Goal: Task Accomplishment & Management: Complete application form

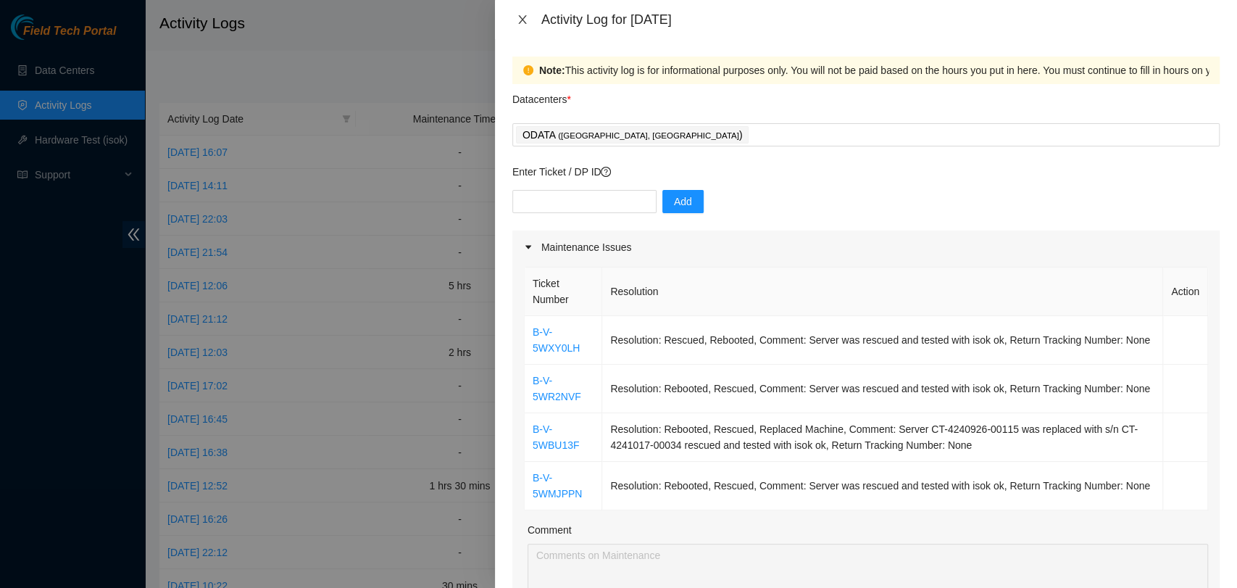
click at [520, 20] on icon "close" at bounding box center [523, 20] width 12 height 12
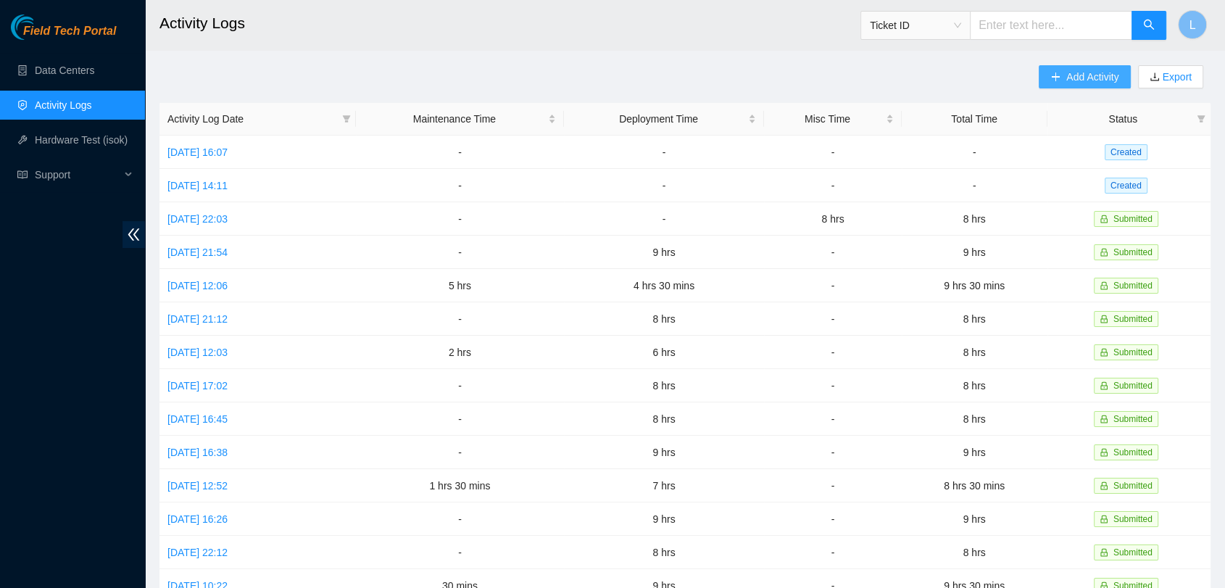
click at [1084, 76] on span "Add Activity" at bounding box center [1092, 77] width 52 height 16
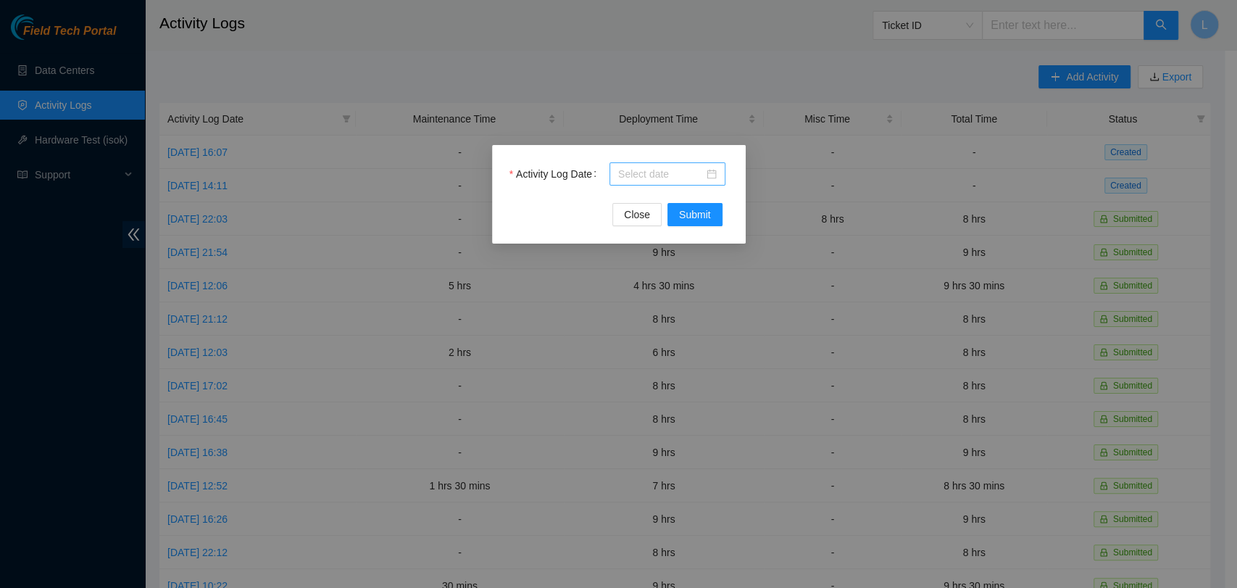
click at [710, 173] on div at bounding box center [667, 174] width 99 height 16
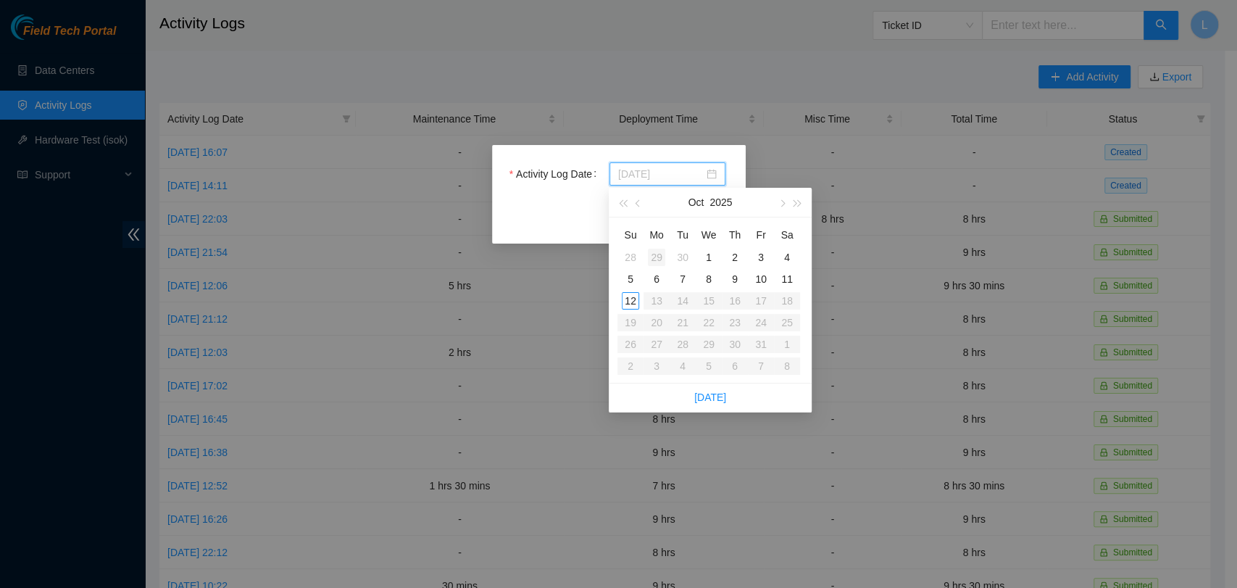
type input "2025-09-29"
click at [655, 259] on div "29" at bounding box center [656, 257] width 17 height 17
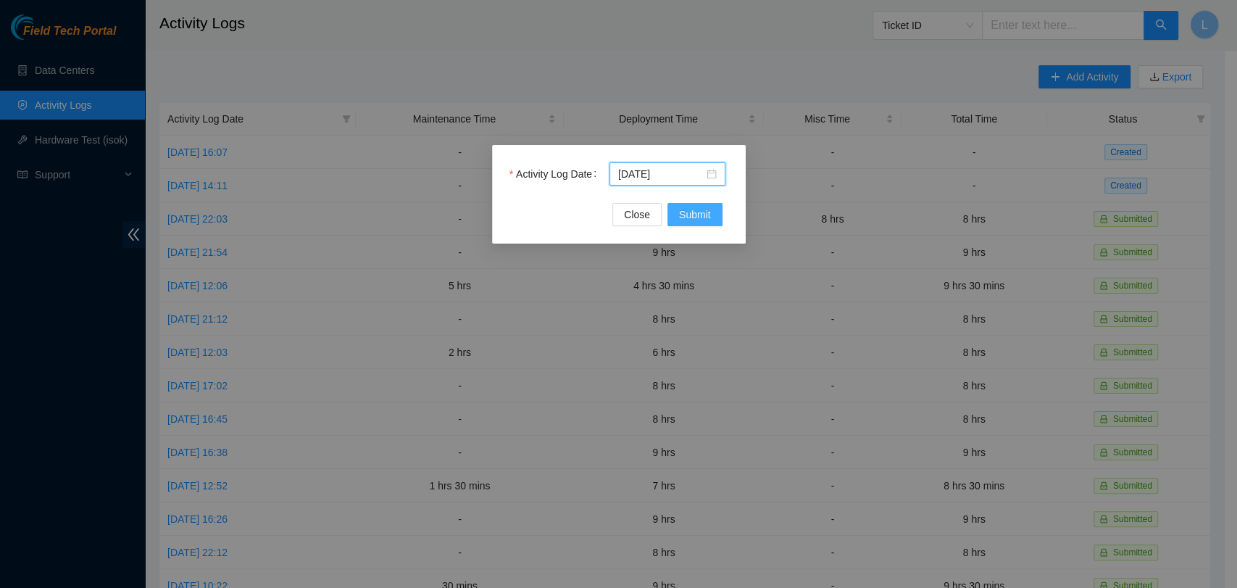
click at [691, 215] on span "Submit" at bounding box center [695, 215] width 32 height 16
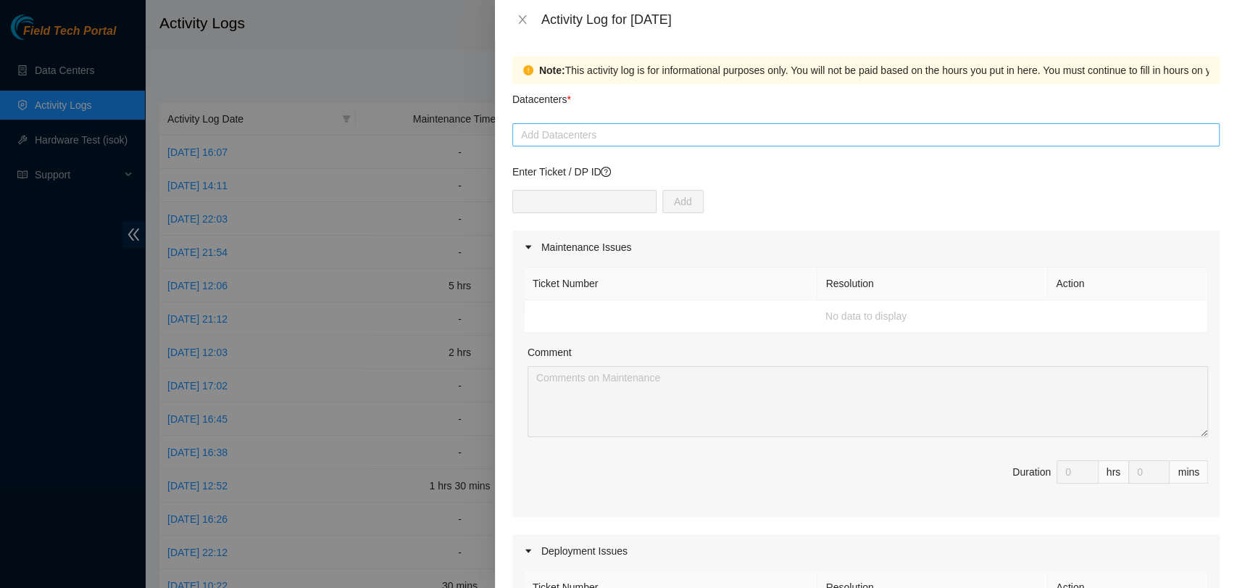
click at [664, 130] on div at bounding box center [866, 134] width 700 height 17
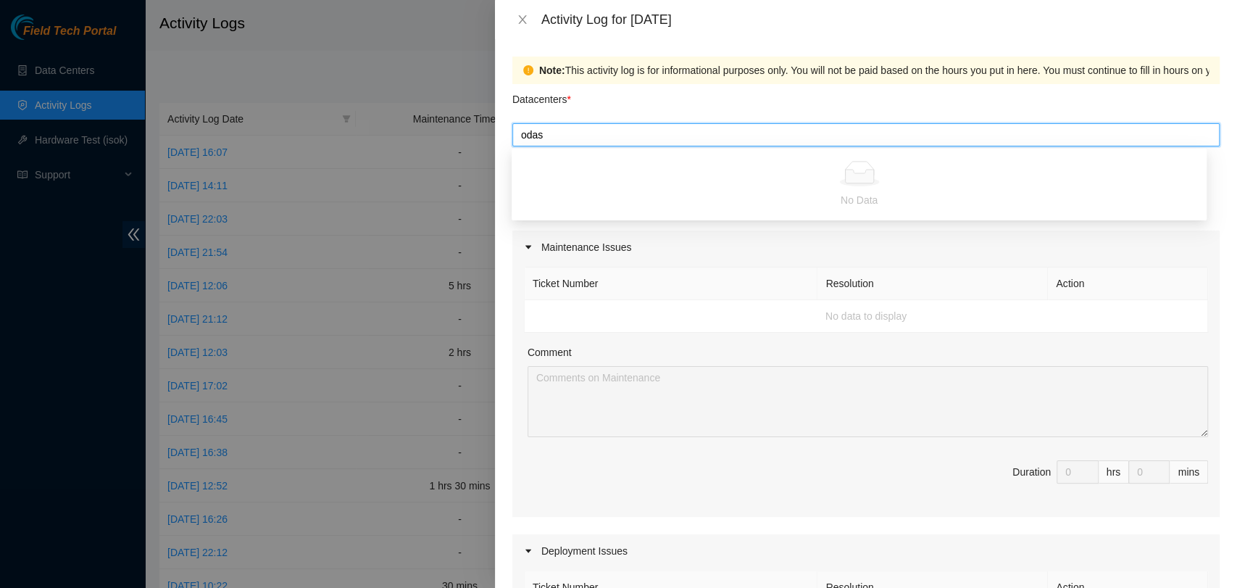
type input "oda"
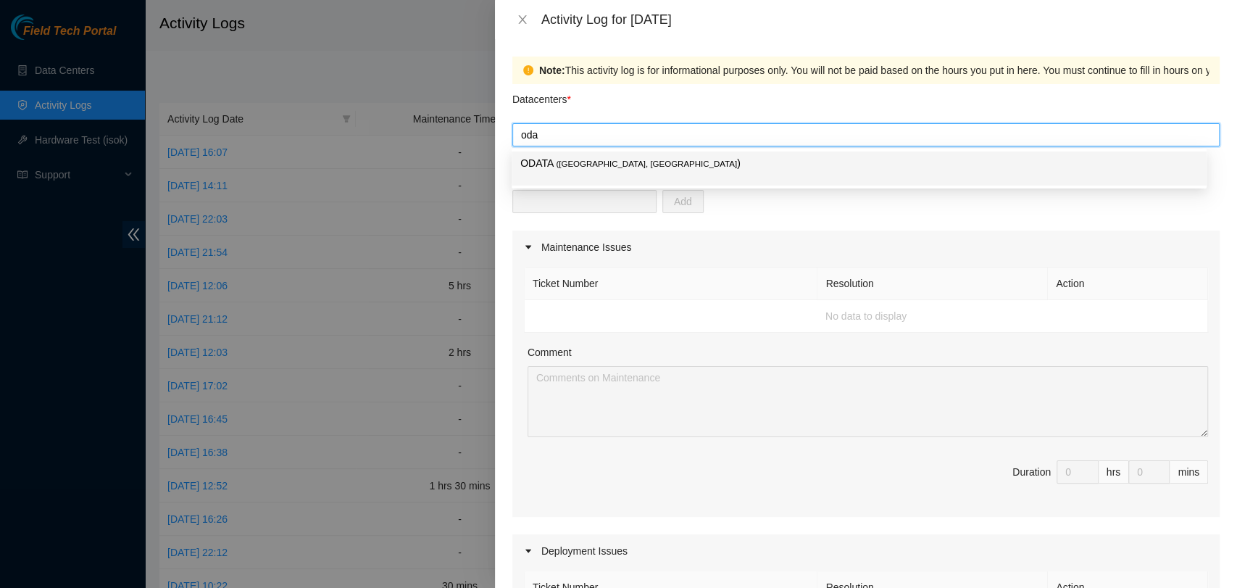
click at [649, 161] on p "ODATA ( Bogotá, Colombia )" at bounding box center [859, 163] width 678 height 17
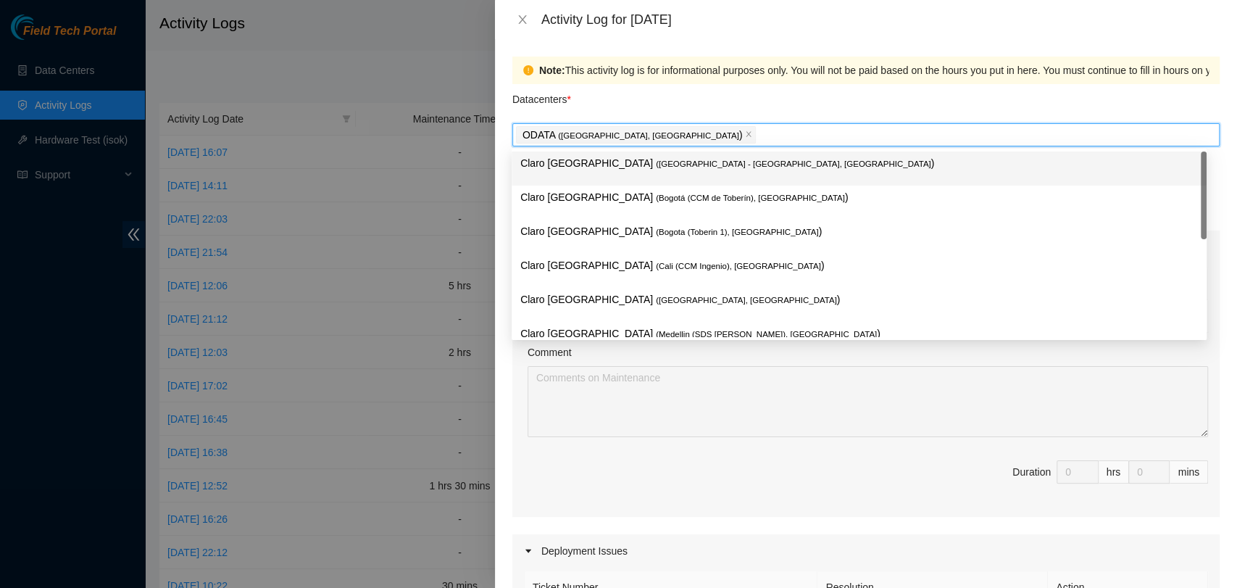
click at [704, 101] on div "Datacenters *" at bounding box center [865, 103] width 707 height 39
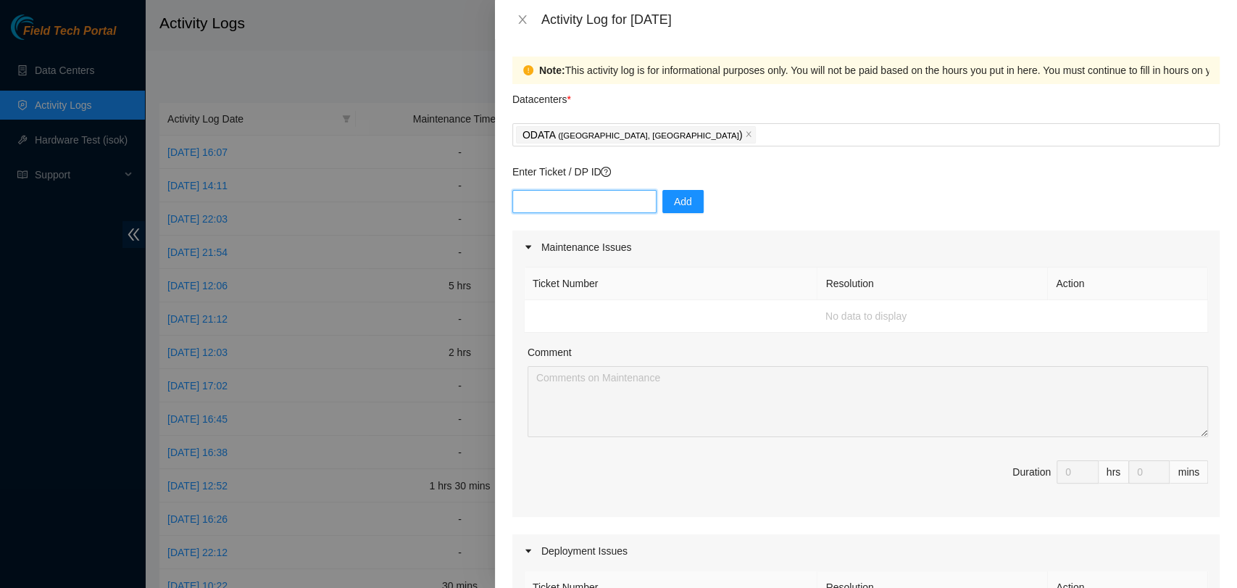
click at [599, 201] on input "text" at bounding box center [584, 201] width 144 height 23
paste input "DP84223"
type input "DP84223"
click at [675, 259] on div "Maintenance Issues" at bounding box center [865, 246] width 707 height 33
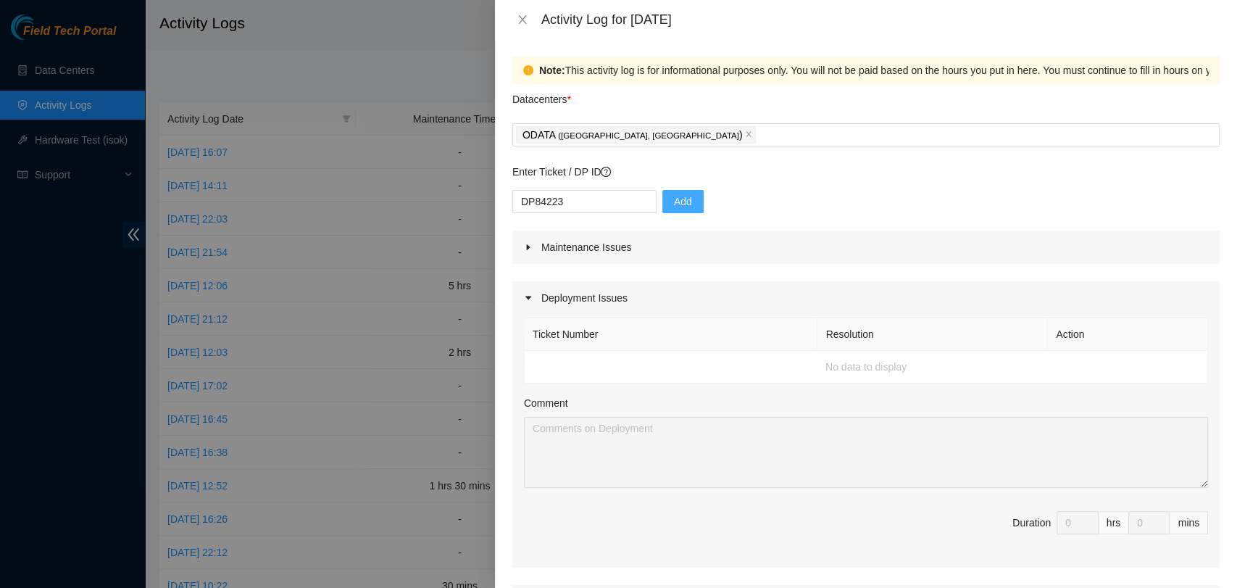
click at [676, 207] on span "Add" at bounding box center [683, 202] width 18 height 16
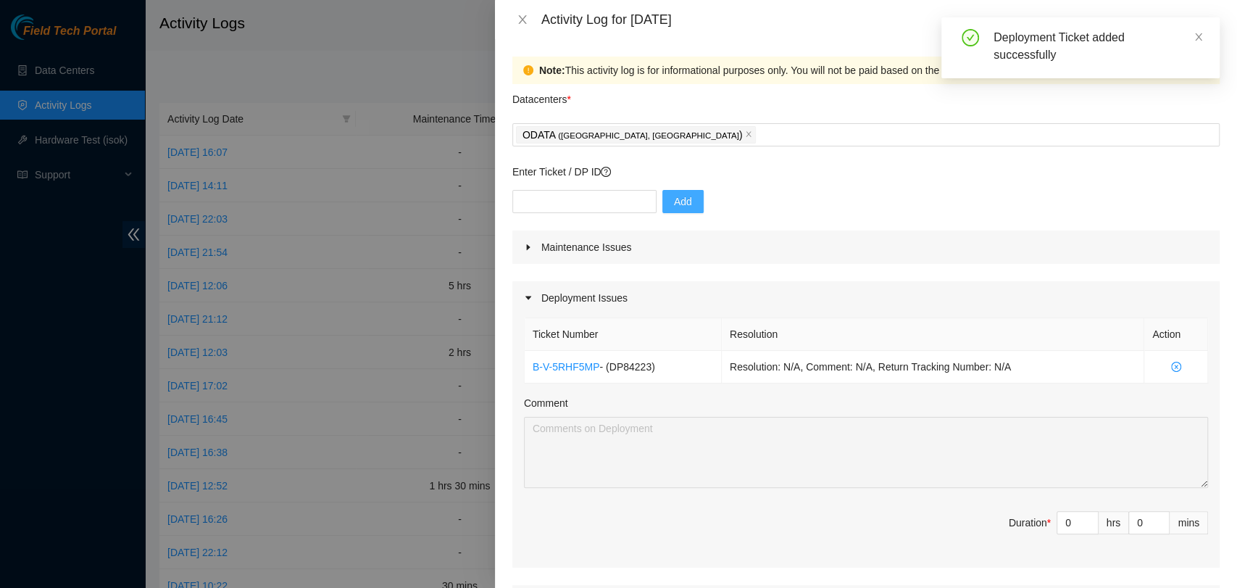
click at [529, 296] on icon "caret-right" at bounding box center [528, 298] width 9 height 9
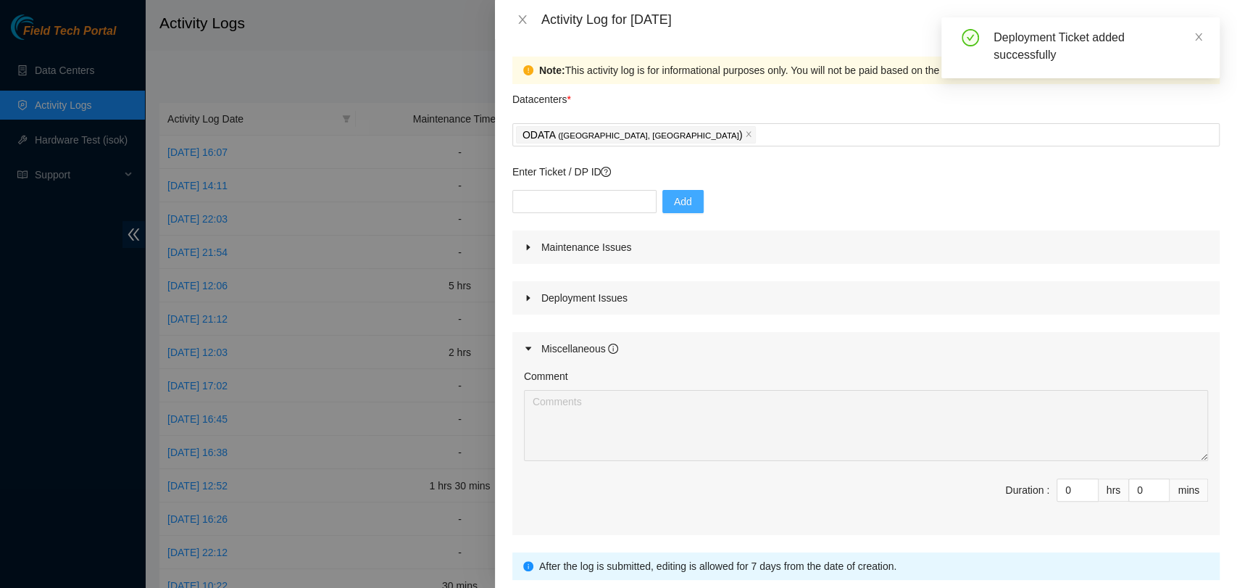
click at [529, 296] on icon "caret-right" at bounding box center [528, 298] width 9 height 9
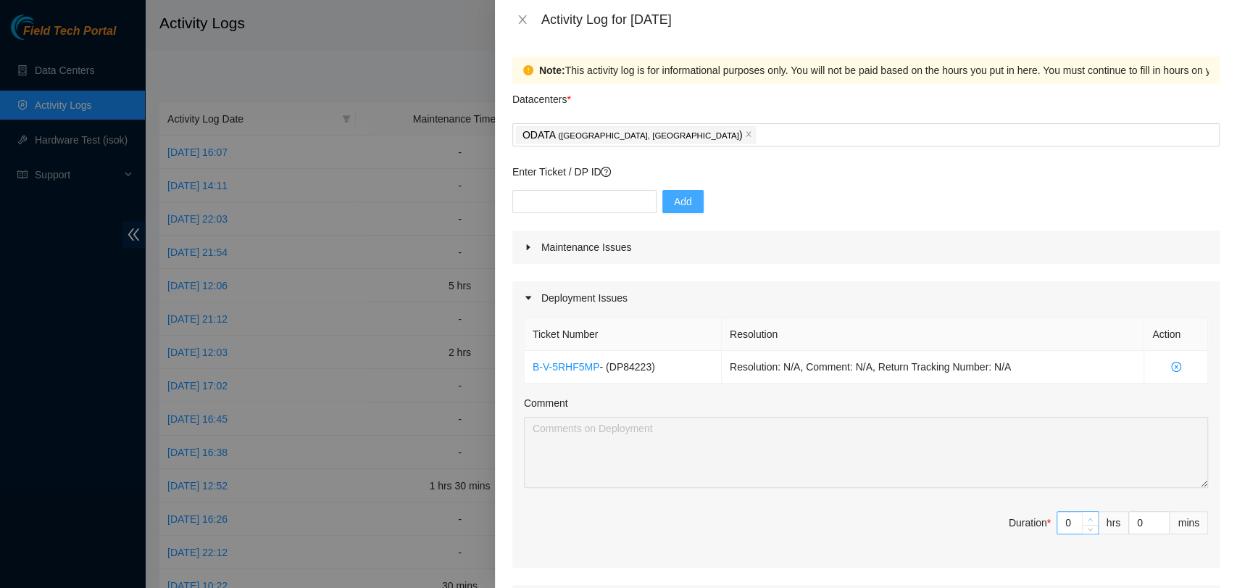
click at [1088, 519] on icon "up" at bounding box center [1090, 519] width 5 height 5
type input "1"
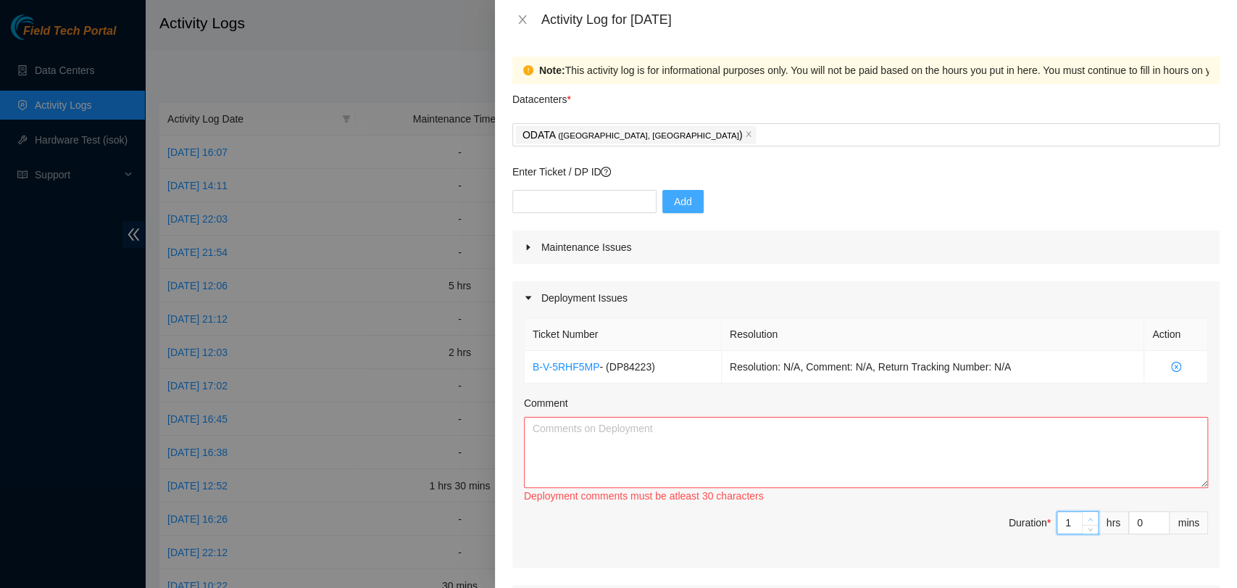
click at [1088, 519] on icon "up" at bounding box center [1090, 519] width 5 height 5
type input "2"
click at [1088, 519] on icon "up" at bounding box center [1090, 519] width 5 height 5
type input "3"
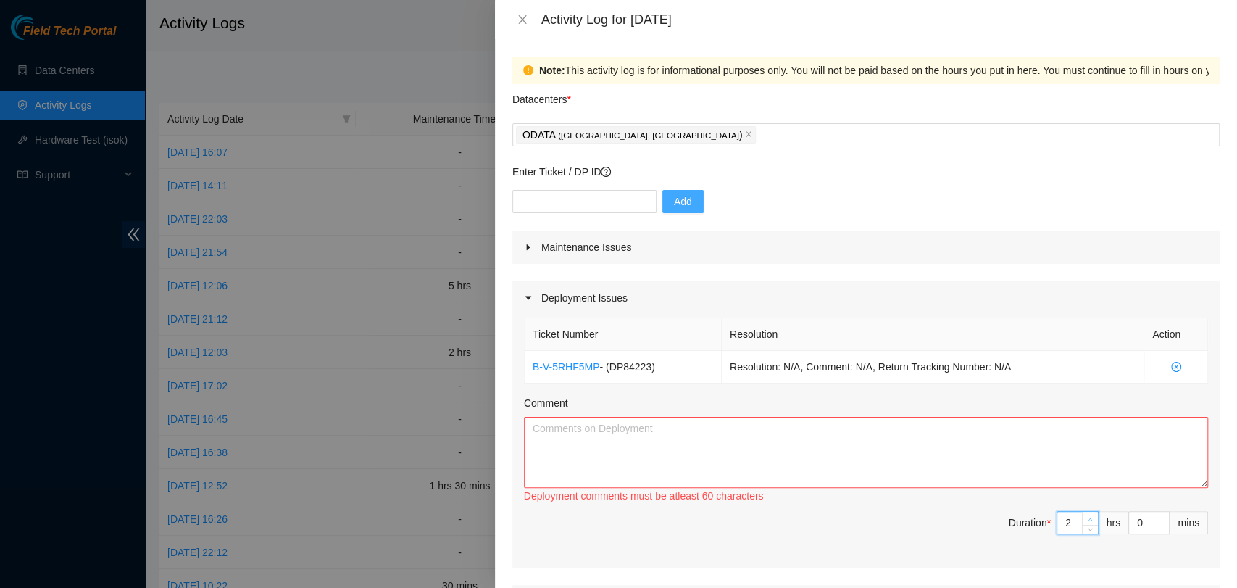
type input "3"
click at [904, 441] on textarea "Comment" at bounding box center [866, 452] width 684 height 71
paste textarea "DP84223 The patch cords of the MGMT were installed between r17.mtor02.bog01.mgm…"
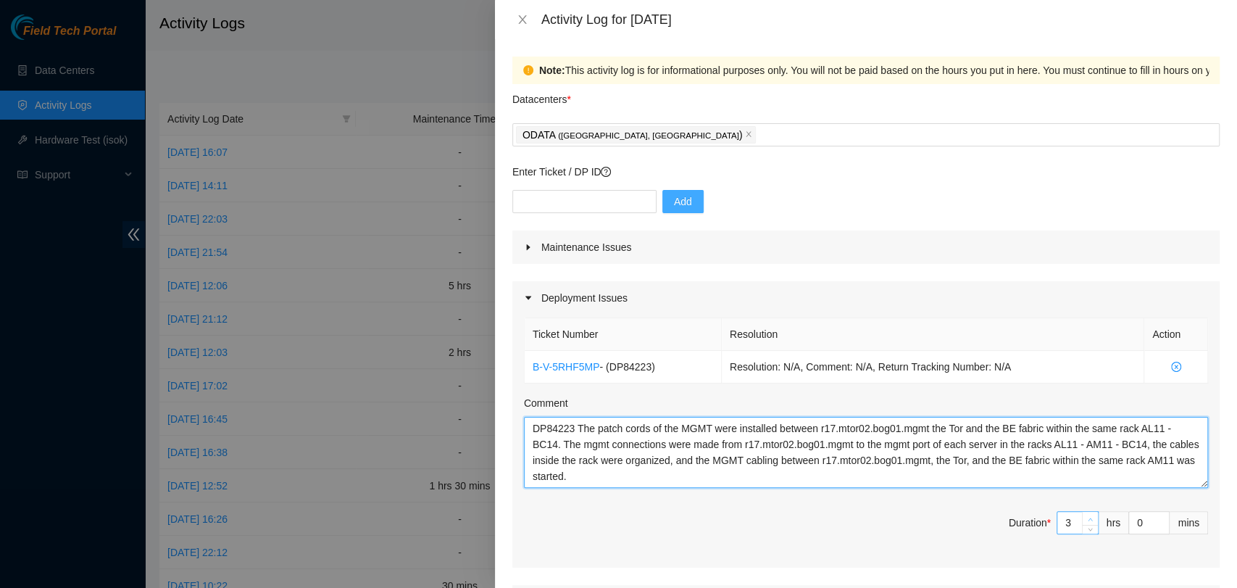
type textarea "DP84223 The patch cords of the MGMT were installed between r17.mtor02.bog01.mgm…"
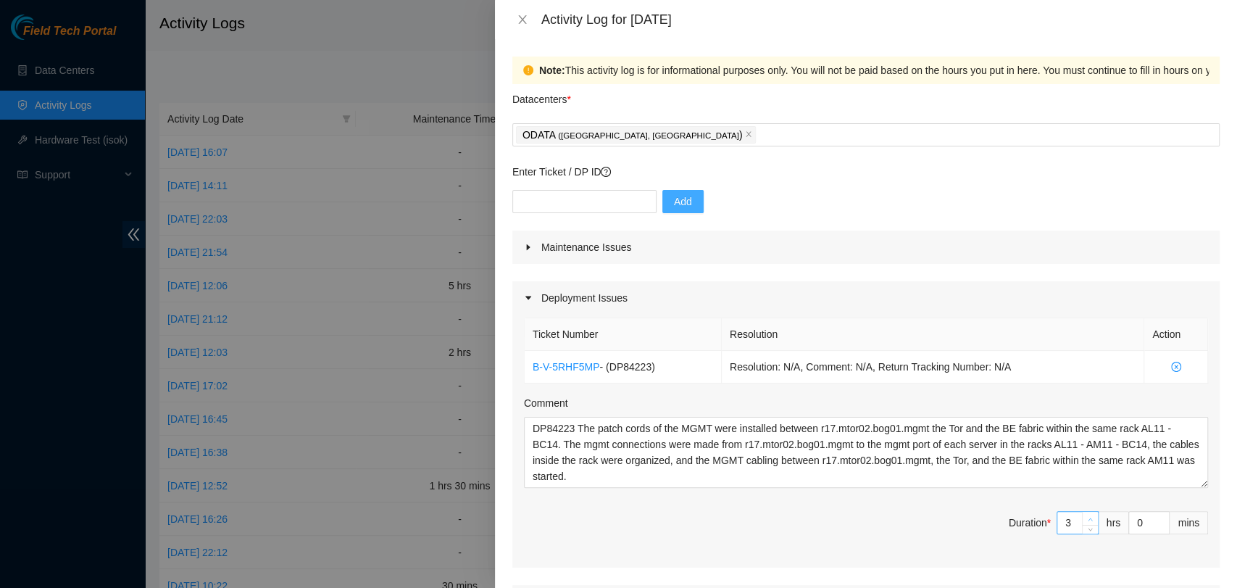
click at [1088, 518] on icon "up" at bounding box center [1090, 519] width 5 height 5
type input "4"
click at [1088, 518] on icon "up" at bounding box center [1090, 519] width 5 height 5
type input "5"
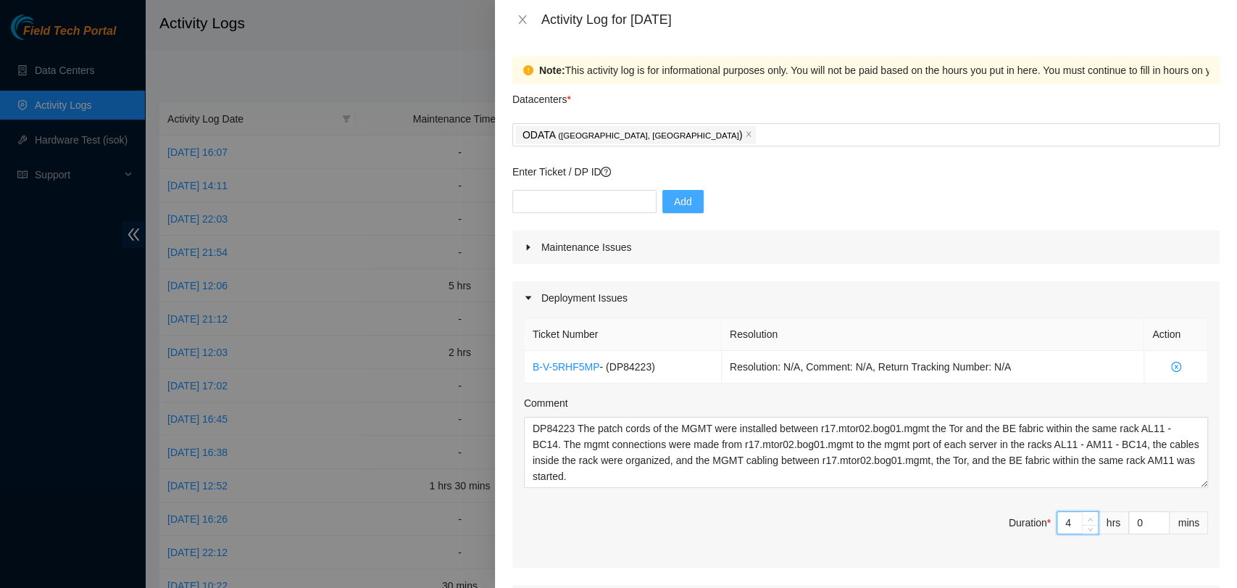
type input "5"
click at [1088, 518] on icon "up" at bounding box center [1090, 519] width 5 height 5
type input "6"
click at [1088, 518] on icon "up" at bounding box center [1090, 519] width 5 height 5
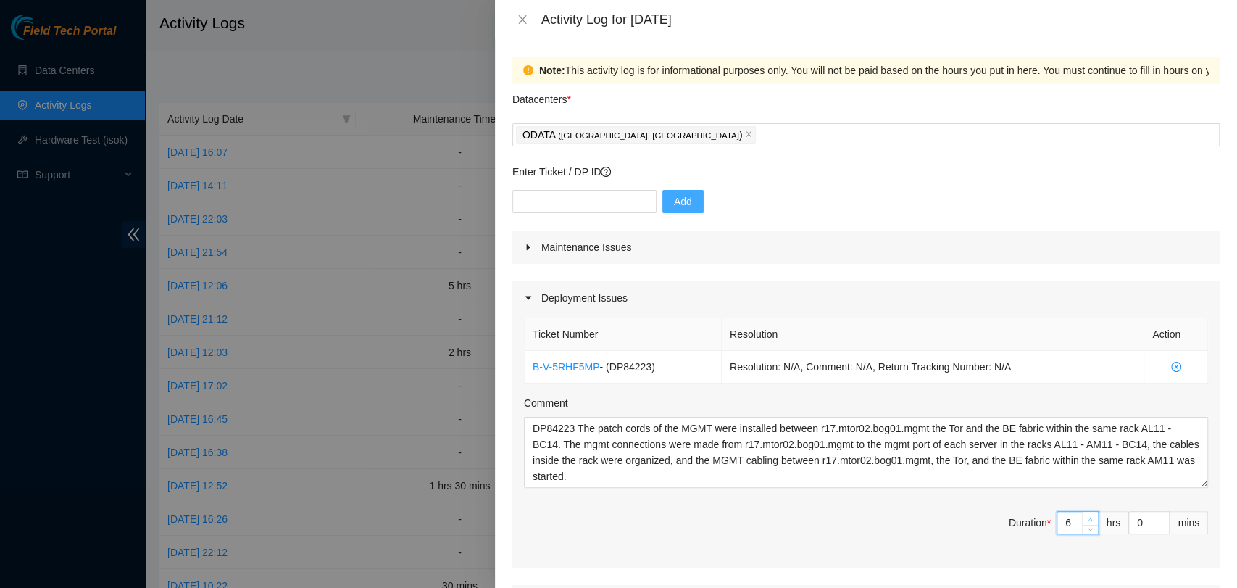
type input "7"
type input "8"
click at [1088, 518] on icon "up" at bounding box center [1090, 519] width 5 height 5
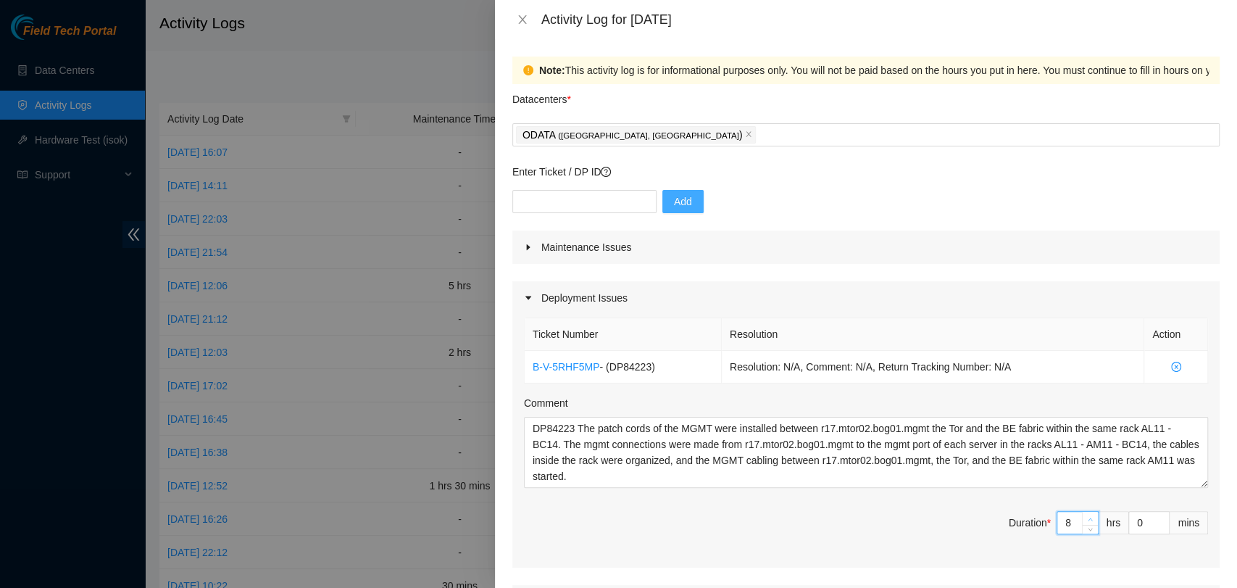
type input "9"
click at [1088, 518] on icon "up" at bounding box center [1090, 519] width 5 height 5
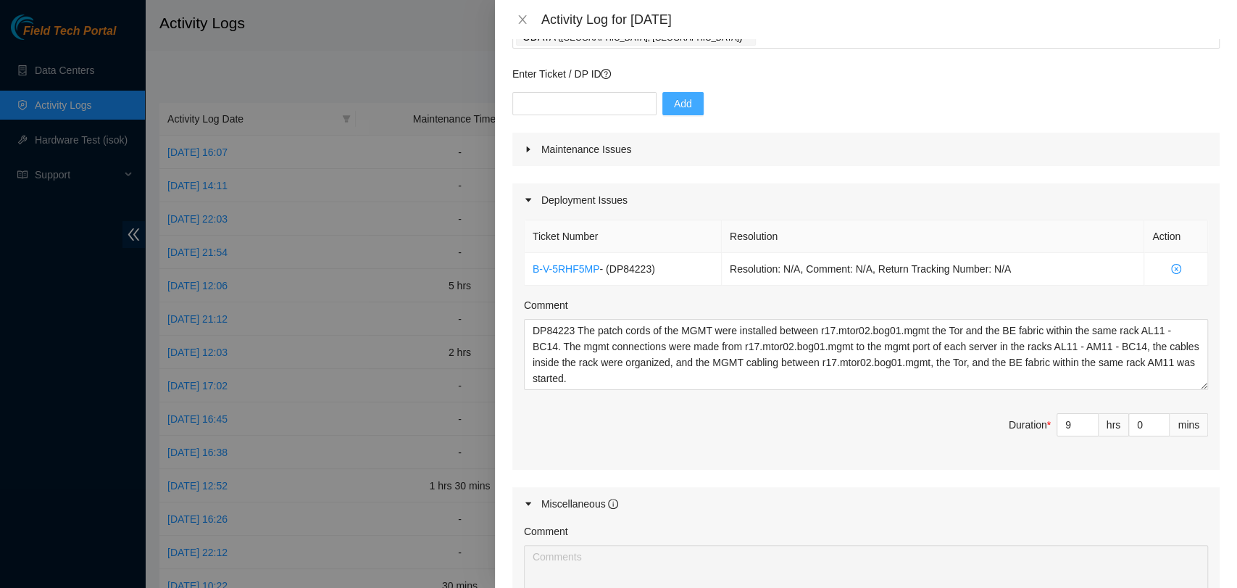
scroll to position [359, 0]
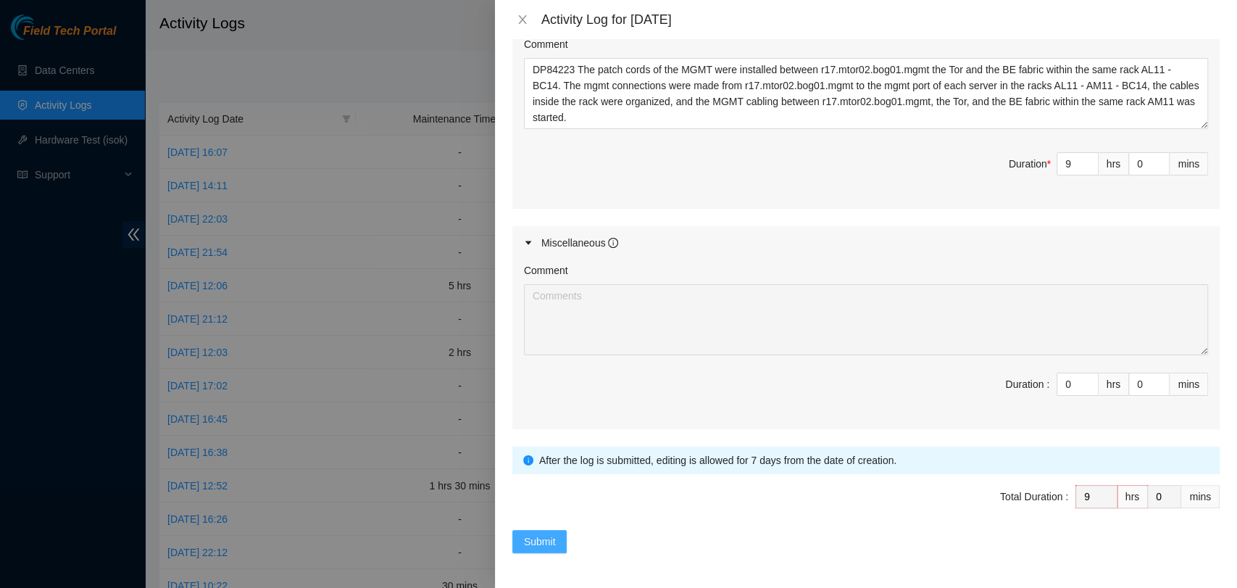
click at [534, 534] on span "Submit" at bounding box center [540, 541] width 32 height 16
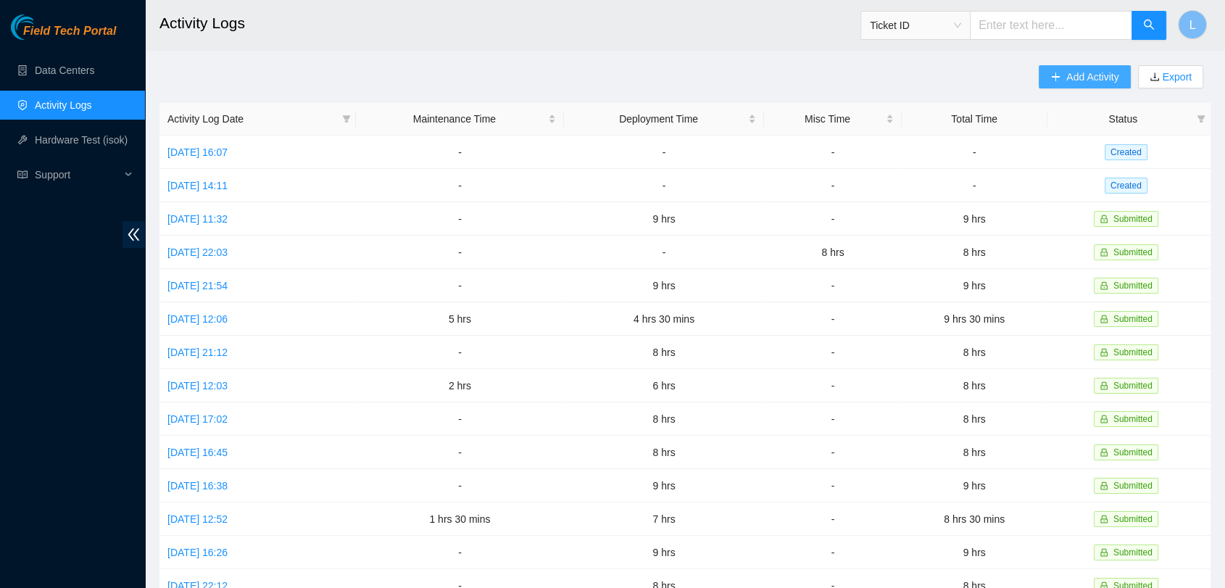
click at [1092, 74] on span "Add Activity" at bounding box center [1092, 77] width 52 height 16
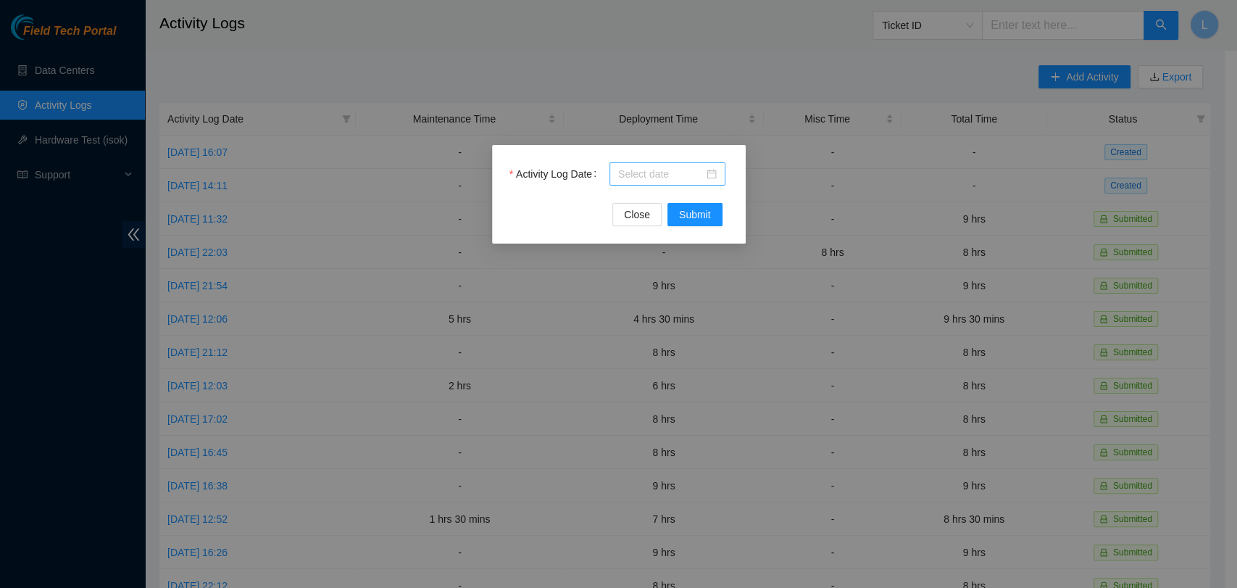
click at [712, 173] on div at bounding box center [667, 174] width 99 height 16
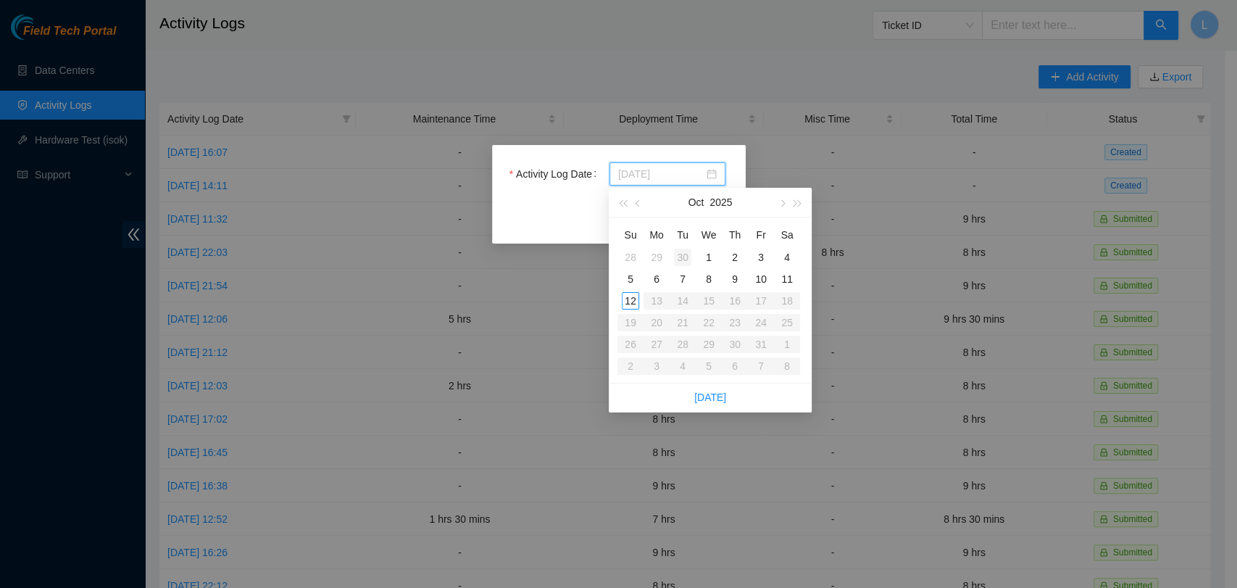
type input "2025-09-30"
click at [684, 257] on div "30" at bounding box center [682, 257] width 17 height 17
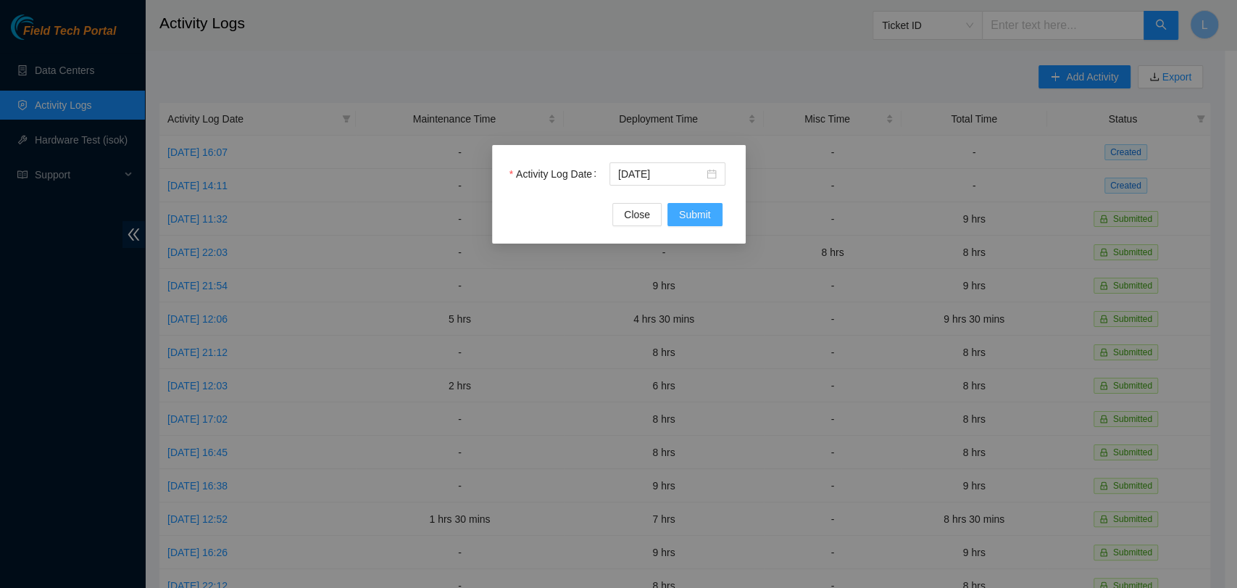
click at [691, 222] on span "Submit" at bounding box center [695, 215] width 32 height 16
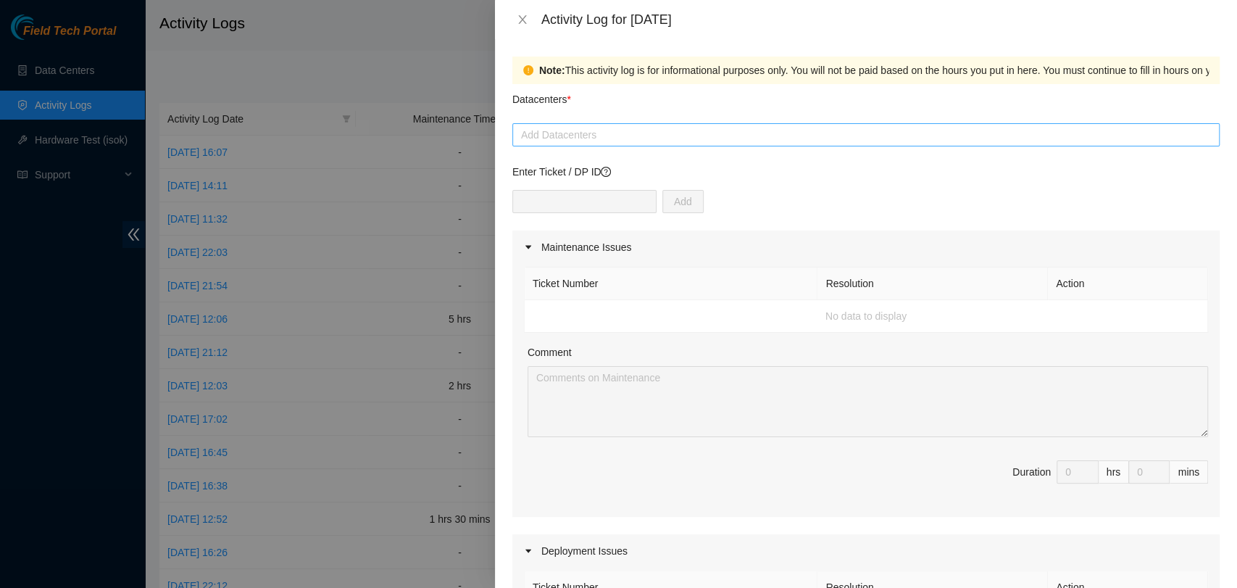
click at [603, 140] on div at bounding box center [866, 134] width 700 height 17
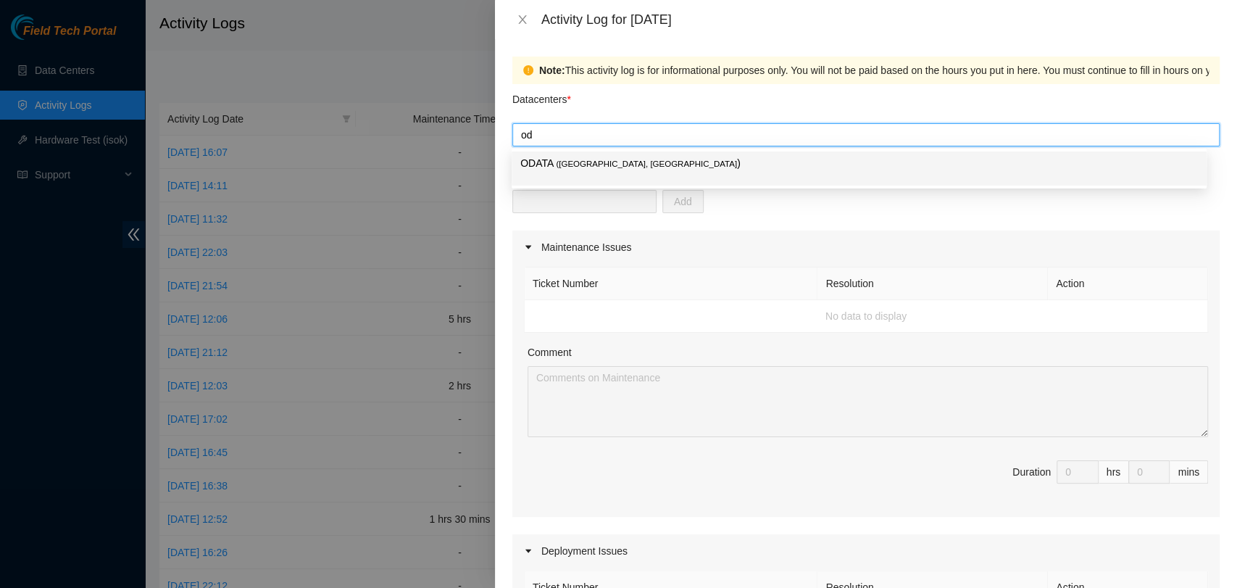
type input "oda"
click at [589, 168] on span "( Bogotá, Colombia" at bounding box center [646, 163] width 181 height 9
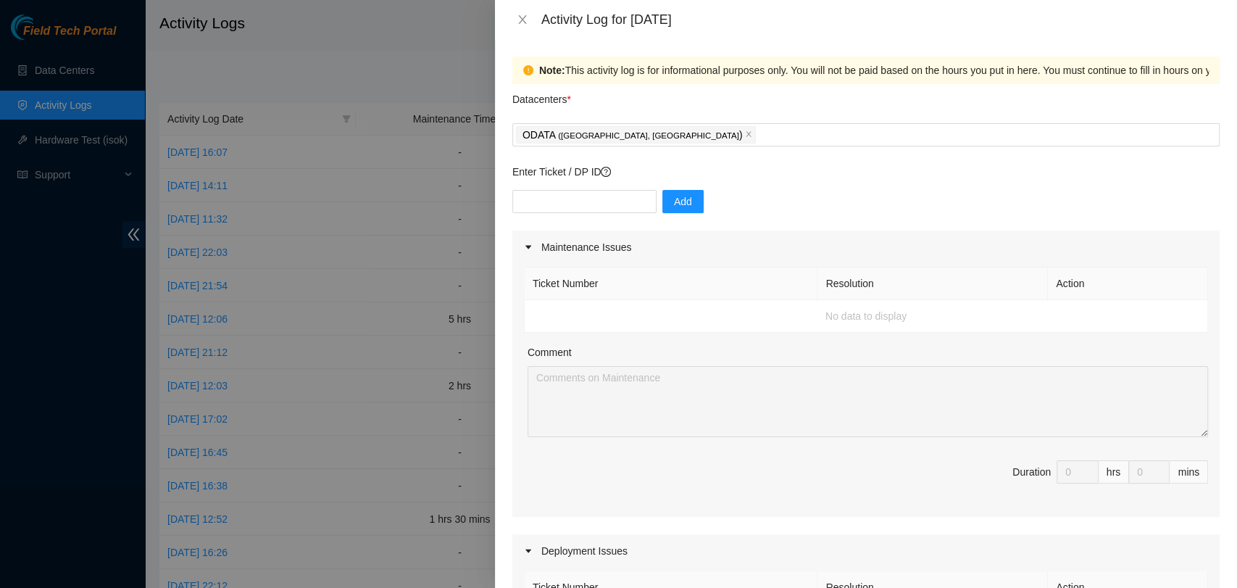
click at [696, 112] on div "Datacenters *" at bounding box center [865, 103] width 707 height 39
click at [588, 195] on input "text" at bounding box center [584, 201] width 144 height 23
paste input "DP84223"
type input "DP84223"
click at [674, 203] on span "Add" at bounding box center [683, 202] width 18 height 16
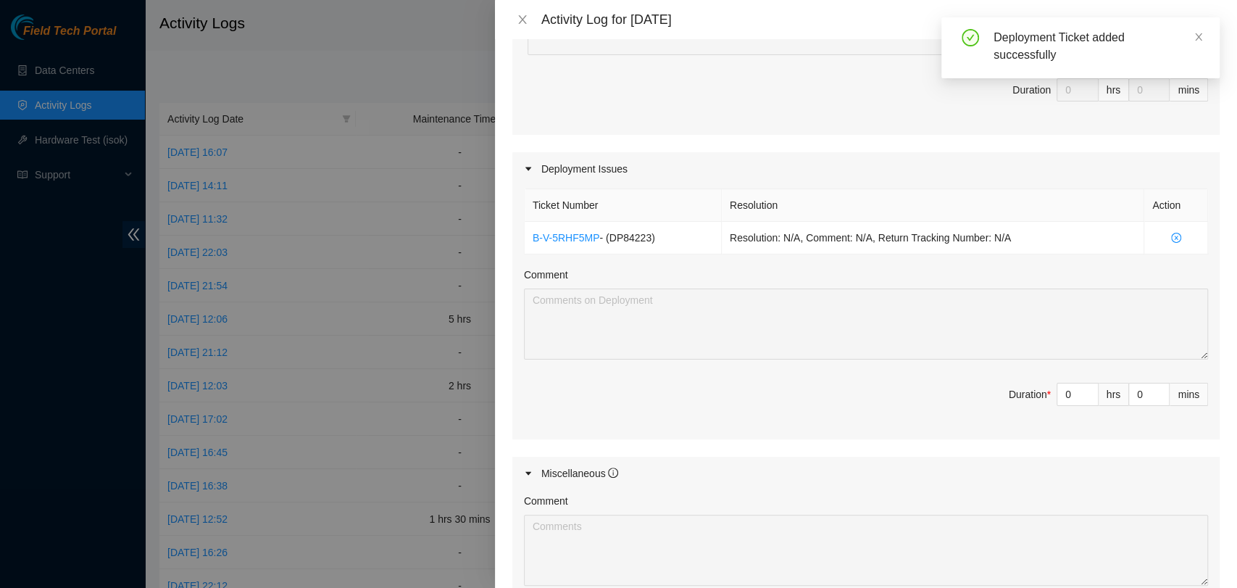
scroll to position [404, 0]
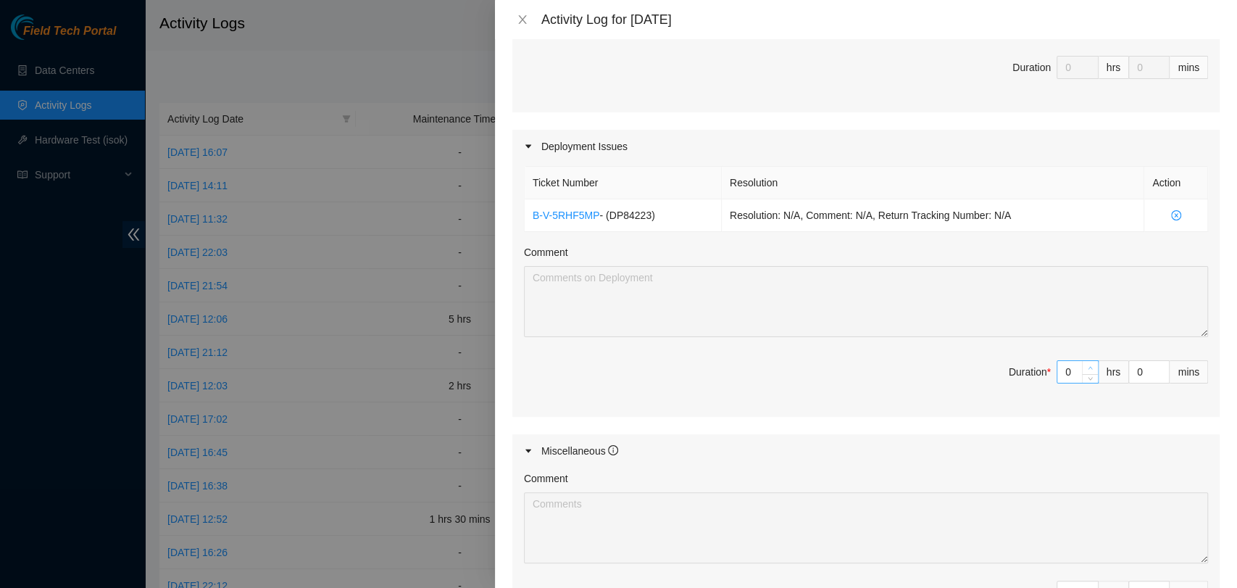
click at [1088, 365] on icon "up" at bounding box center [1090, 367] width 5 height 5
type input "1"
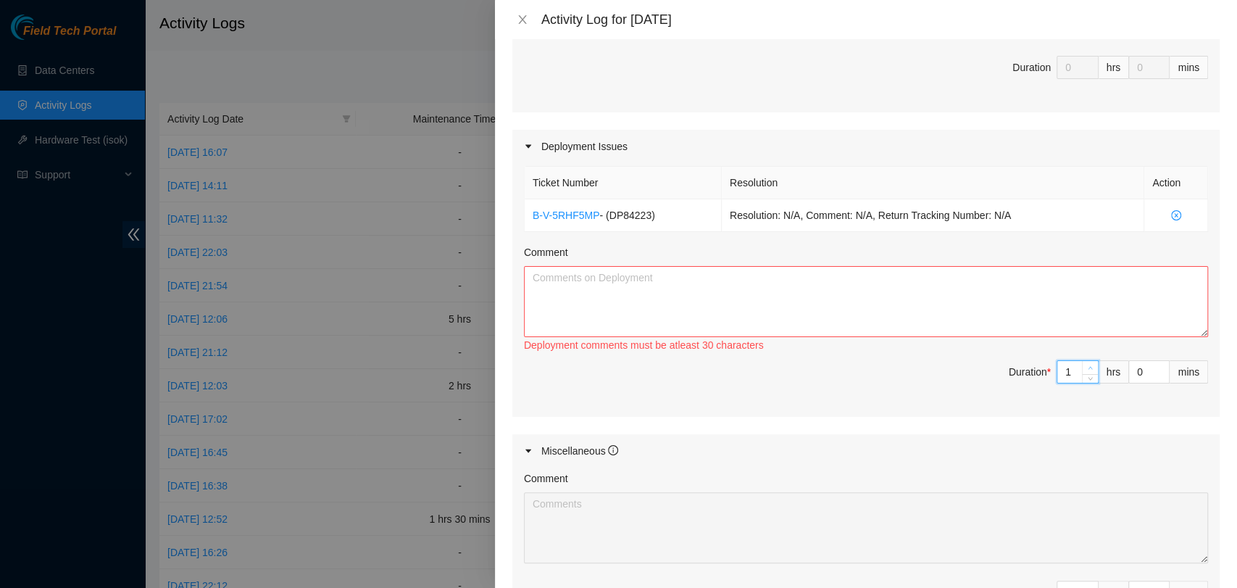
type input "2"
click at [1088, 365] on icon "up" at bounding box center [1090, 367] width 5 height 5
type input "3"
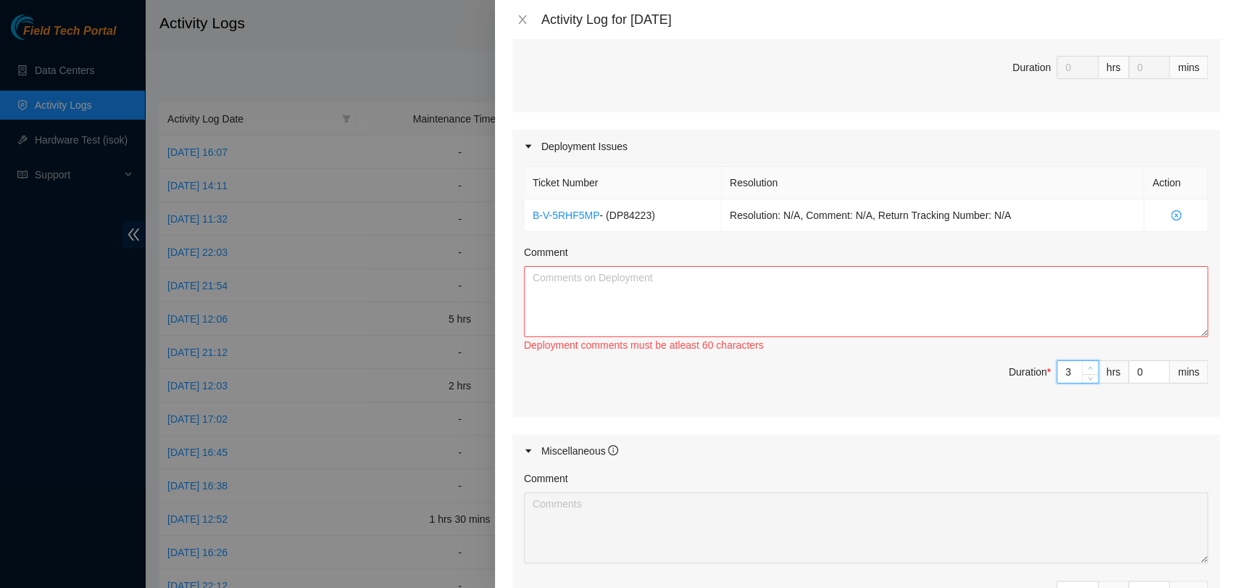
click at [1088, 365] on icon "up" at bounding box center [1090, 367] width 5 height 5
type input "4"
click at [1088, 365] on icon "up" at bounding box center [1090, 367] width 5 height 5
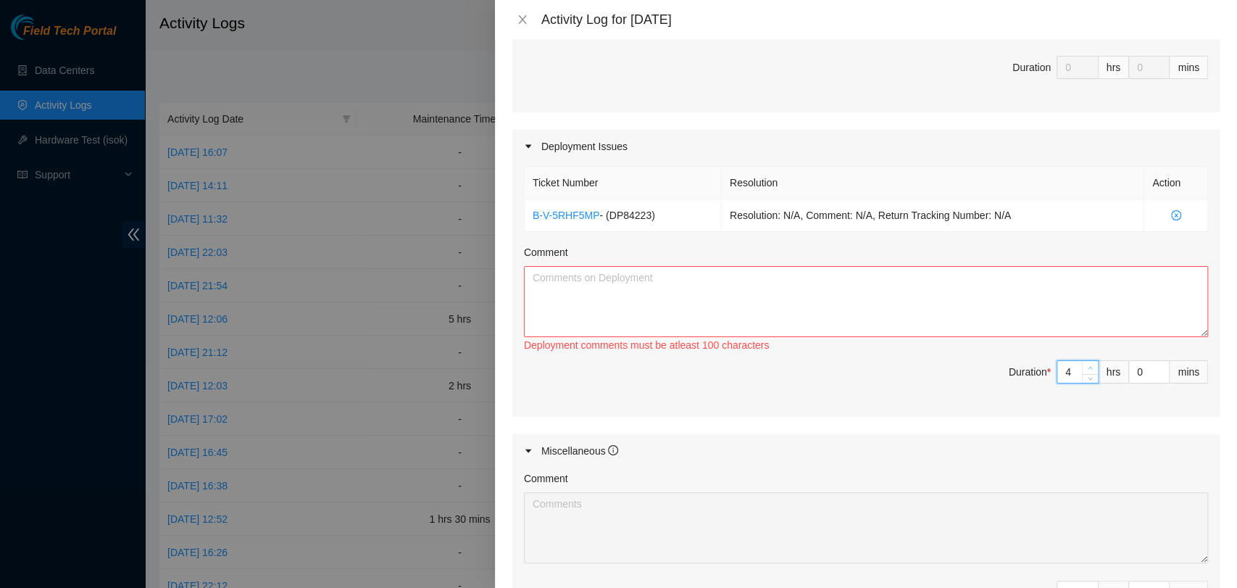
type input "5"
type input "6"
click at [1088, 365] on icon "up" at bounding box center [1090, 367] width 5 height 5
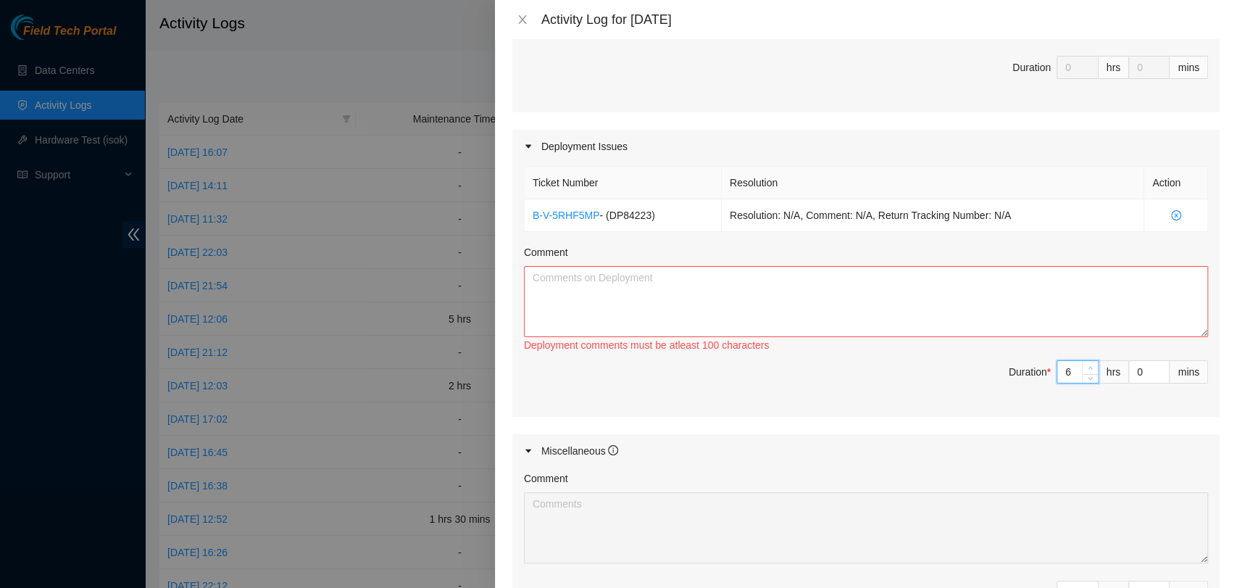
type input "7"
click at [1088, 365] on icon "up" at bounding box center [1090, 367] width 5 height 5
type input "8"
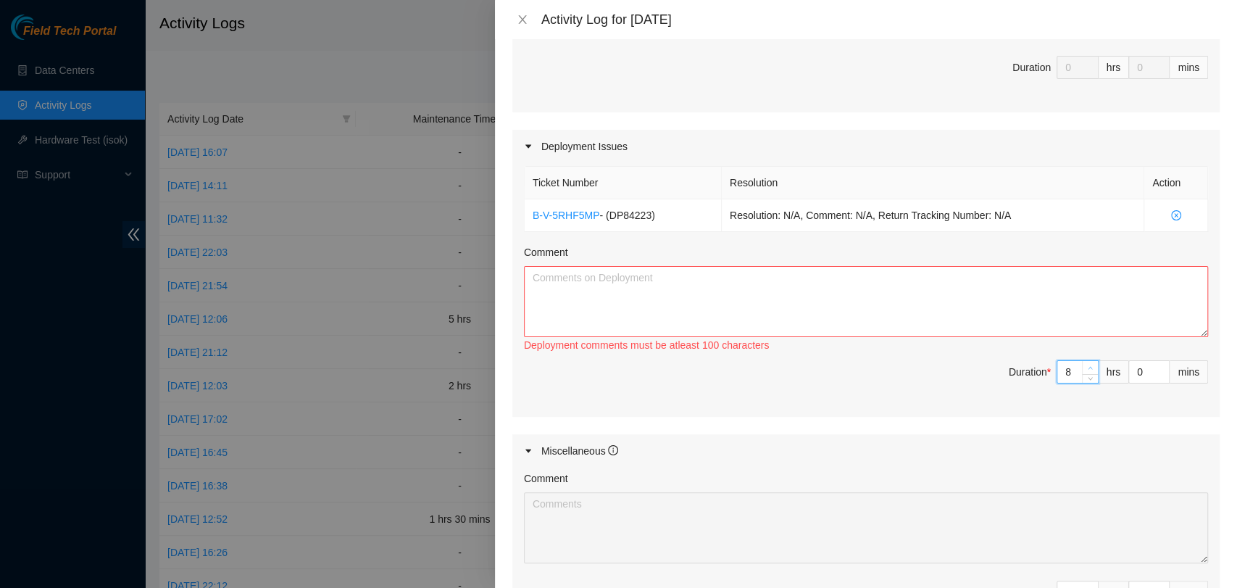
click at [1088, 365] on icon "up" at bounding box center [1090, 367] width 5 height 5
click at [568, 286] on textarea "Comment" at bounding box center [866, 301] width 684 height 71
paste textarea "DP84223 The X-conn mgmt were installed from r17.mtor02.bog01.mgmt of each rack …"
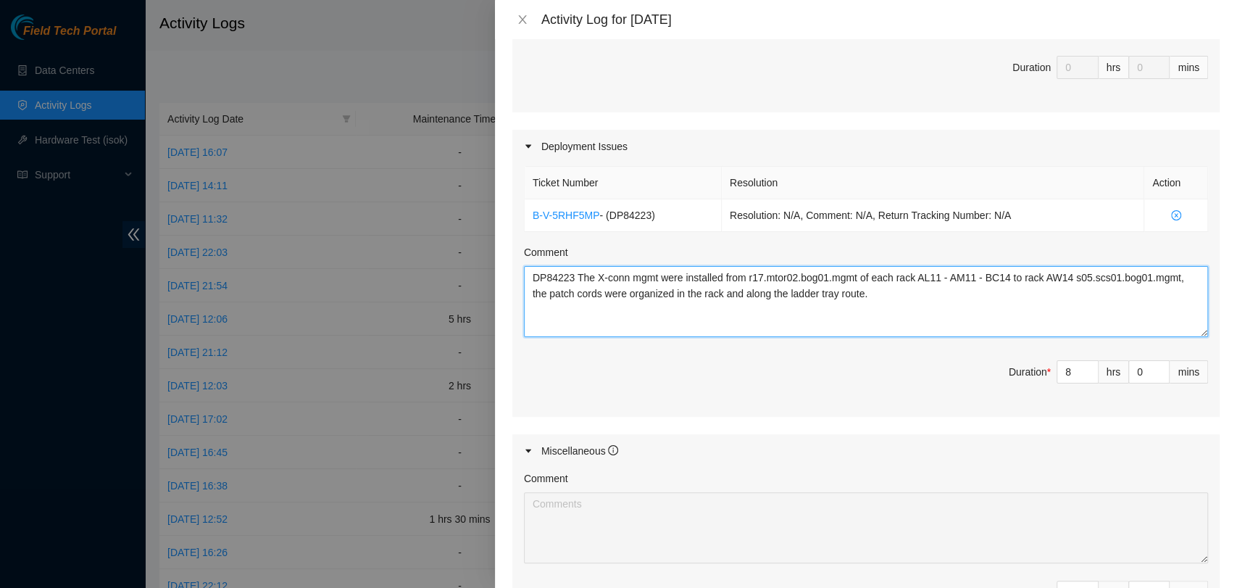
drag, startPoint x: 574, startPoint y: 275, endPoint x: 410, endPoint y: 257, distance: 164.9
click at [410, 257] on div "Activity Log for 30-09-2025 Note: This activity log is for informational purpos…" at bounding box center [618, 294] width 1237 height 588
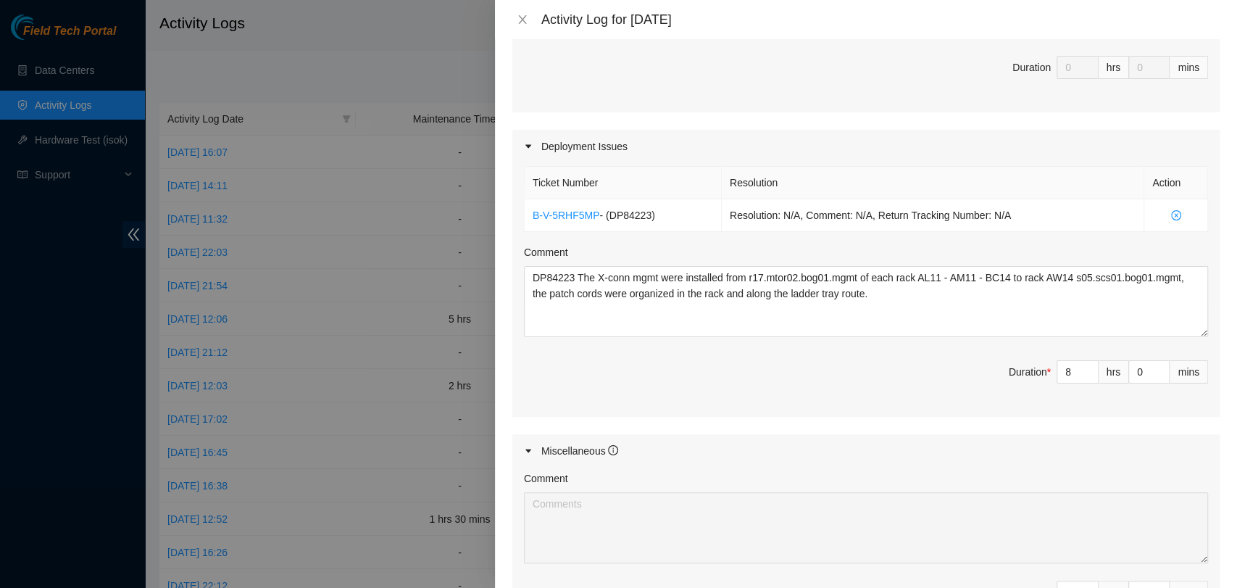
click at [840, 373] on span "Duration * 8 hrs 0 mins" at bounding box center [866, 380] width 684 height 41
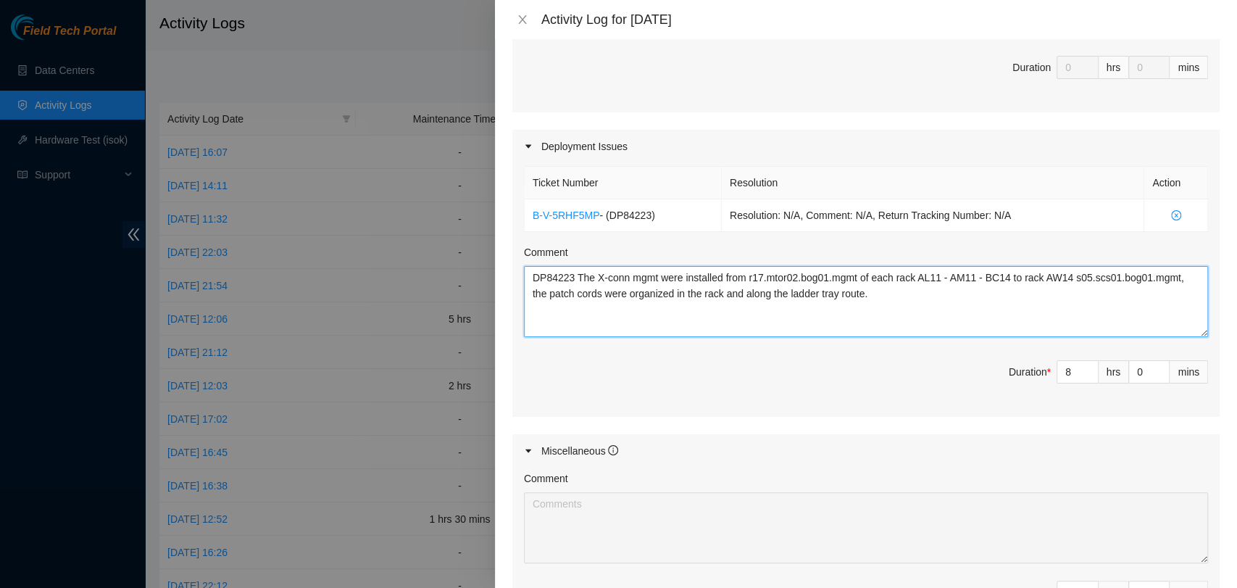
drag, startPoint x: 576, startPoint y: 277, endPoint x: 506, endPoint y: 280, distance: 70.4
click at [506, 280] on div "Note: This activity log is for informational purposes only. You will not be pai…" at bounding box center [866, 313] width 742 height 549
type textarea "The X-conn mgmt were installed from r17.mtor02.bog01.mgmt of each rack AL11 - A…"
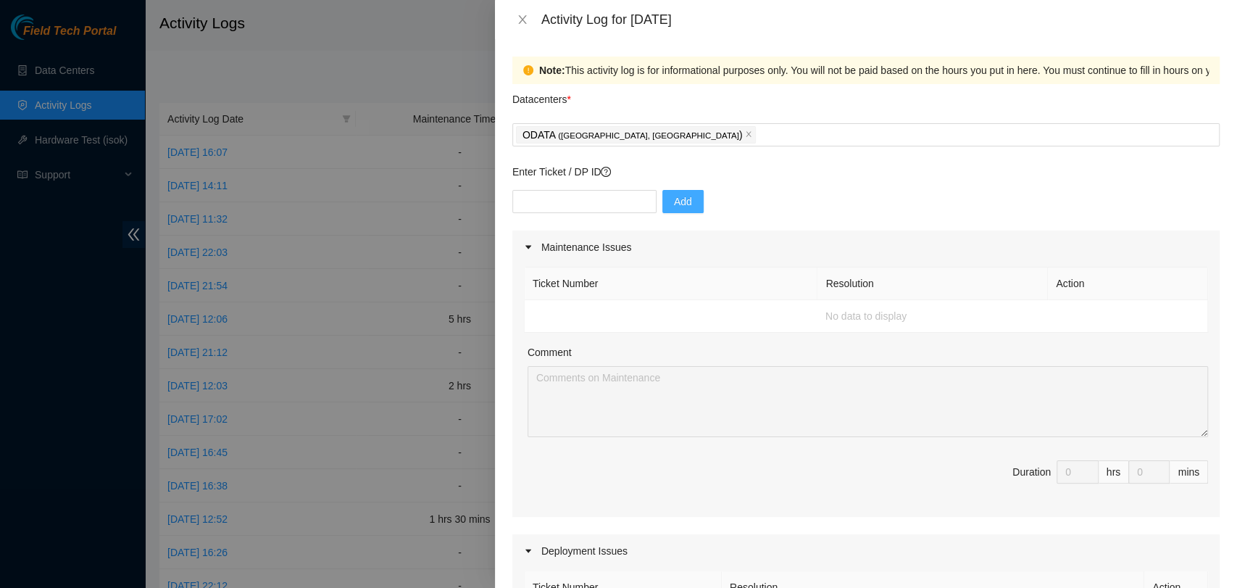
scroll to position [611, 0]
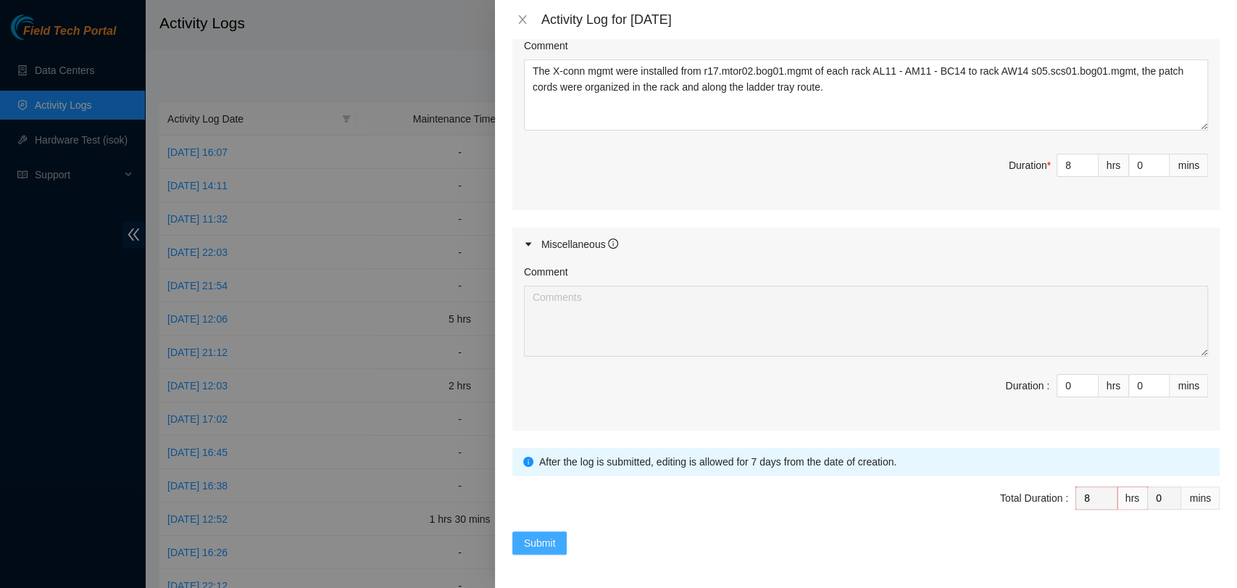
click at [528, 539] on span "Submit" at bounding box center [540, 543] width 32 height 16
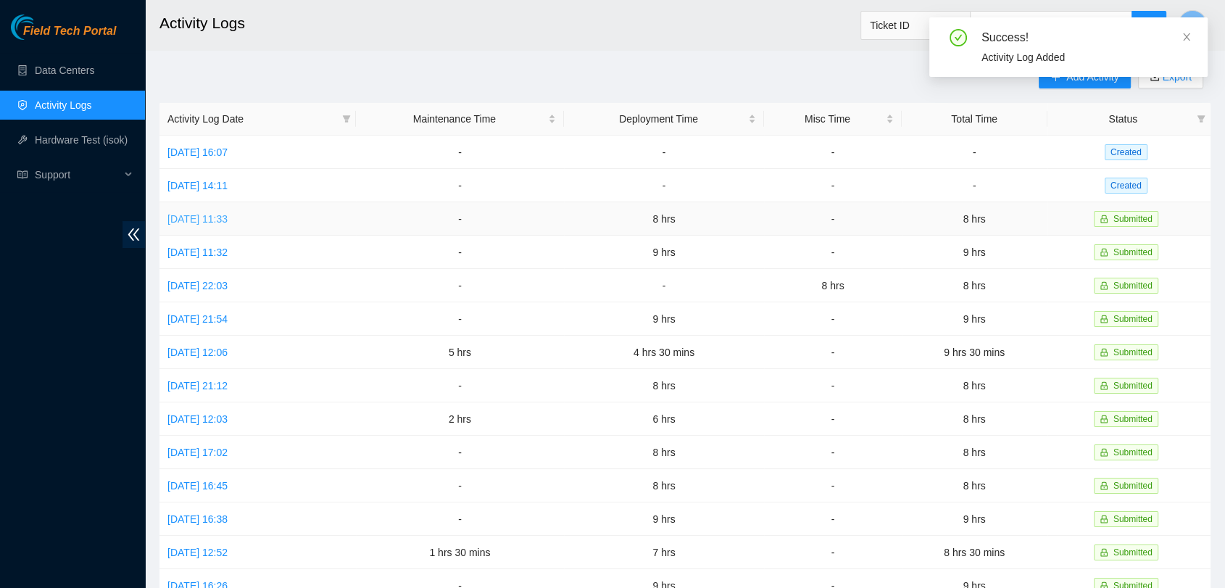
click at [215, 213] on link "Tue, 30 Sep 2025 11:33" at bounding box center [197, 219] width 60 height 12
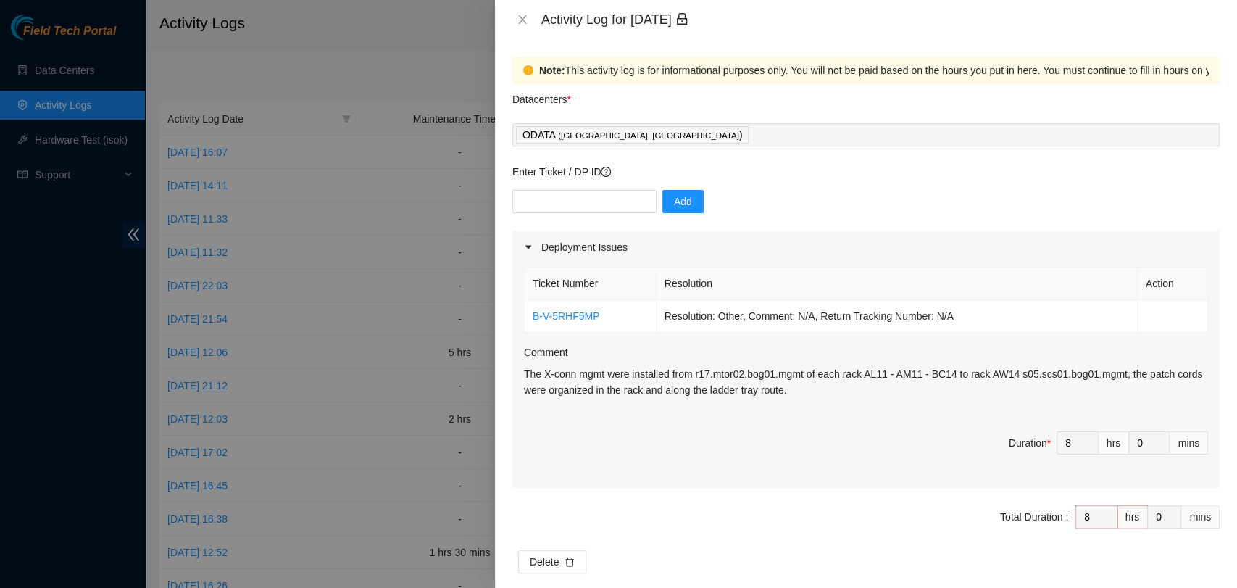
click at [849, 378] on p "The X-conn mgmt were installed from r17.mtor02.bog01.mgmt of each rack AL11 - A…" at bounding box center [866, 382] width 684 height 32
click at [519, 373] on div "Ticket Number Resolution Action B-V-5RHF5MP Resolution: Other, Comment: N/A, Re…" at bounding box center [865, 376] width 707 height 224
click at [528, 374] on p "The X-conn mgmt were installed from r17.mtor02.bog01.mgmt of each rack AL11 - A…" at bounding box center [866, 382] width 684 height 32
click at [573, 316] on link "B-V-5RHF5MP" at bounding box center [566, 316] width 67 height 12
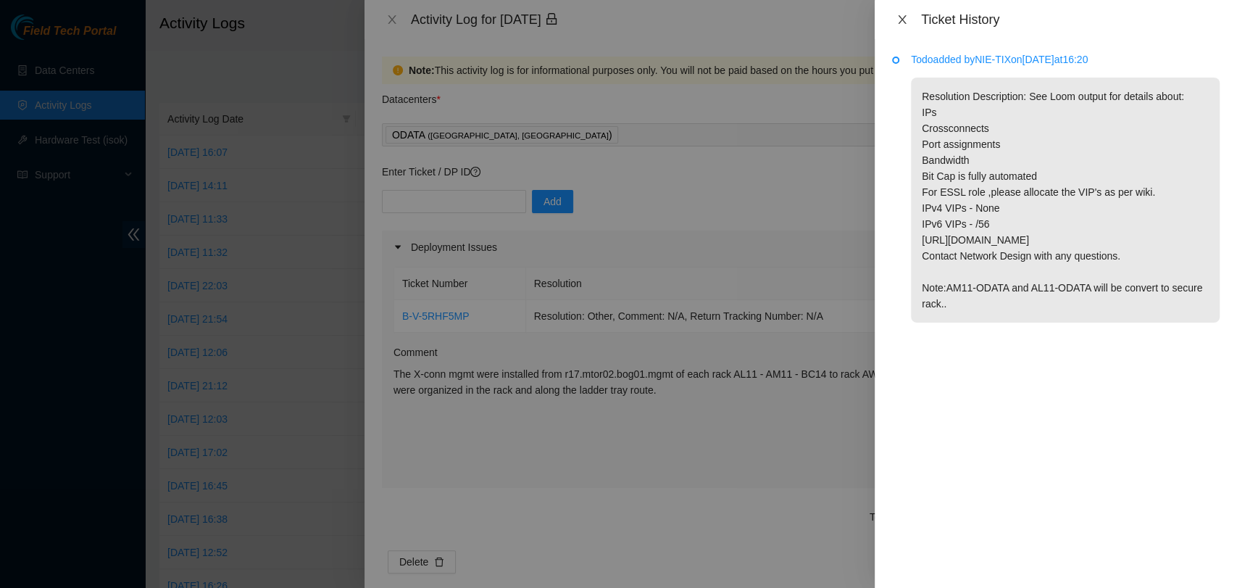
click at [904, 24] on icon "close" at bounding box center [903, 20] width 12 height 12
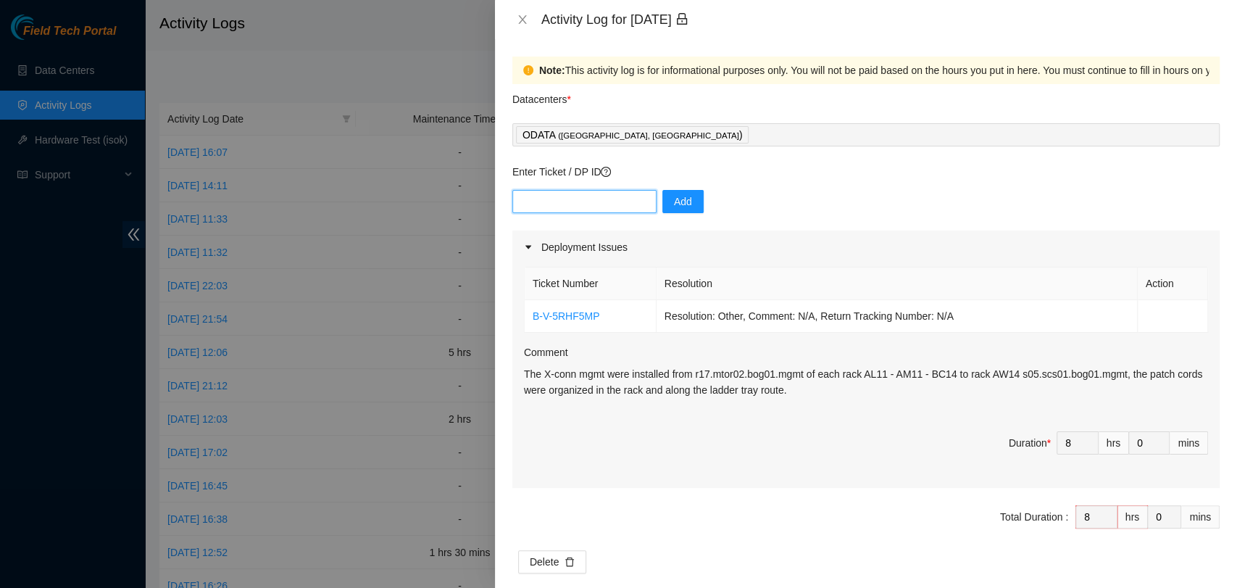
click at [542, 194] on input "text" at bounding box center [584, 201] width 144 height 23
click at [556, 245] on div "Deployment Issues" at bounding box center [865, 246] width 707 height 33
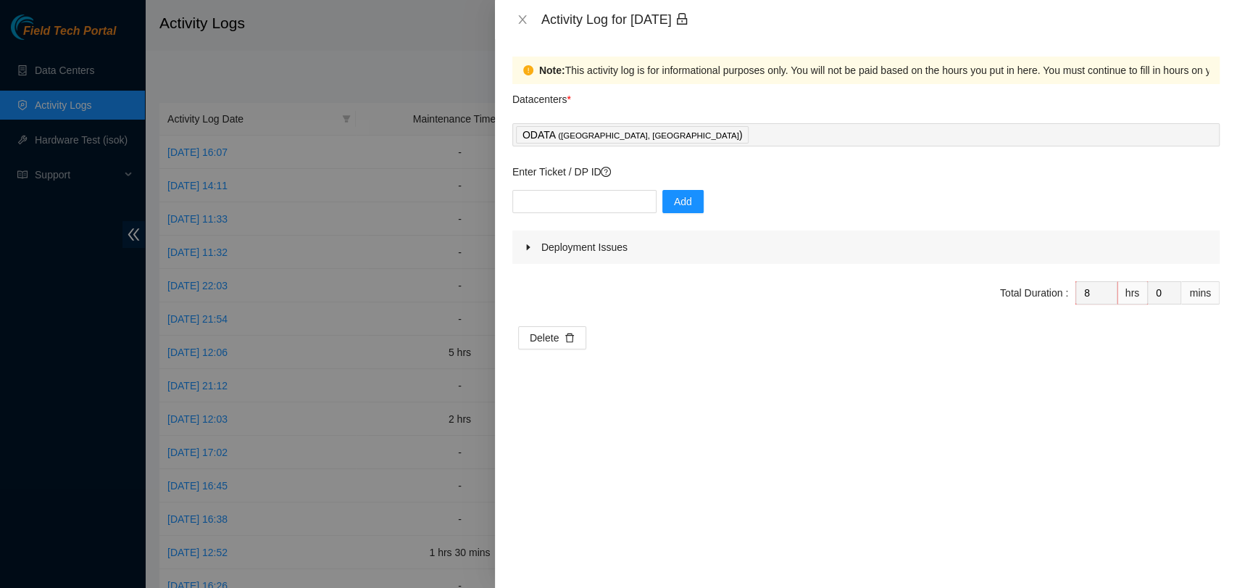
click at [556, 245] on div "Deployment Issues" at bounding box center [865, 246] width 707 height 33
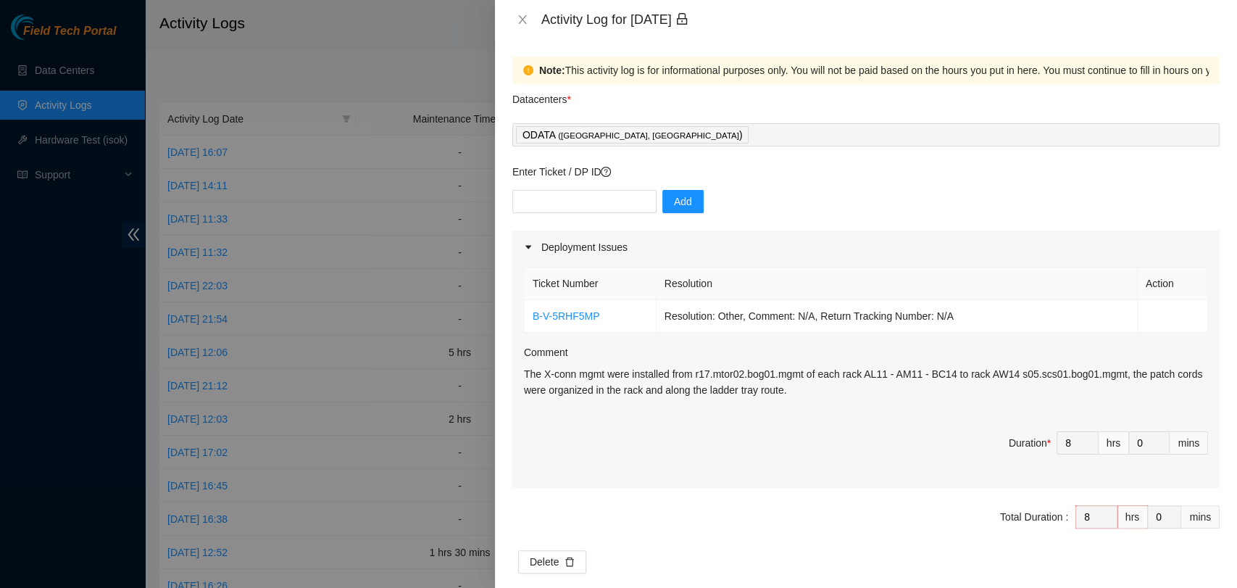
click at [836, 390] on p "The X-conn mgmt were installed from r17.mtor02.bog01.mgmt of each rack AL11 - A…" at bounding box center [866, 382] width 684 height 32
click at [788, 239] on div "Deployment Issues" at bounding box center [865, 246] width 707 height 33
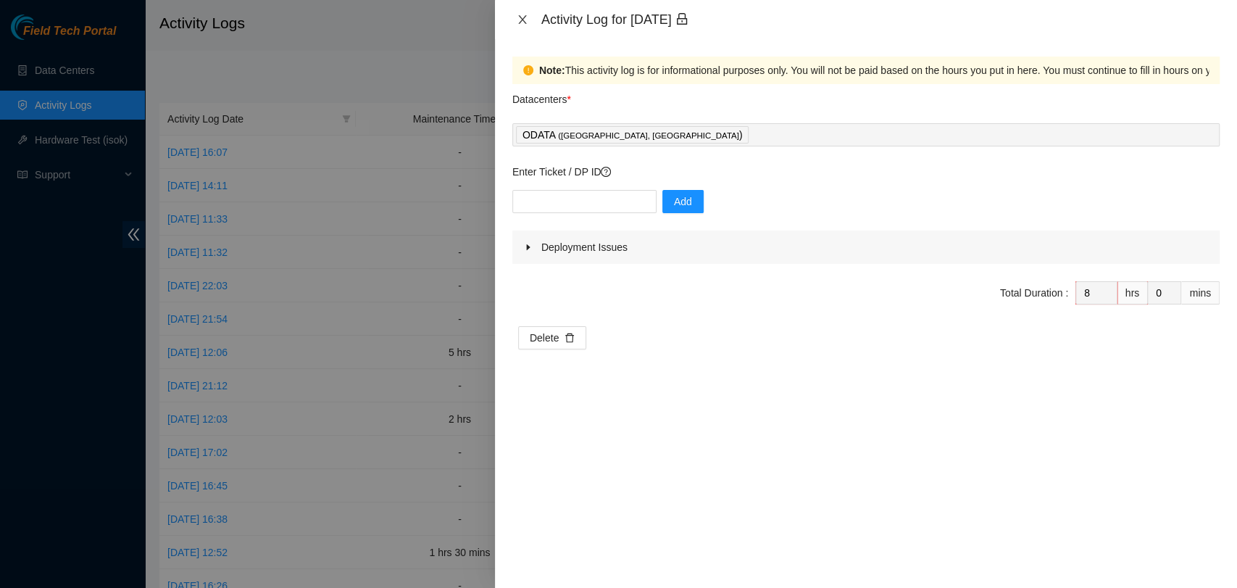
click at [524, 17] on icon "close" at bounding box center [522, 19] width 8 height 9
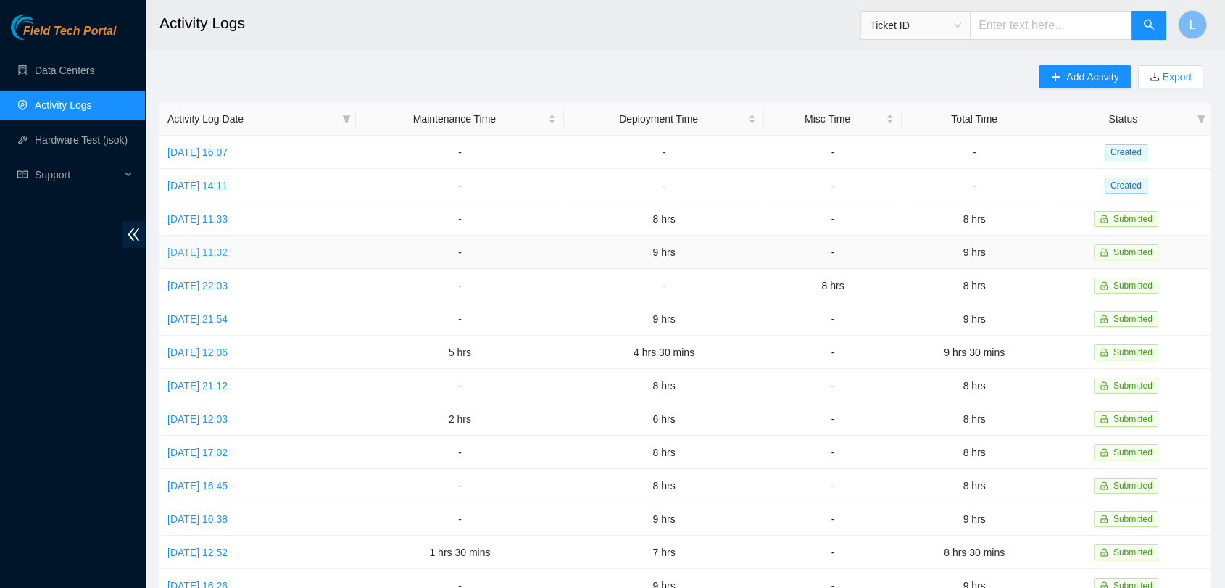
click at [218, 253] on link "Mon, 29 Sep 2025 11:32" at bounding box center [197, 252] width 60 height 12
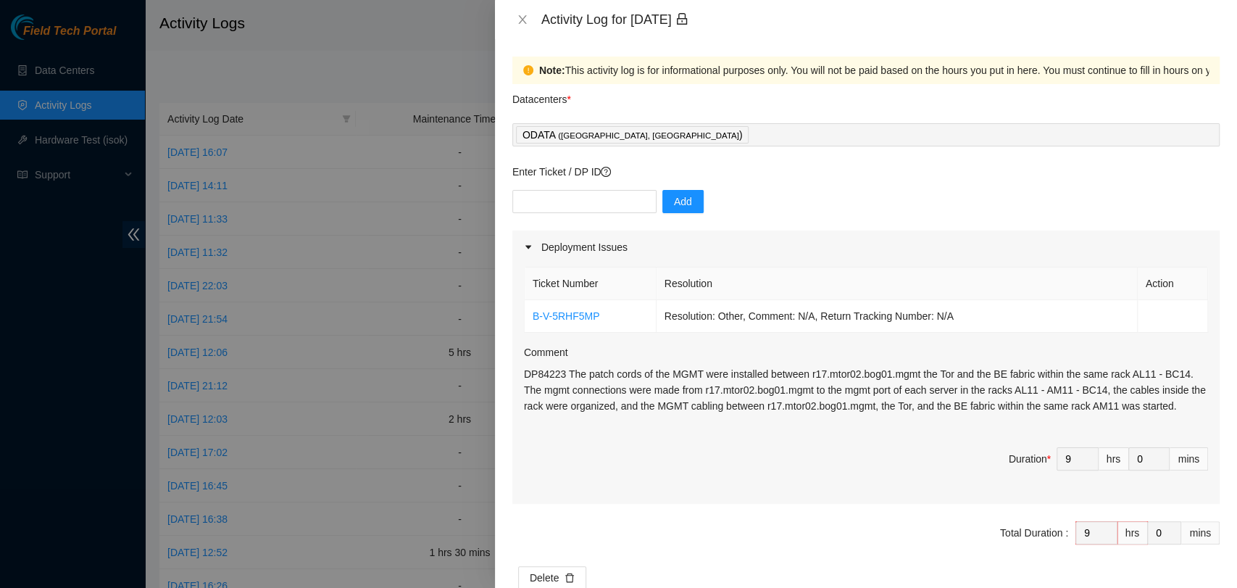
click at [528, 9] on div "Activity Log for 29-09-2025" at bounding box center [866, 19] width 742 height 39
click at [522, 19] on icon "close" at bounding box center [522, 19] width 8 height 9
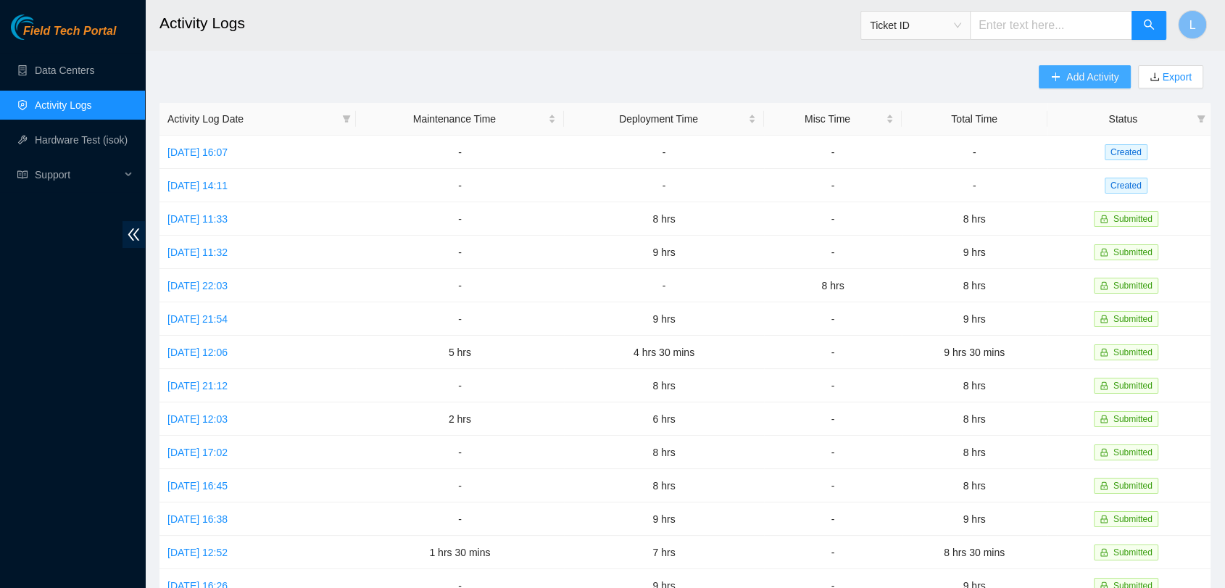
click at [1105, 72] on span "Add Activity" at bounding box center [1092, 77] width 52 height 16
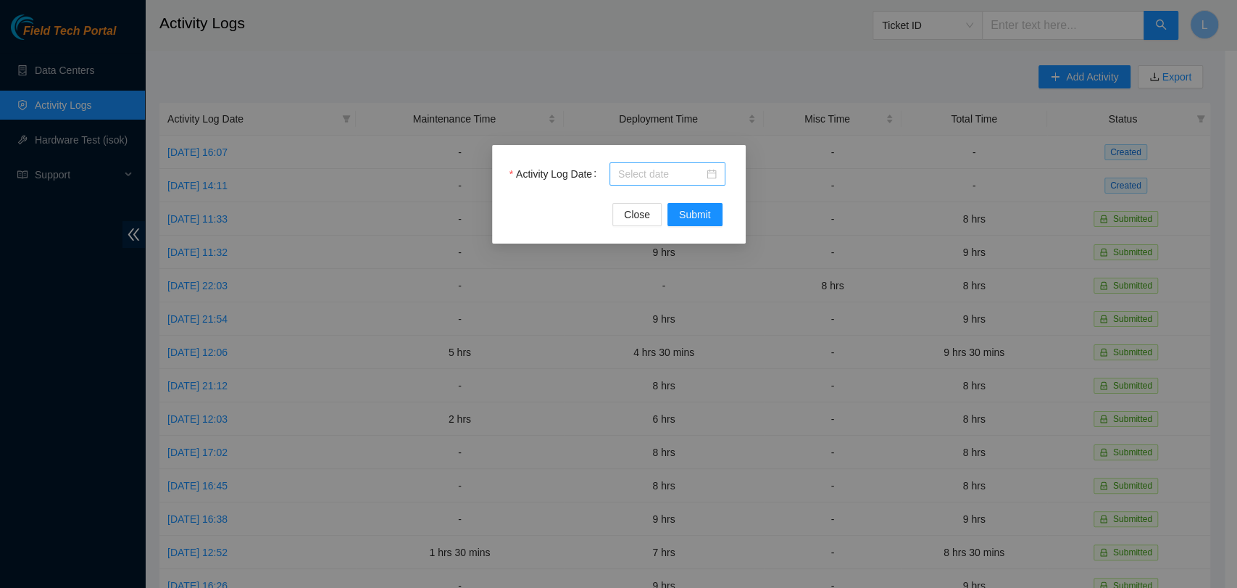
click at [713, 173] on div at bounding box center [667, 174] width 99 height 16
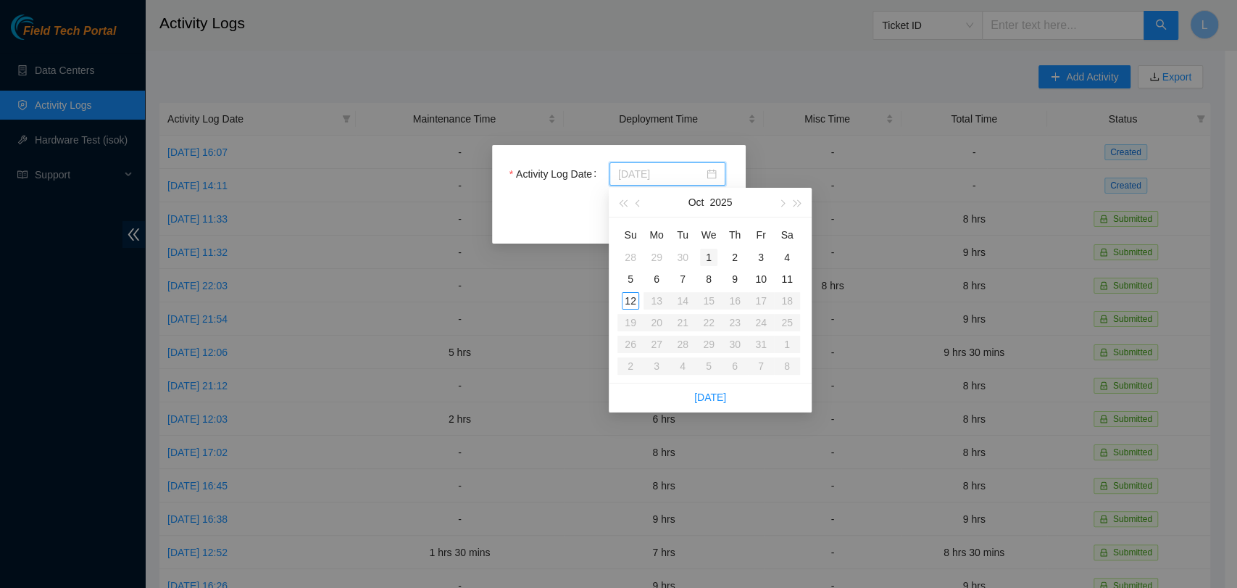
type input "2025-10-01"
click at [710, 255] on div "1" at bounding box center [708, 257] width 17 height 17
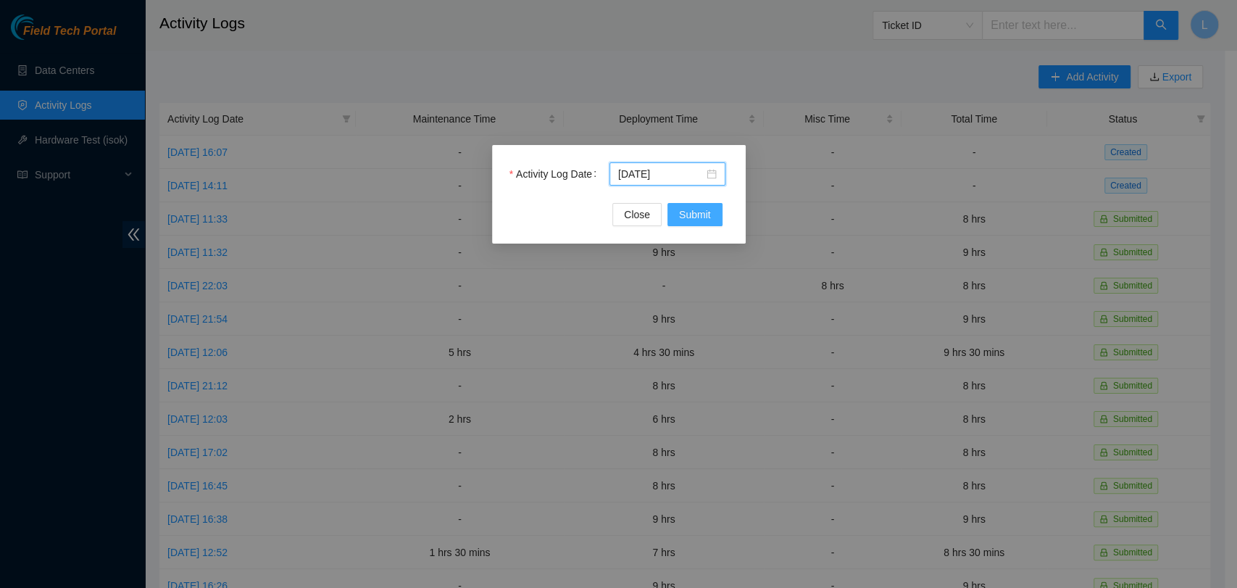
click at [699, 210] on span "Submit" at bounding box center [695, 215] width 32 height 16
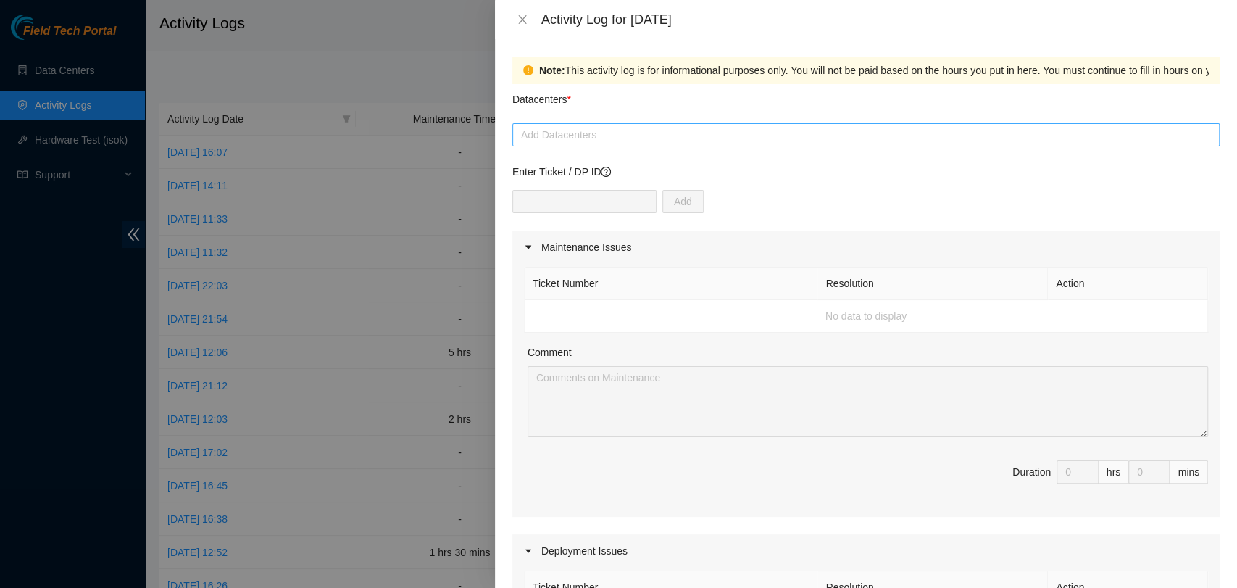
click at [577, 130] on div at bounding box center [866, 134] width 700 height 17
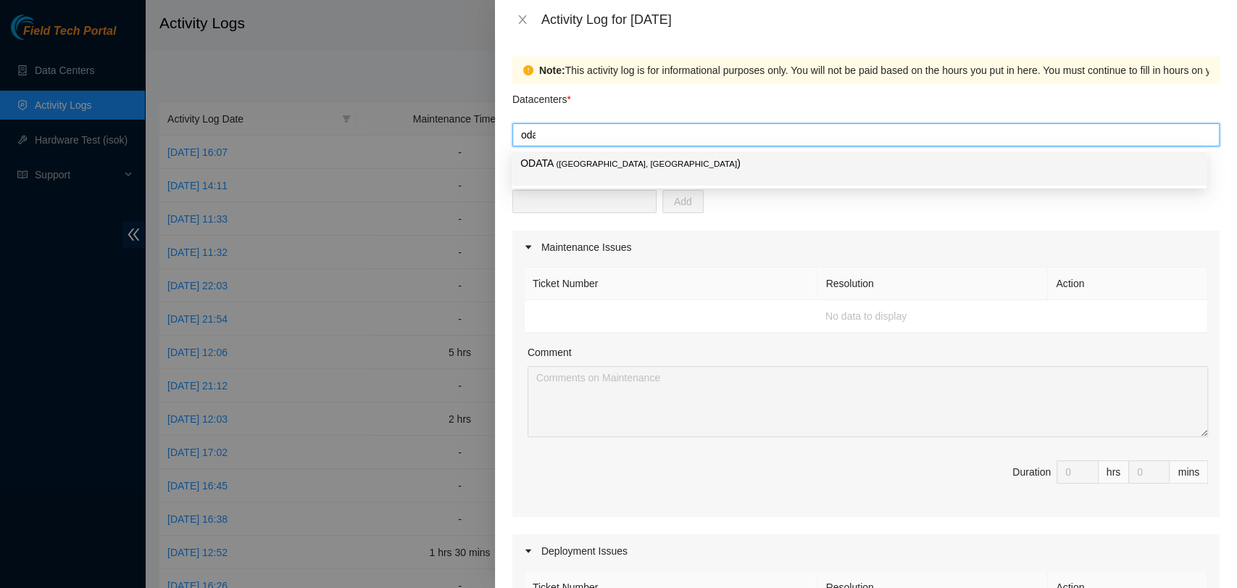
type input "odata"
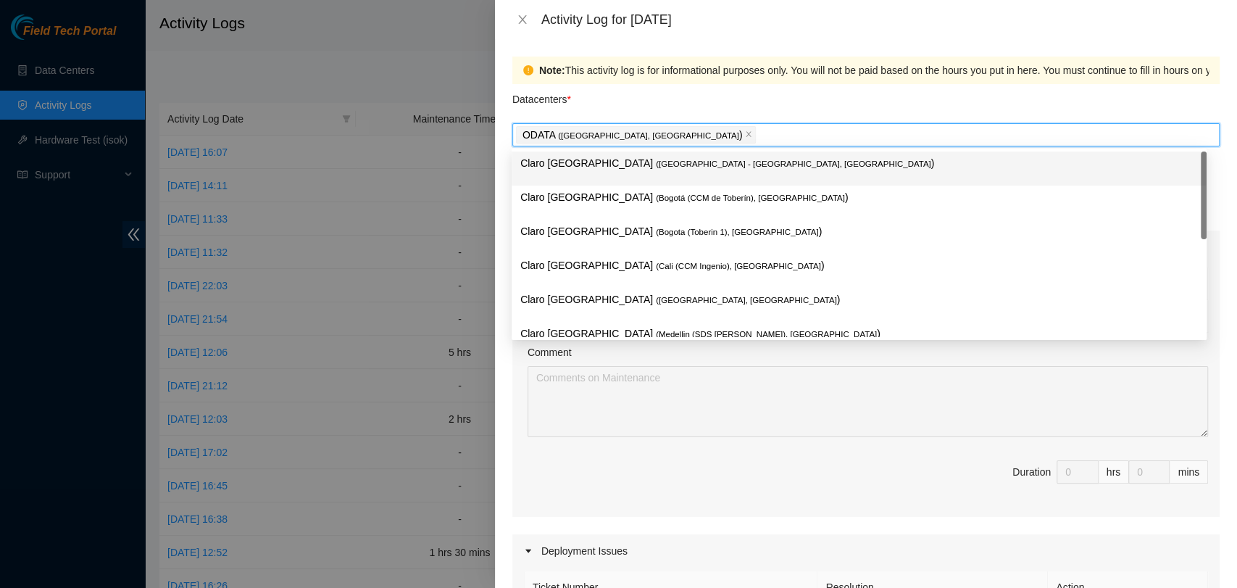
click at [606, 107] on div "Datacenters *" at bounding box center [865, 103] width 707 height 39
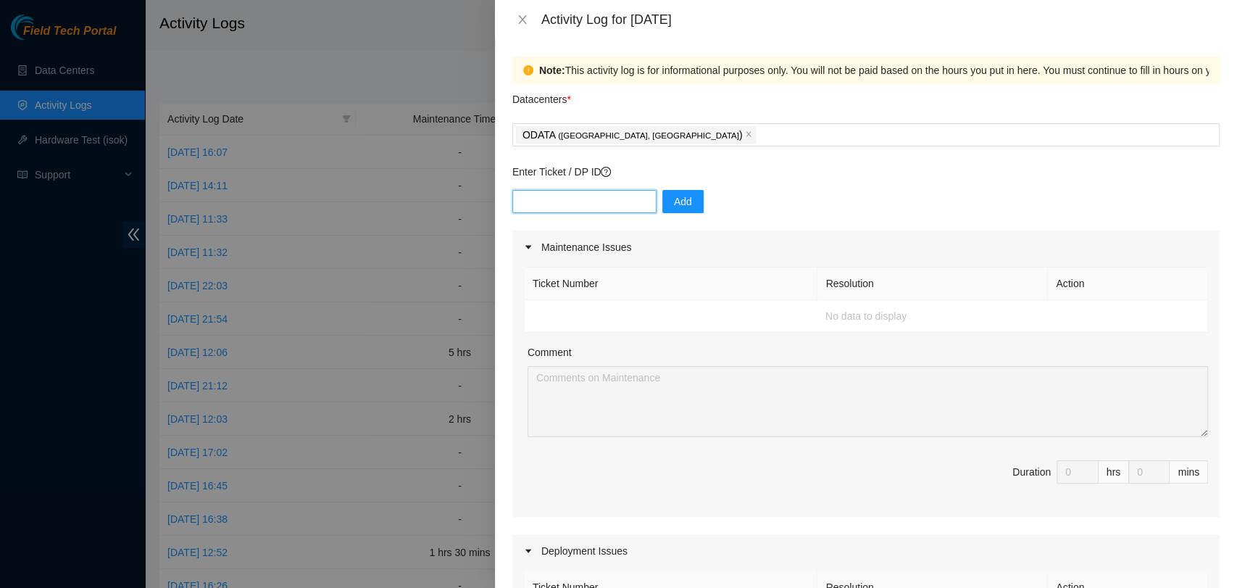
click at [568, 203] on input "text" at bounding box center [584, 201] width 144 height 23
paste input "DP84223"
type input "DP84223"
click at [674, 207] on span "Add" at bounding box center [683, 202] width 18 height 16
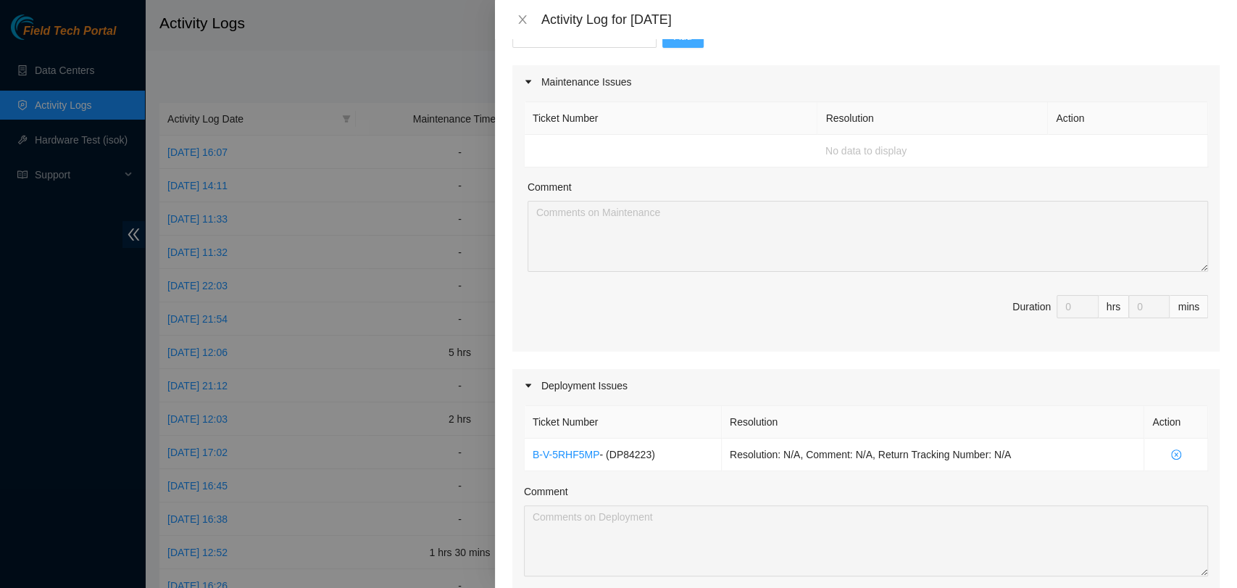
scroll to position [226, 0]
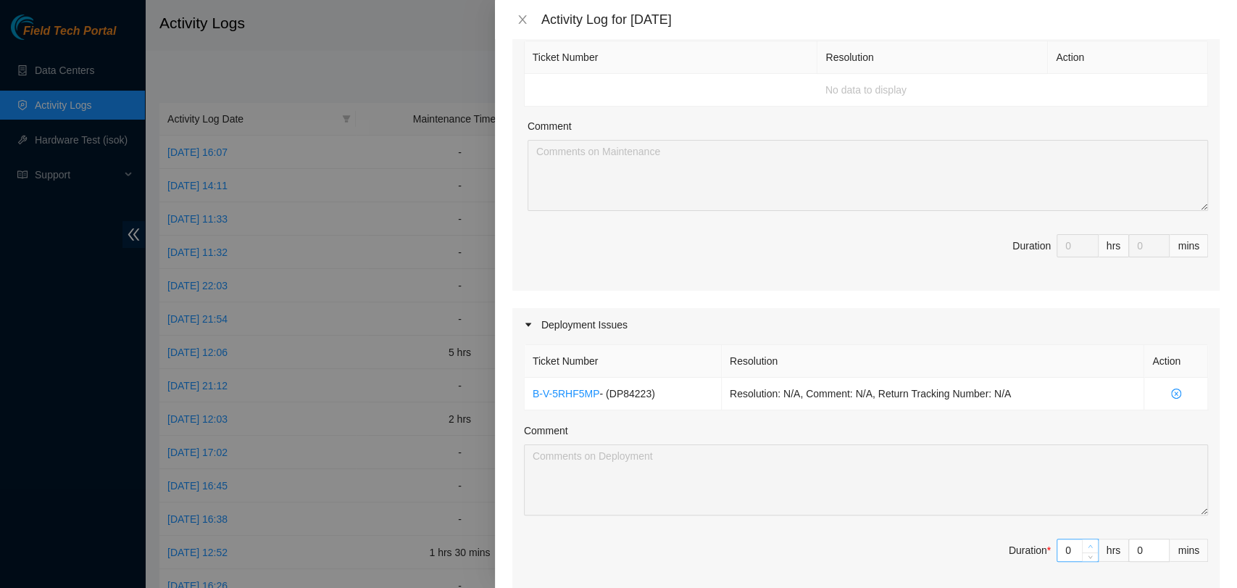
type input "1"
click at [1088, 544] on icon "up" at bounding box center [1090, 546] width 5 height 5
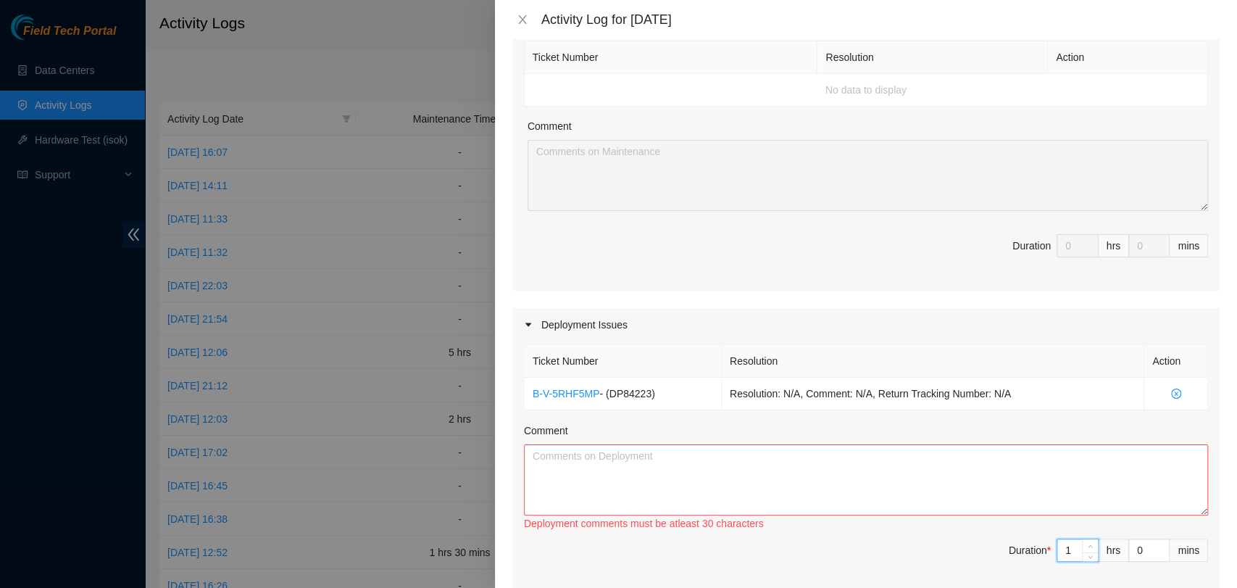
click at [1088, 544] on icon "up" at bounding box center [1090, 546] width 5 height 5
type input "2"
click at [1088, 544] on icon "up" at bounding box center [1090, 546] width 5 height 5
type input "3"
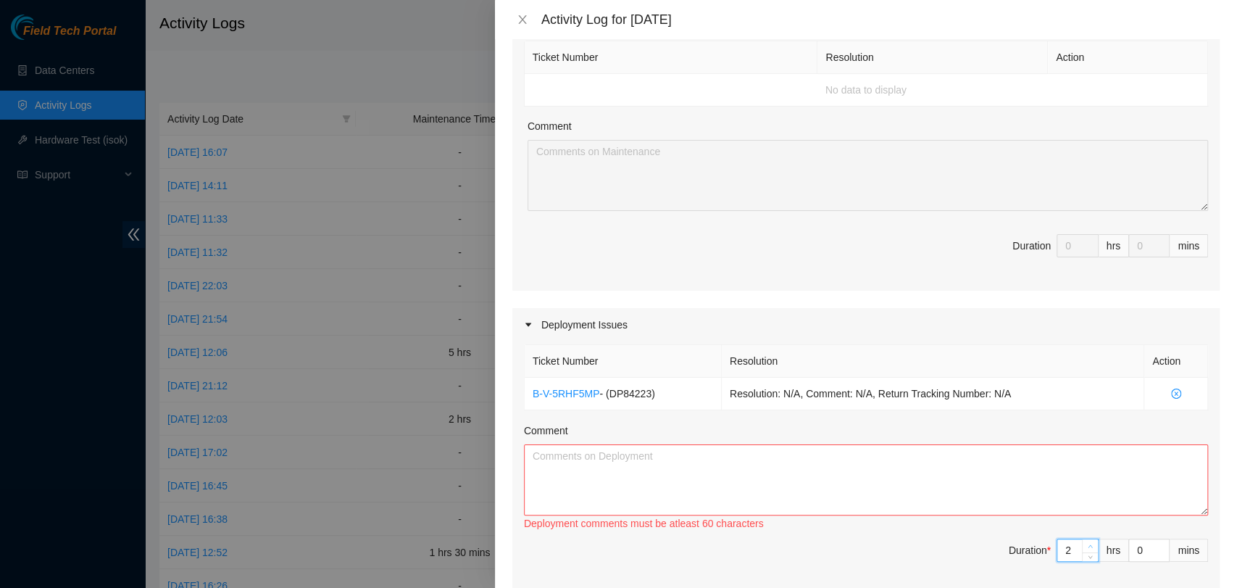
type input "3"
click at [1088, 544] on icon "up" at bounding box center [1090, 546] width 5 height 5
type input "4"
click at [1088, 544] on icon "up" at bounding box center [1090, 546] width 5 height 5
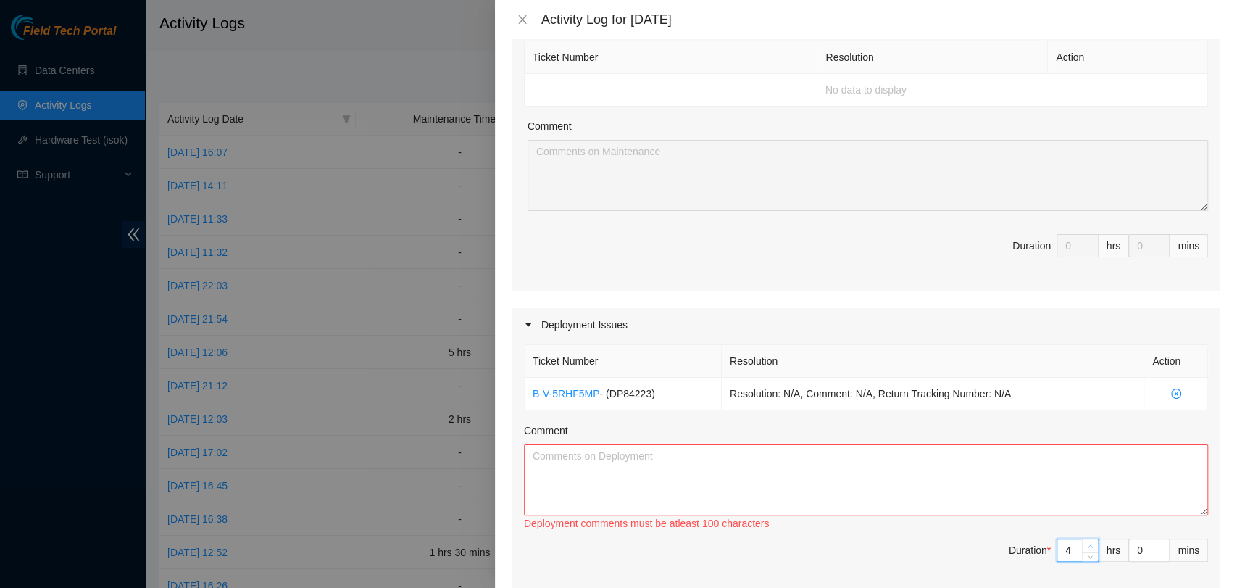
type input "5"
type input "6"
click at [1088, 544] on icon "up" at bounding box center [1090, 546] width 5 height 5
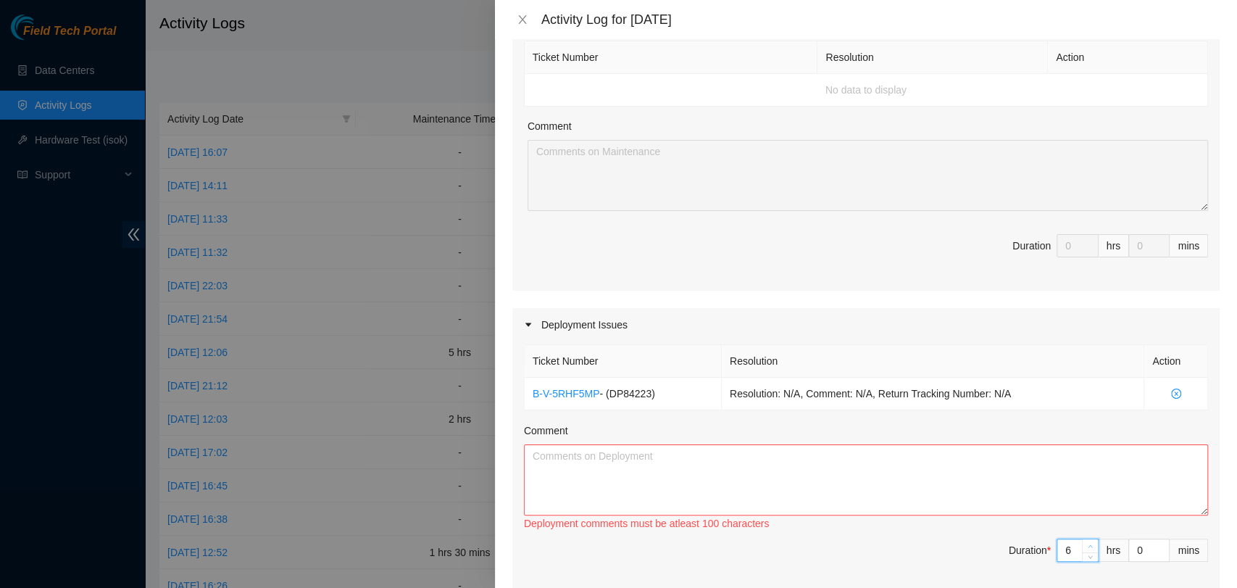
type input "7"
click at [1088, 544] on icon "up" at bounding box center [1090, 546] width 5 height 5
type input "8"
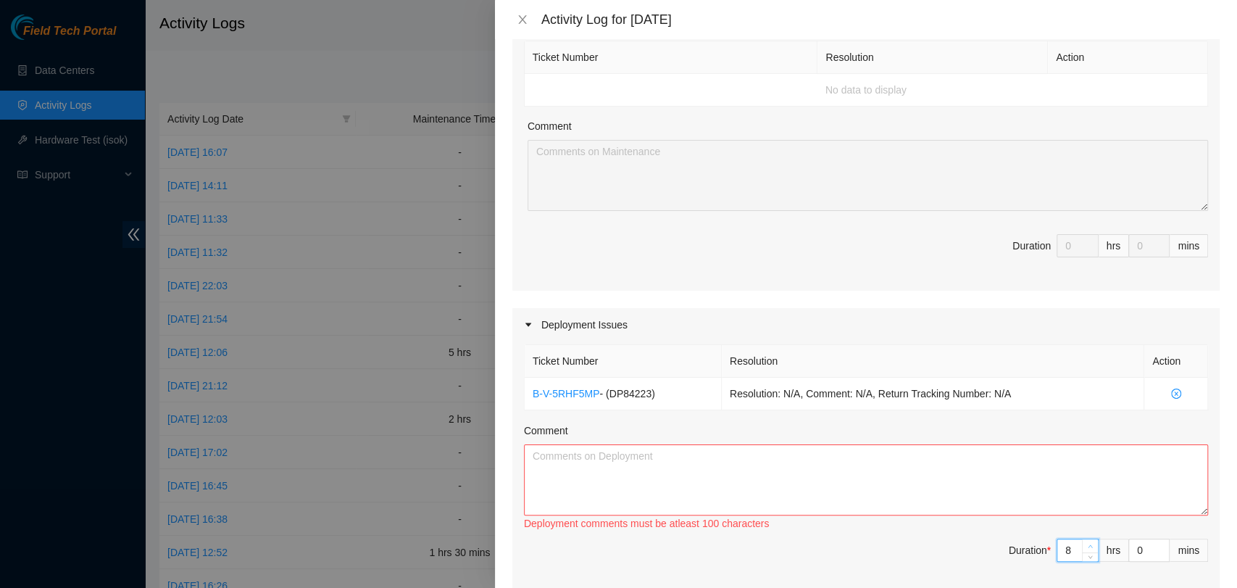
click at [1088, 544] on icon "up" at bounding box center [1090, 546] width 5 height 5
click at [994, 471] on textarea "Comment" at bounding box center [866, 479] width 684 height 71
paste textarea "DP84223 all fibers from ports 49 and 50 of all three racks were laid to AW|14 l…"
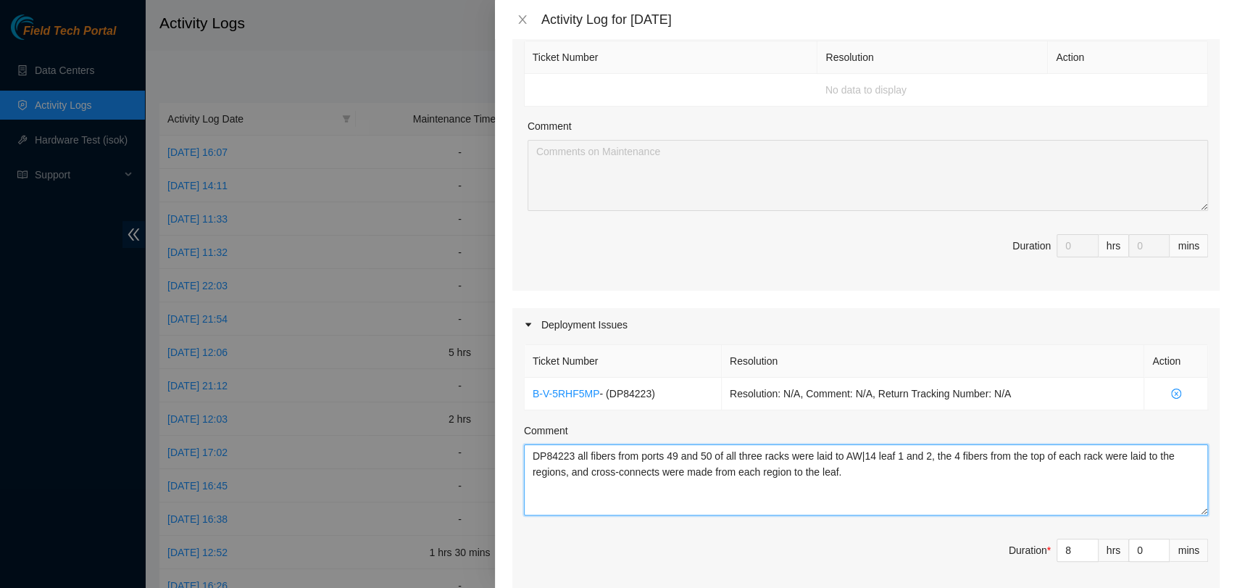
type textarea "DP84223 all fibers from ports 49 and 50 of all three racks were laid to AW|14 l…"
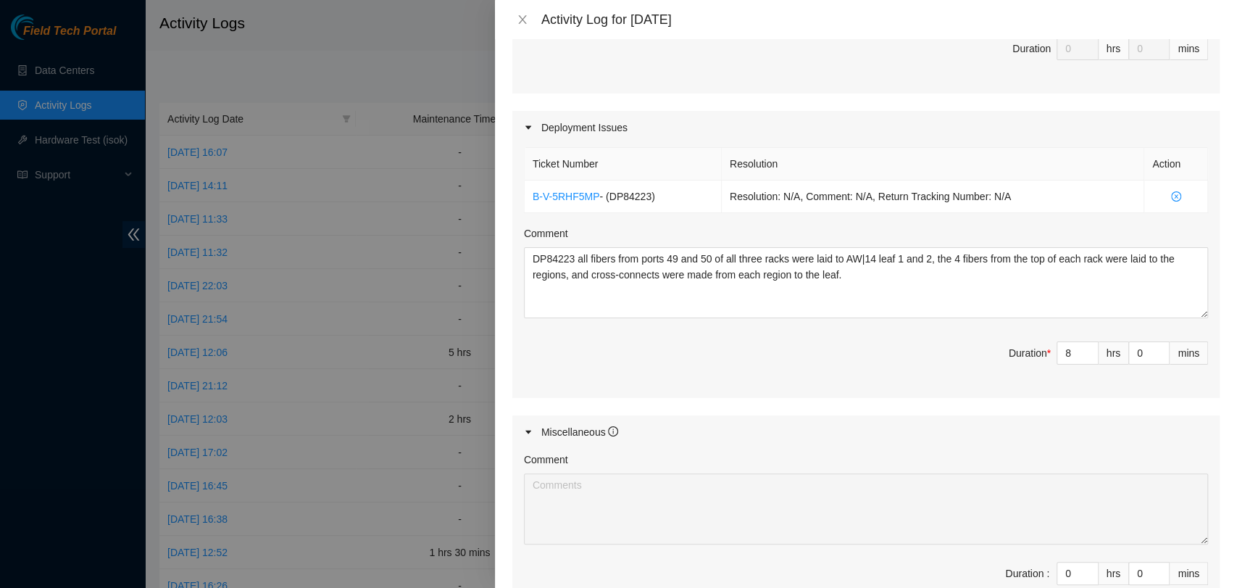
scroll to position [611, 0]
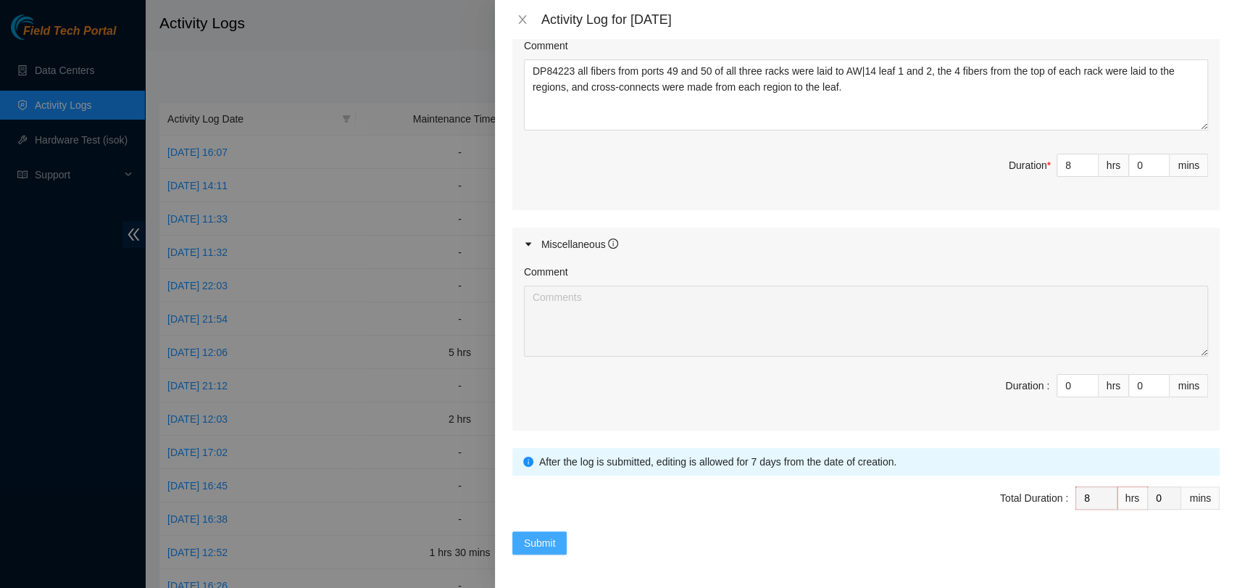
click at [533, 547] on span "Submit" at bounding box center [540, 543] width 32 height 16
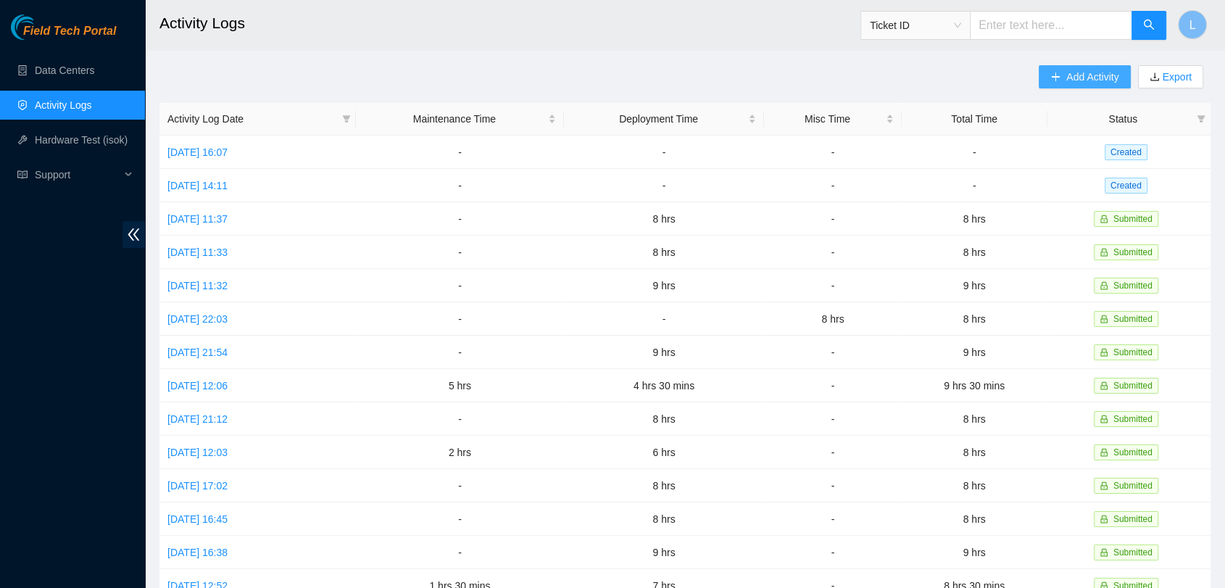
click at [1071, 79] on span "Add Activity" at bounding box center [1092, 77] width 52 height 16
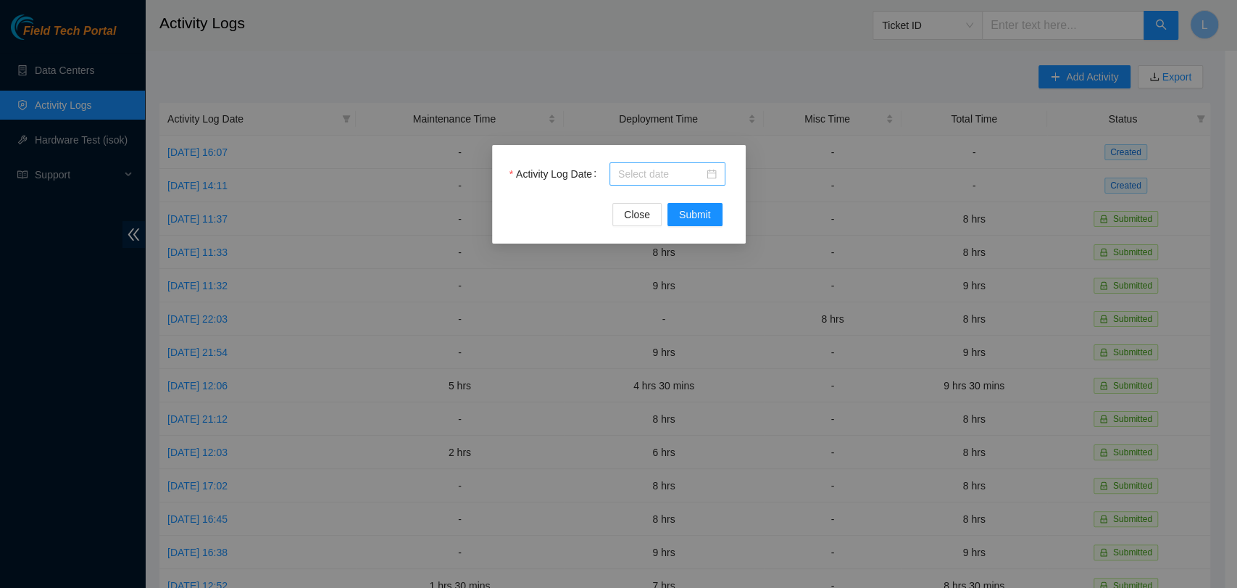
click at [714, 174] on div at bounding box center [667, 174] width 99 height 16
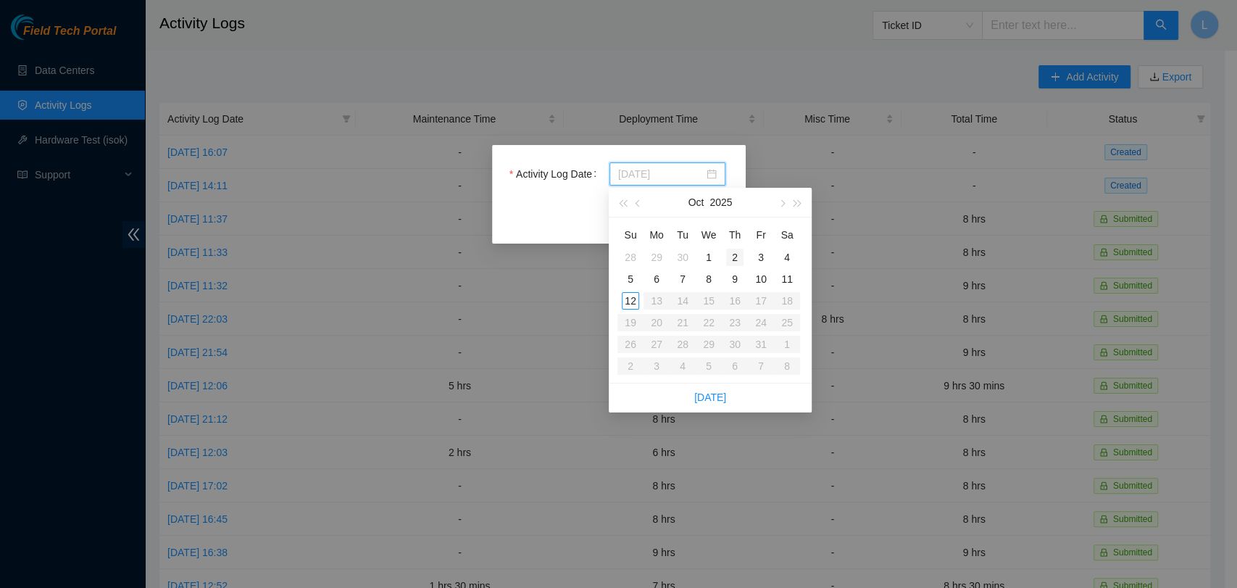
type input "2025-10-02"
click at [736, 256] on div "2" at bounding box center [734, 257] width 17 height 17
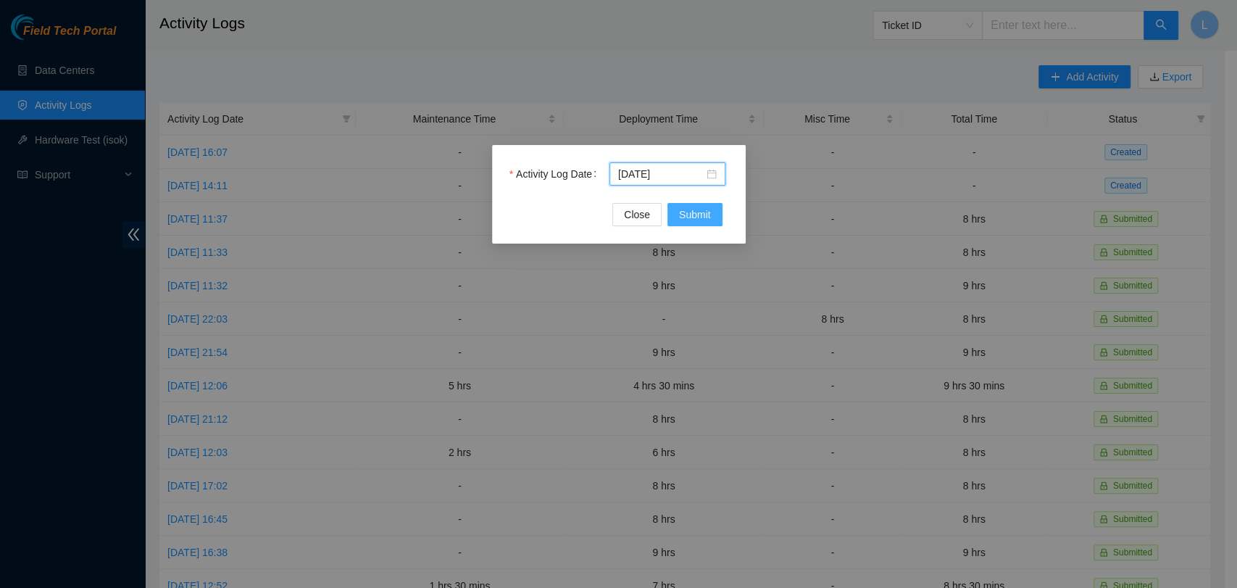
click at [691, 204] on button "Submit" at bounding box center [695, 214] width 55 height 23
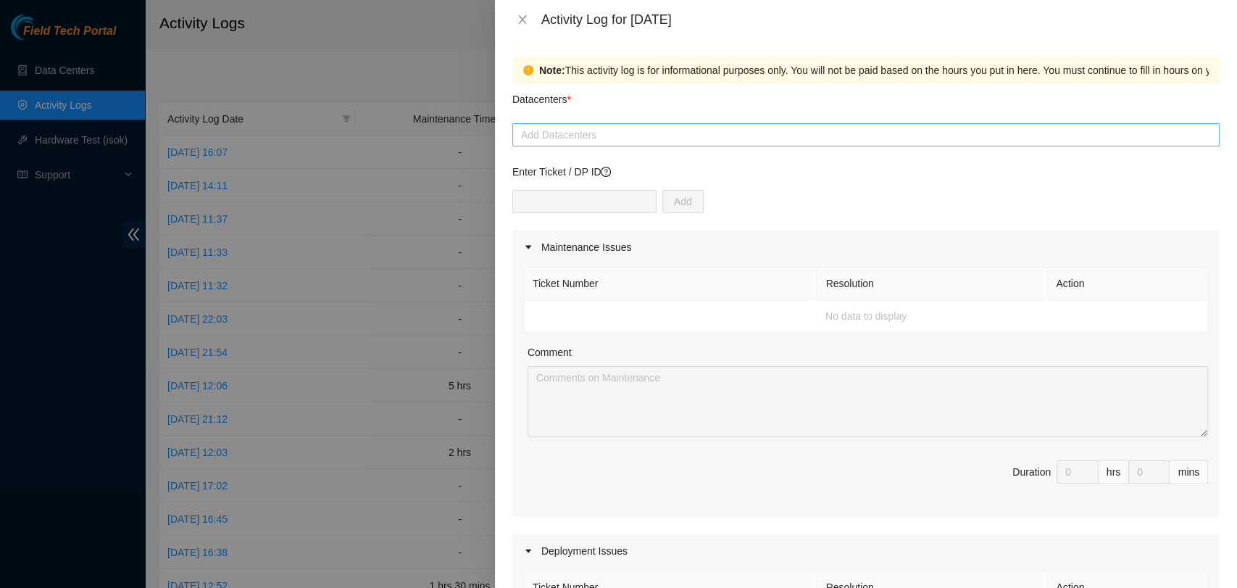
click at [568, 136] on div at bounding box center [866, 134] width 700 height 17
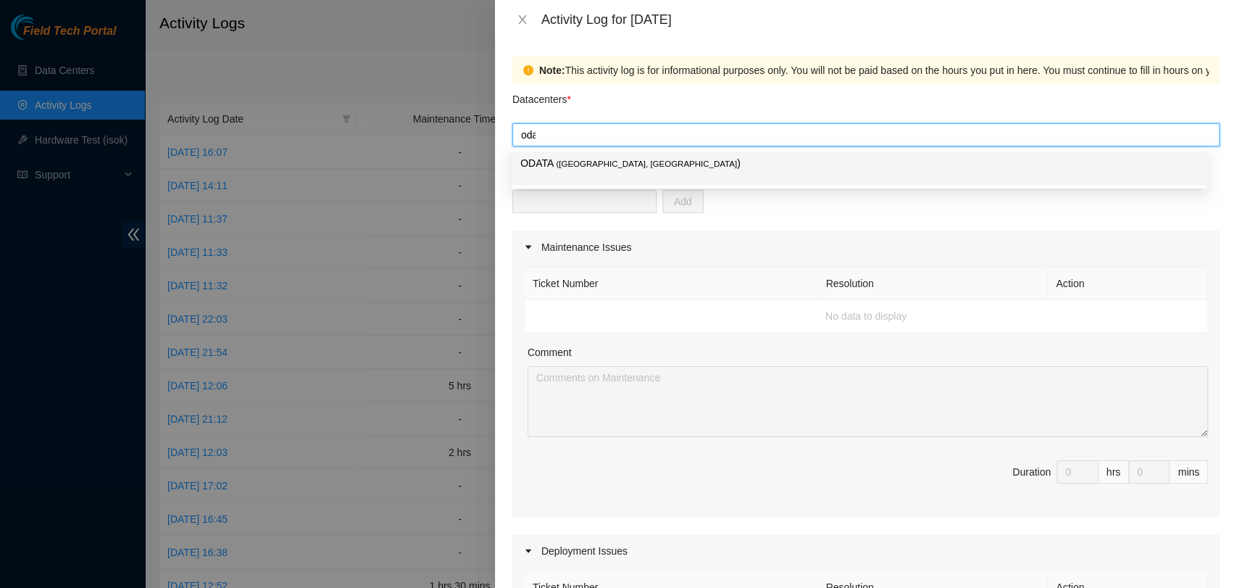
type input "odata"
click at [577, 161] on span "( Bogotá, Colombia" at bounding box center [646, 163] width 181 height 9
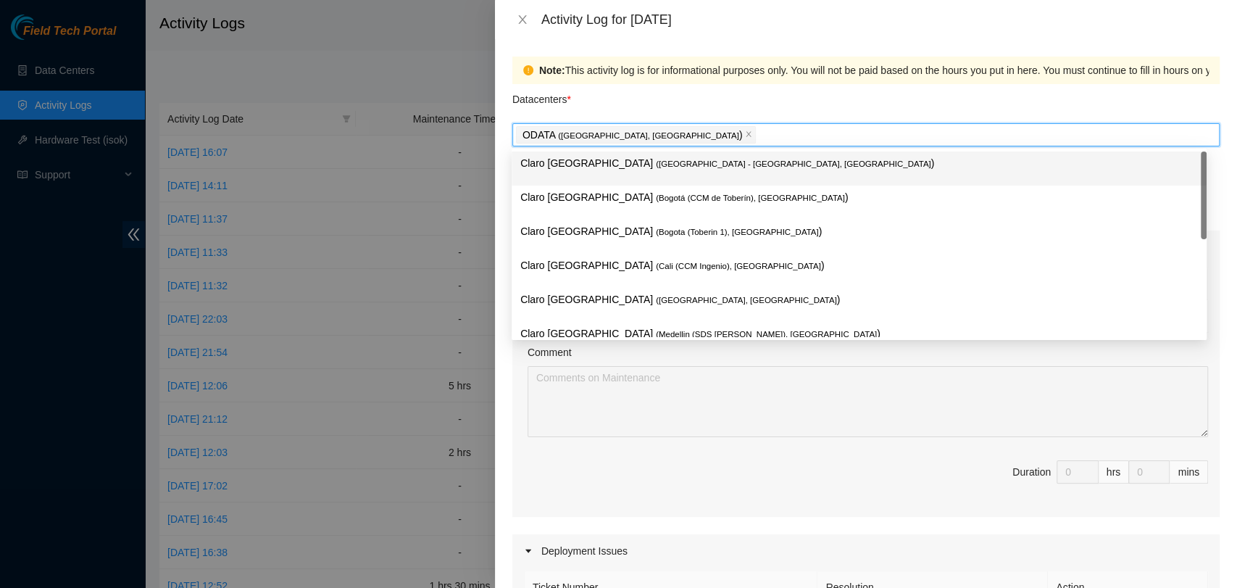
click at [613, 105] on div "Datacenters *" at bounding box center [865, 103] width 707 height 39
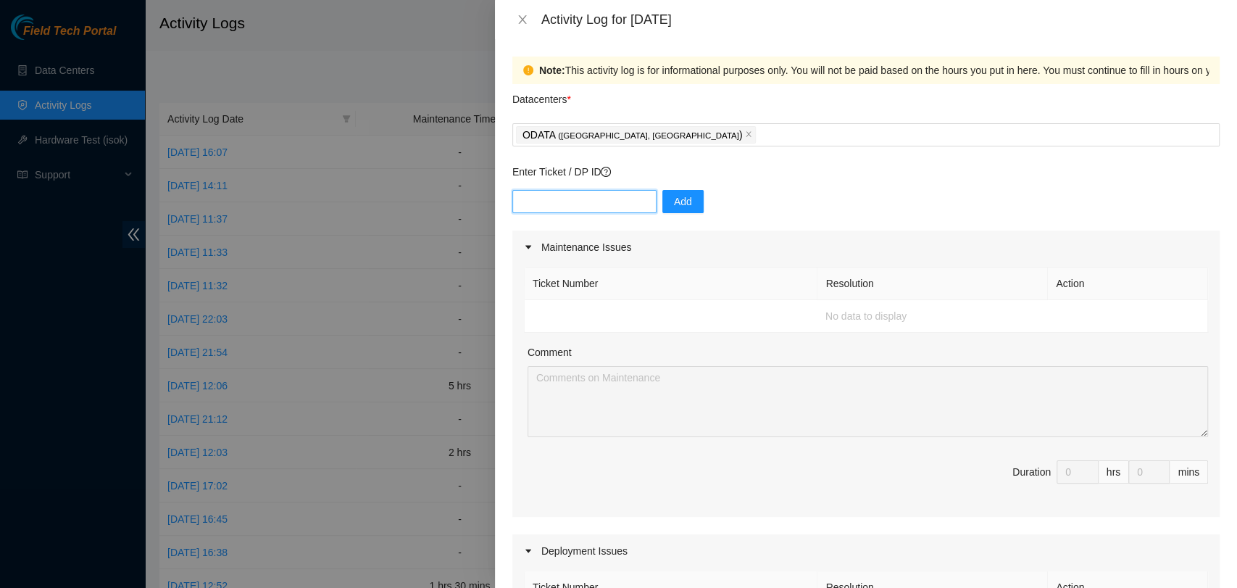
click at [583, 199] on input "text" at bounding box center [584, 201] width 144 height 23
paste input "DP84223"
type input "DP84223"
click at [674, 202] on span "Add" at bounding box center [683, 202] width 18 height 16
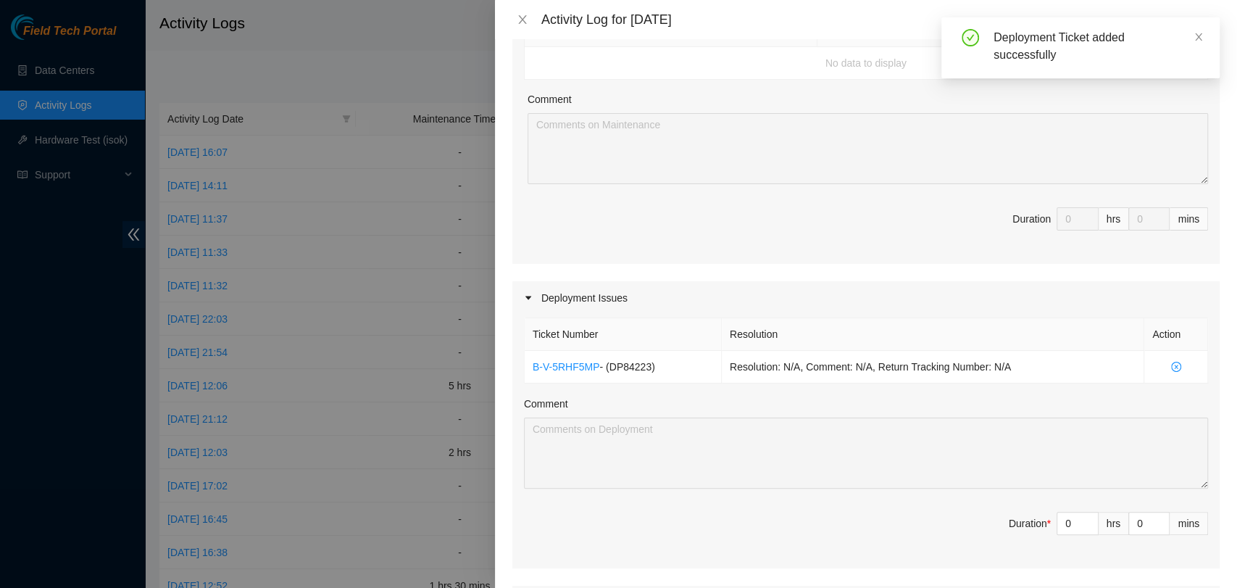
scroll to position [336, 0]
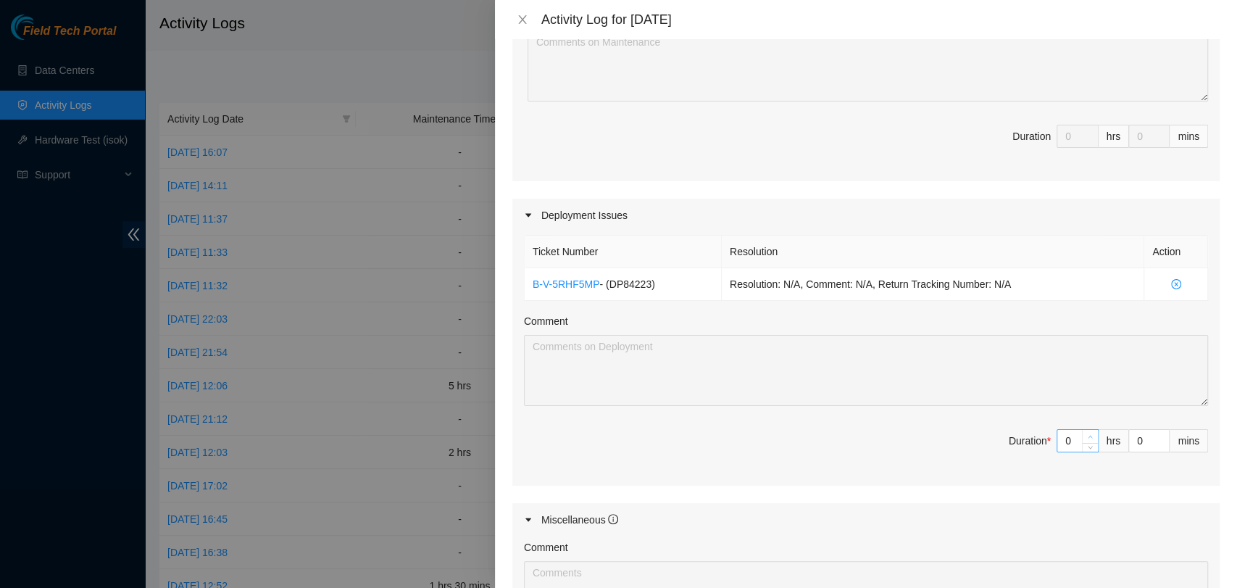
click at [1089, 436] on icon "up" at bounding box center [1091, 437] width 4 height 3
type input "1"
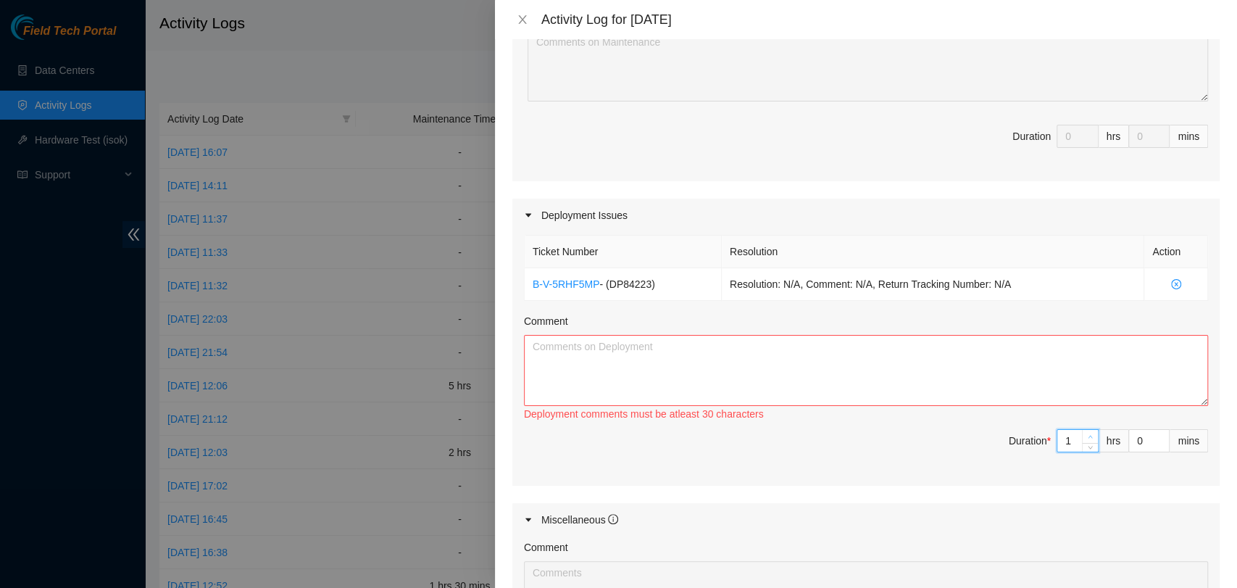
click at [1089, 436] on icon "up" at bounding box center [1091, 437] width 4 height 3
type input "2"
click at [1089, 436] on icon "up" at bounding box center [1091, 437] width 4 height 3
type input "3"
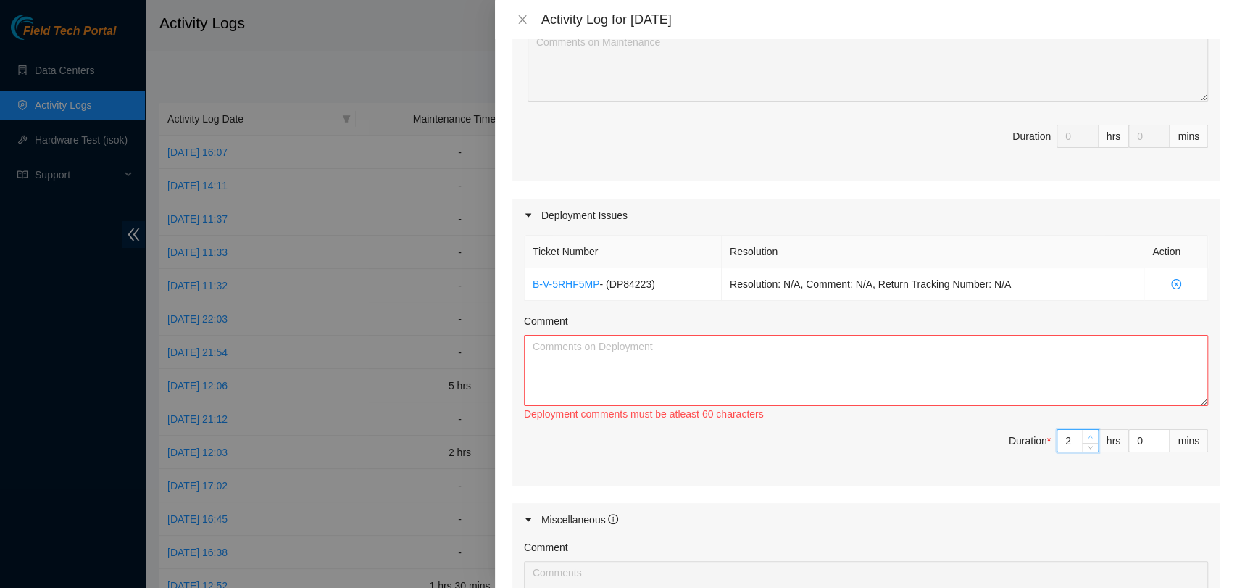
type input "3"
click at [1089, 436] on icon "up" at bounding box center [1091, 437] width 4 height 3
type input "4"
click at [1089, 436] on icon "up" at bounding box center [1091, 437] width 4 height 3
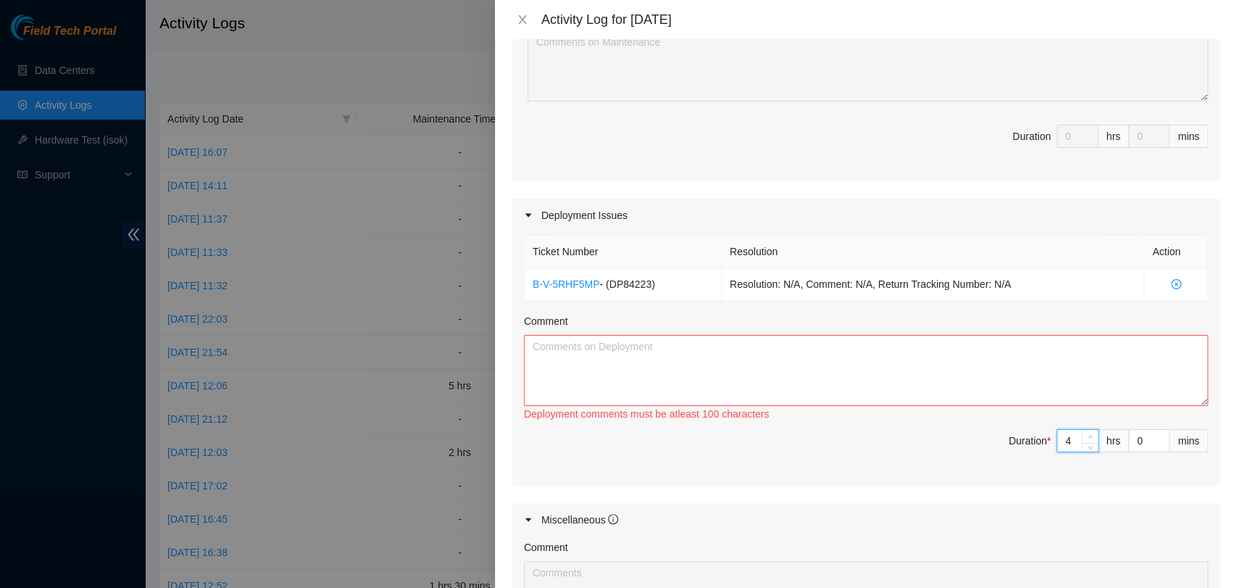
type input "5"
type input "6"
click at [1089, 436] on icon "up" at bounding box center [1091, 437] width 4 height 3
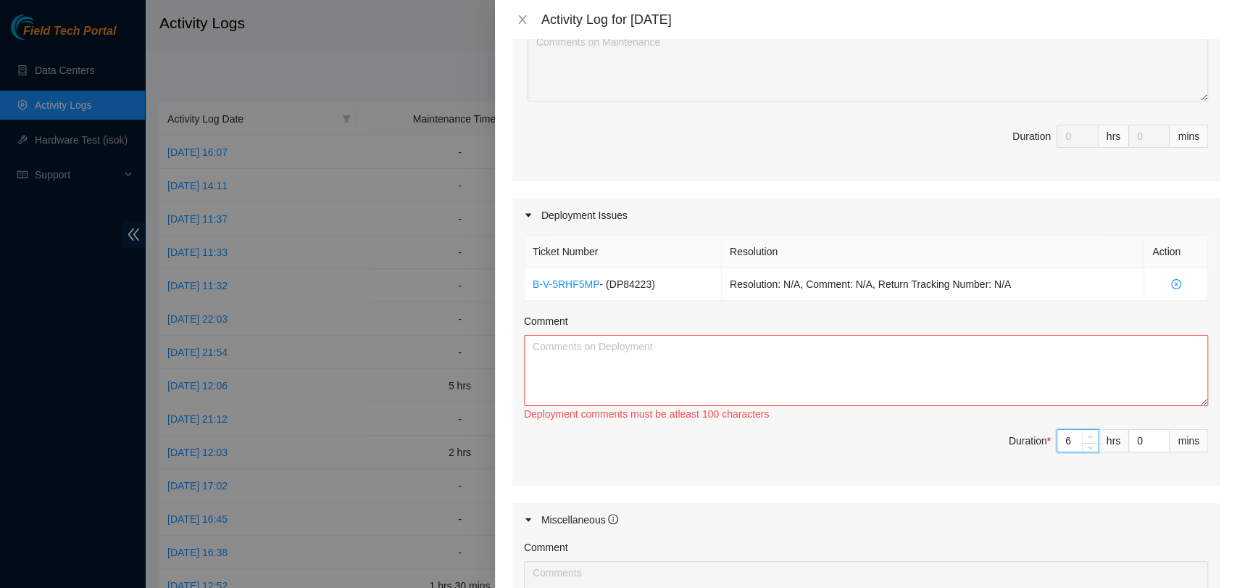
type input "7"
click at [1089, 436] on icon "up" at bounding box center [1091, 437] width 4 height 3
type input "8"
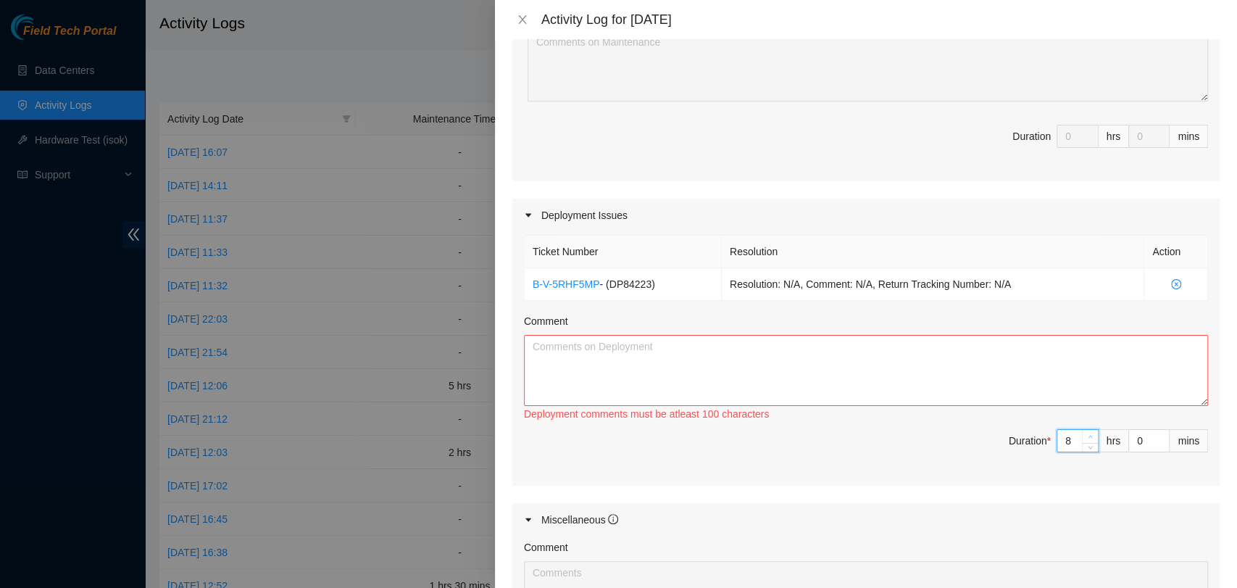
click at [1089, 436] on icon "up" at bounding box center [1091, 437] width 4 height 3
click at [631, 338] on textarea "Comment" at bounding box center [866, 370] width 684 height 71
paste textarea "DP84223 The fibers were connected from racks AL11, AM11, and BC14 to the core r…"
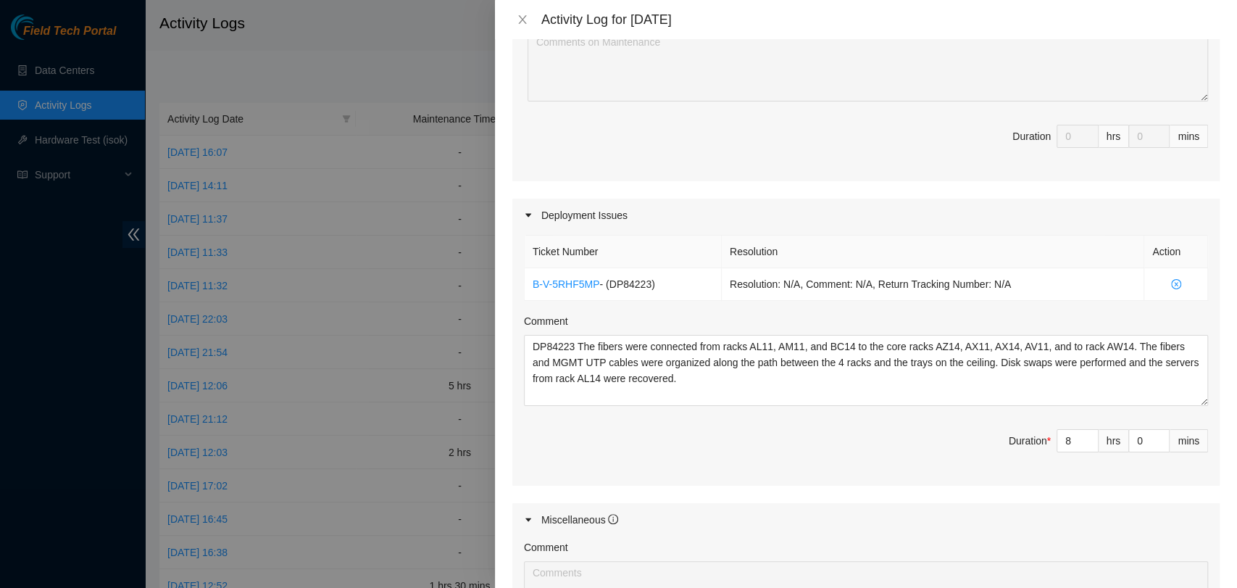
click at [934, 486] on div "Maintenance Issues Ticket Number Resolution Action No data to display Comment D…" at bounding box center [865, 300] width 707 height 811
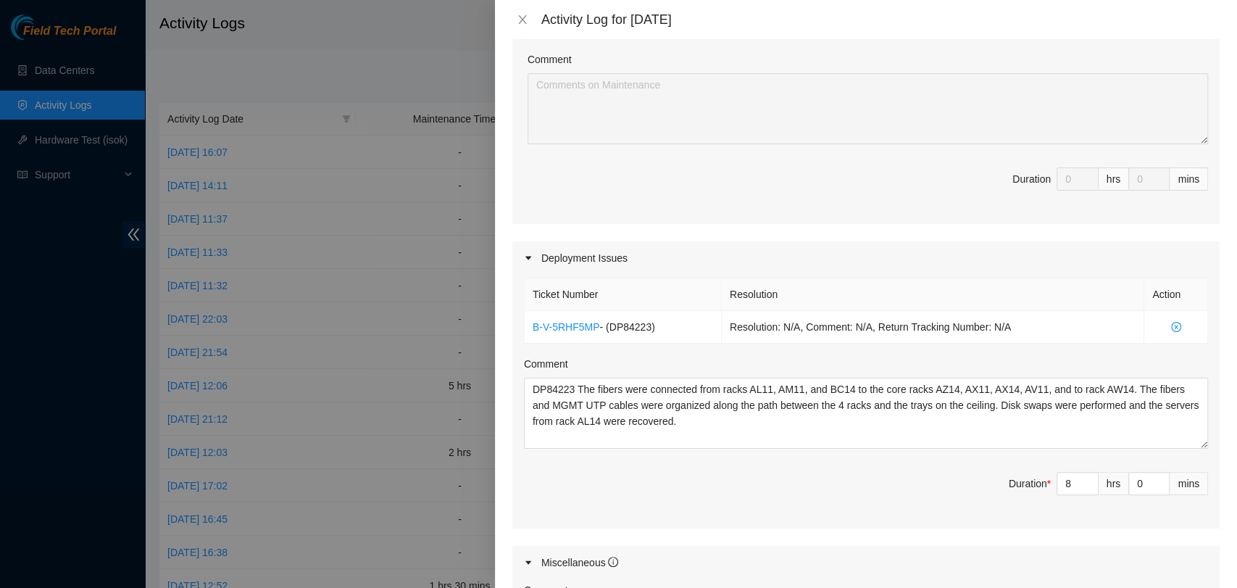
scroll to position [312, 0]
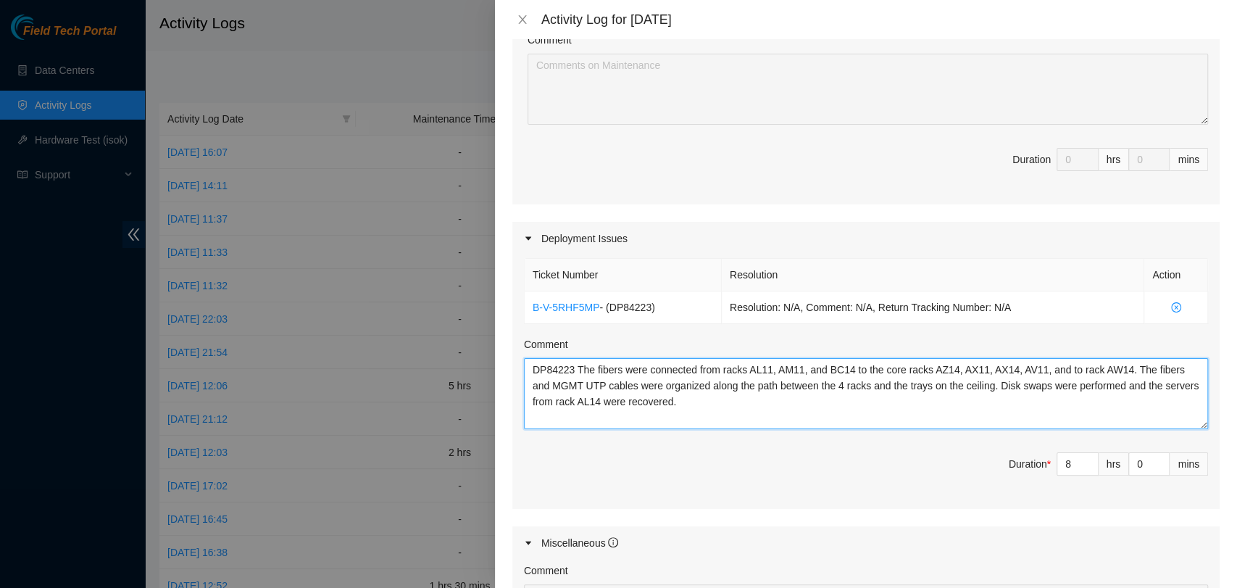
drag, startPoint x: 670, startPoint y: 402, endPoint x: 707, endPoint y: 403, distance: 37.0
click at [707, 403] on textarea "DP84223 The fibers were connected from racks AL11, AM11, and BC14 to the core r…" at bounding box center [866, 393] width 684 height 71
type textarea "DP84223 The fibers were connected from racks AL11, AM11, and BC14 to the core r…"
click at [731, 440] on div "Ticket Number Resolution Action B-V-5RHF5MP - ( DP84223 ) Resolution: N/A, Comm…" at bounding box center [865, 381] width 707 height 253
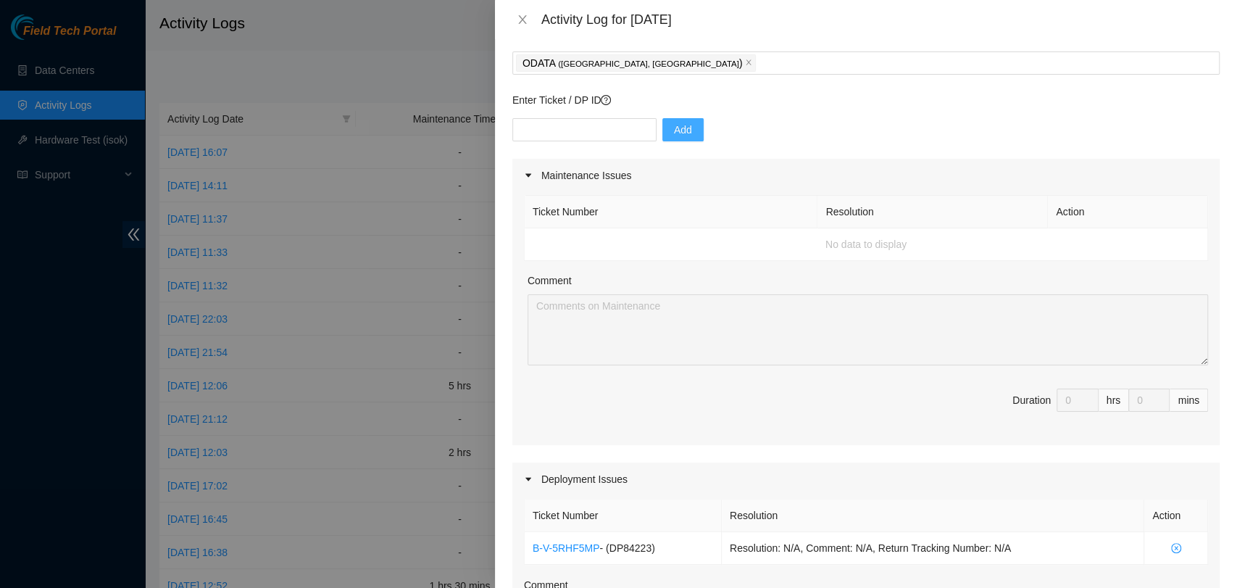
scroll to position [611, 0]
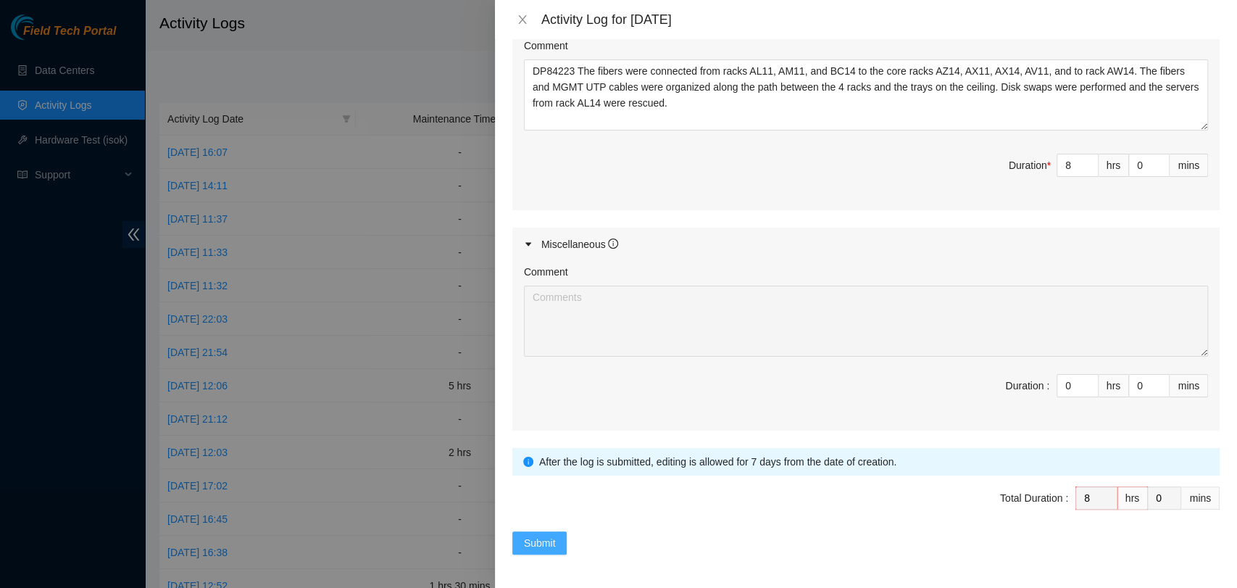
click at [525, 544] on span "Submit" at bounding box center [540, 543] width 32 height 16
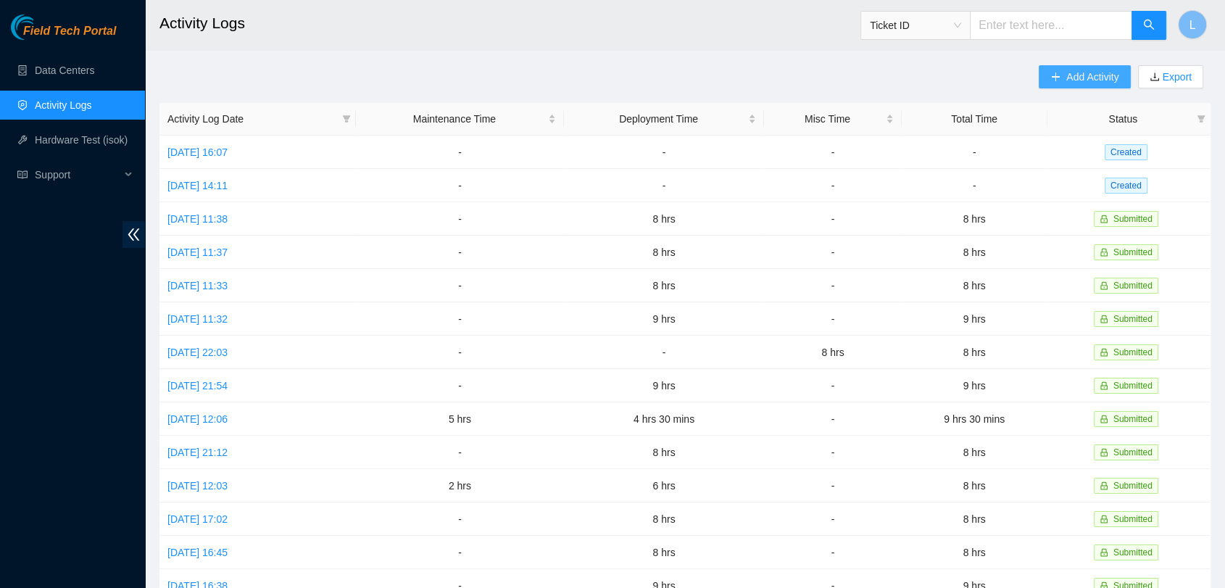
click at [1094, 74] on span "Add Activity" at bounding box center [1092, 77] width 52 height 16
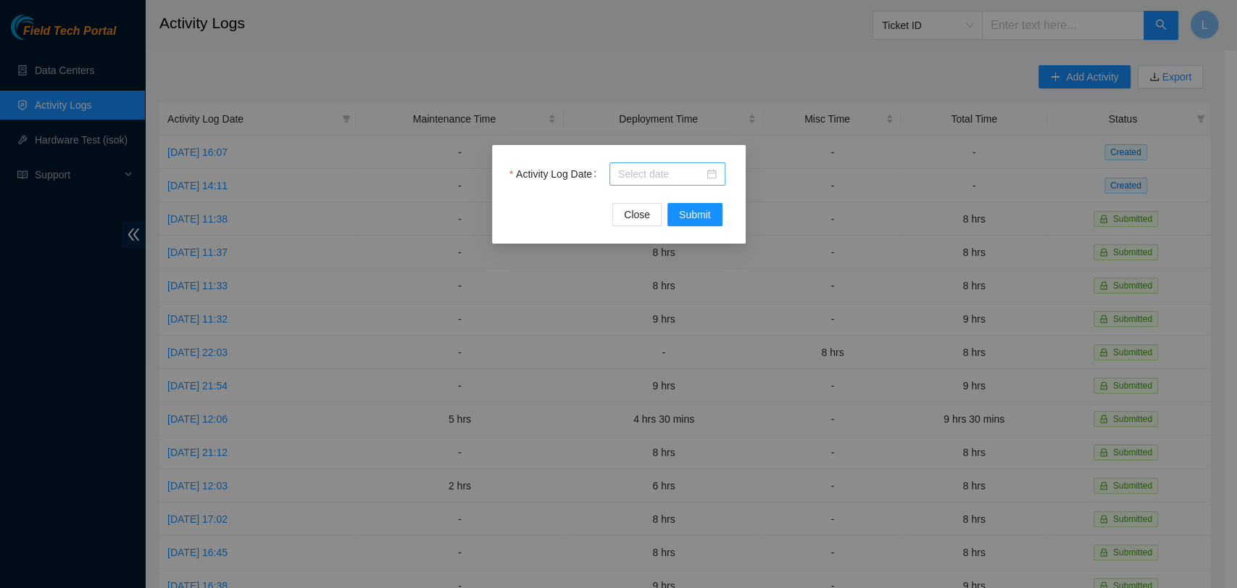
click at [707, 173] on div at bounding box center [667, 174] width 99 height 16
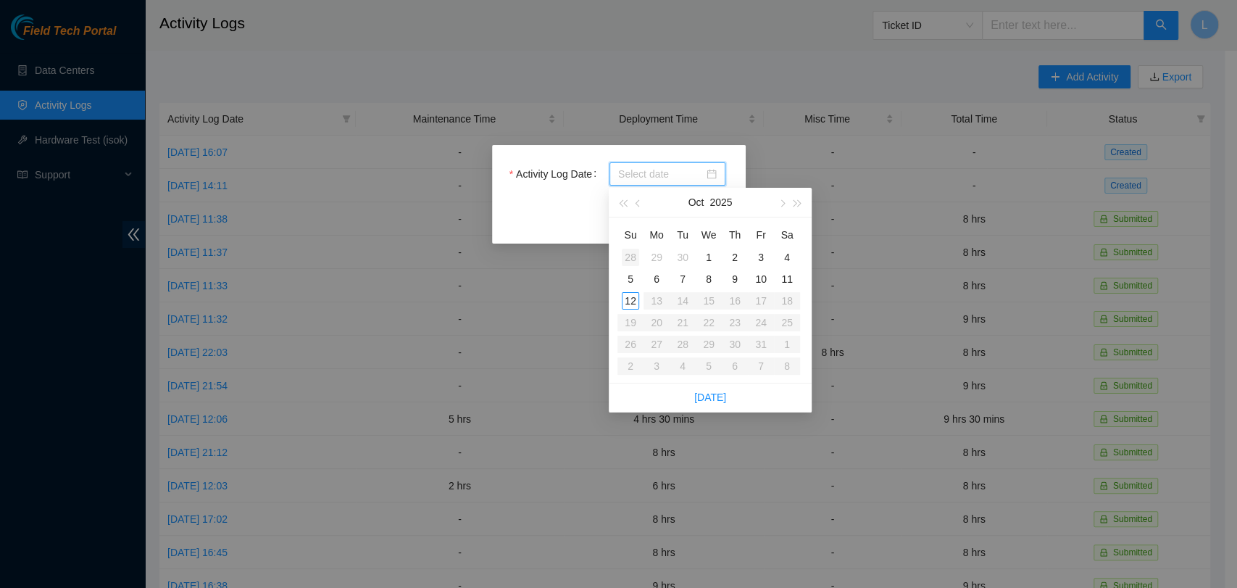
type input "2025-09-28"
type input "2025-10-09"
type input "2025-10-03"
click at [763, 256] on div "3" at bounding box center [760, 257] width 17 height 17
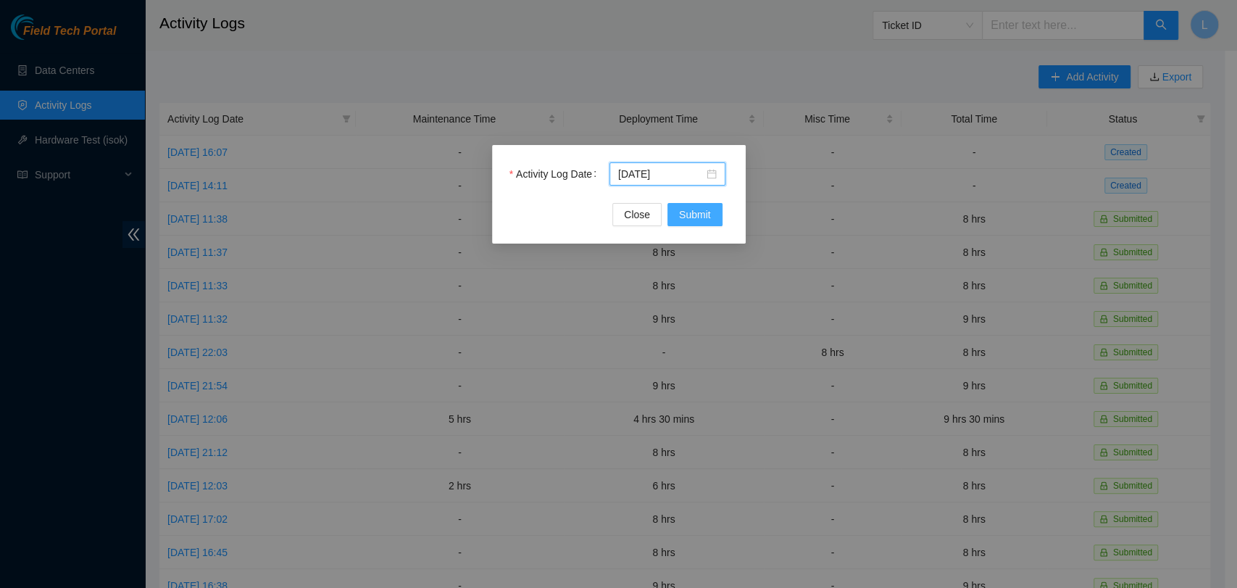
click at [691, 212] on span "Submit" at bounding box center [695, 215] width 32 height 16
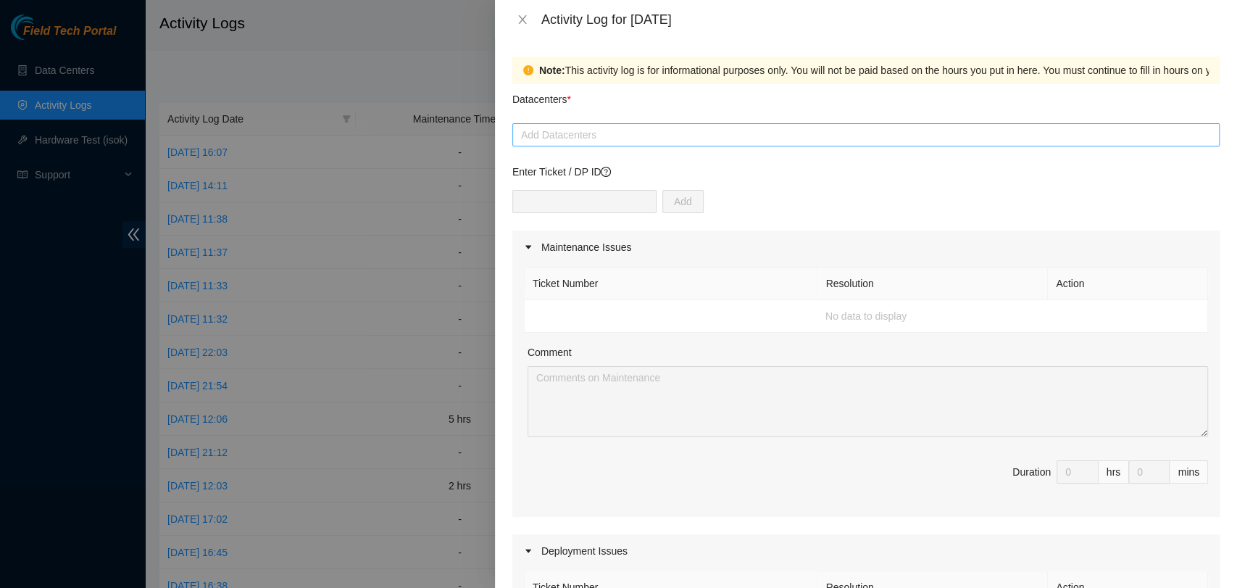
click at [597, 138] on div at bounding box center [866, 134] width 700 height 17
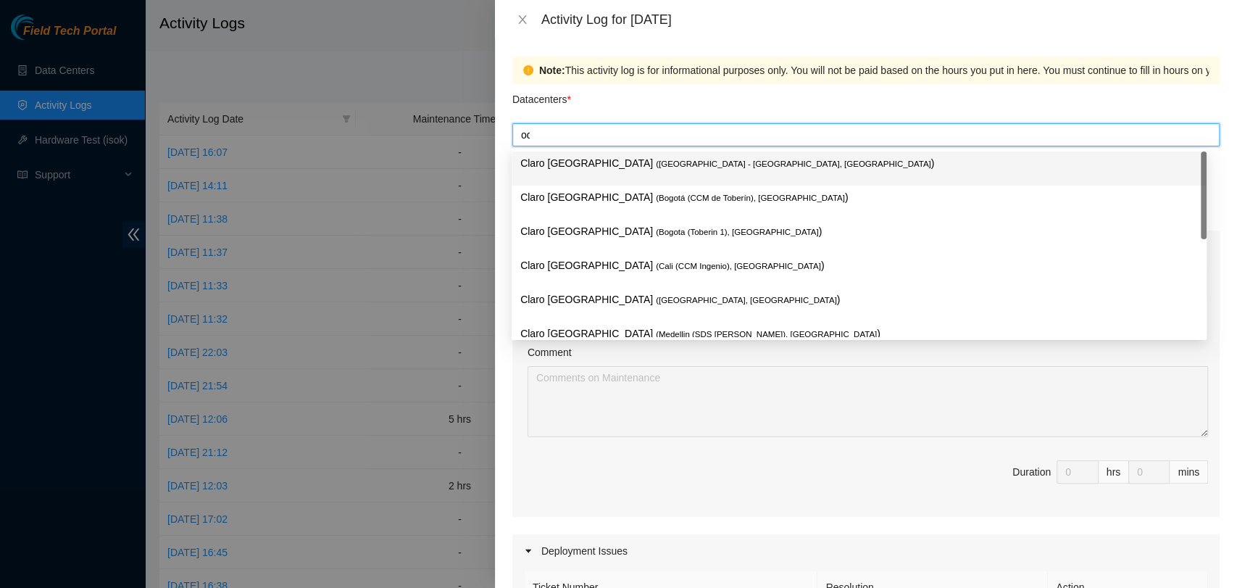
type input "oda"
click at [608, 107] on div "Datacenters *" at bounding box center [865, 103] width 707 height 39
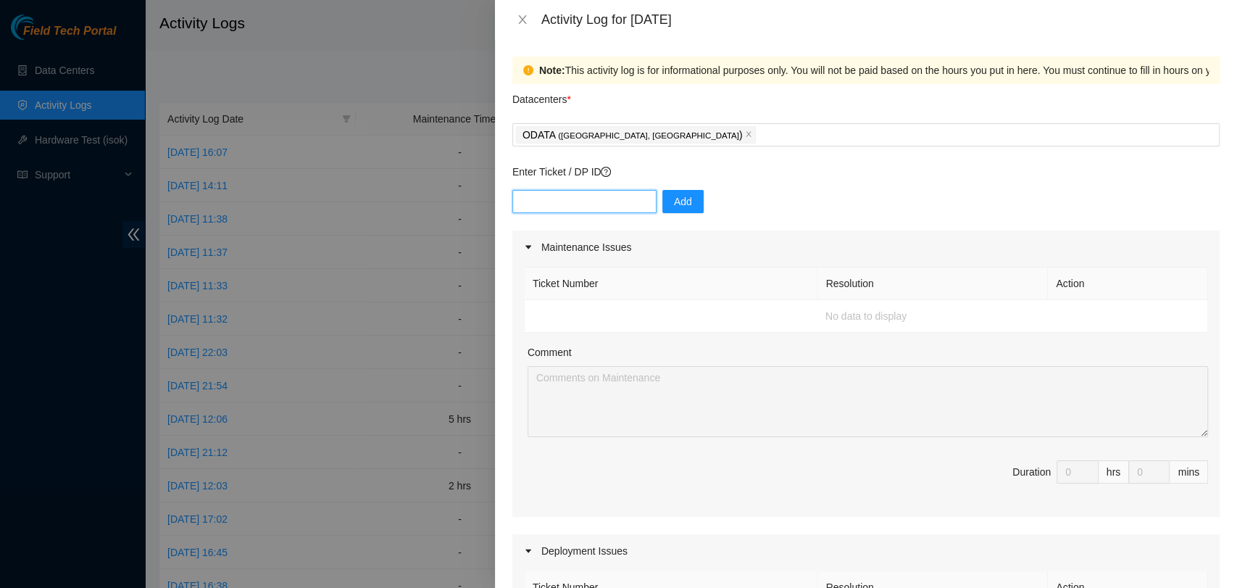
click at [588, 203] on input "text" at bounding box center [584, 201] width 144 height 23
paste input "DP84223"
type input "DP84223"
click at [674, 203] on span "Add" at bounding box center [683, 202] width 18 height 16
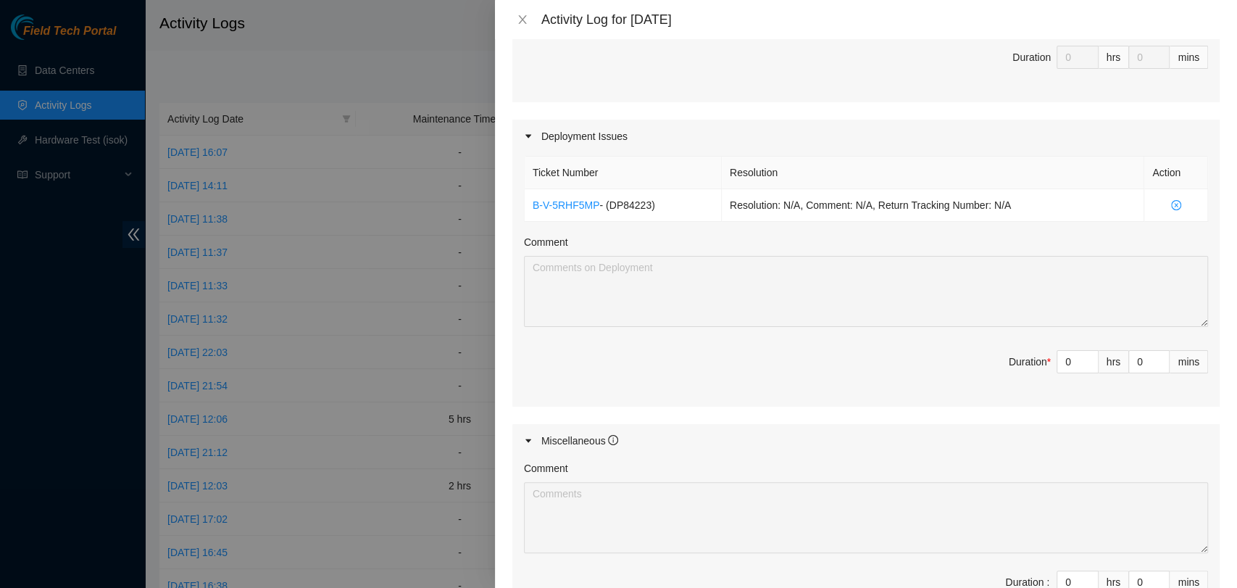
scroll to position [425, 0]
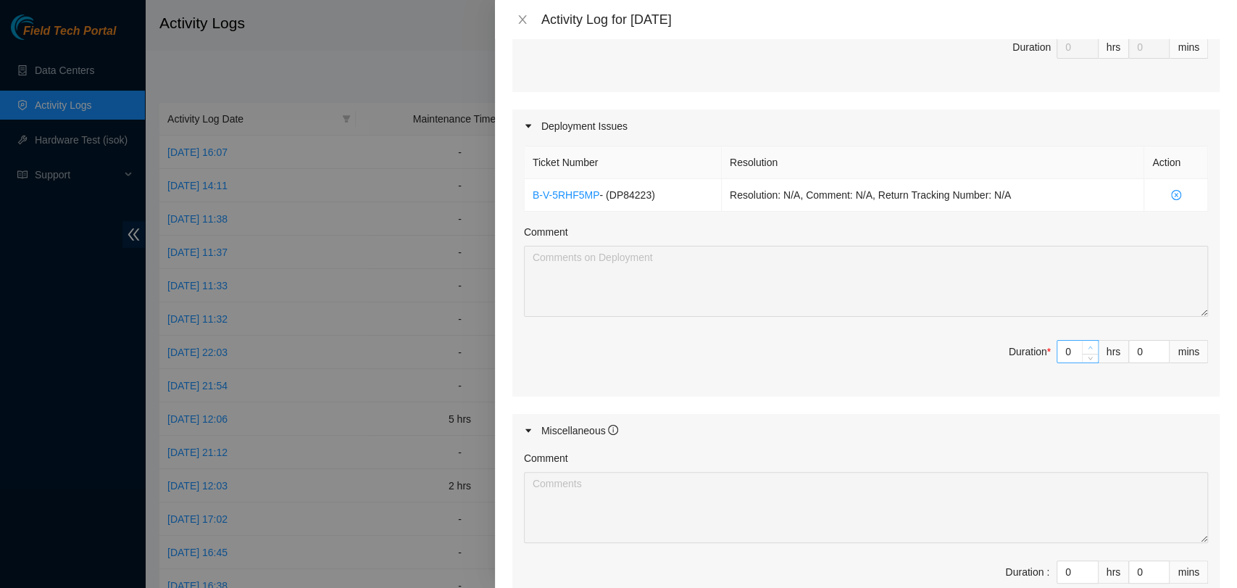
click at [1086, 346] on span "up" at bounding box center [1090, 348] width 9 height 9
type input "1"
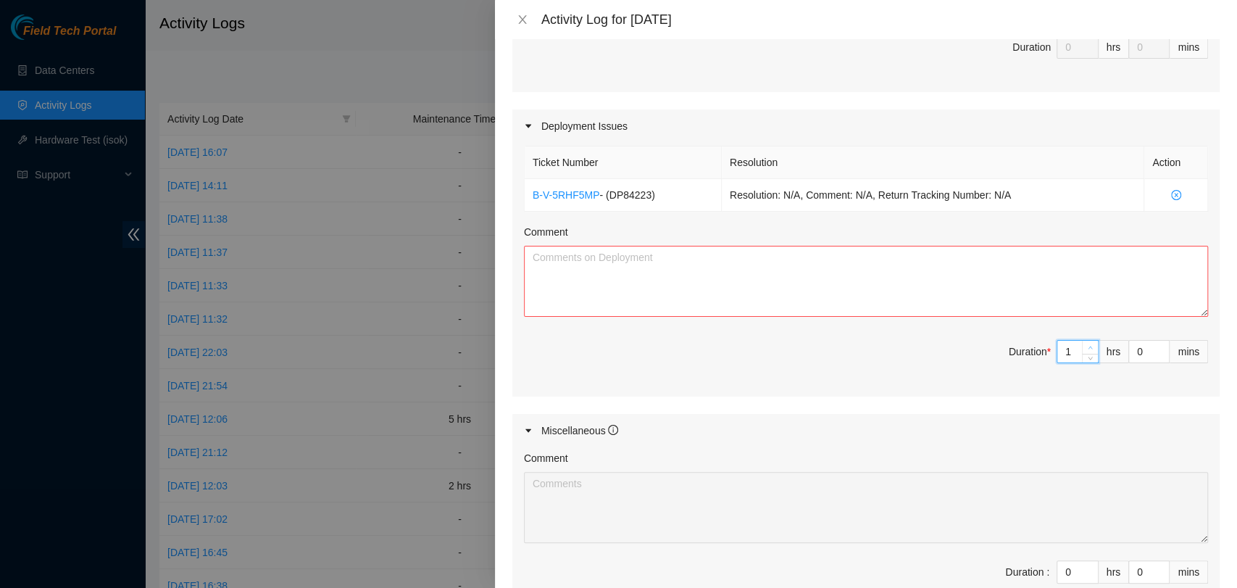
click at [1086, 346] on span "up" at bounding box center [1090, 348] width 9 height 9
type input "2"
click at [1086, 346] on span "up" at bounding box center [1090, 348] width 9 height 9
type input "3"
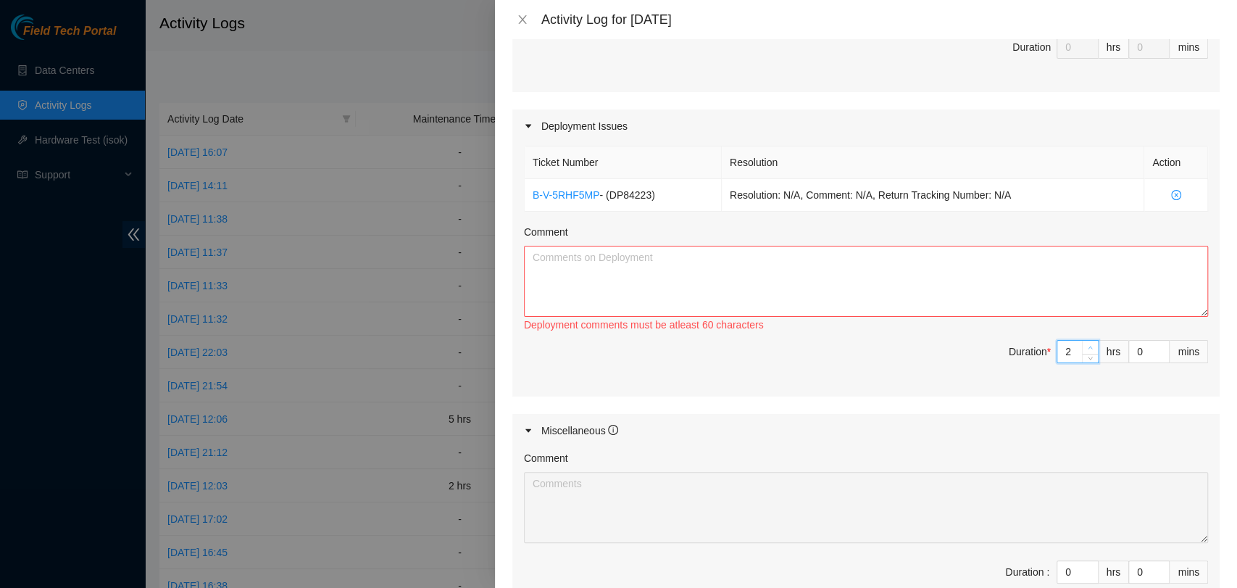
type input "3"
click at [1086, 346] on span "up" at bounding box center [1090, 348] width 9 height 9
type input "4"
click at [1086, 346] on span "up" at bounding box center [1090, 348] width 9 height 9
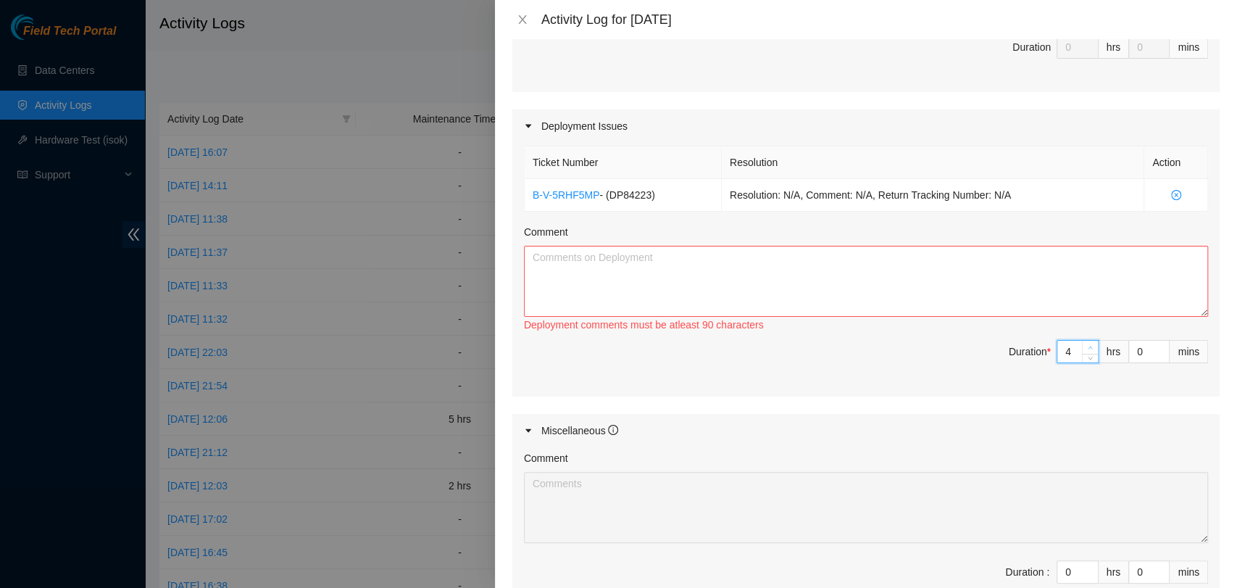
type input "5"
click at [1086, 346] on span "up" at bounding box center [1090, 348] width 9 height 9
type input "6"
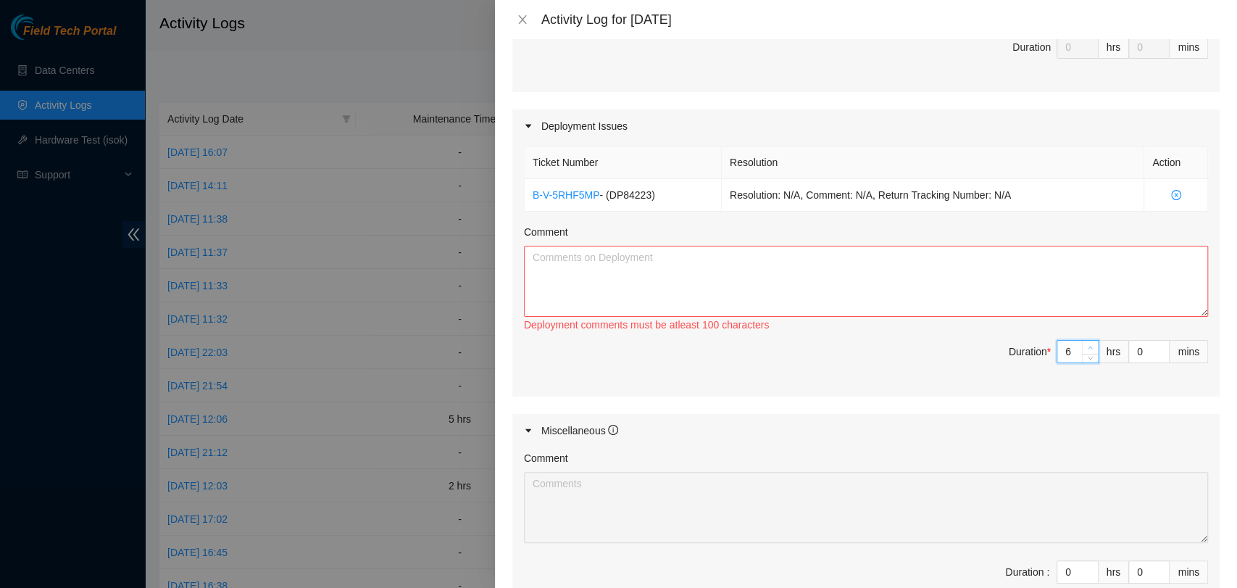
type input "7"
click at [1086, 346] on span "up" at bounding box center [1090, 348] width 9 height 9
type input "8"
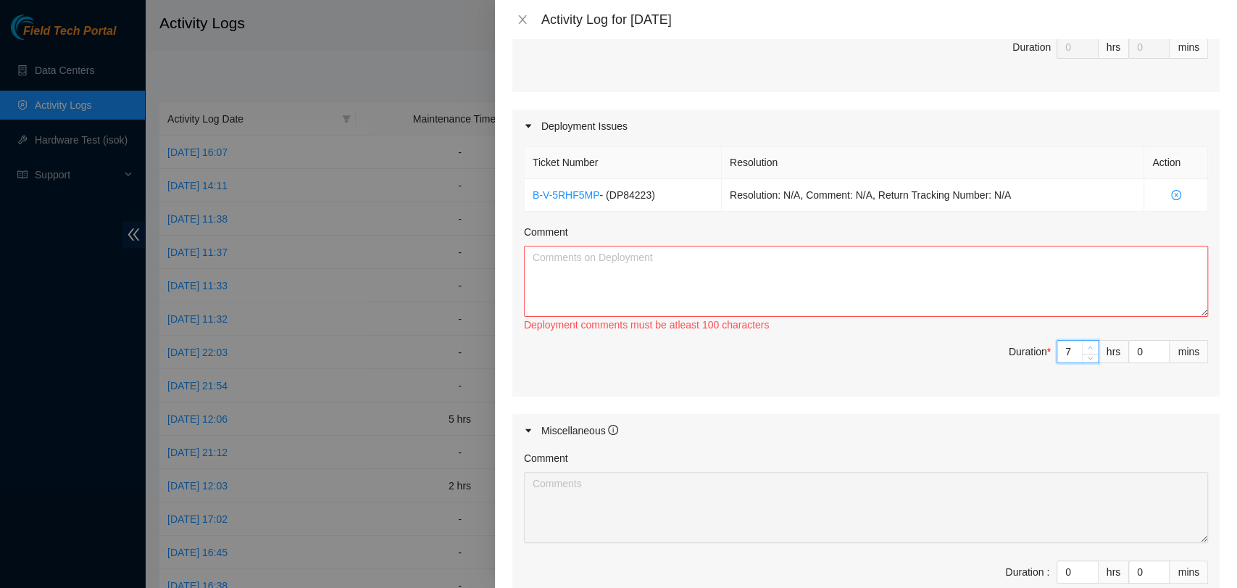
type input "8"
click at [1005, 298] on textarea "Comment" at bounding box center [866, 281] width 684 height 71
paste textarea "DP84223 The internal wiring and fibers were organized in the three racks AL11, …"
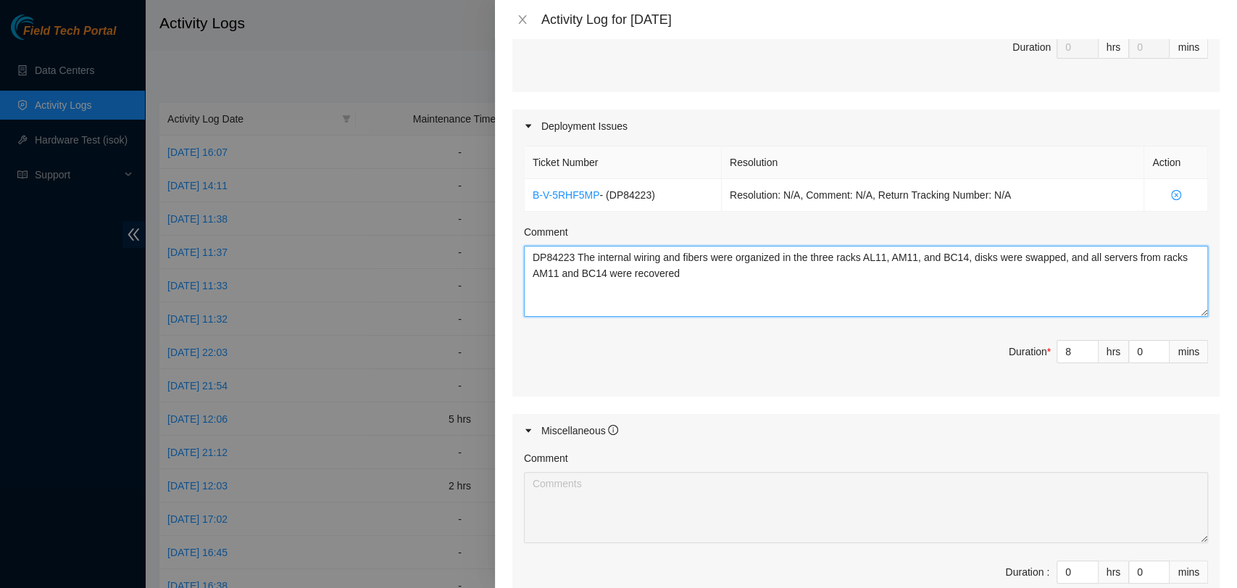
drag, startPoint x: 725, startPoint y: 276, endPoint x: 641, endPoint y: 281, distance: 83.5
click at [641, 281] on textarea "DP84223 The internal wiring and fibers were organized in the three racks AL11, …" at bounding box center [866, 281] width 684 height 71
type textarea "DP84223 The internal wiring and fibers were organized in the three racks AL11, …"
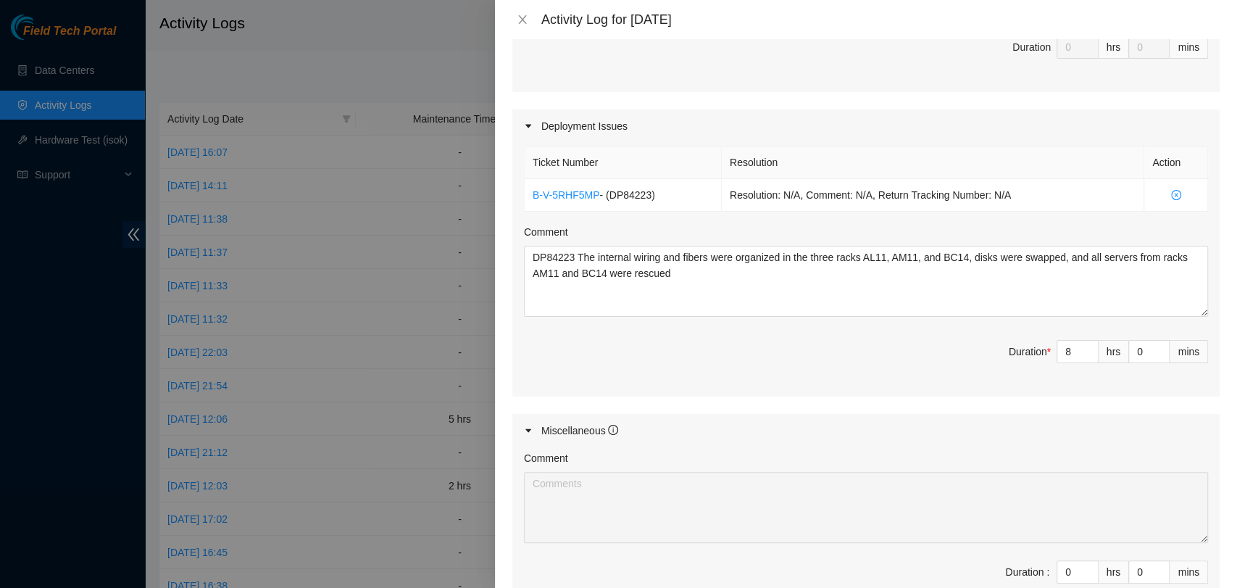
click at [764, 373] on span "Duration * 8 hrs 0 mins" at bounding box center [866, 360] width 684 height 41
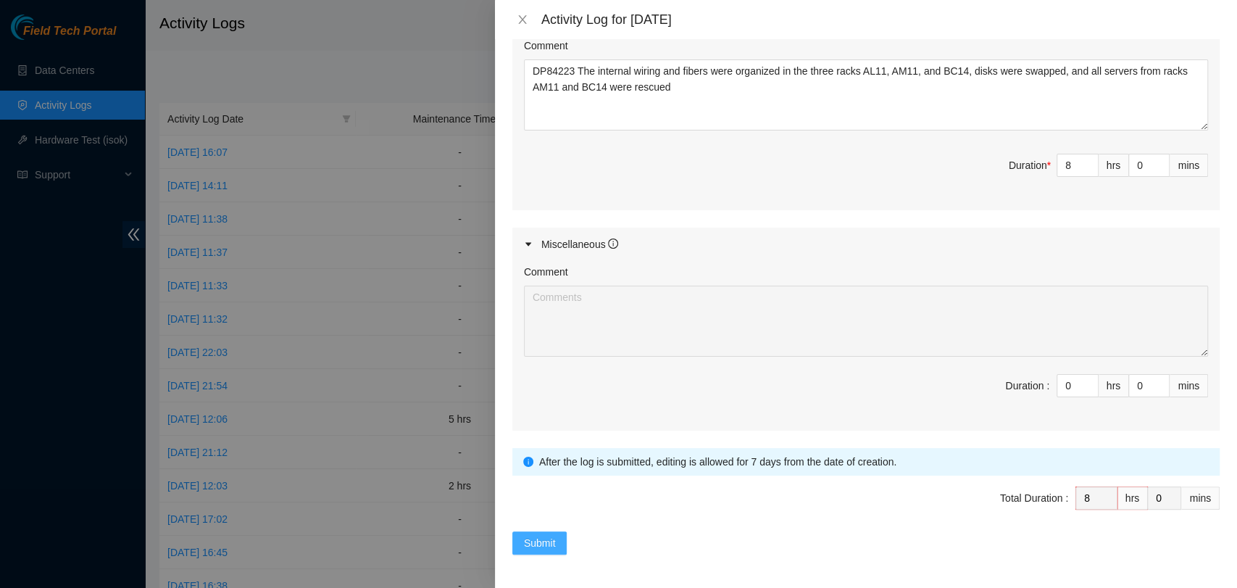
click at [533, 540] on span "Submit" at bounding box center [540, 543] width 32 height 16
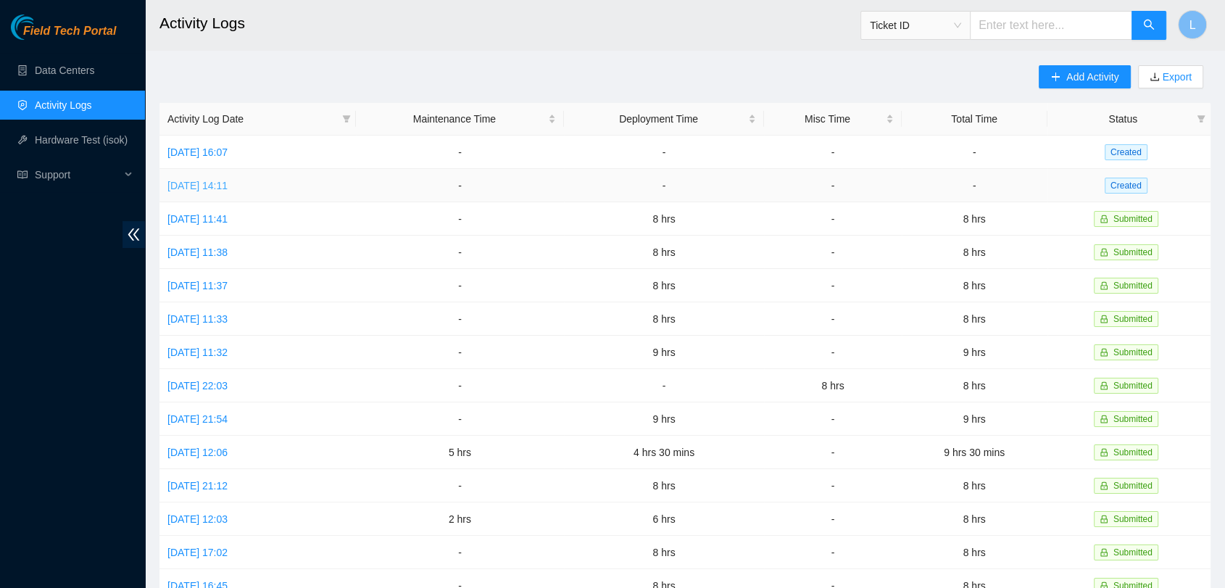
drag, startPoint x: 232, startPoint y: 176, endPoint x: 204, endPoint y: 176, distance: 27.5
click at [204, 180] on link "Mon, 06 Oct 2025 14:11" at bounding box center [197, 186] width 60 height 12
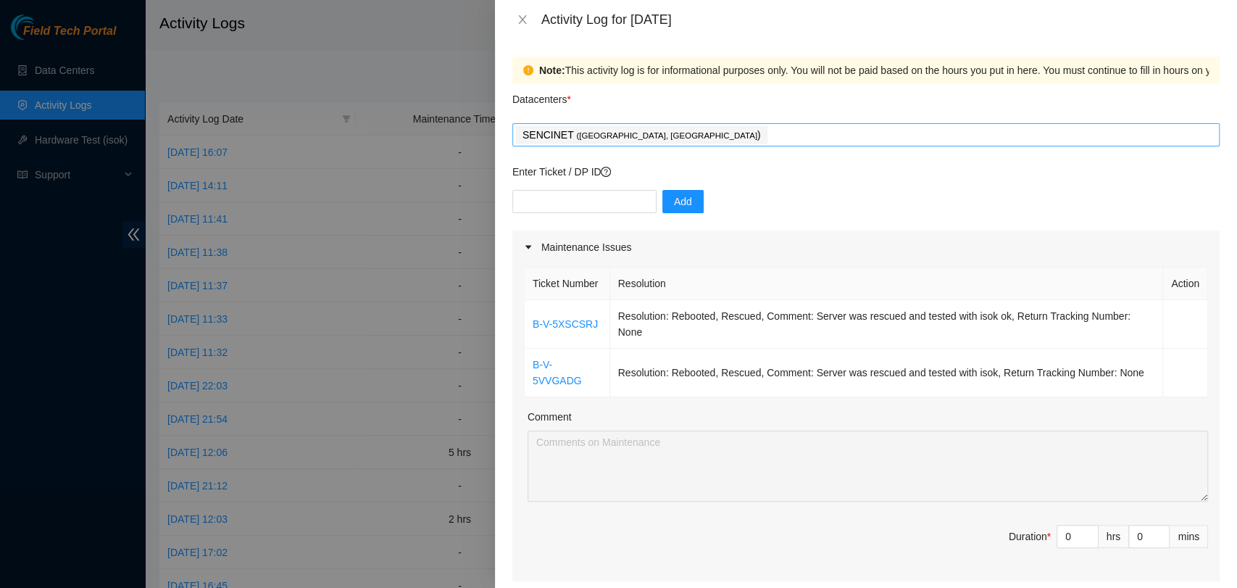
click at [691, 141] on div "SENCINET ( Bogota, Colombia )" at bounding box center [866, 135] width 700 height 20
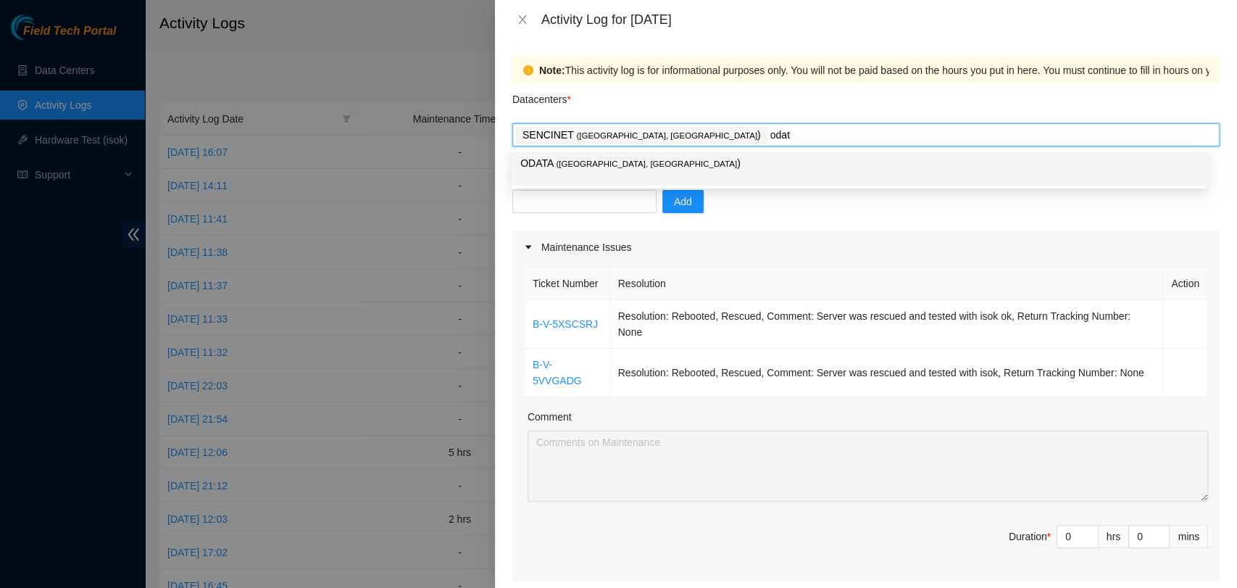
type input "odata"
click at [632, 165] on p "ODATA ( Bogotá, Colombia )" at bounding box center [859, 163] width 678 height 17
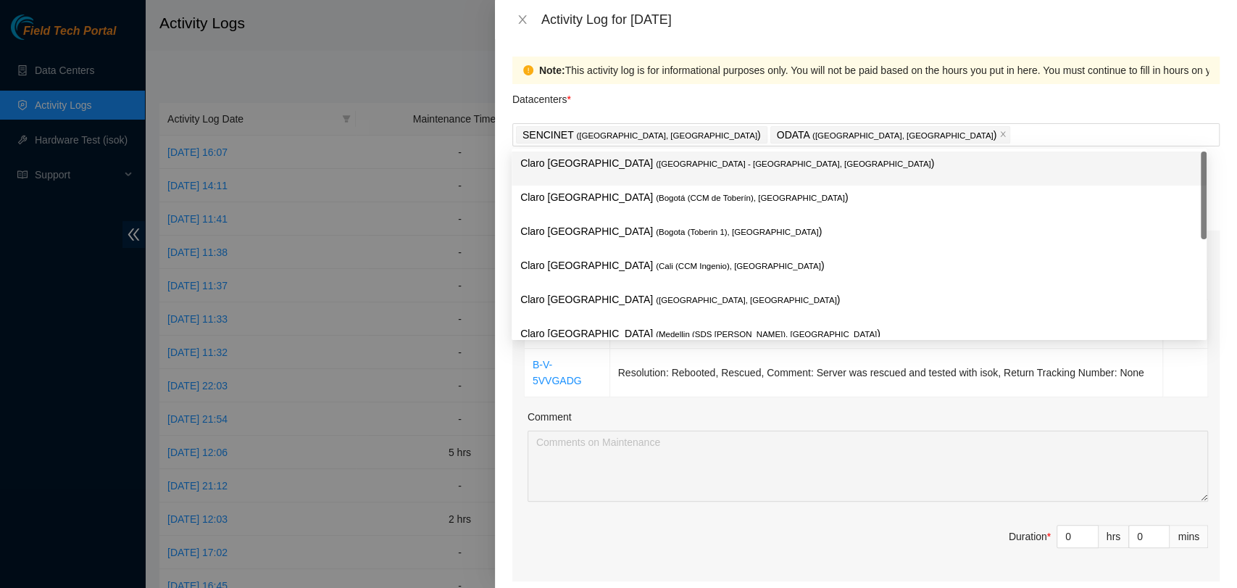
click at [504, 93] on div "Note: This activity log is for informational purposes only. You will not be pai…" at bounding box center [866, 313] width 742 height 549
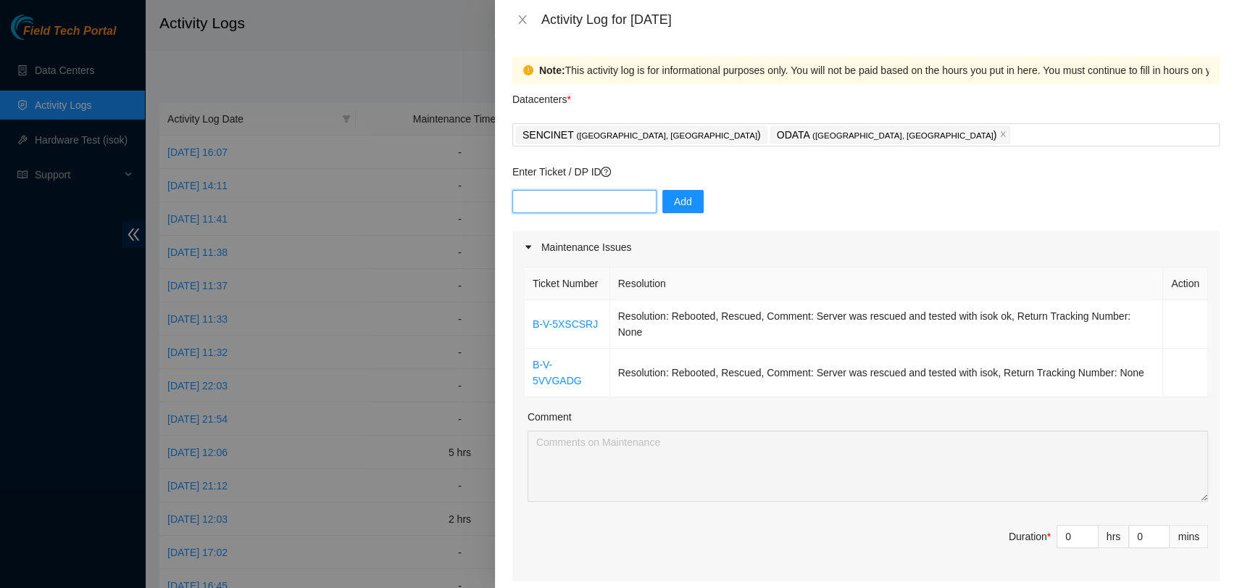
click at [555, 202] on input "text" at bounding box center [584, 201] width 144 height 23
paste input "DP82858"
type input "DP82858"
click at [674, 200] on span "Add" at bounding box center [683, 202] width 18 height 16
click at [609, 201] on input "text" at bounding box center [584, 201] width 144 height 23
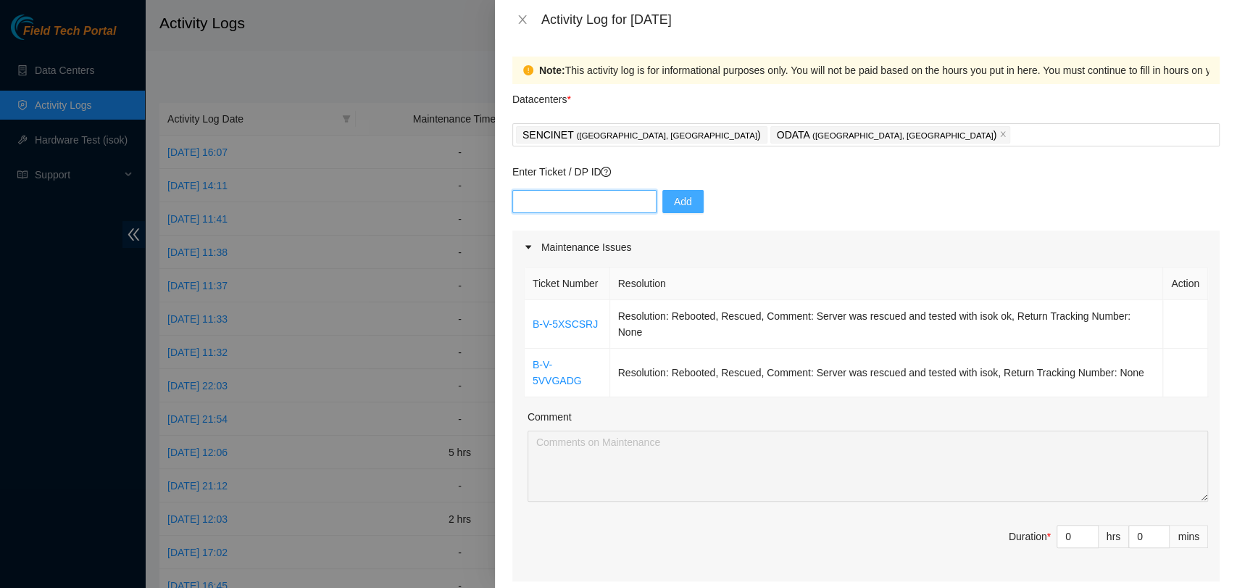
paste input "DP82858"
type input "DP82858"
click at [781, 211] on div "DP82858 Add" at bounding box center [865, 210] width 707 height 41
click at [1082, 534] on span "Decrease Value" at bounding box center [1090, 540] width 16 height 13
type input "1"
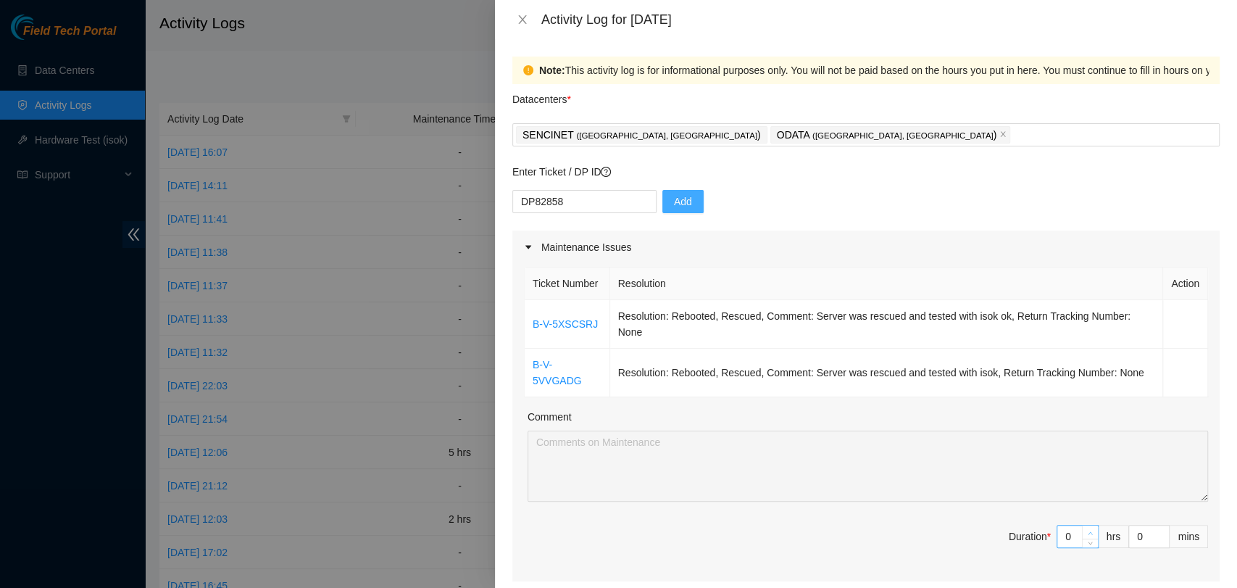
type input "1"
click at [1088, 531] on icon "up" at bounding box center [1090, 533] width 5 height 5
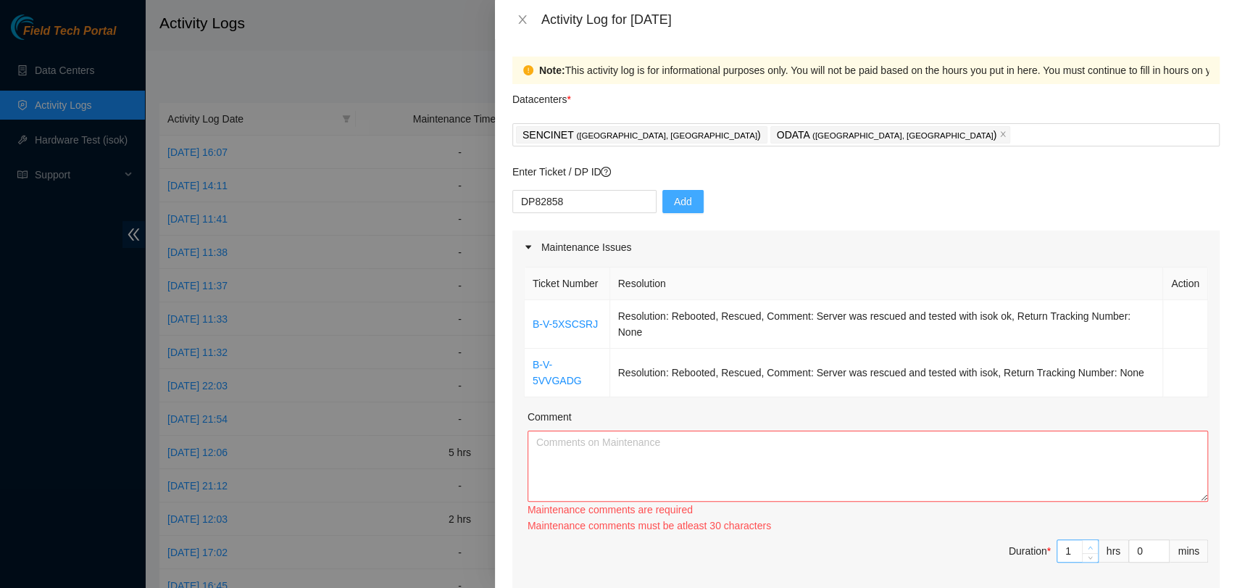
click at [1079, 531] on div "Maintenance comments must be atleast 30 characters" at bounding box center [868, 526] width 681 height 16
click at [1088, 547] on icon "up" at bounding box center [1090, 547] width 5 height 5
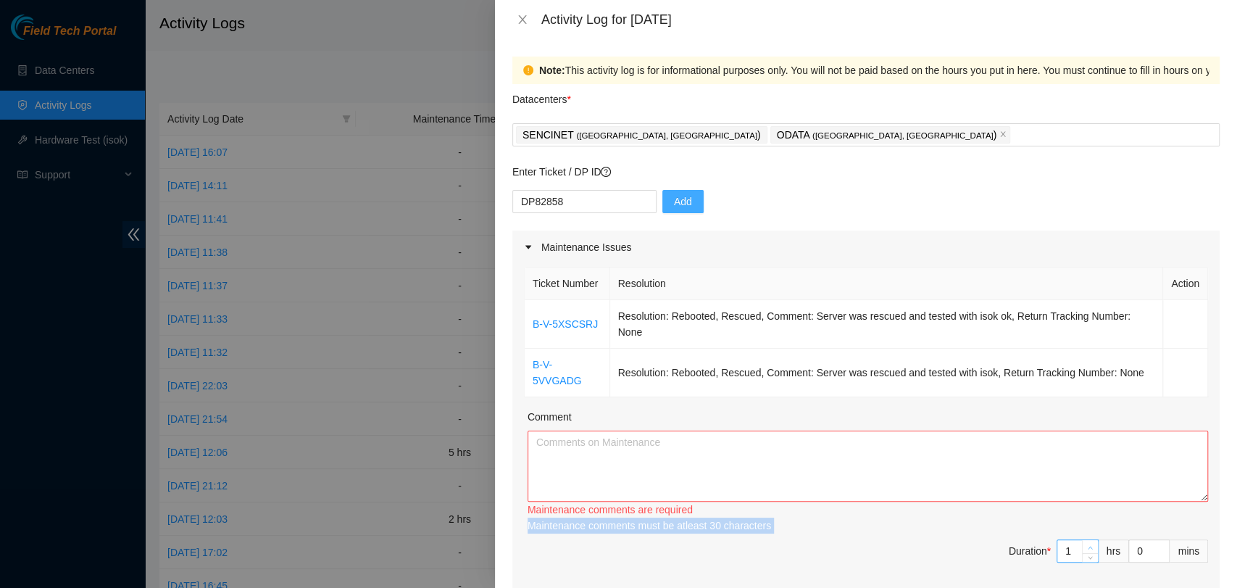
type input "2"
click at [1088, 547] on icon "up" at bounding box center [1090, 547] width 5 height 5
type input "3"
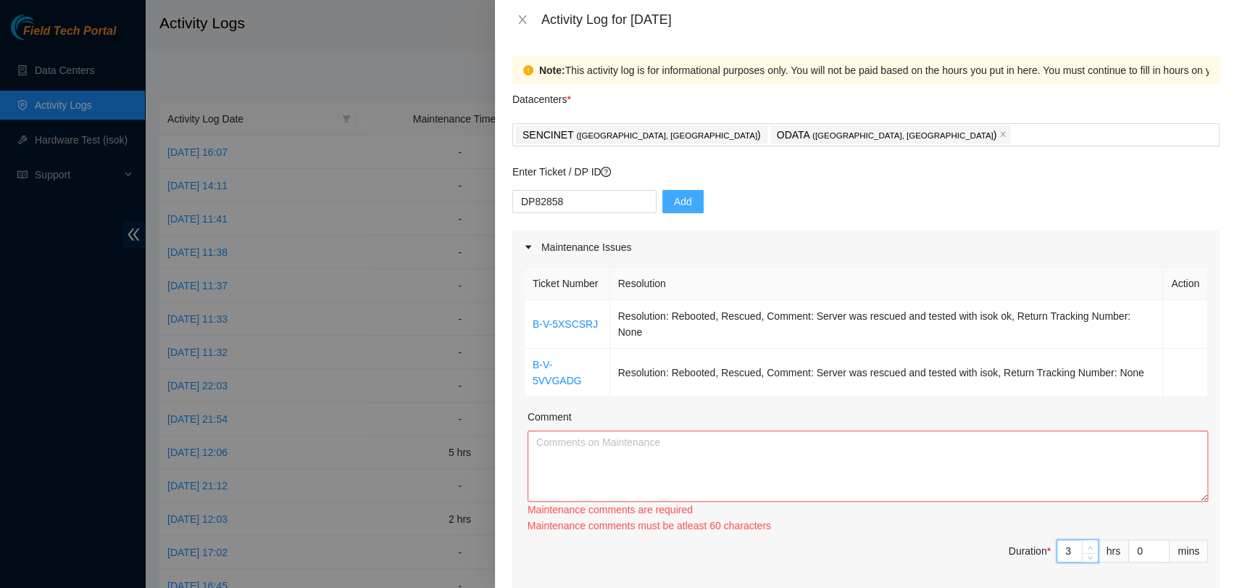
click at [1082, 547] on span "Increase Value" at bounding box center [1090, 546] width 16 height 13
type input "4"
click at [1082, 553] on span "Decrease Value" at bounding box center [1090, 557] width 16 height 9
type input "3"
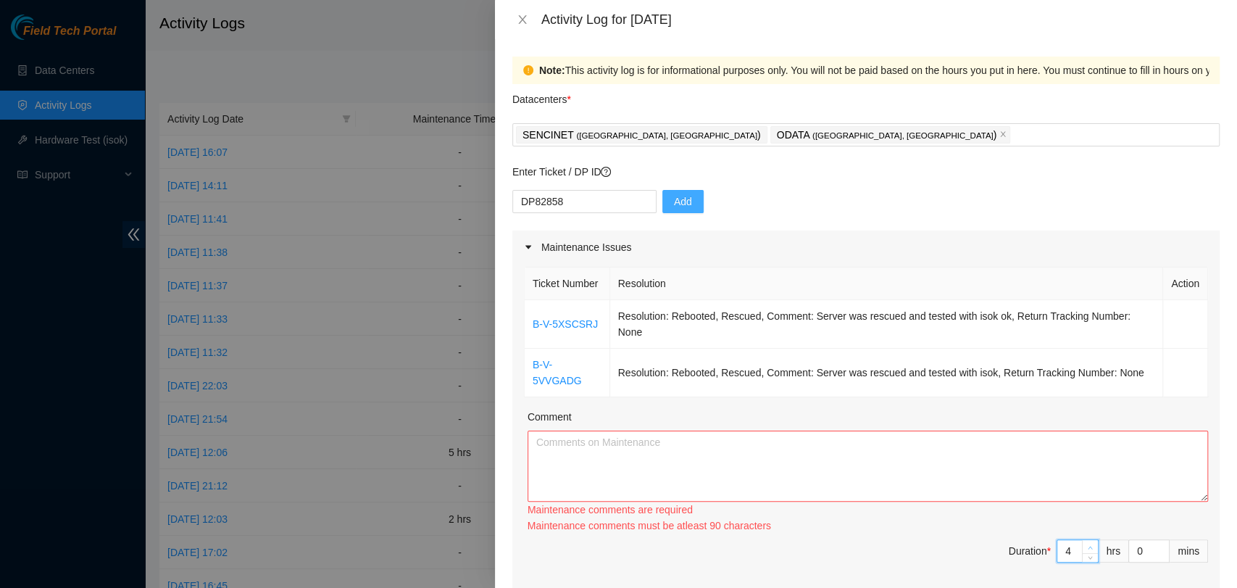
type input "3"
type input "4"
click at [1088, 547] on icon "up" at bounding box center [1090, 547] width 5 height 5
type input "5"
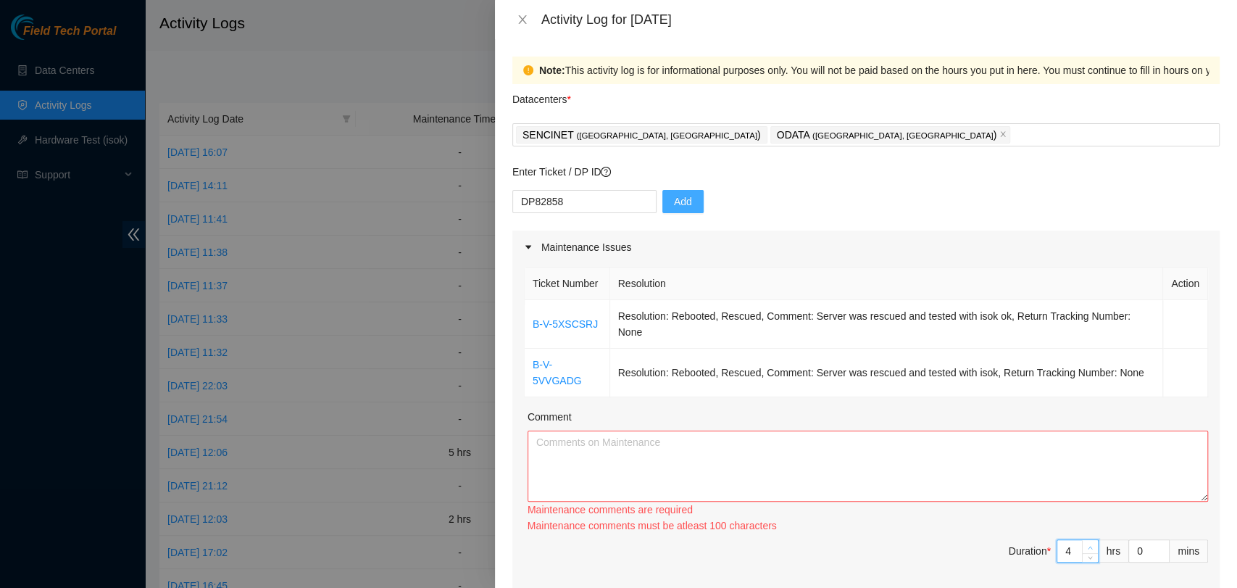
type input "5"
click at [1088, 547] on icon "up" at bounding box center [1090, 547] width 5 height 5
type input "6"
click at [1088, 547] on icon "up" at bounding box center [1090, 547] width 5 height 5
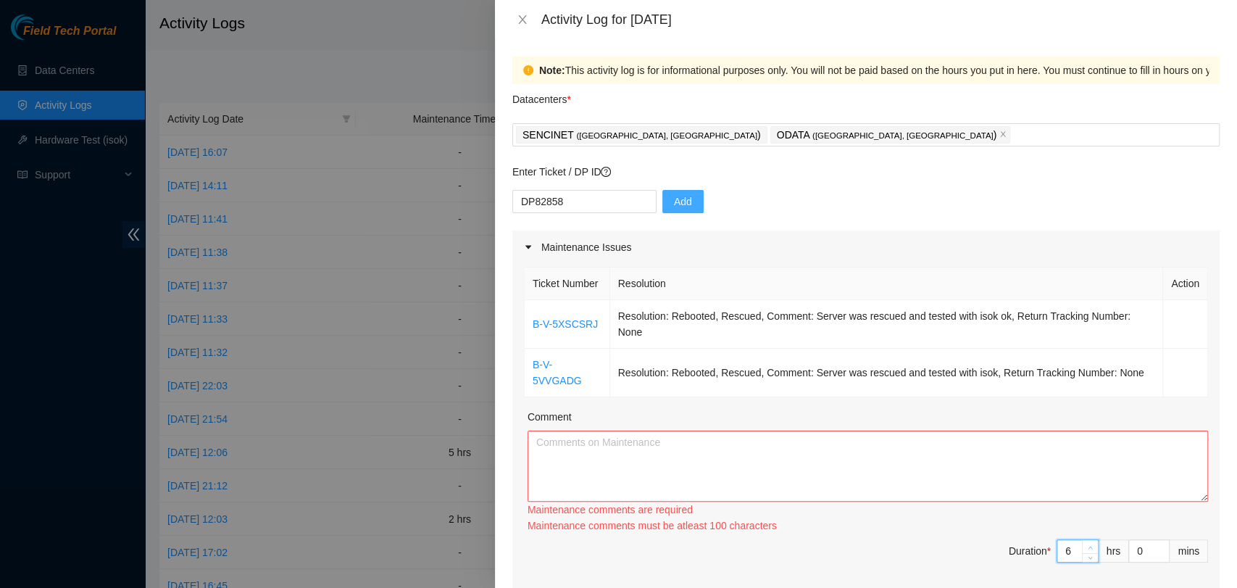
type input "7"
click at [1088, 547] on icon "up" at bounding box center [1090, 547] width 5 height 5
type input "8"
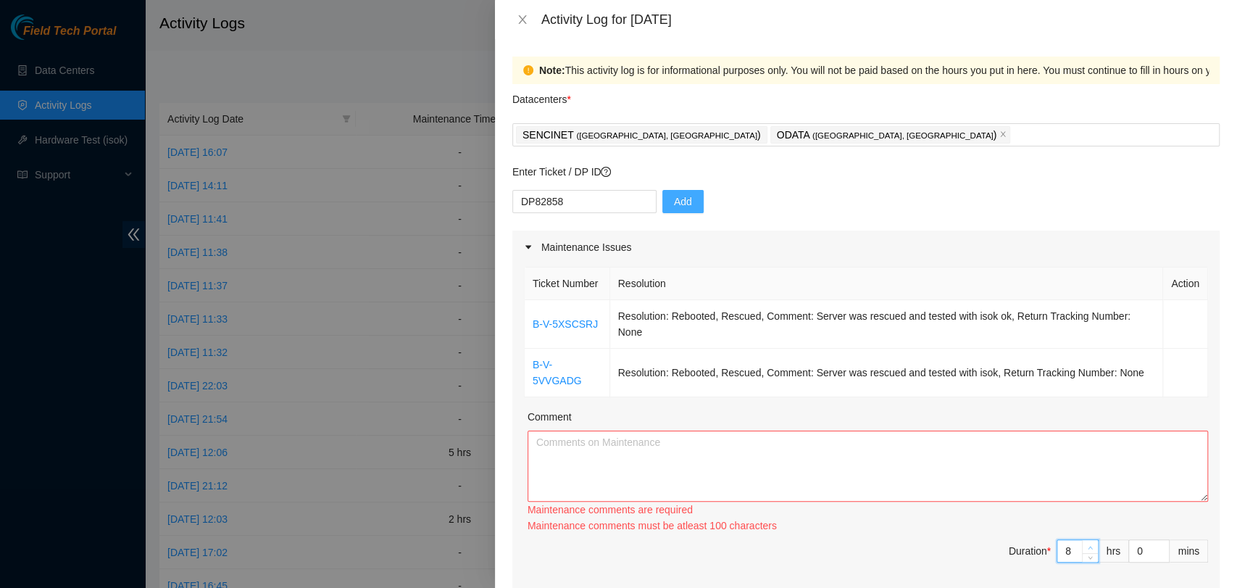
click at [1088, 547] on icon "up" at bounding box center [1090, 547] width 5 height 5
click at [1129, 552] on input "0" at bounding box center [1149, 551] width 40 height 22
type input "30"
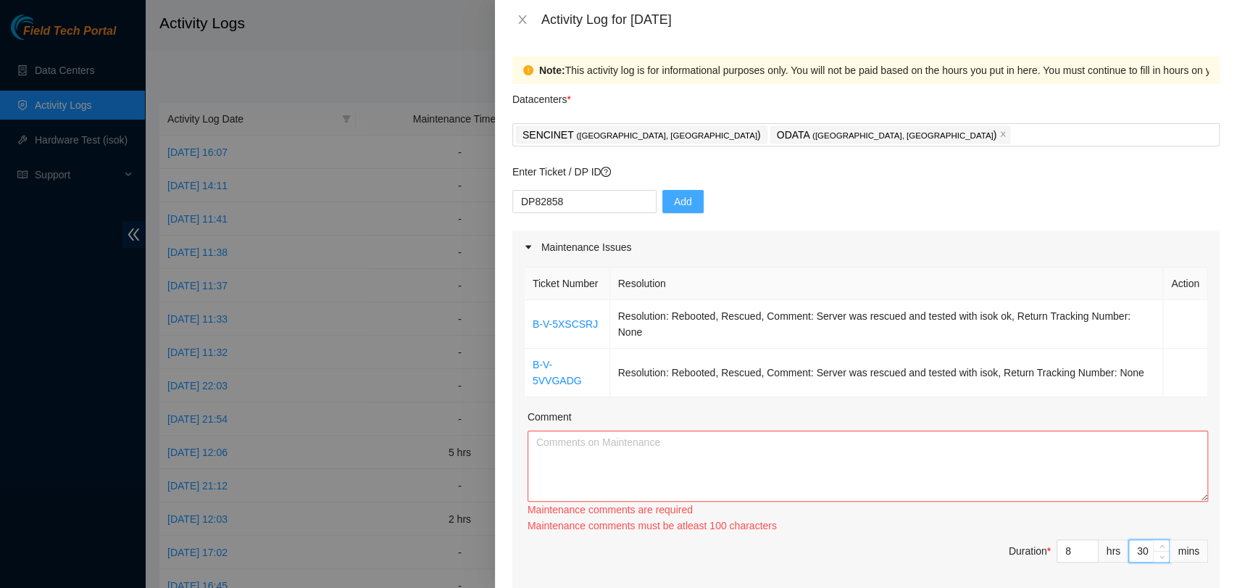
click at [983, 568] on span "Duration * 8 hrs 30 mins" at bounding box center [866, 559] width 684 height 41
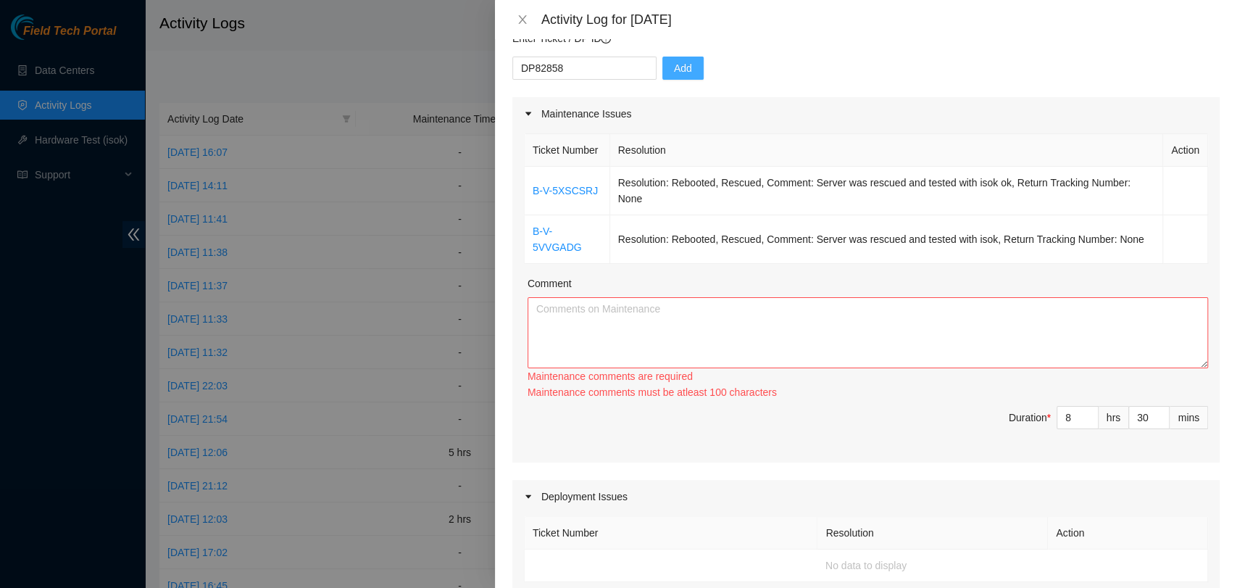
scroll to position [135, 0]
click at [568, 317] on textarea "Comment" at bounding box center [868, 331] width 681 height 71
paste textarea "B-V-5XSCSRJ Resolution: Rebooted, Rescued, Comment: Server was rescued and test…"
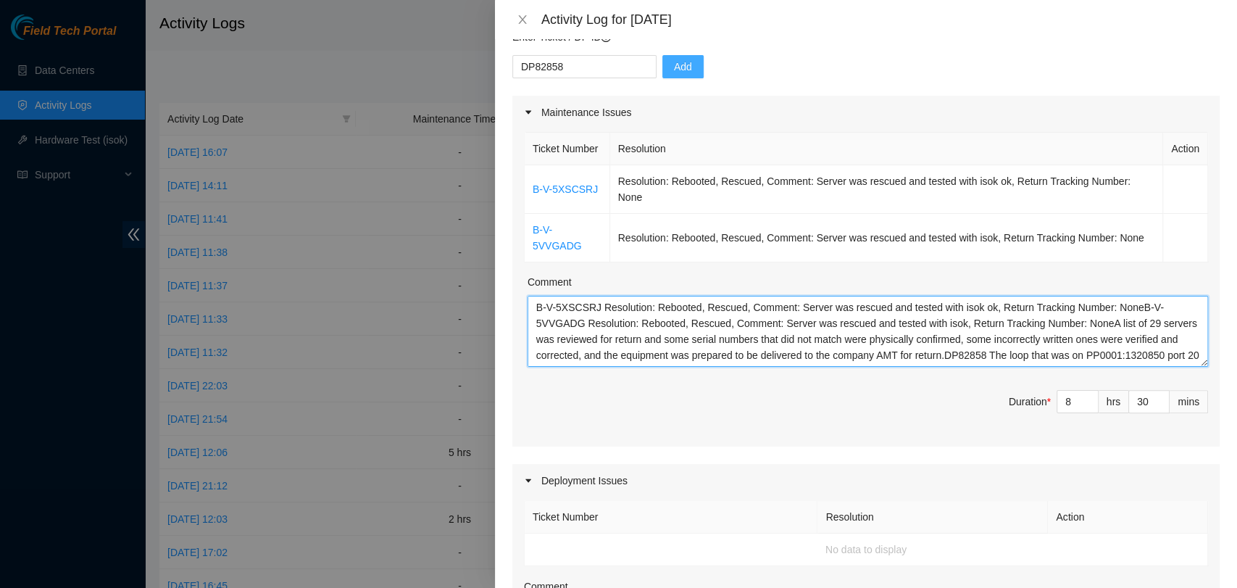
scroll to position [64, 0]
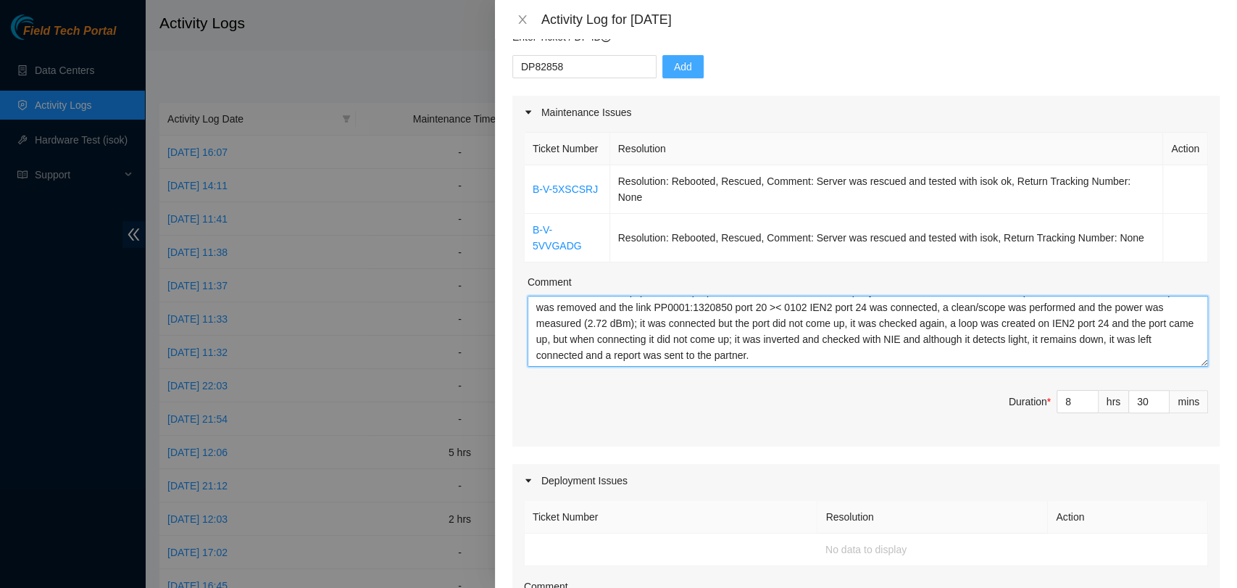
type textarea "B-V-5XSCSRJ Resolution: Rebooted, Rescued, Comment: Server was rescued and test…"
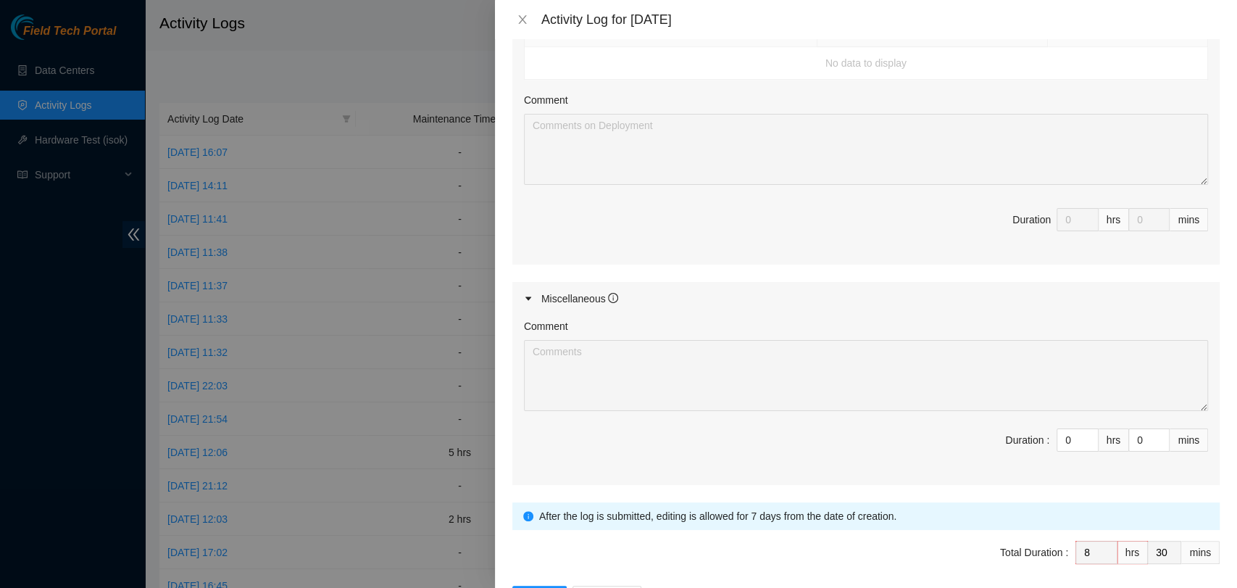
scroll to position [676, 0]
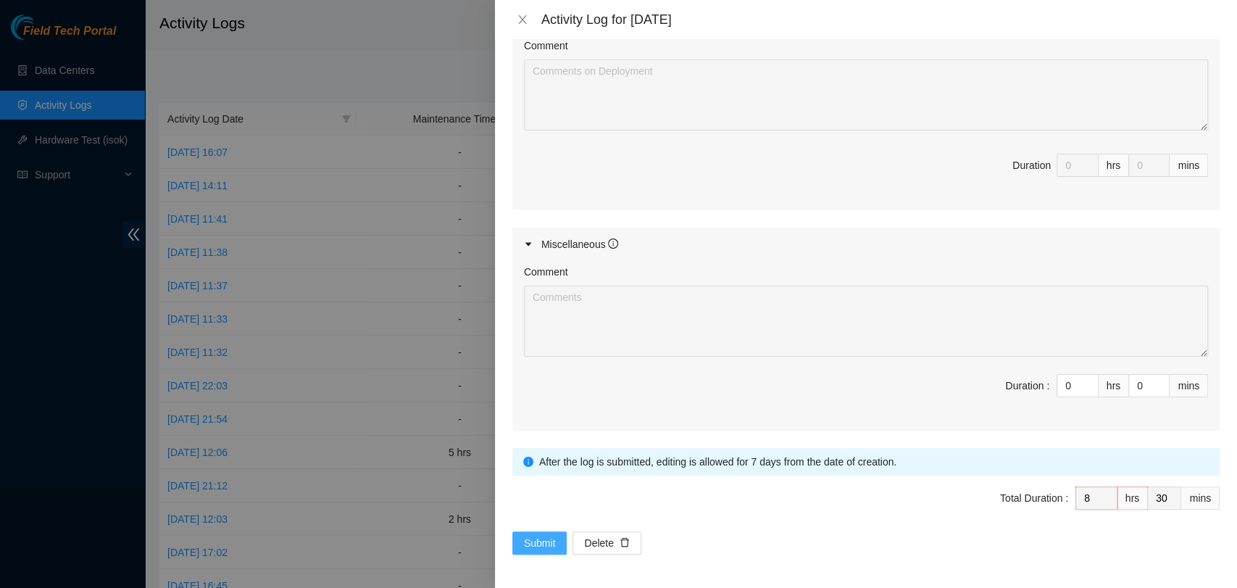
click at [539, 541] on span "Submit" at bounding box center [540, 543] width 32 height 16
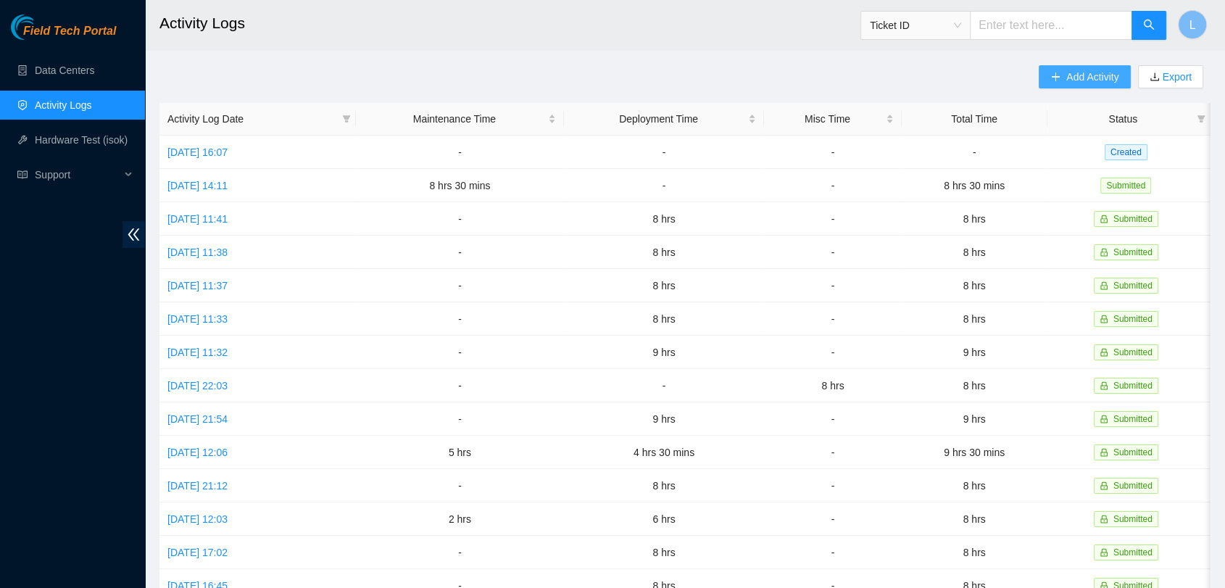
click at [1093, 75] on span "Add Activity" at bounding box center [1092, 77] width 52 height 16
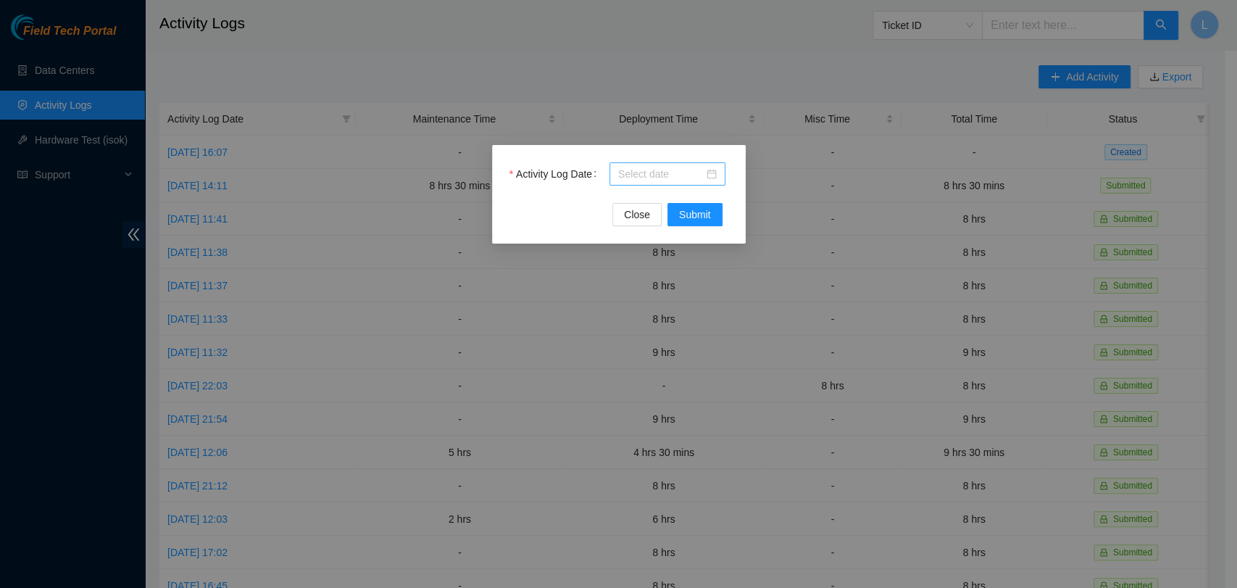
click at [712, 169] on div at bounding box center [667, 174] width 99 height 16
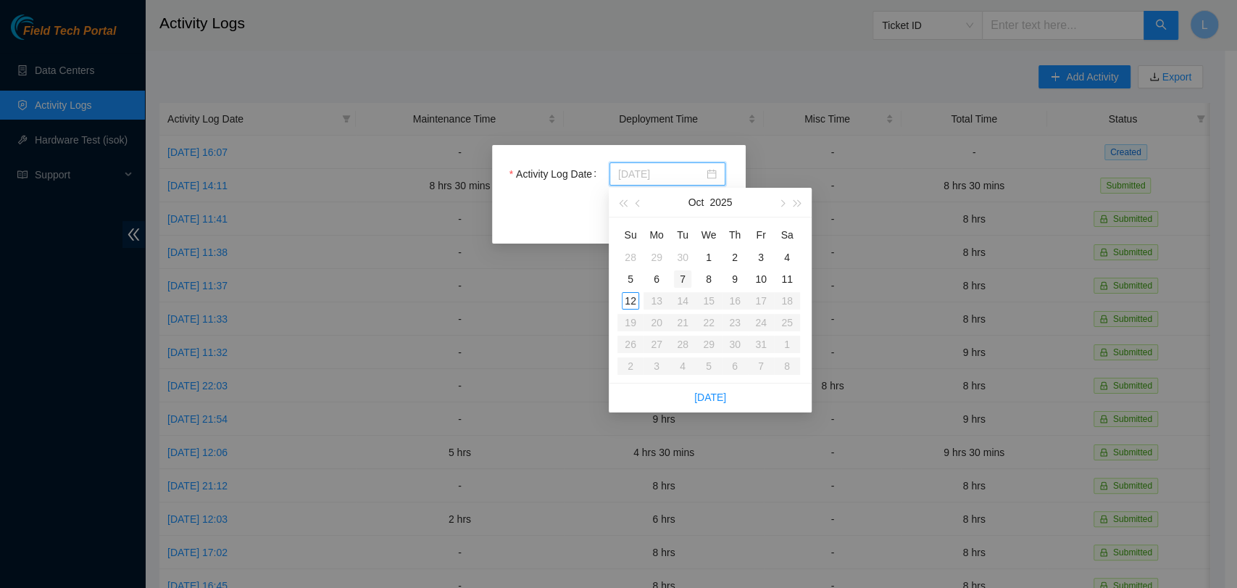
type input "2025-10-07"
click at [685, 280] on div "7" at bounding box center [682, 278] width 17 height 17
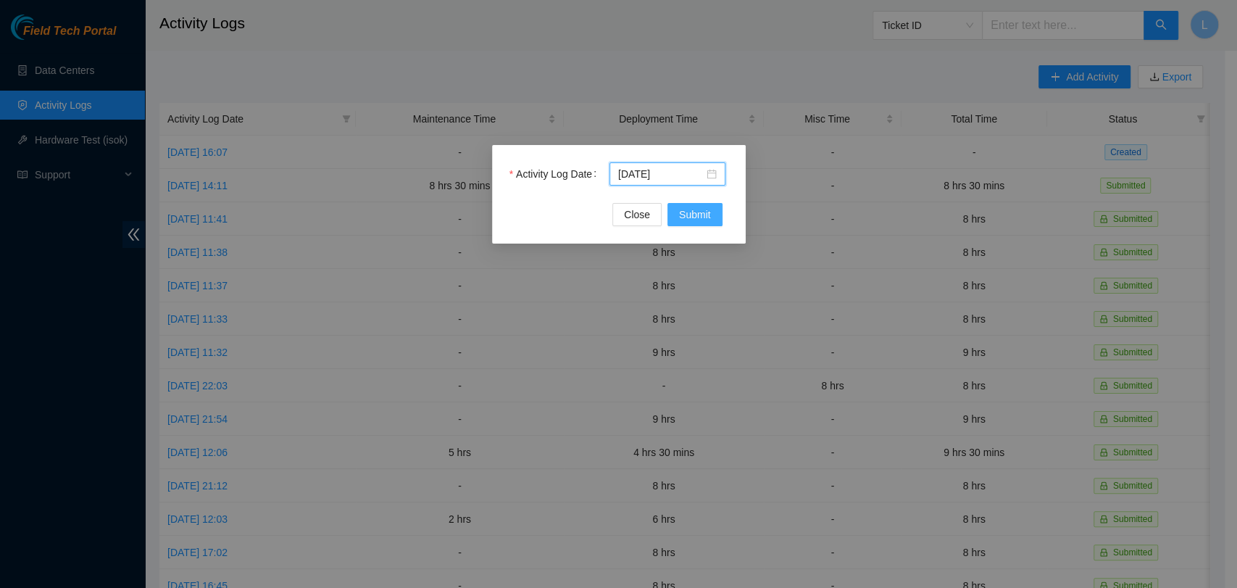
click at [686, 225] on button "Submit" at bounding box center [695, 214] width 55 height 23
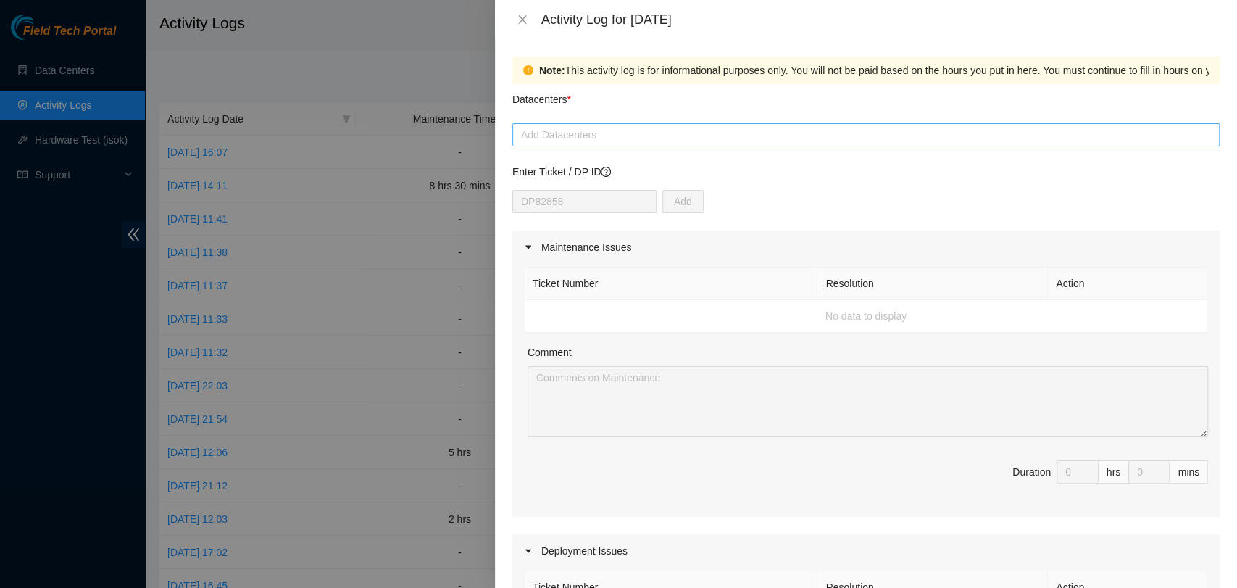
click at [631, 137] on div at bounding box center [866, 134] width 700 height 17
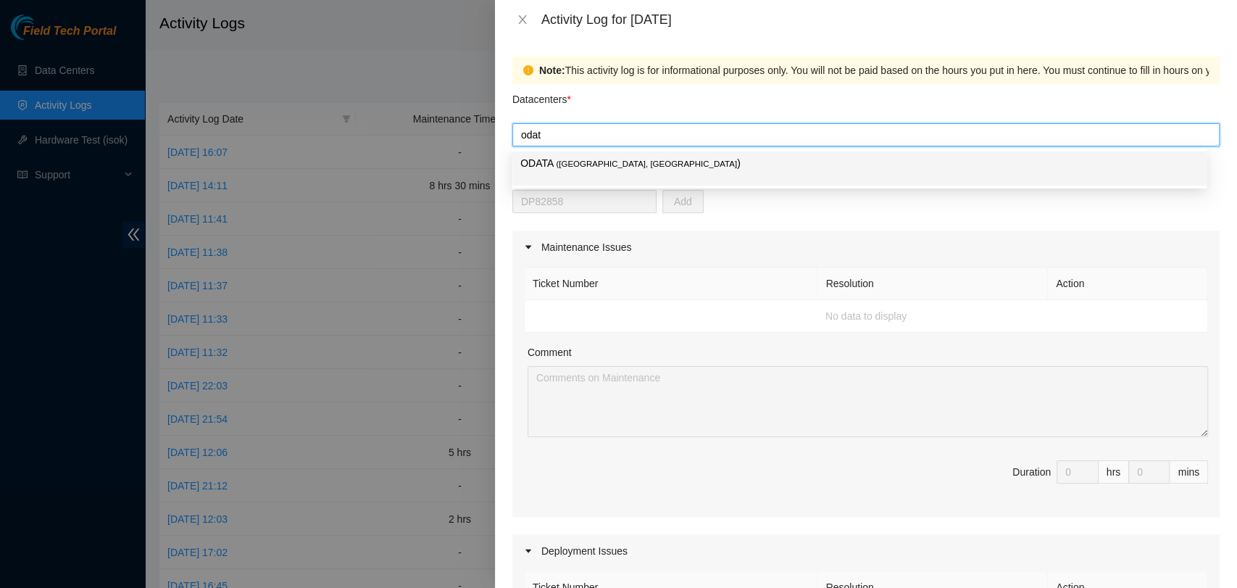
type input "odata"
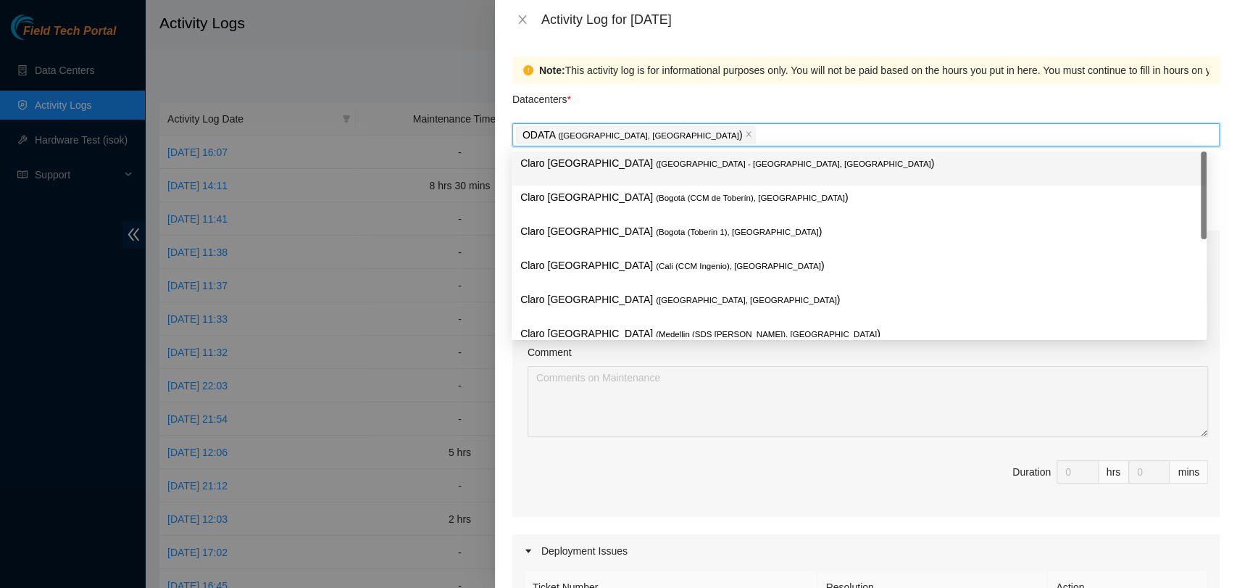
click at [623, 96] on div "Datacenters *" at bounding box center [865, 103] width 707 height 39
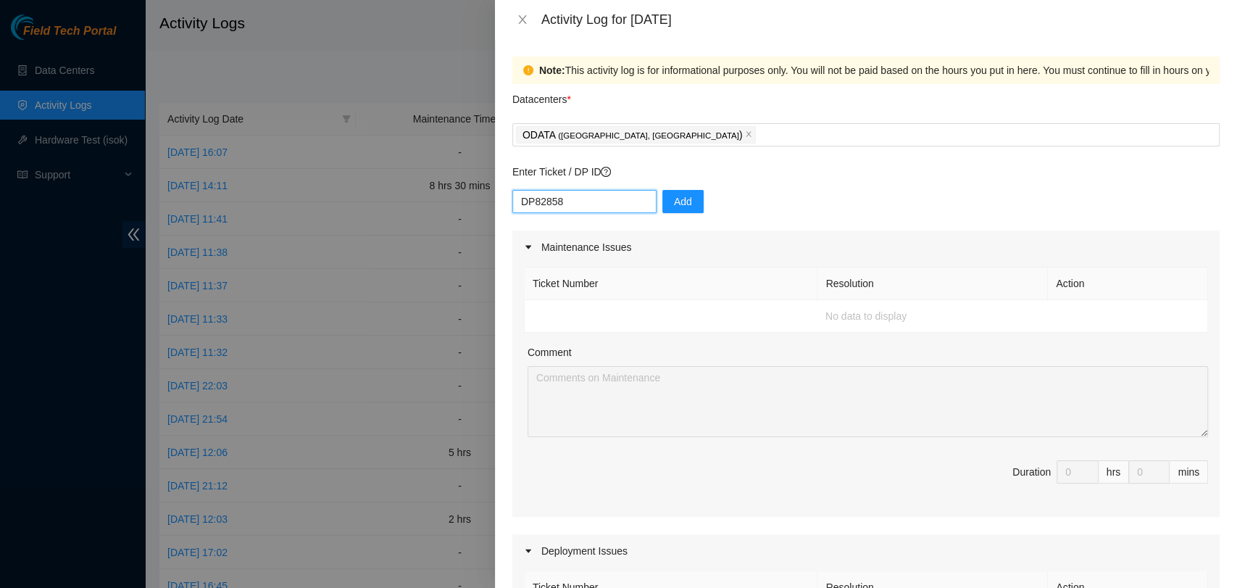
click at [570, 204] on input "DP82858" at bounding box center [584, 201] width 144 height 23
drag, startPoint x: 570, startPoint y: 204, endPoint x: 449, endPoint y: 192, distance: 122.4
click at [449, 192] on div "Activity Log for 07-10-2025 Note: This activity log is for informational purpos…" at bounding box center [618, 294] width 1237 height 588
paste input "1333"
type input "DP81333"
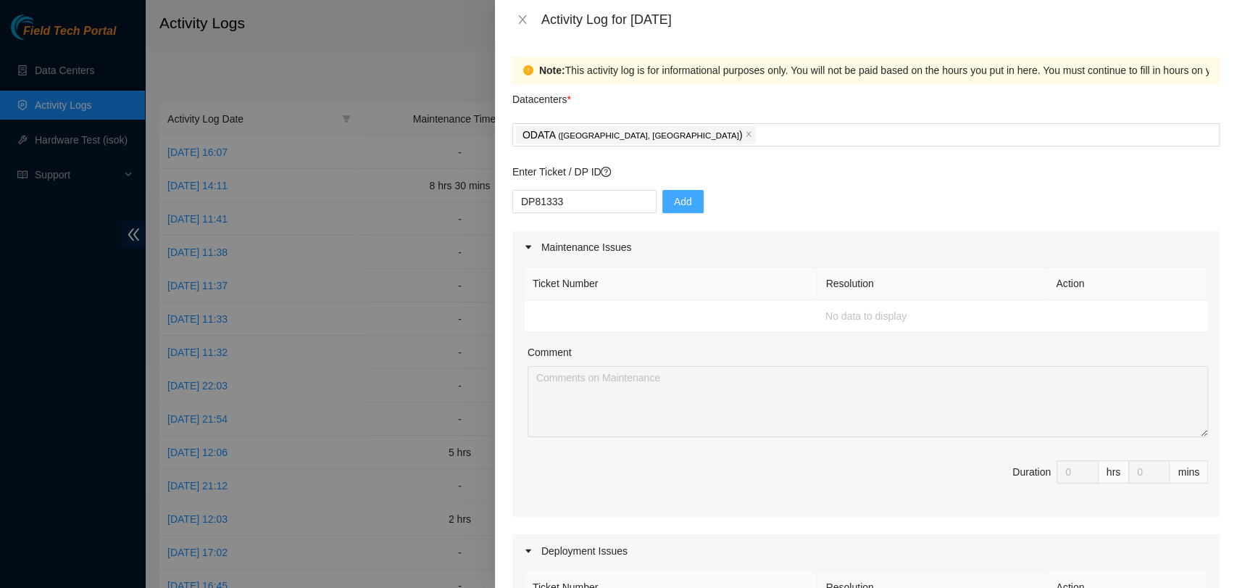
click at [674, 201] on span "Add" at bounding box center [683, 202] width 18 height 16
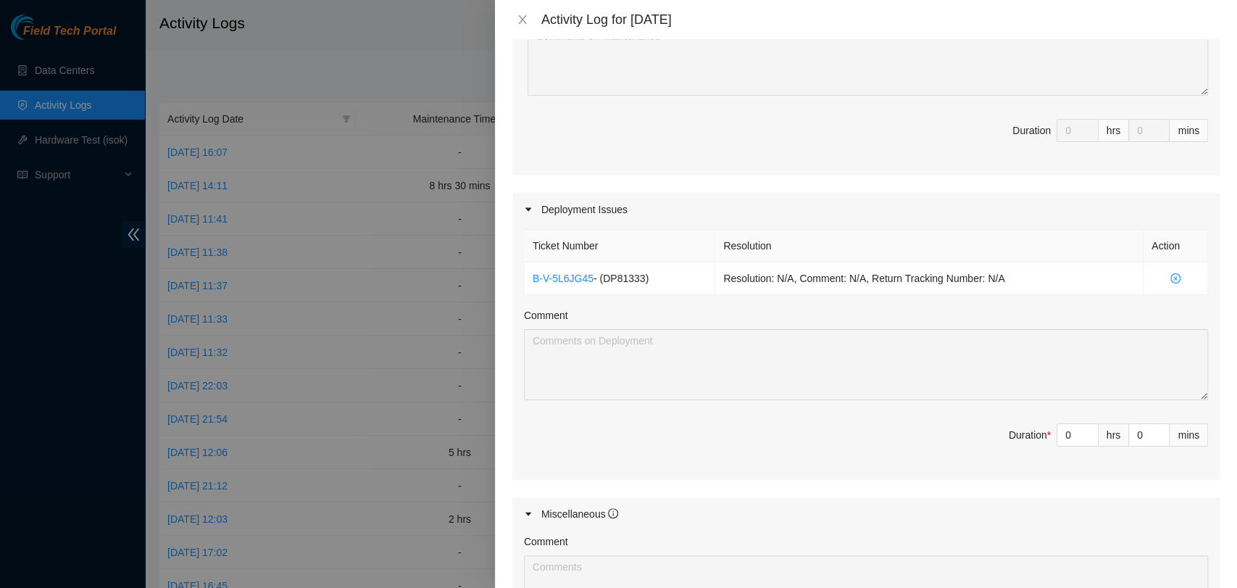
scroll to position [342, 0]
click at [1089, 429] on icon "up" at bounding box center [1091, 430] width 4 height 3
type input "1"
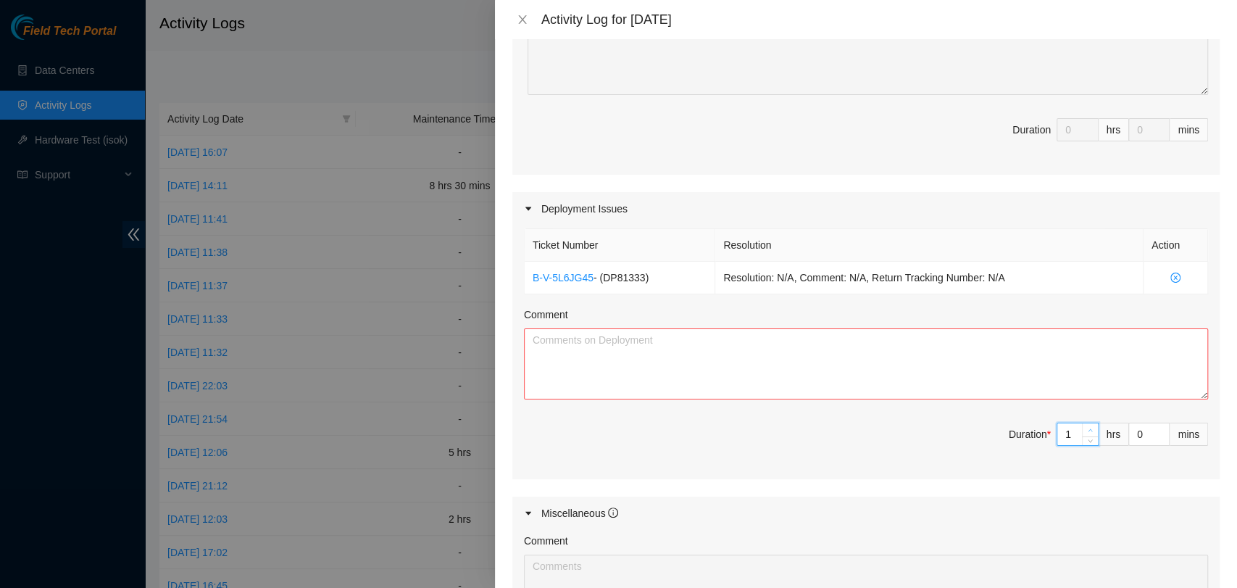
click at [1089, 429] on icon "up" at bounding box center [1091, 430] width 4 height 3
type input "2"
click at [1089, 429] on icon "up" at bounding box center [1091, 430] width 4 height 3
type input "3"
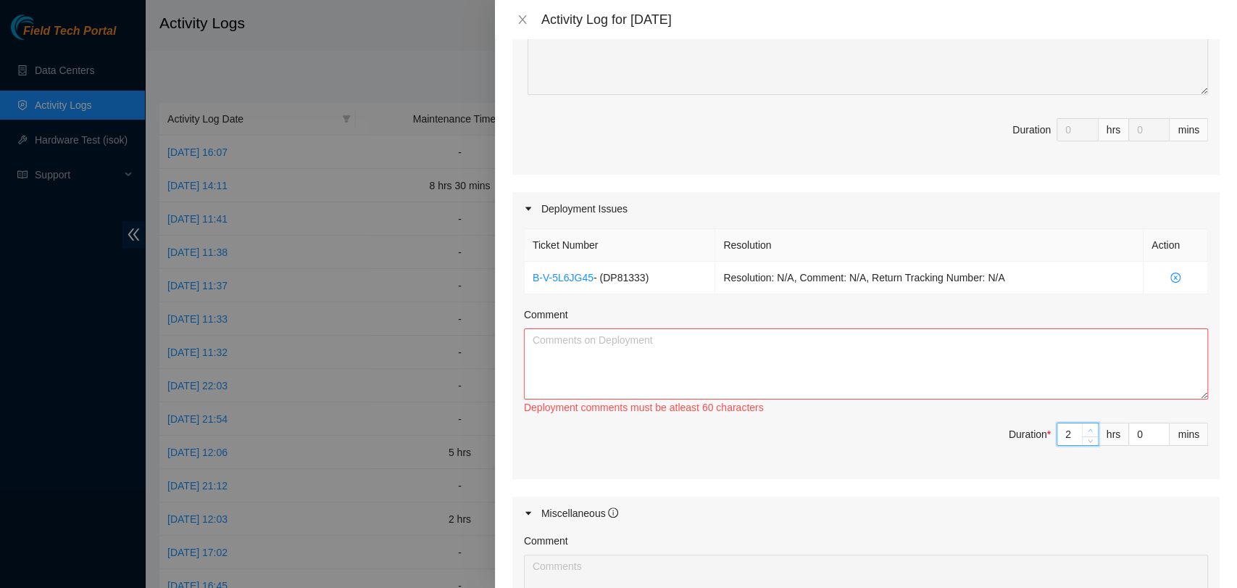
type input "3"
click at [1089, 429] on icon "up" at bounding box center [1091, 430] width 4 height 3
type input "4"
type input "5"
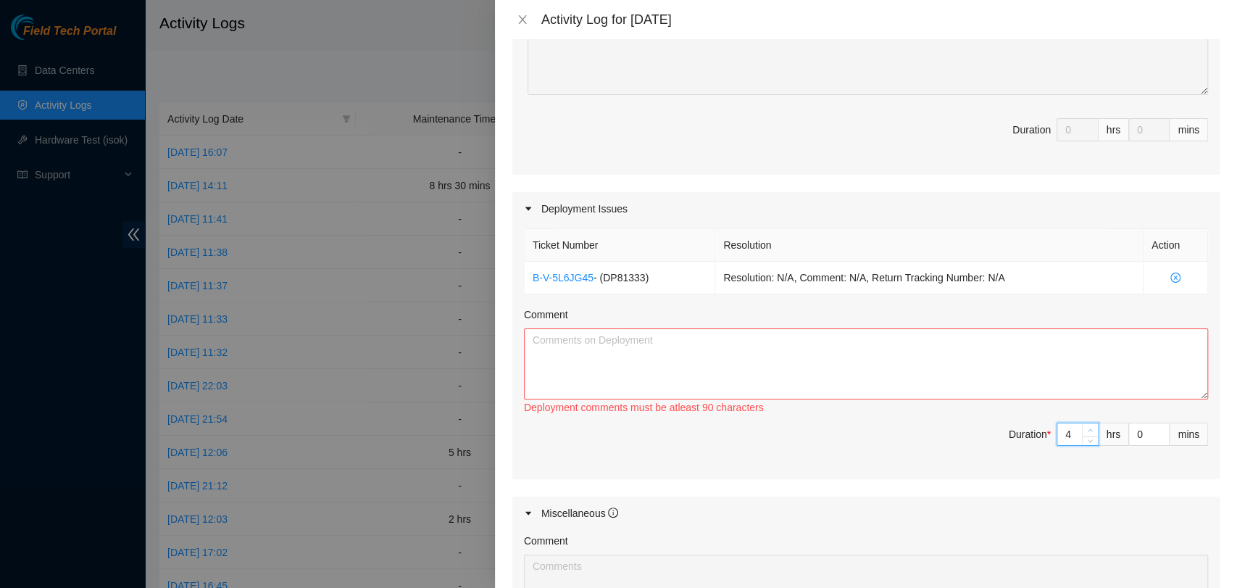
type input "5"
click at [1089, 429] on icon "up" at bounding box center [1091, 430] width 4 height 3
type input "6"
click at [1089, 429] on icon "up" at bounding box center [1091, 430] width 4 height 3
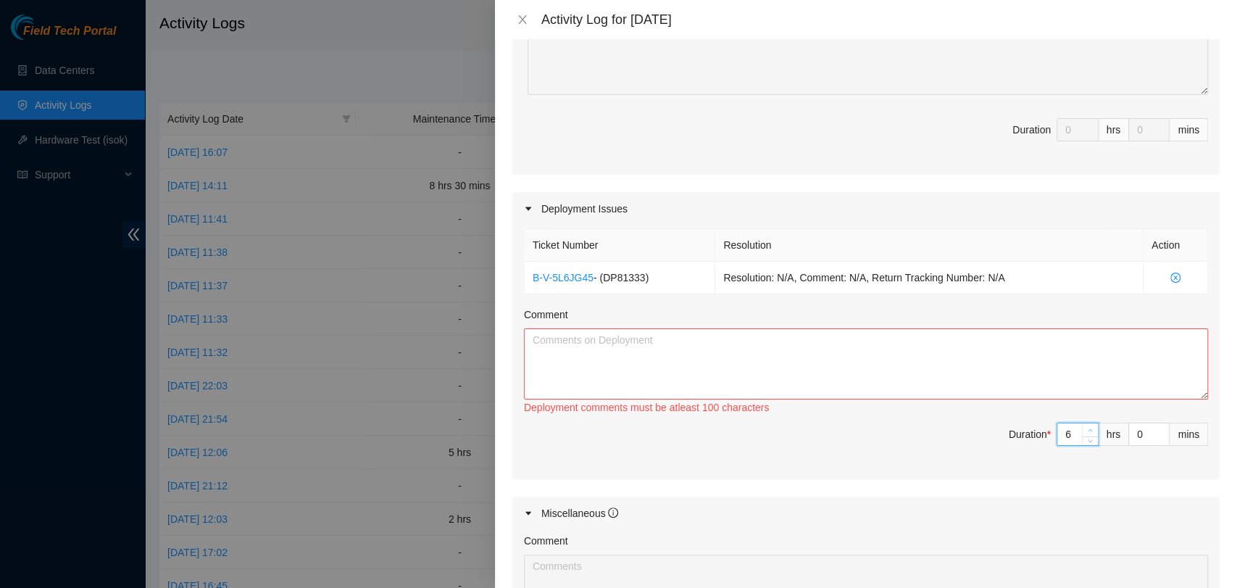
type input "7"
click at [1089, 429] on icon "up" at bounding box center [1091, 430] width 4 height 3
type input "8"
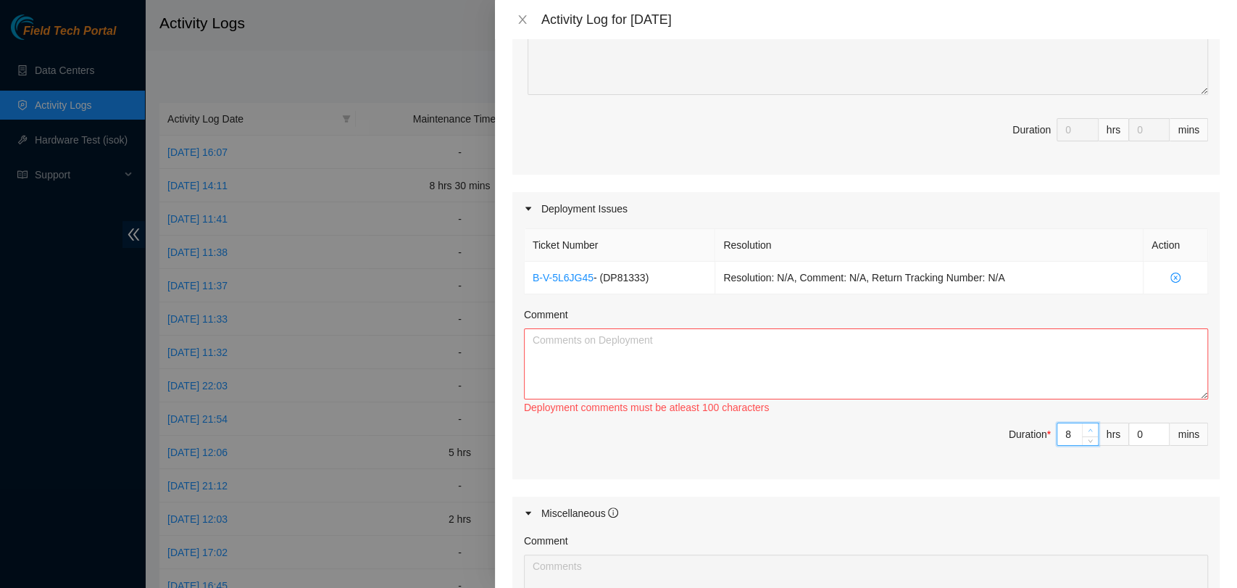
click at [1089, 429] on icon "up" at bounding box center [1091, 430] width 4 height 3
type input "9"
click at [1089, 429] on icon "up" at bounding box center [1091, 430] width 4 height 3
click at [1020, 354] on textarea "Comment" at bounding box center [866, 363] width 684 height 71
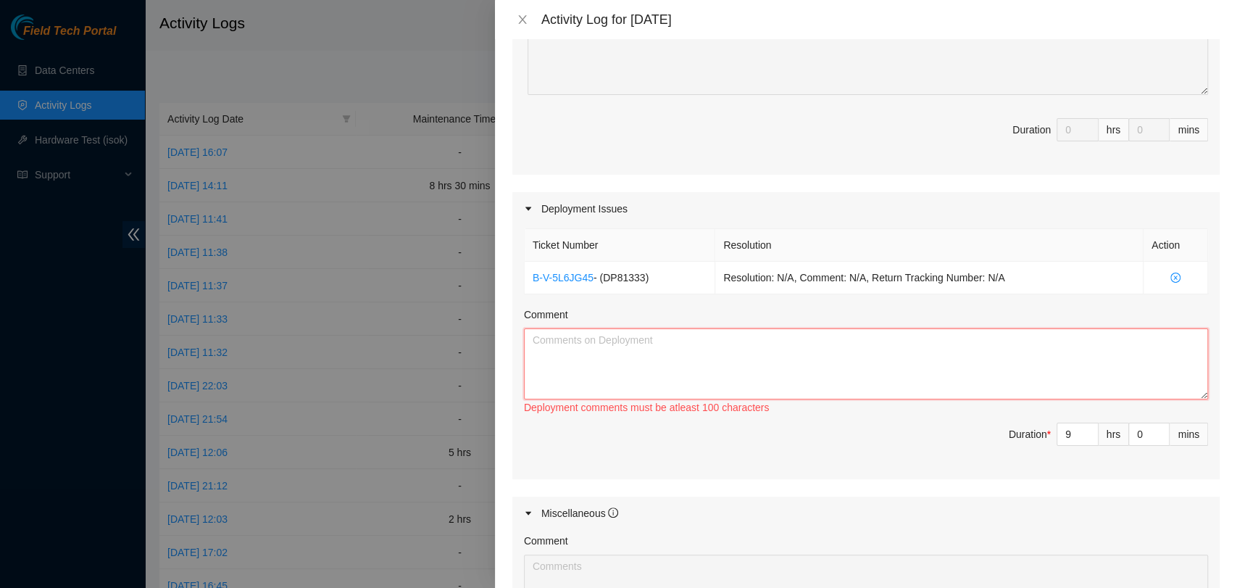
paste textarea "DP81333"
type textarea "DP81333"
click at [615, 336] on textarea "Comment" at bounding box center [866, 363] width 684 height 71
paste textarea "DP81333"
type textarea "DP81333"
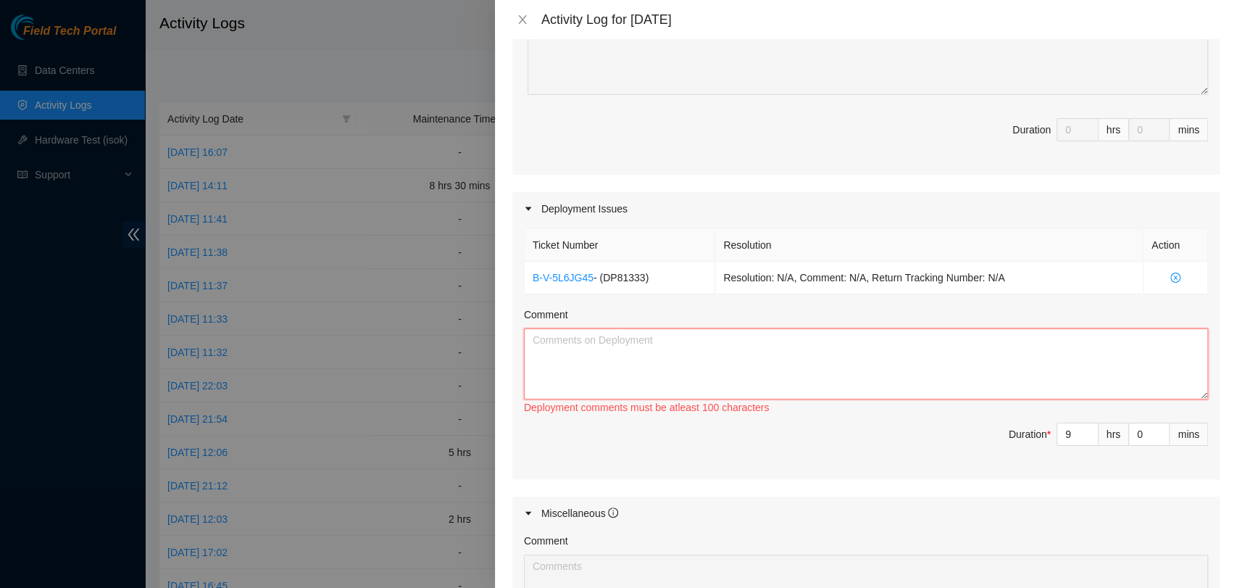
paste textarea "DP81333 The rear supports were installed on the rack and the side supports on t…"
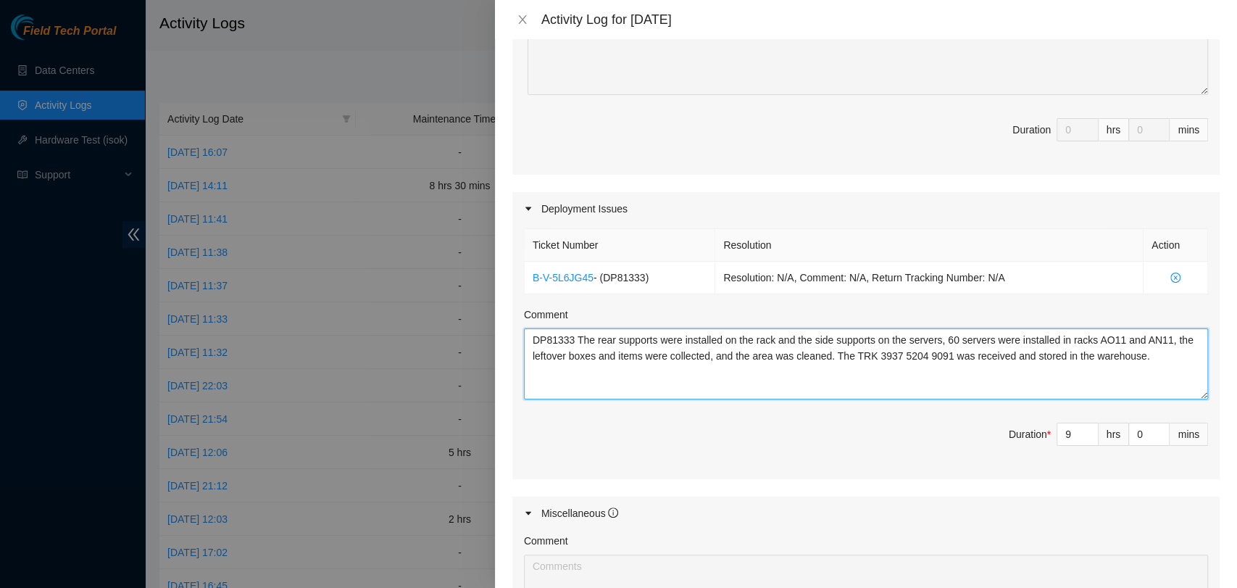
type textarea "DP81333 The rear supports were installed on the rack and the side supports on t…"
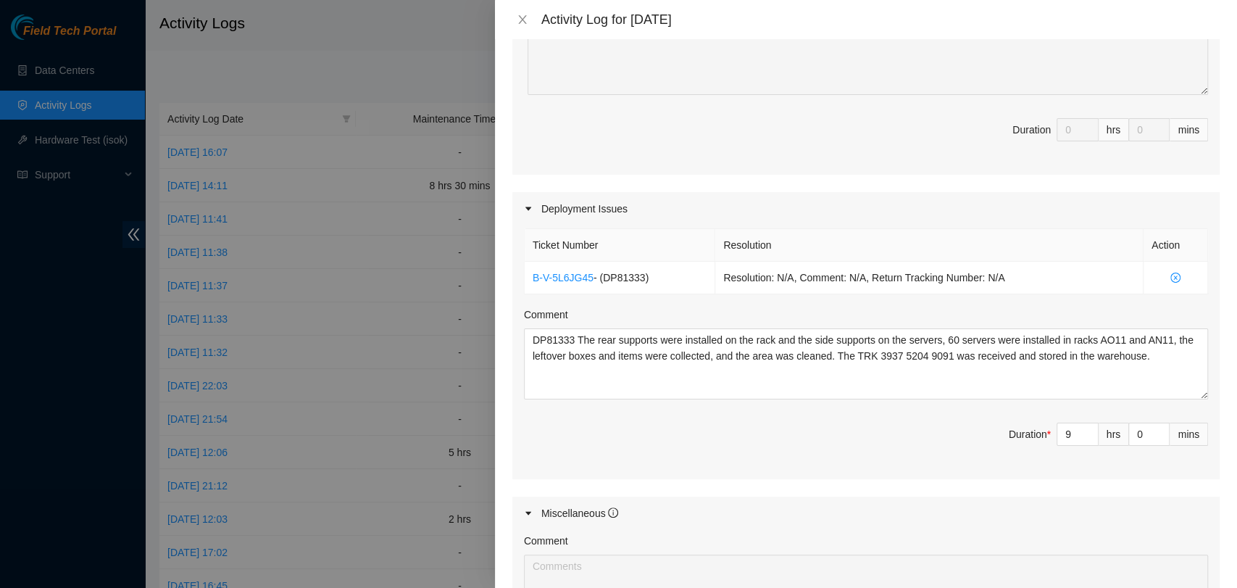
click at [744, 470] on div "Ticket Number Resolution Action B-V-5L6JG45 - ( DP81333 ) Resolution: N/A, Comm…" at bounding box center [865, 351] width 707 height 253
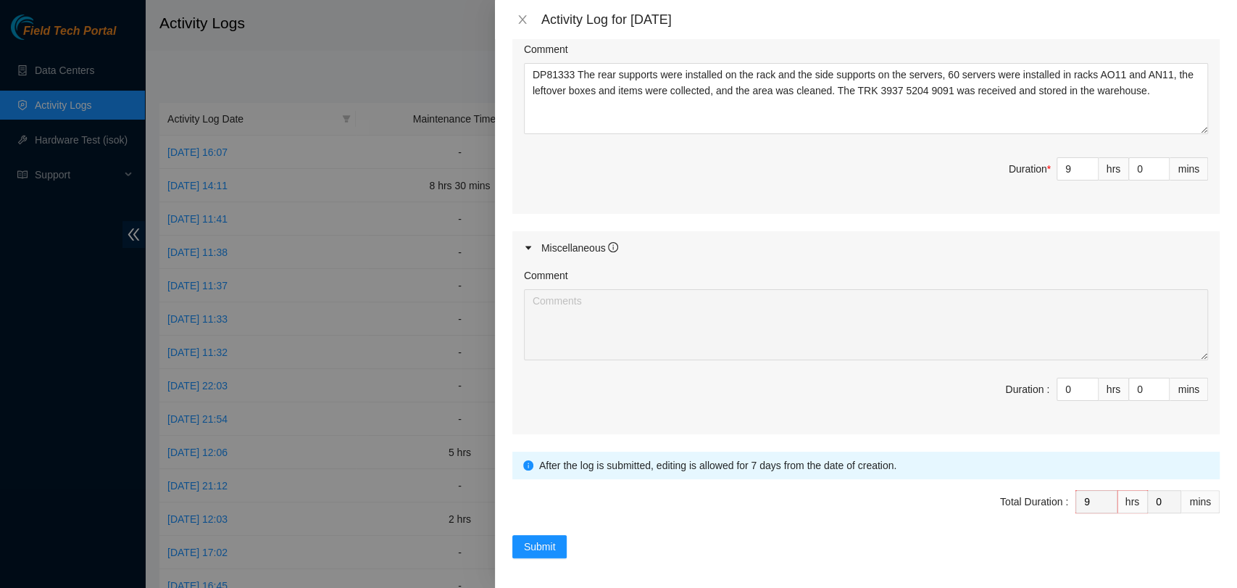
scroll to position [611, 0]
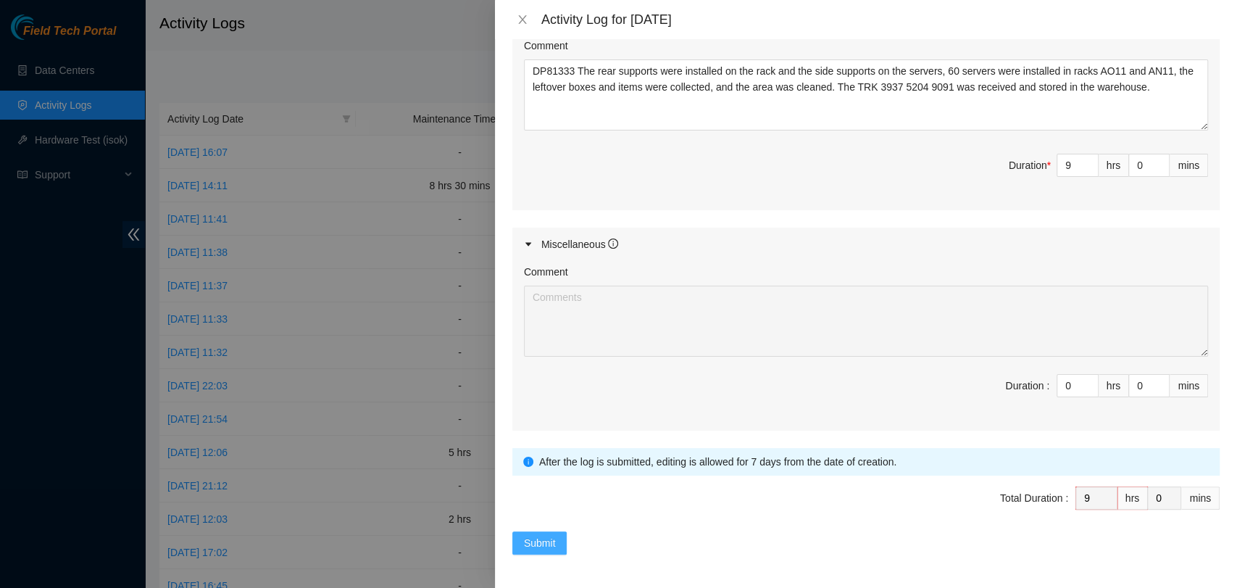
click at [536, 547] on span "Submit" at bounding box center [540, 543] width 32 height 16
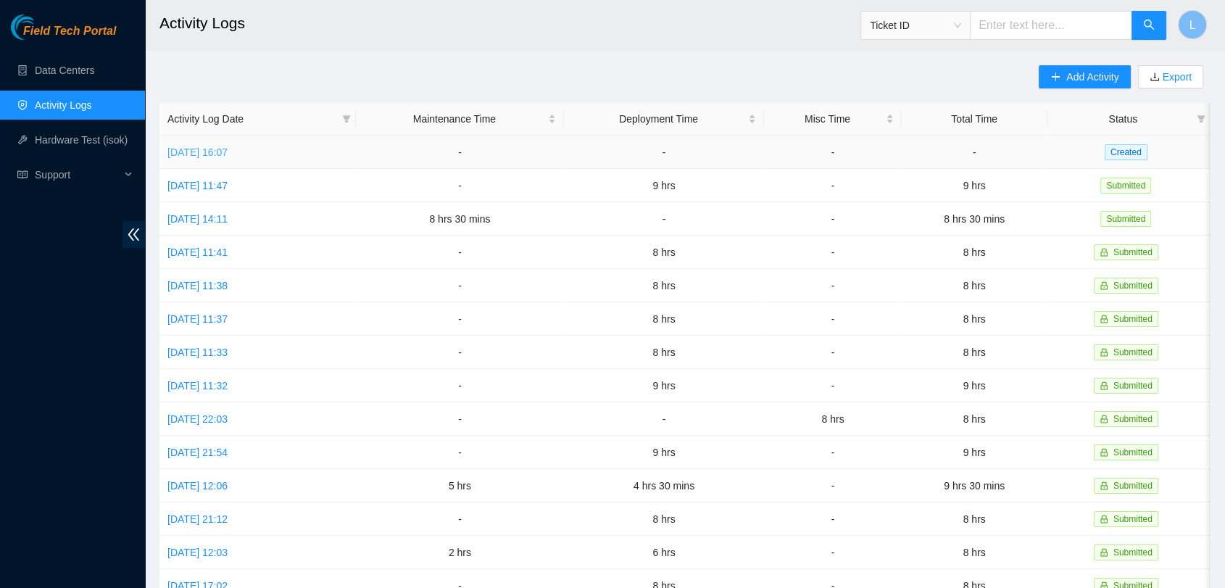
click at [202, 149] on link "Wed, 08 Oct 2025 16:07" at bounding box center [197, 152] width 60 height 12
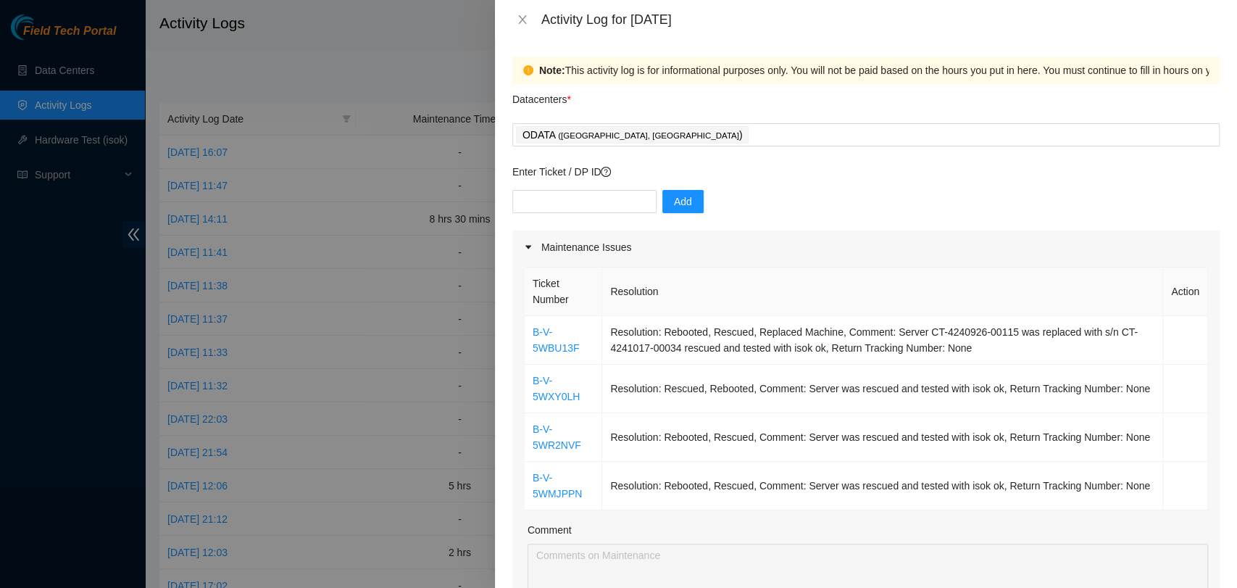
click at [762, 201] on div "Add" at bounding box center [865, 210] width 707 height 41
click at [610, 201] on input "text" at bounding box center [584, 201] width 144 height 23
paste input "DP84223"
type input "DP84223"
click at [675, 192] on button "Add" at bounding box center [682, 201] width 41 height 23
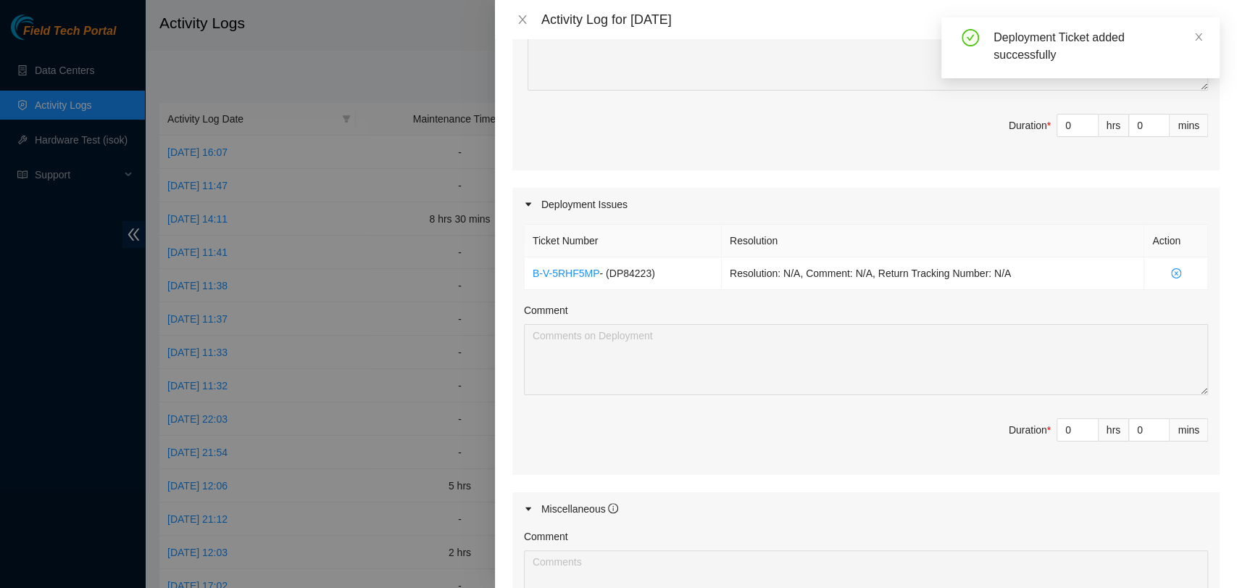
scroll to position [559, 0]
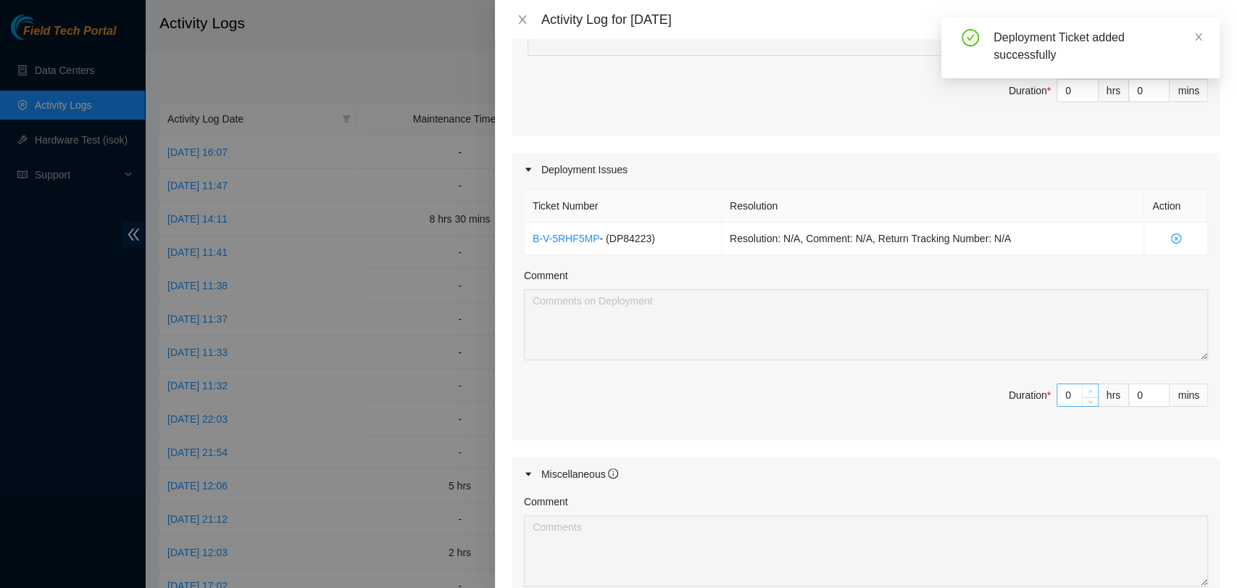
click at [1088, 388] on icon "up" at bounding box center [1090, 390] width 5 height 5
type input "1"
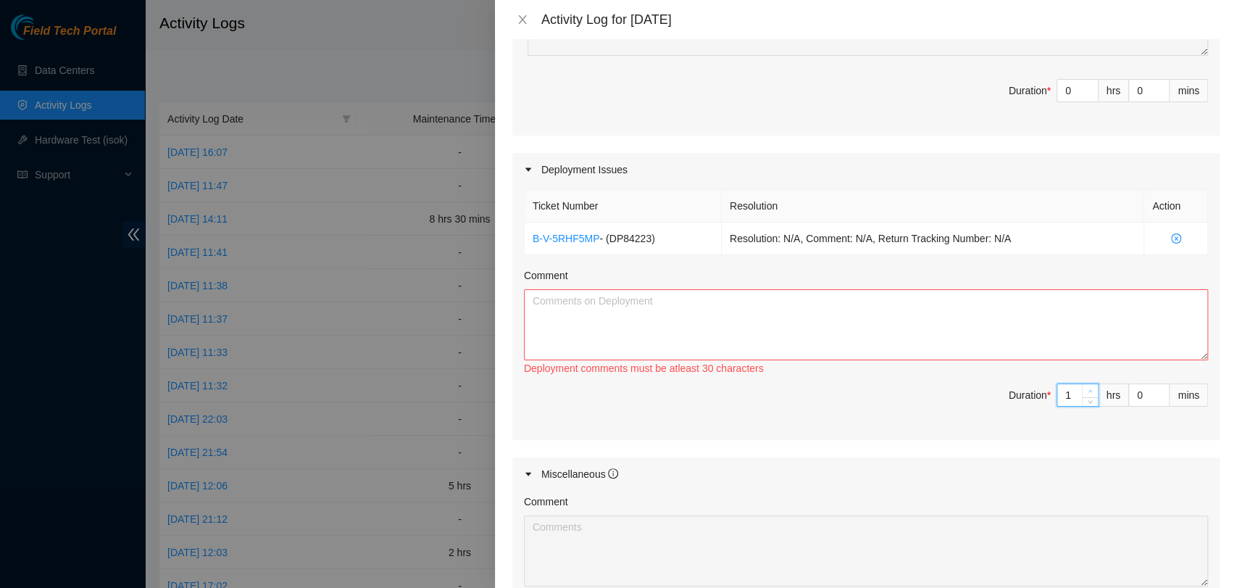
type input "2"
click at [1088, 388] on icon "up" at bounding box center [1090, 390] width 5 height 5
click at [825, 308] on textarea "Comment" at bounding box center [866, 324] width 684 height 71
paste textarea "DP84223"
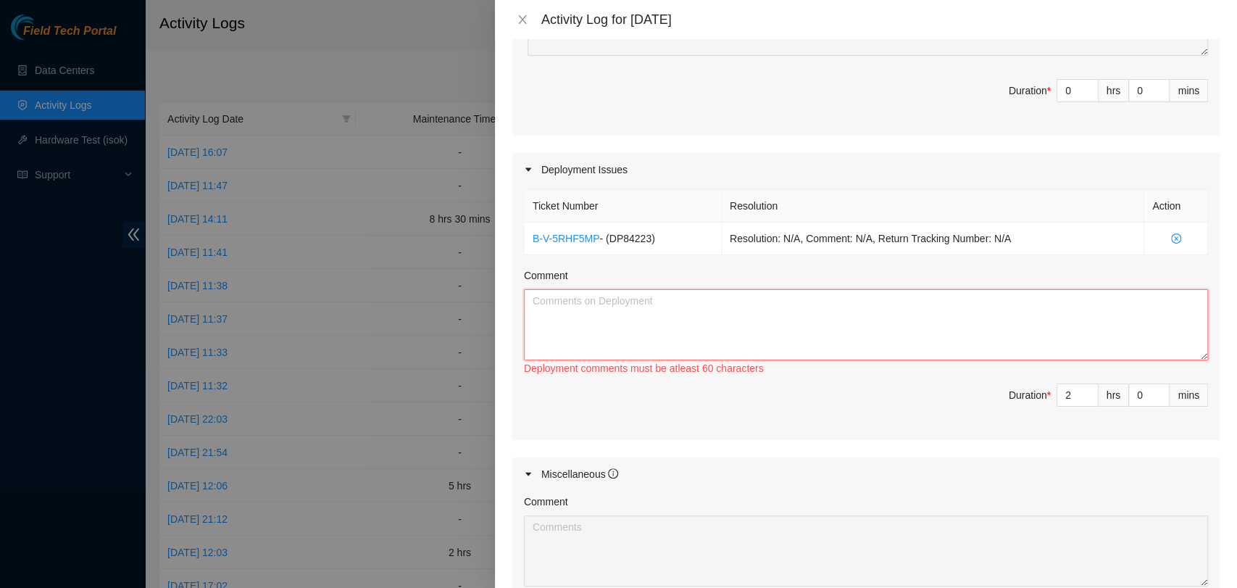
type textarea "DP84223"
click at [547, 313] on textarea "Comment" at bounding box center [866, 324] width 684 height 71
paste textarea "DP84223 Shipments with the PoE and optical modules were received. The PoEs were…"
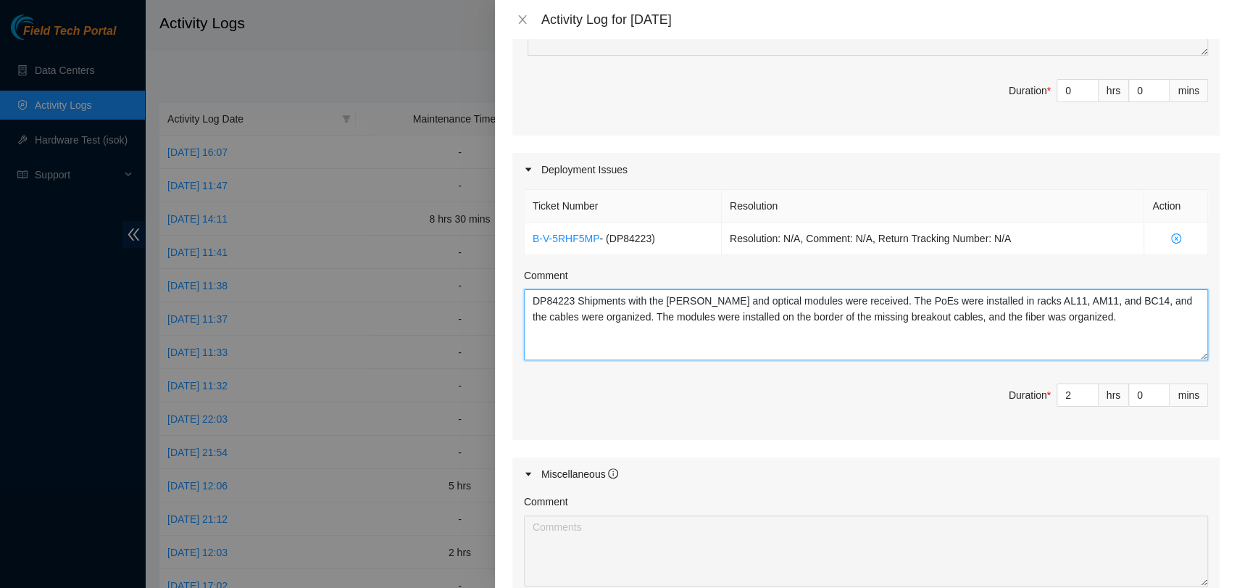
type textarea "DP84223 Shipments with the PoE and optical modules were received. The PoEs were…"
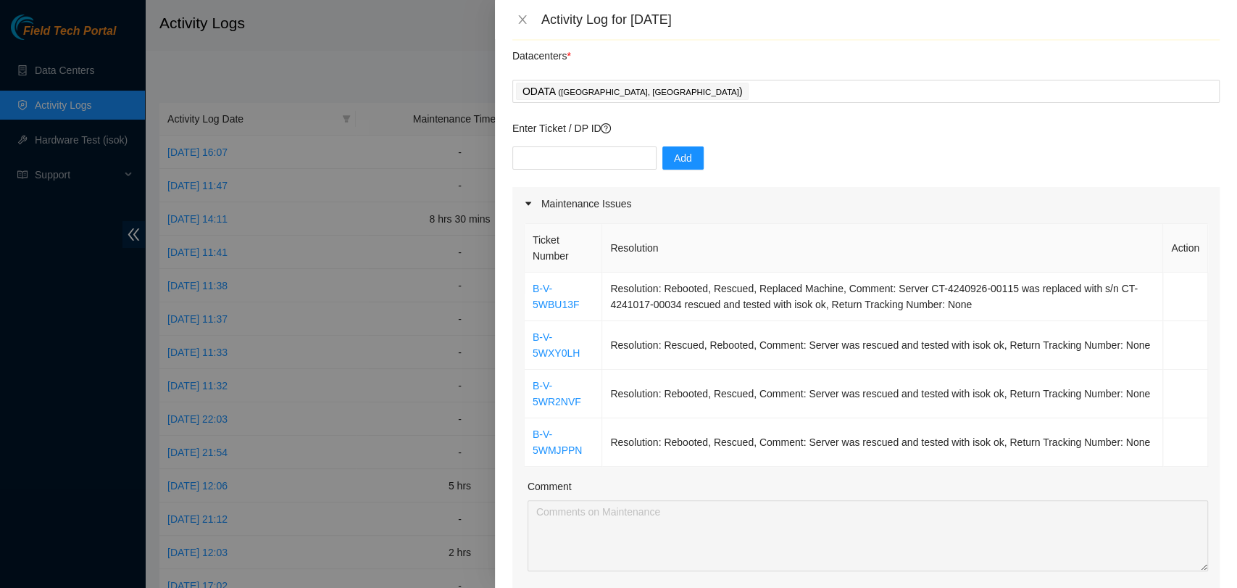
scroll to position [41, 0]
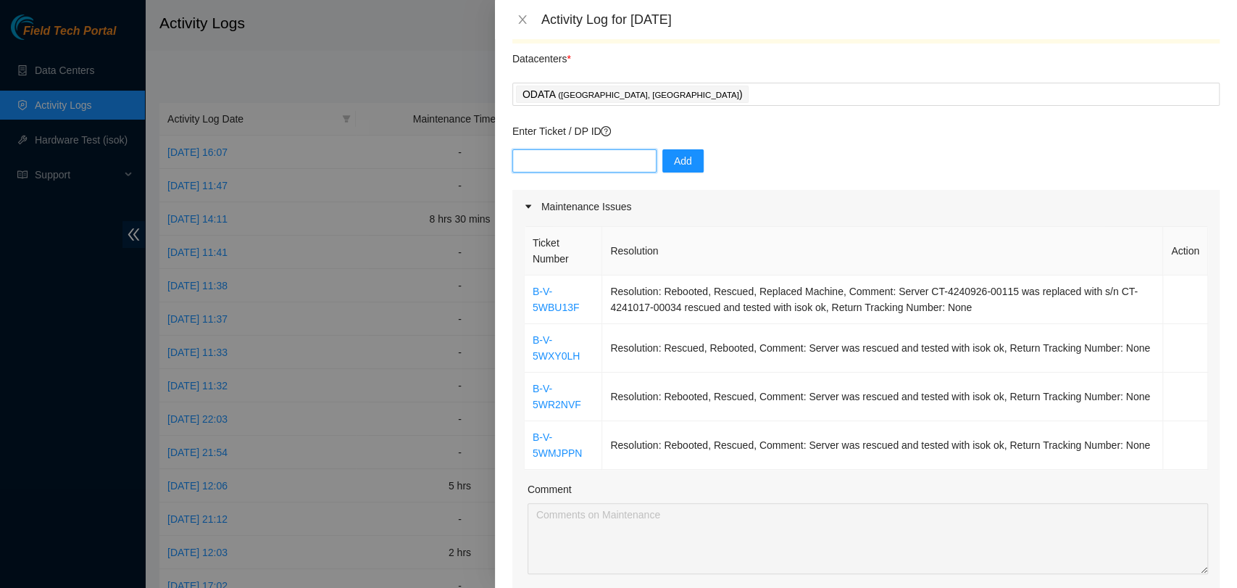
click at [597, 162] on input "text" at bounding box center [584, 160] width 144 height 23
paste input "DP81333"
type input "DP81333"
click at [674, 164] on span "Add" at bounding box center [683, 161] width 18 height 16
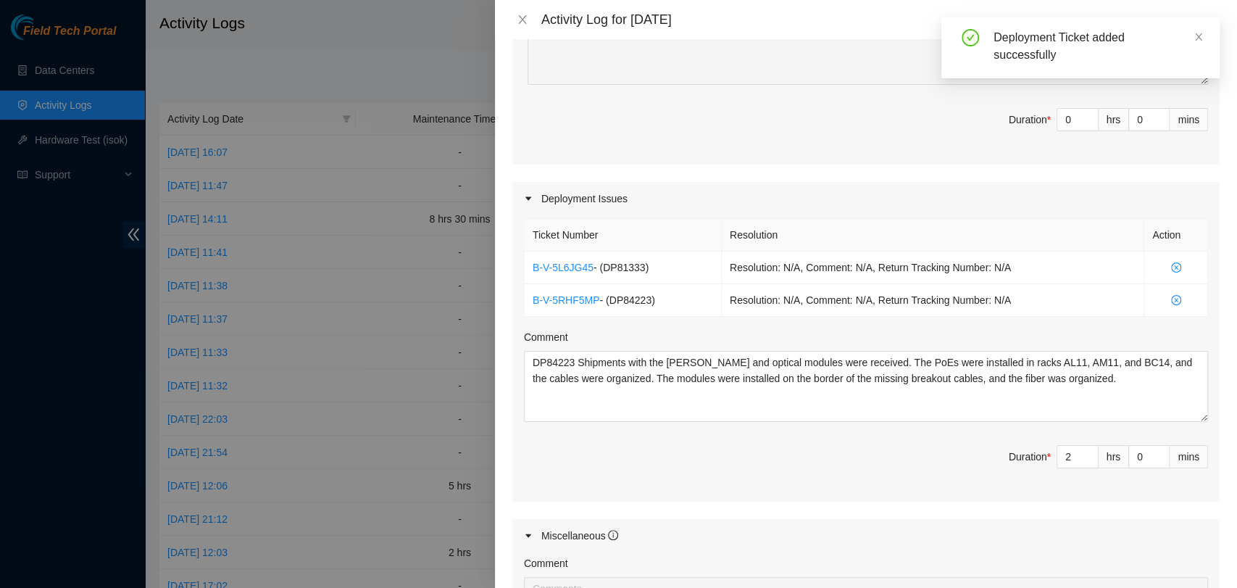
scroll to position [570, 0]
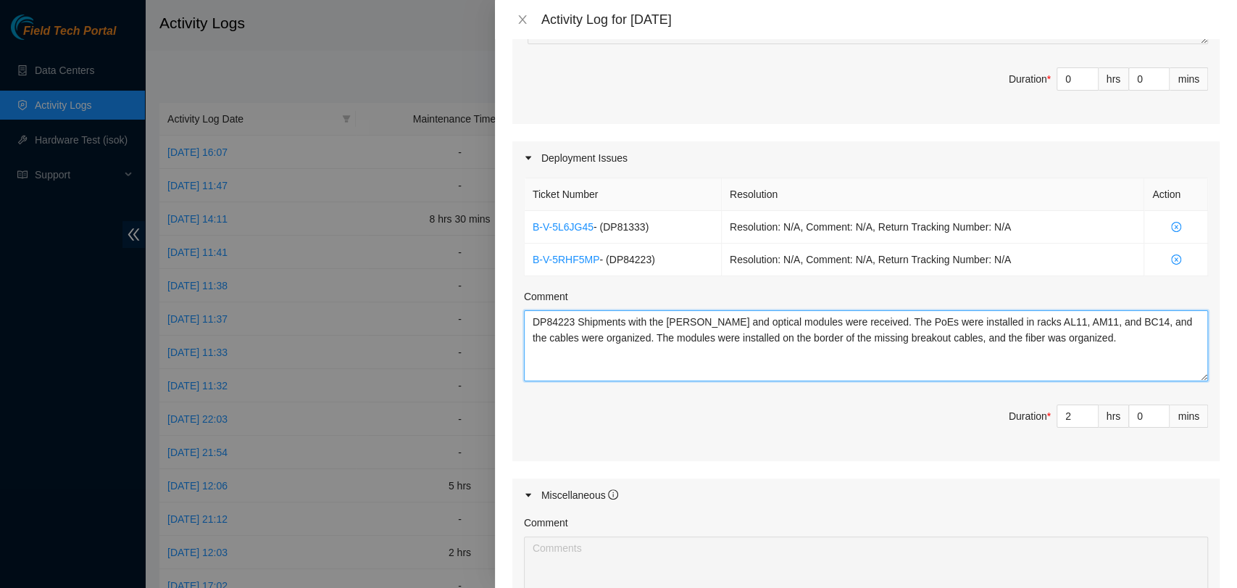
drag, startPoint x: 1050, startPoint y: 338, endPoint x: 485, endPoint y: 317, distance: 565.0
click at [485, 317] on div "Activity Log for 08-10-2025 Note: This activity log is for informational purpos…" at bounding box center [618, 294] width 1237 height 588
paste textarea "DP81333 Supports were installed, and the switches and routers were mounted in r…"
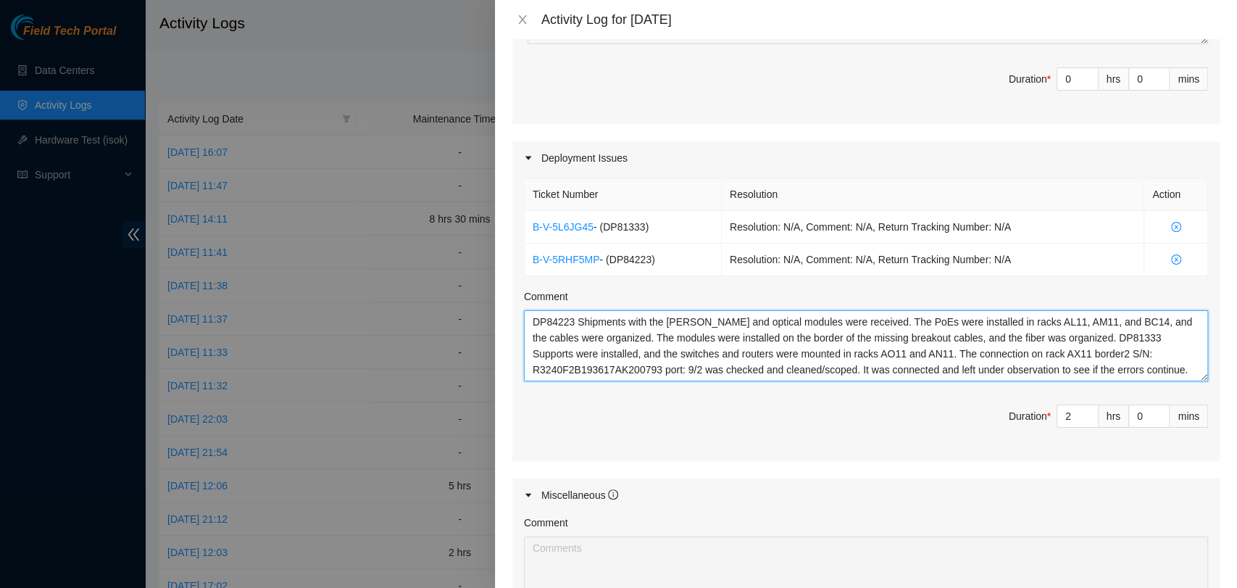
scroll to position [12, 0]
click at [1068, 326] on textarea "DP84223 Shipments with the PoE and optical modules were received. The PoEs were…" at bounding box center [866, 345] width 684 height 71
type textarea "DP84223 Shipments with the PoE and optical modules were received. The PoEs were…"
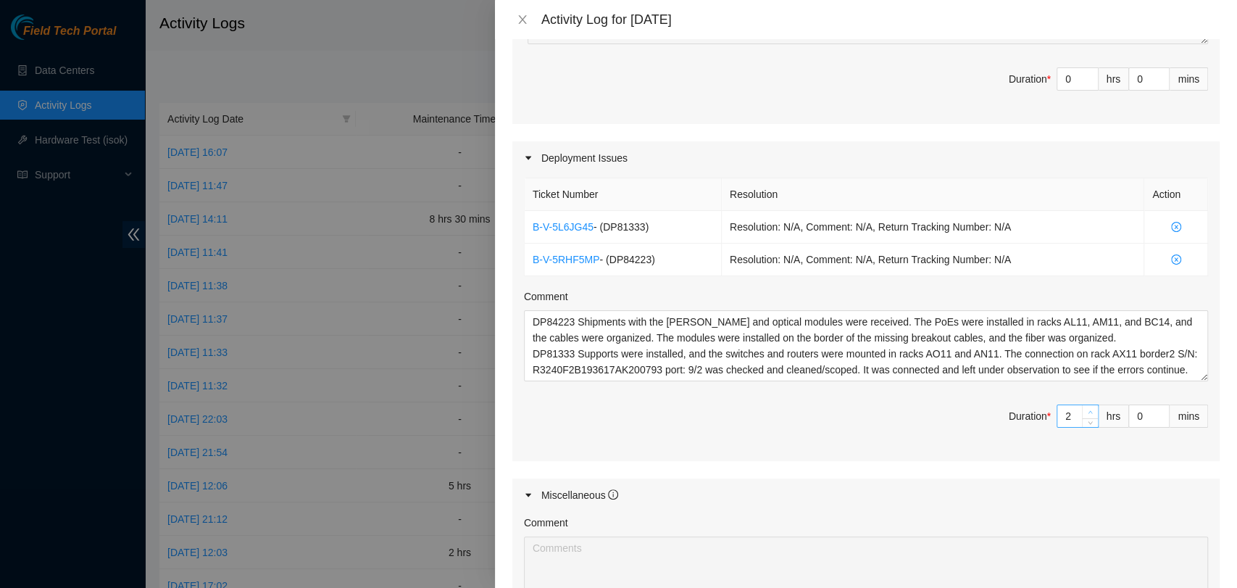
type input "3"
click at [1088, 410] on icon "up" at bounding box center [1090, 412] width 5 height 5
type input "4"
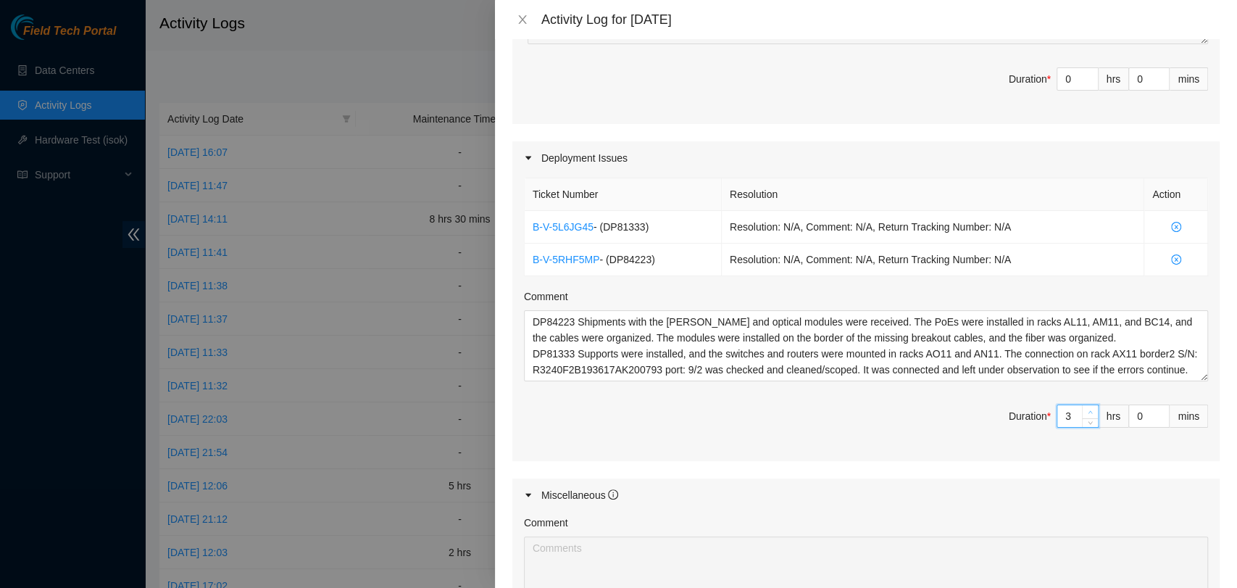
type input "4"
type input "5"
click at [1088, 410] on icon "up" at bounding box center [1090, 412] width 5 height 5
type input "6"
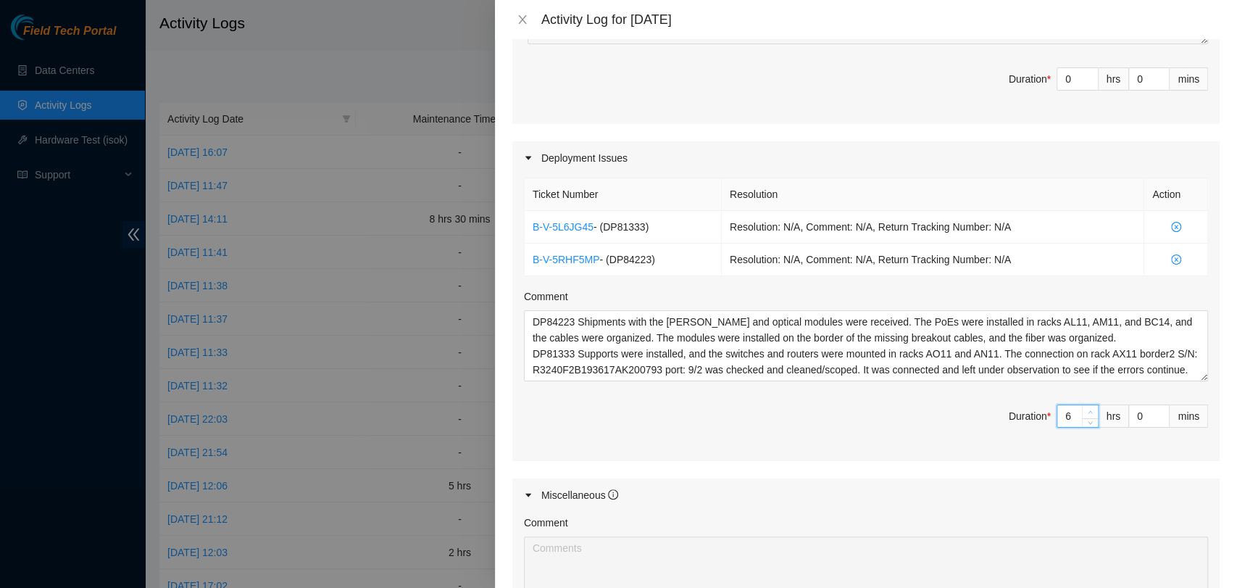
type input "6"
click at [1088, 410] on icon "up" at bounding box center [1090, 412] width 5 height 5
click at [1129, 414] on input "0" at bounding box center [1149, 416] width 40 height 22
type input "30"
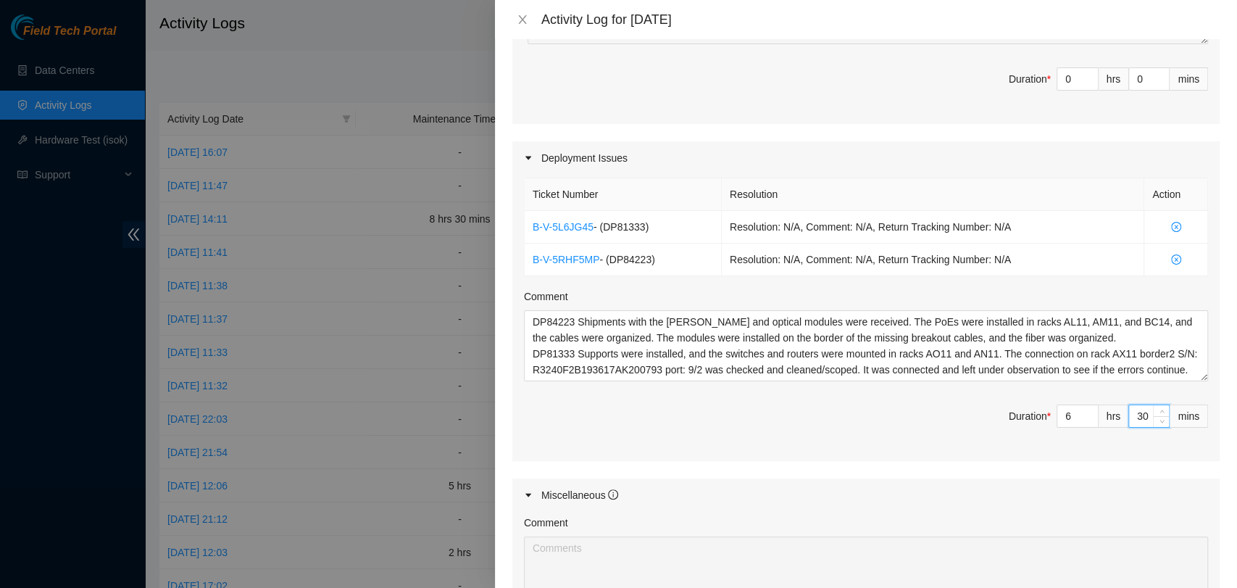
type input "30"
click at [1067, 508] on div "Miscellaneous" at bounding box center [865, 494] width 707 height 33
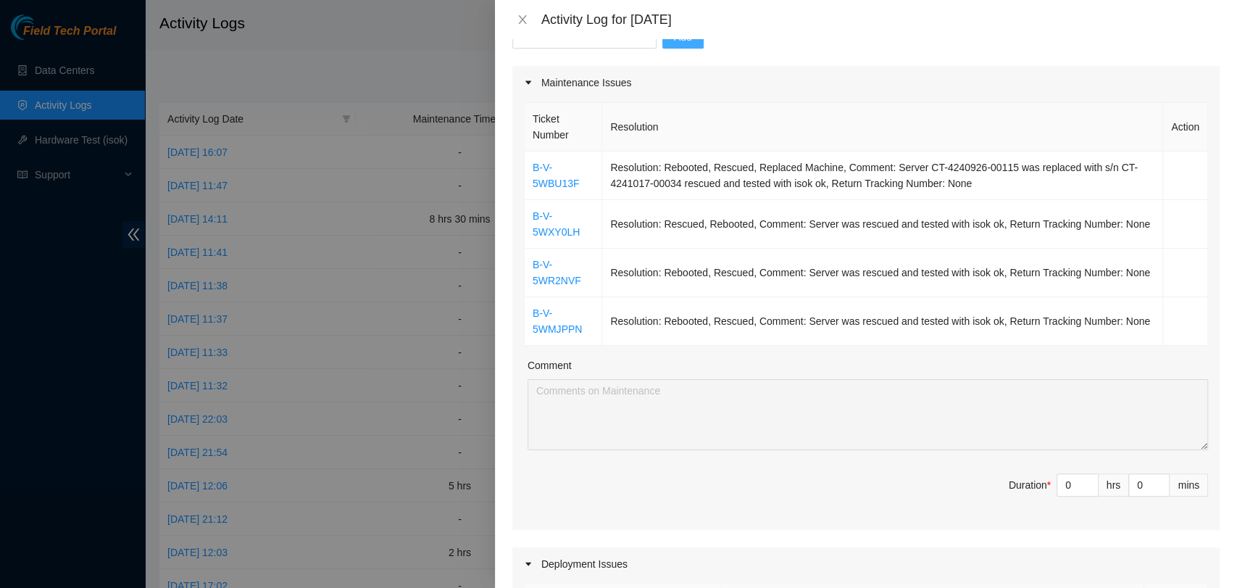
scroll to position [162, 0]
click at [1086, 480] on span "up" at bounding box center [1090, 483] width 9 height 9
type input "1"
type input "7"
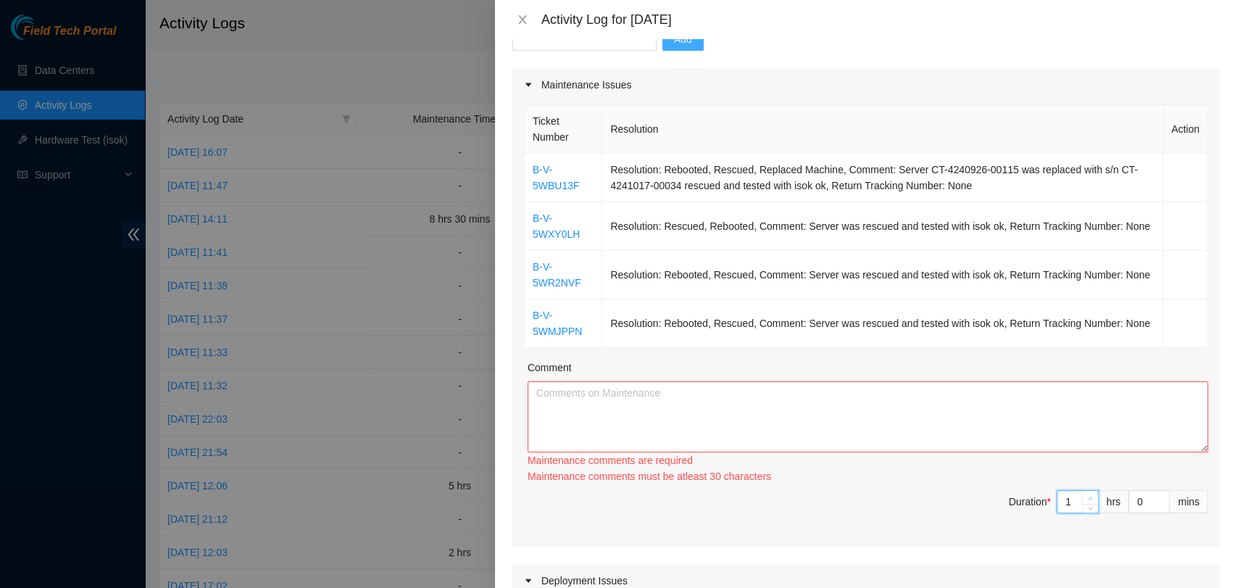
click at [1074, 480] on div "Ticket Number Resolution Action B-V-5WBU13F Resolution: Rebooted, Rescued, Repl…" at bounding box center [865, 323] width 707 height 445
type input "2"
type input "8"
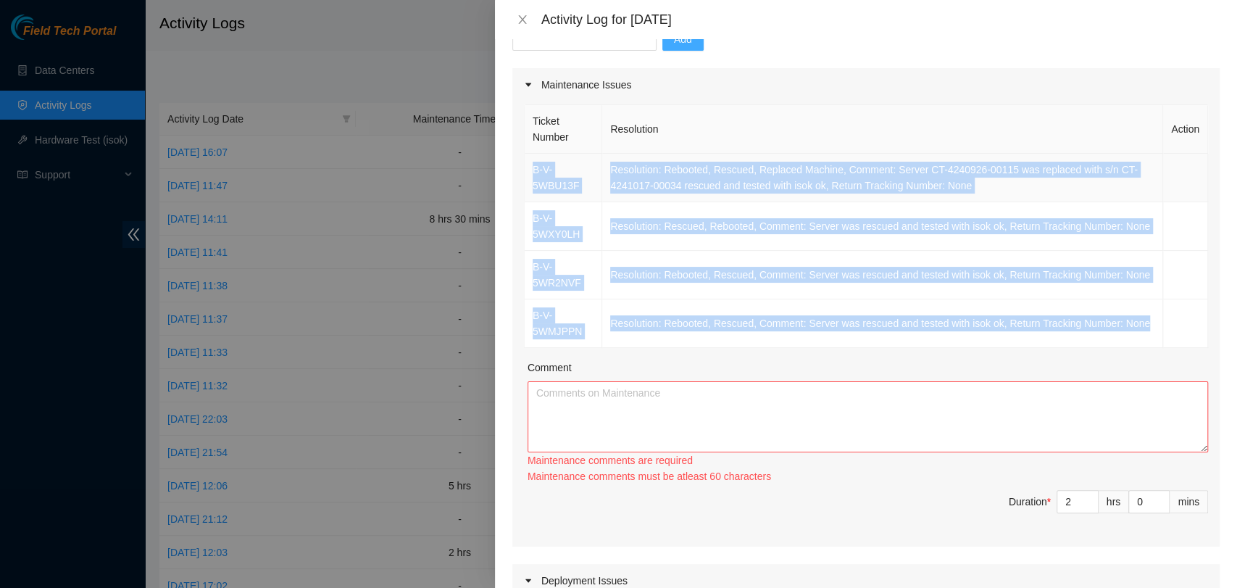
drag, startPoint x: 1142, startPoint y: 318, endPoint x: 530, endPoint y: 170, distance: 629.3
click at [530, 170] on tbody "B-V-5WBU13F Resolution: Rebooted, Rescued, Replaced Machine, Comment: Server CT…" at bounding box center [866, 251] width 683 height 194
copy tbody "B-V-5WBU13F Resolution: Rebooted, Rescued, Replaced Machine, Comment: Server CT…"
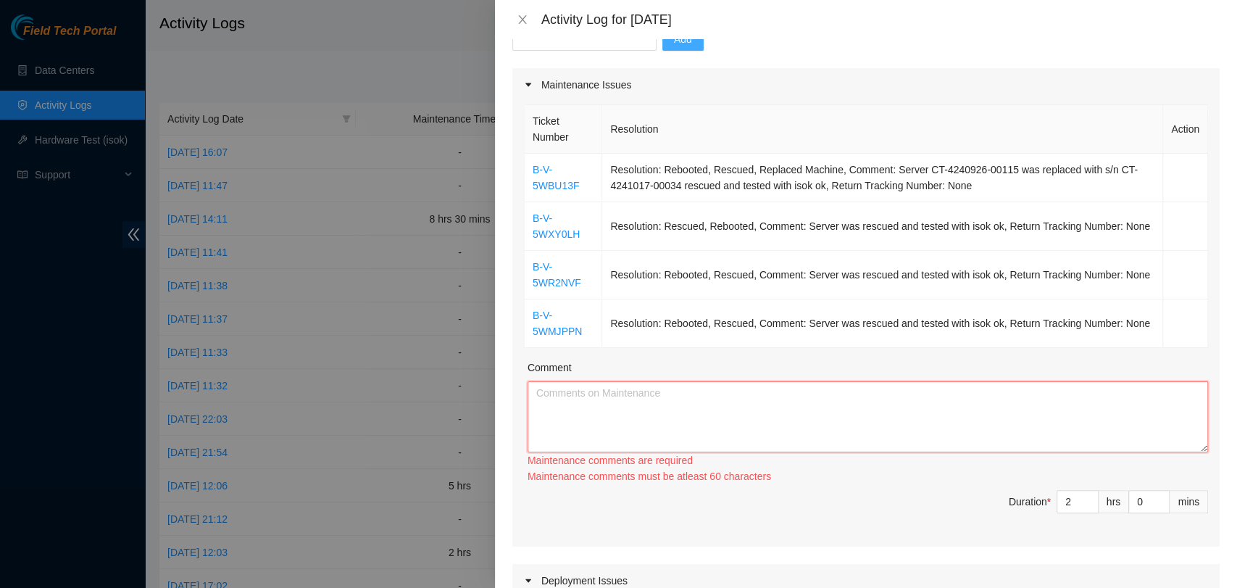
click at [593, 403] on textarea "Comment" at bounding box center [868, 416] width 681 height 71
paste textarea "B-V-5WBU13F Resolution: Rebooted, Rescued, Replaced Machine, Comment: Server CT…"
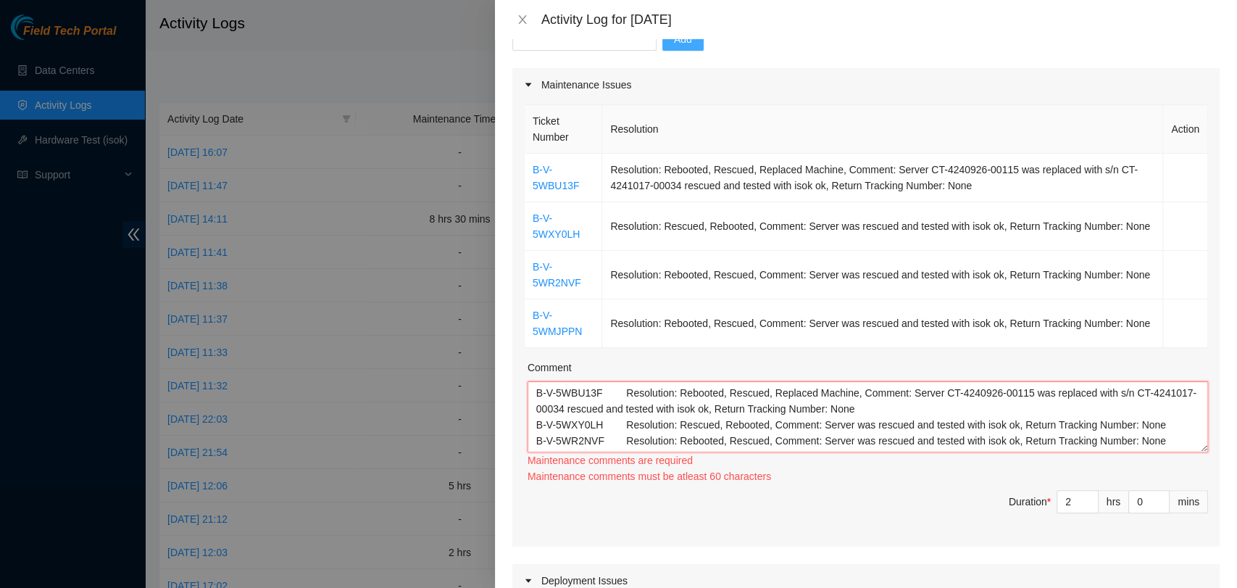
scroll to position [12, 0]
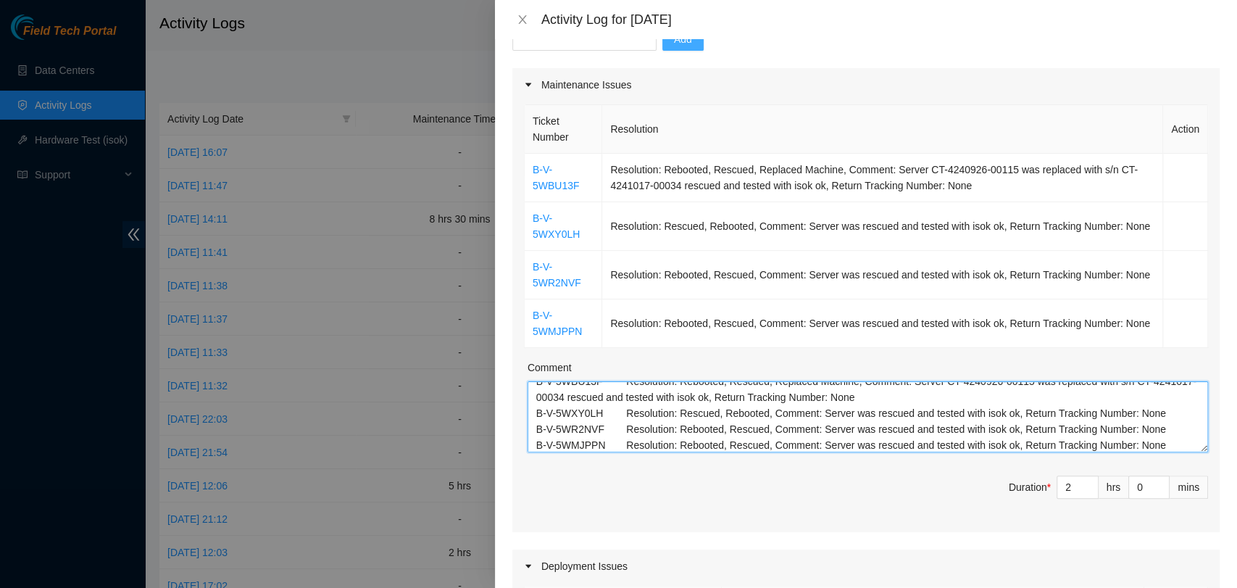
type textarea "B-V-5WBU13F Resolution: Rebooted, Rescued, Replaced Machine, Comment: Server CT…"
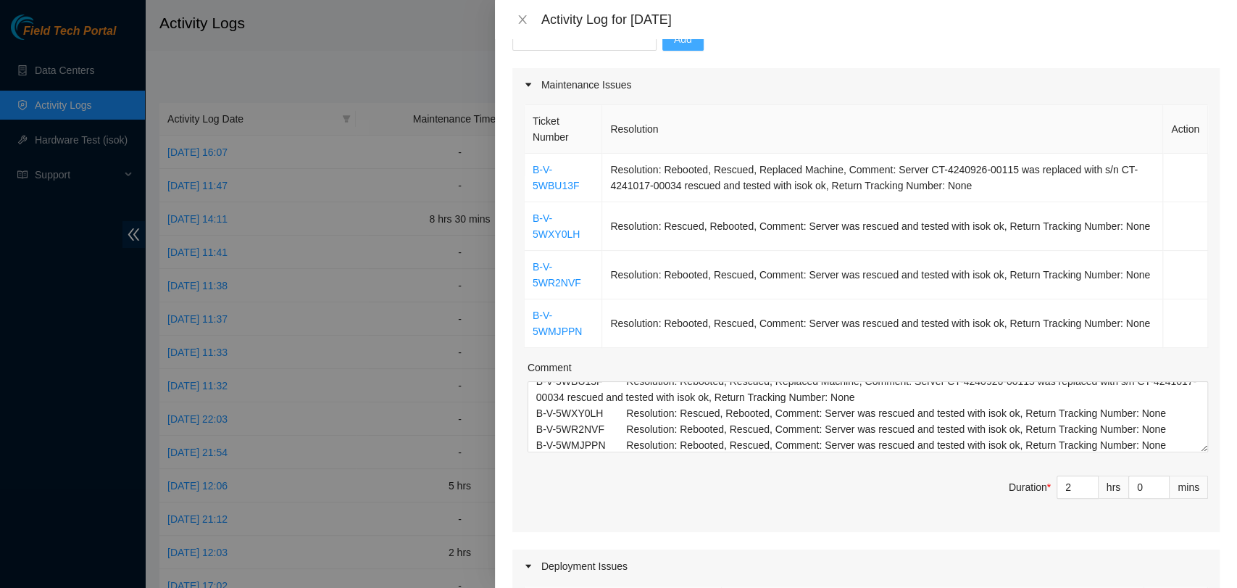
click at [778, 494] on span "Duration * 2 hrs 0 mins" at bounding box center [866, 495] width 684 height 41
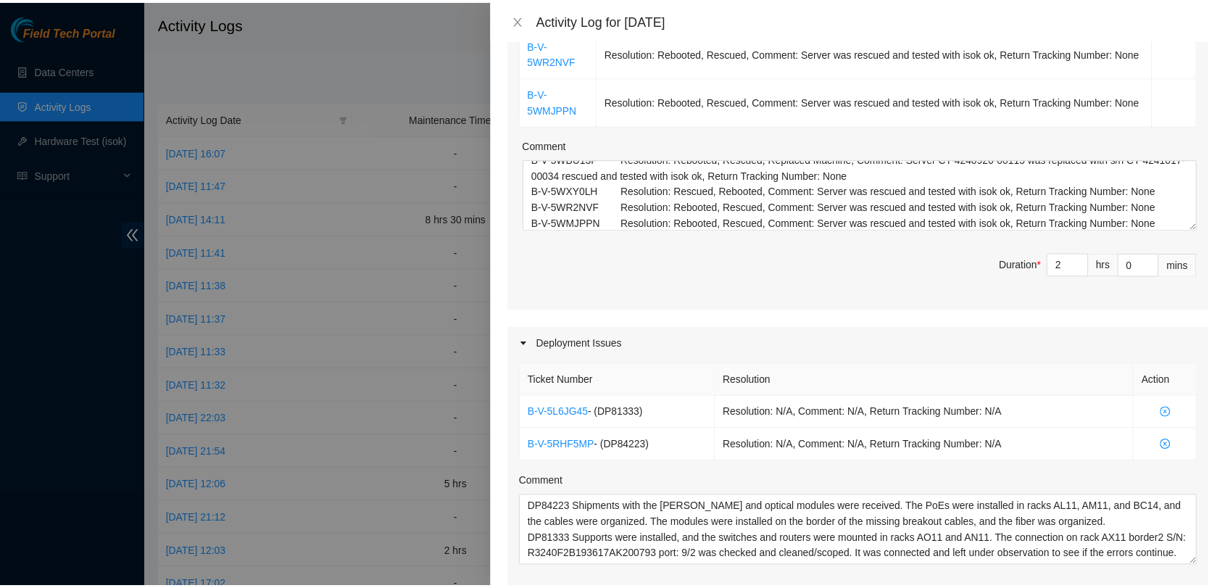
scroll to position [652, 0]
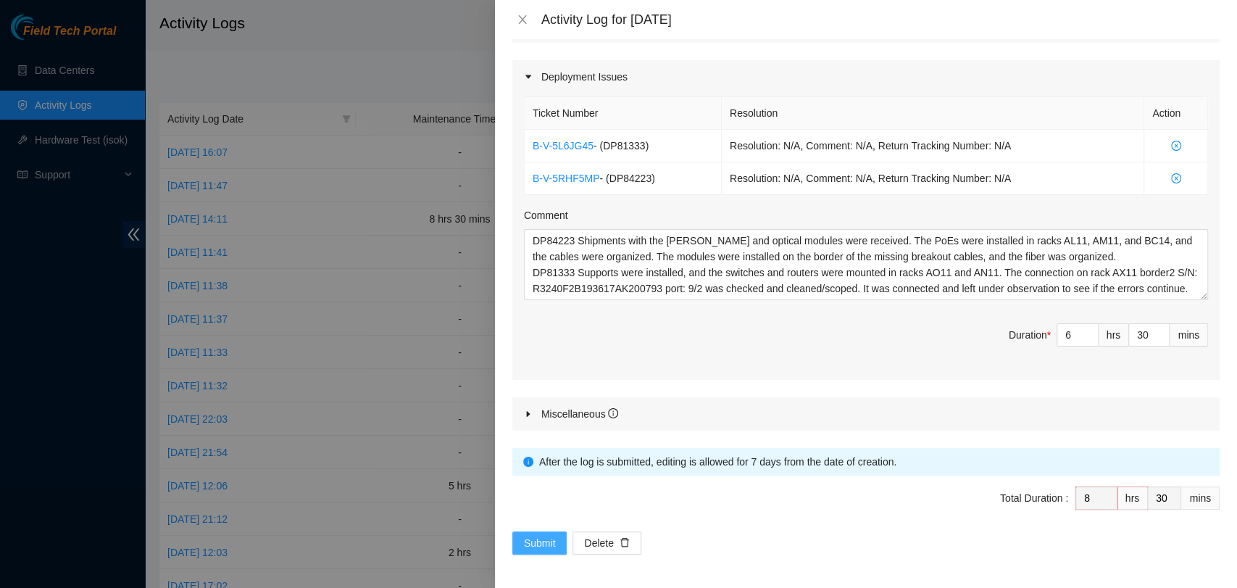
click at [534, 546] on span "Submit" at bounding box center [540, 543] width 32 height 16
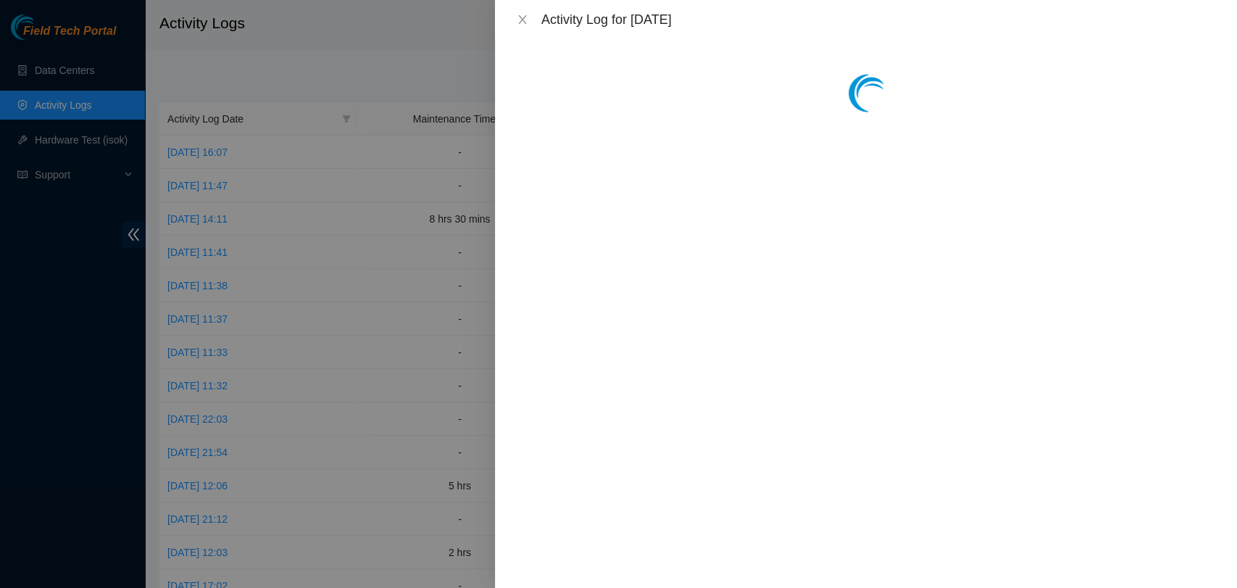
scroll to position [0, 0]
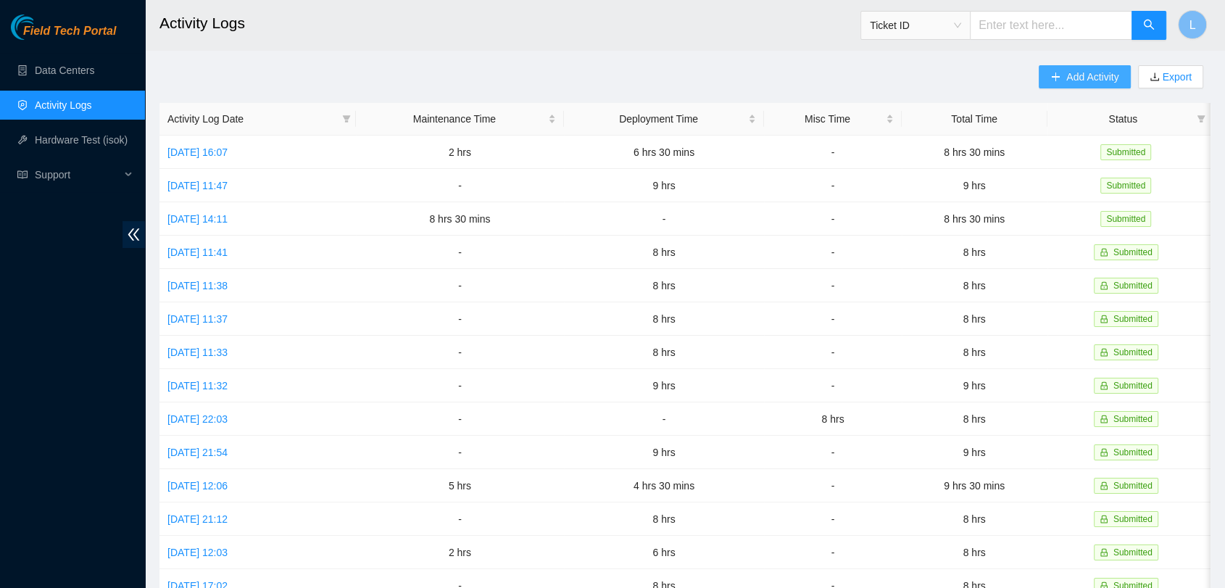
click at [1084, 75] on span "Add Activity" at bounding box center [1092, 77] width 52 height 16
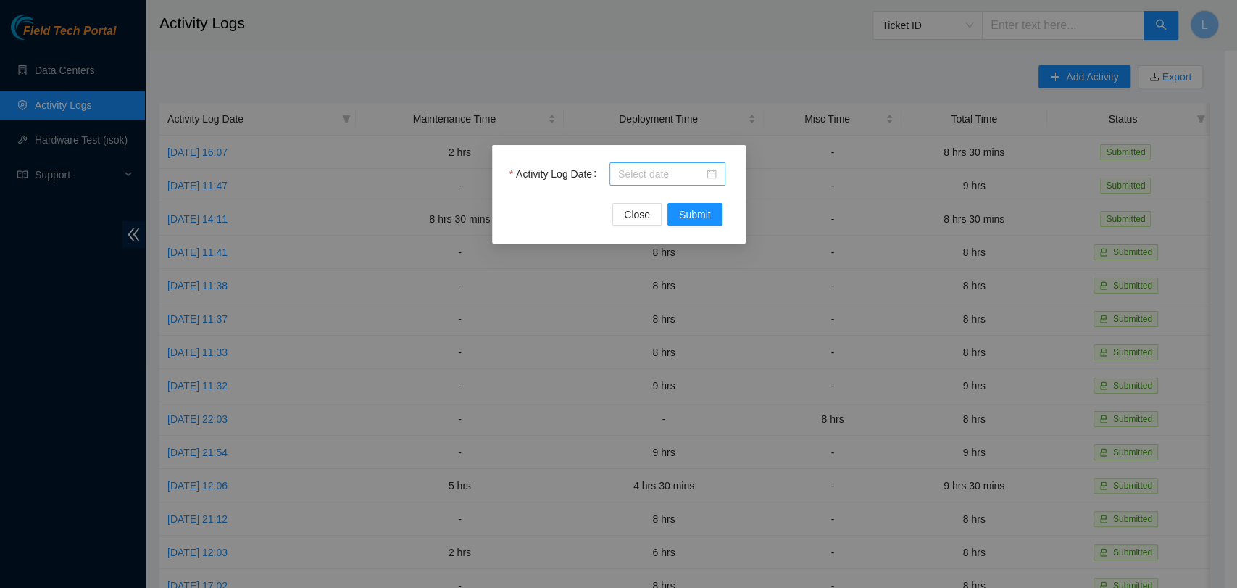
click at [707, 178] on div at bounding box center [667, 174] width 99 height 16
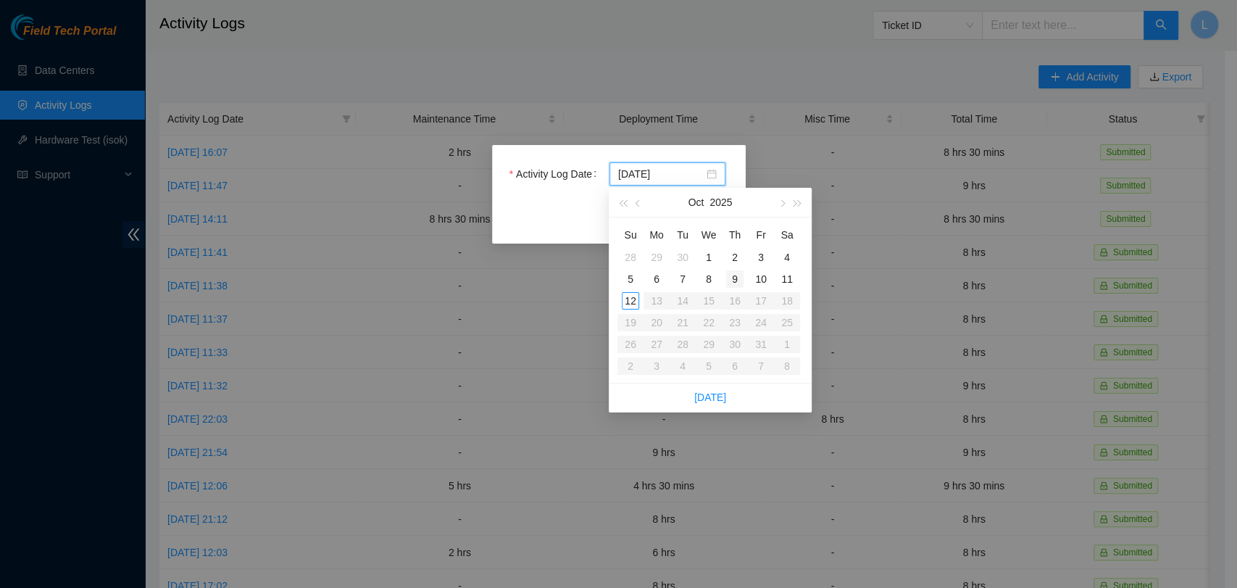
type input "2025-10-09"
click at [733, 274] on div "9" at bounding box center [734, 278] width 17 height 17
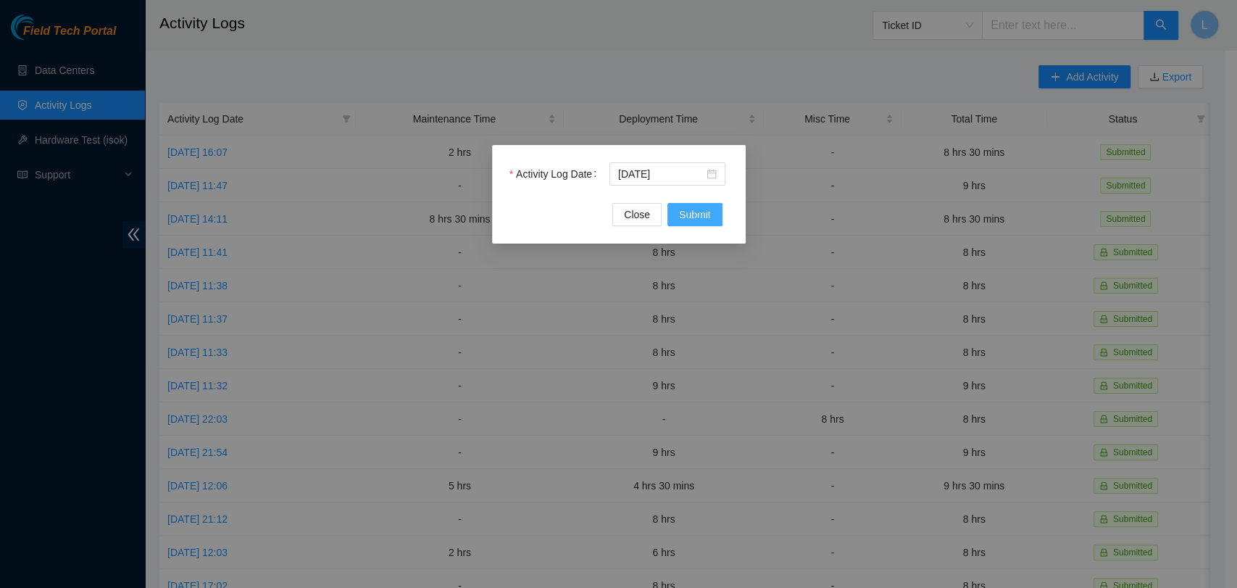
click at [699, 210] on span "Submit" at bounding box center [695, 215] width 32 height 16
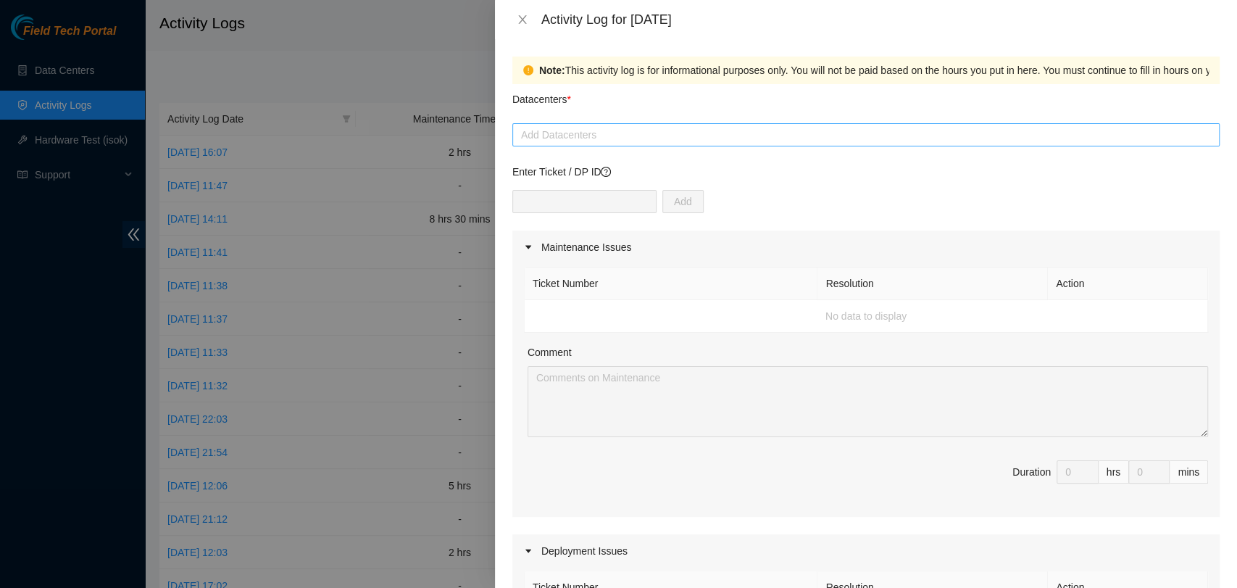
click at [637, 141] on div at bounding box center [866, 134] width 700 height 17
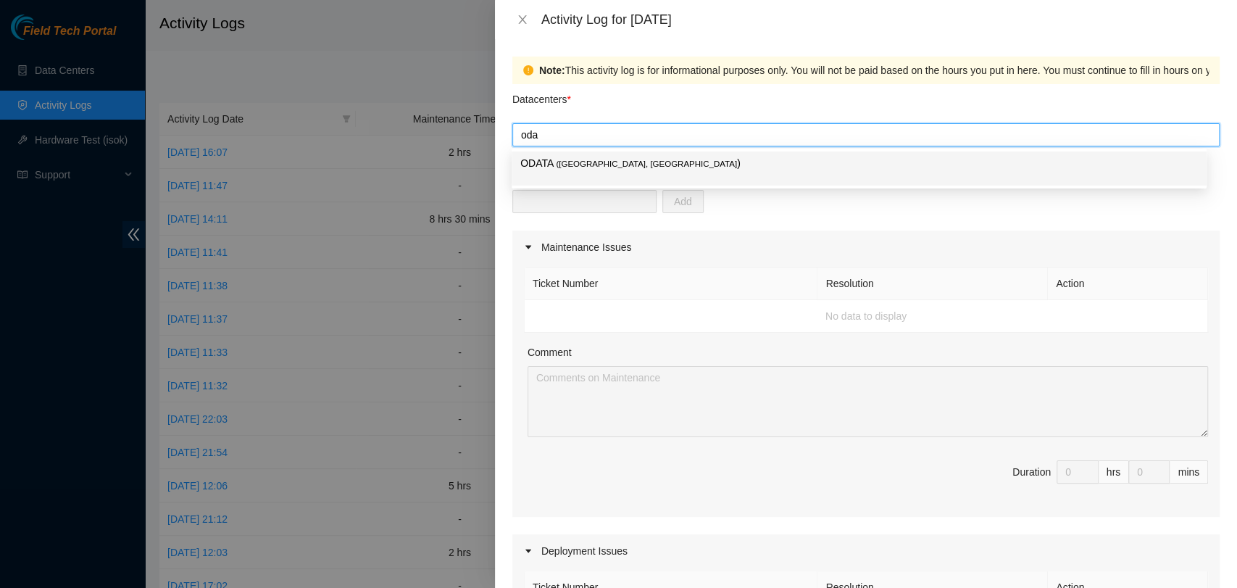
type input "odat"
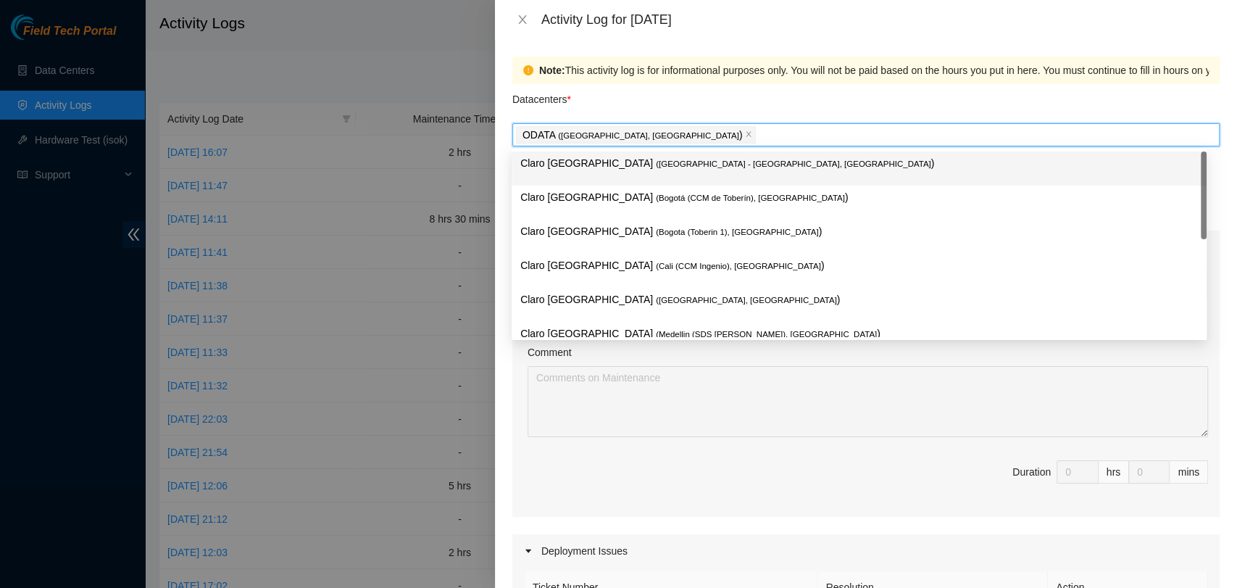
click at [656, 105] on div "Datacenters *" at bounding box center [865, 103] width 707 height 39
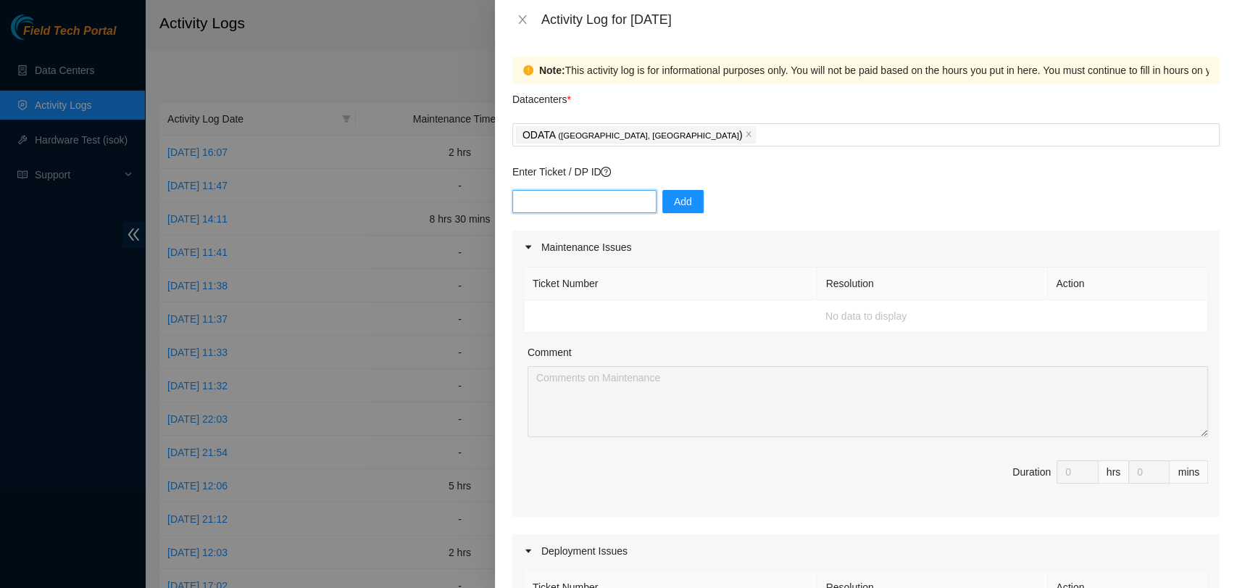
click at [589, 204] on input "text" at bounding box center [584, 201] width 144 height 23
paste input "DP84223"
type input "DP84223"
click at [680, 207] on span "Add" at bounding box center [683, 202] width 18 height 16
click at [594, 194] on input "text" at bounding box center [584, 201] width 144 height 23
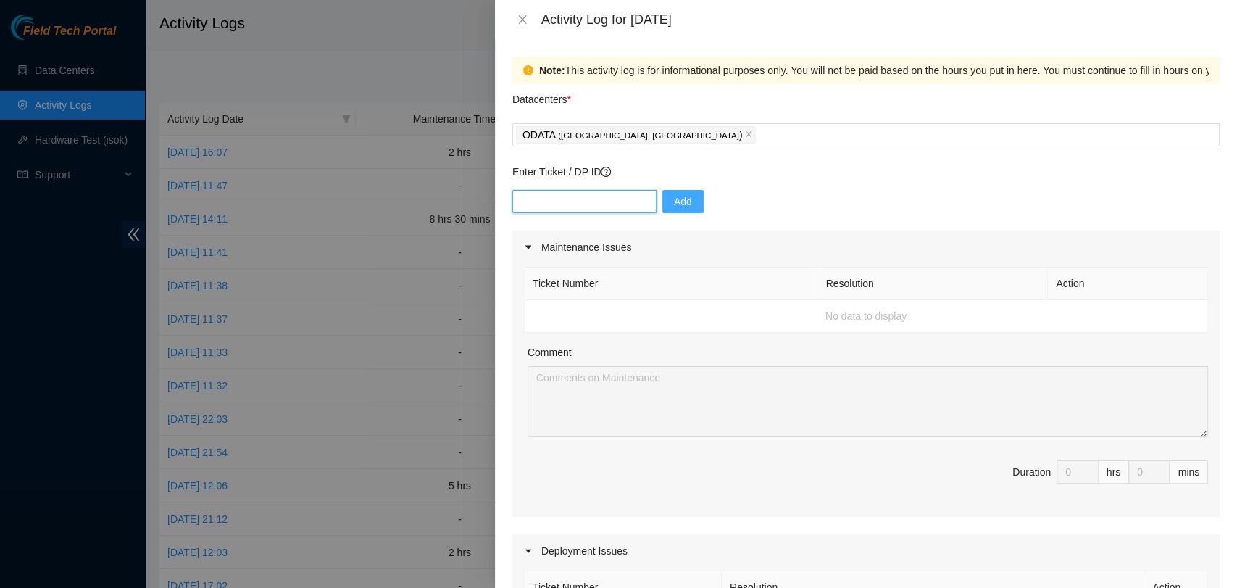
paste input "DP81333"
type input "DP81333"
click at [676, 207] on span "Add" at bounding box center [683, 202] width 18 height 16
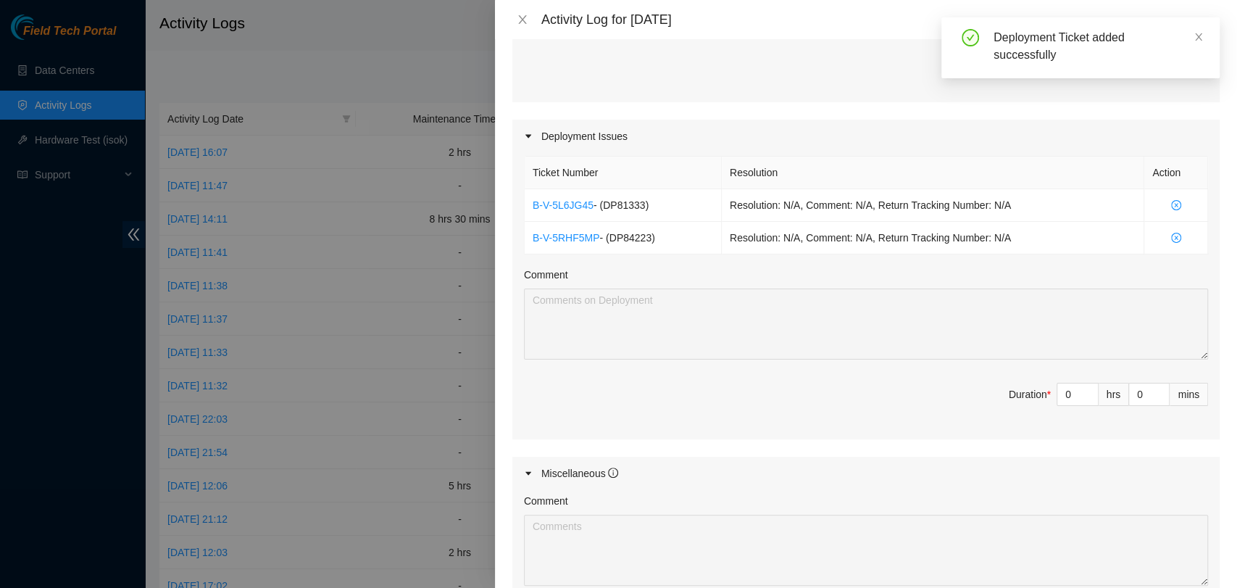
scroll to position [420, 0]
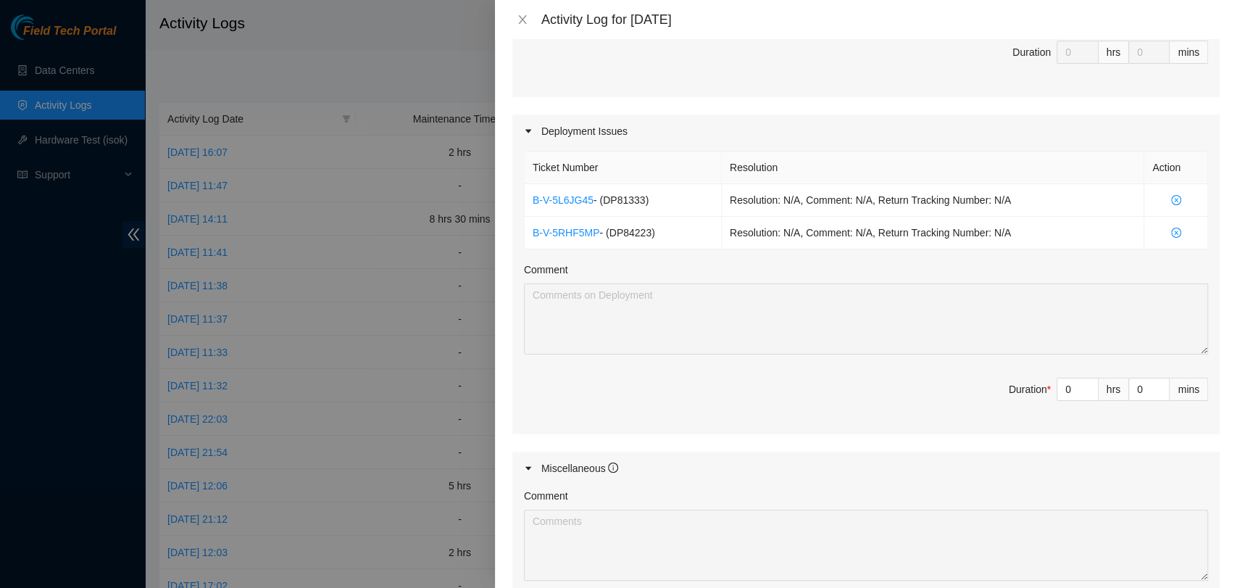
click at [507, 81] on div "Note: This activity log is for informational purposes only. You will not be pai…" at bounding box center [866, 313] width 742 height 549
click at [1084, 382] on span "Increase Value" at bounding box center [1090, 384] width 16 height 13
type input "1"
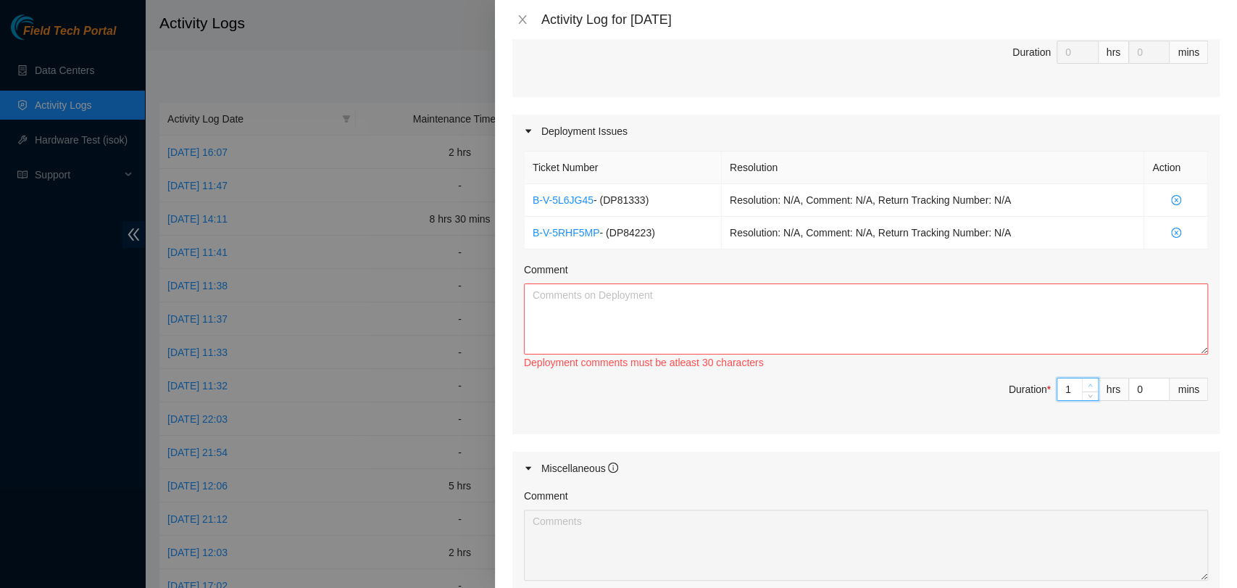
type input "2"
click at [1084, 382] on span "Increase Value" at bounding box center [1090, 384] width 16 height 13
type input "3"
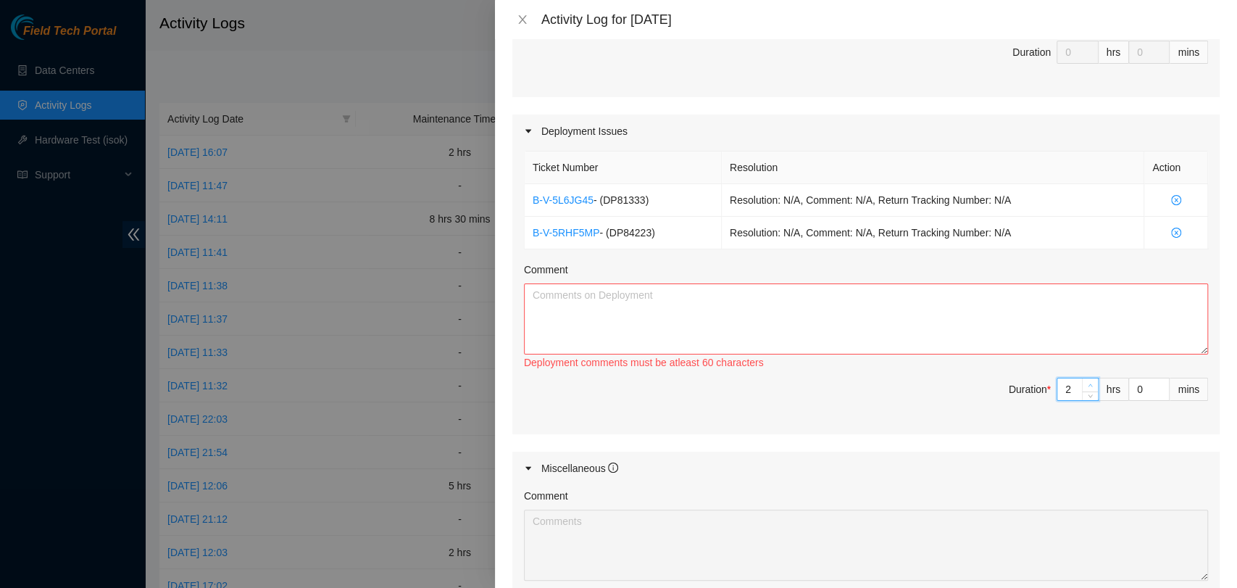
type input "3"
click at [1084, 382] on span "Increase Value" at bounding box center [1090, 384] width 16 height 13
type input "4"
click at [1084, 382] on span "Increase Value" at bounding box center [1090, 384] width 16 height 13
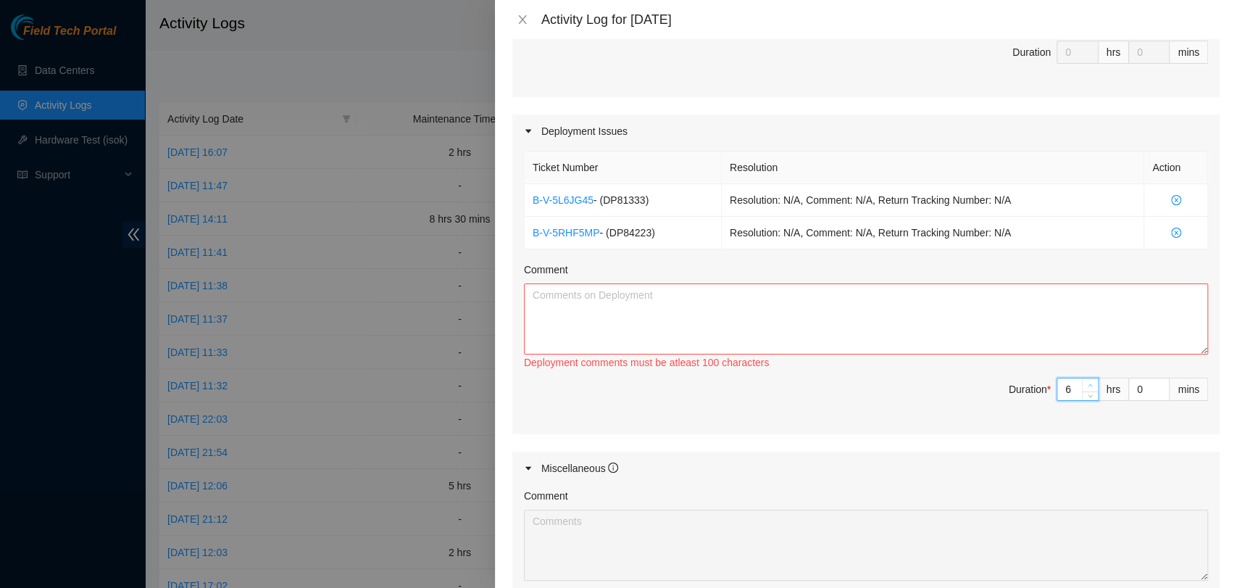
click at [1084, 382] on span "Increase Value" at bounding box center [1090, 384] width 16 height 13
click at [691, 316] on textarea "Comment" at bounding box center [866, 318] width 684 height 71
paste textarea "DP84223 The racks were installed in racks AL11, AM11, and BC14, and the cables …"
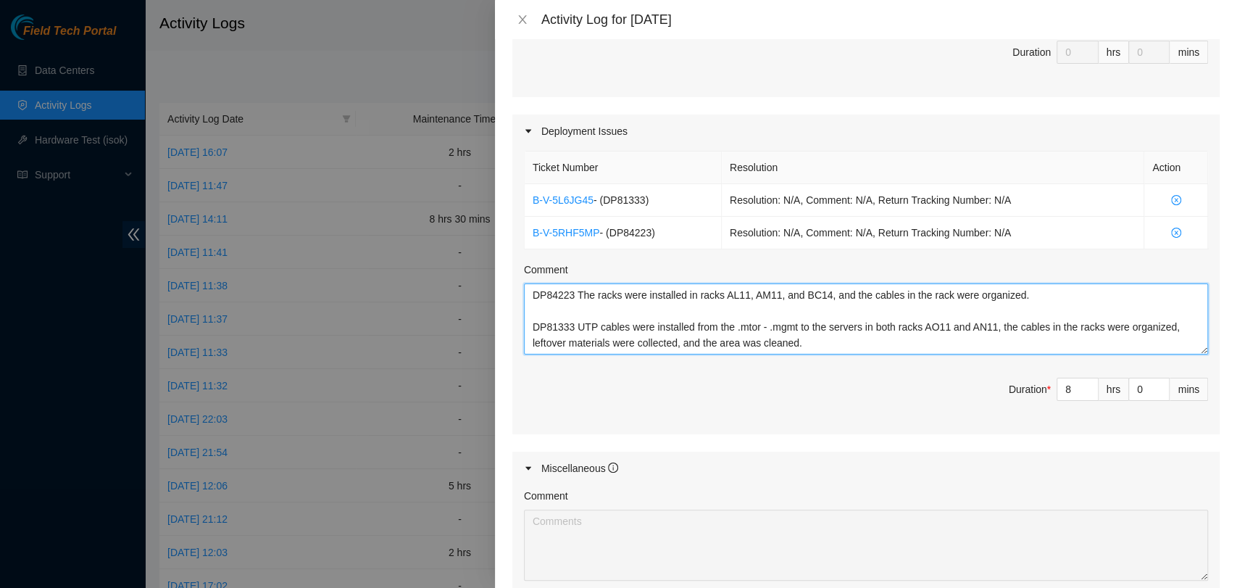
click at [539, 307] on textarea "DP84223 The racks were installed in racks AL11, AM11, and BC14, and the cables …" at bounding box center [866, 318] width 684 height 71
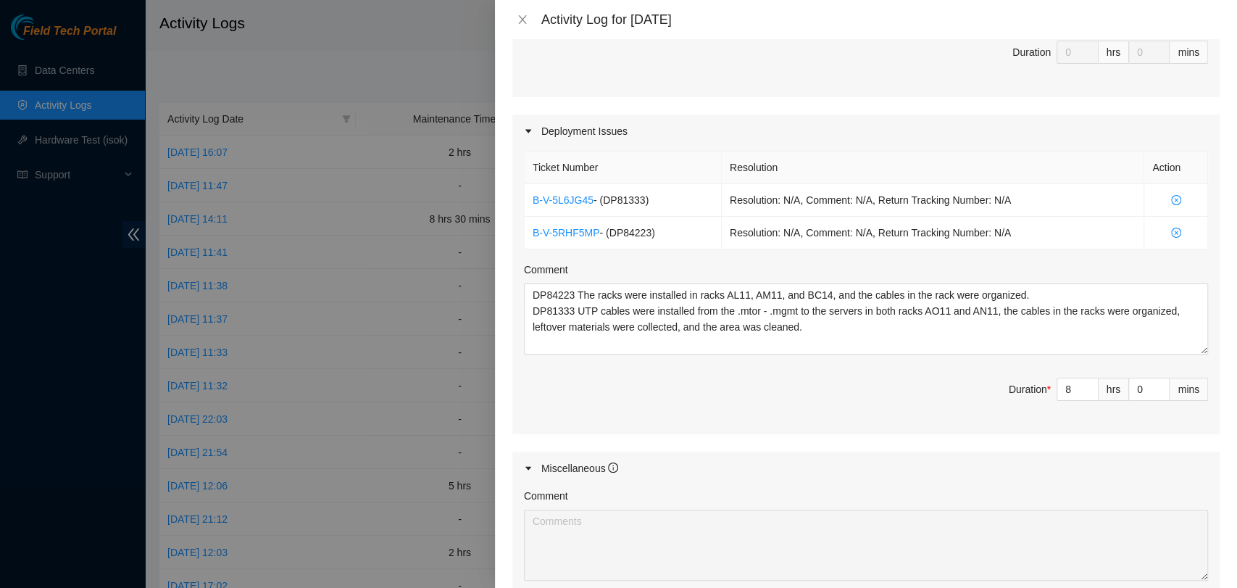
click at [791, 389] on span "Duration * 8 hrs 0 mins" at bounding box center [866, 398] width 684 height 41
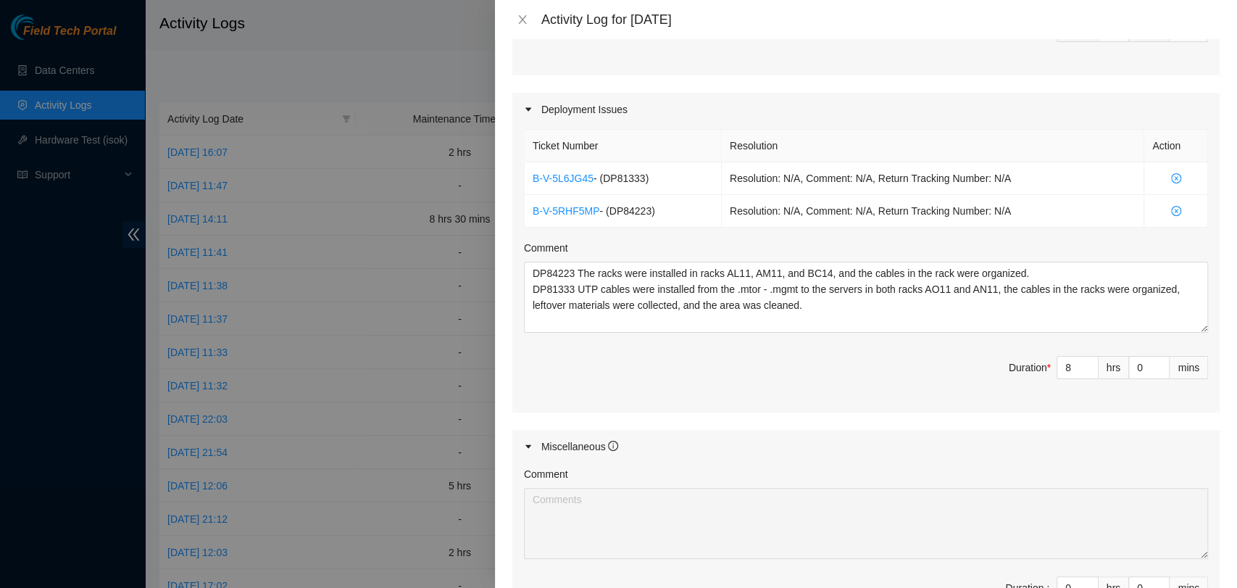
scroll to position [441, 0]
click at [620, 270] on textarea "DP84223 The racks were installed in racks AL11, AM11, and BC14, and the cables …" at bounding box center [866, 297] width 684 height 71
drag, startPoint x: 620, startPoint y: 270, endPoint x: 598, endPoint y: 268, distance: 21.9
click at [598, 268] on textarea "DP84223 The racks were installed in racks AL11, AM11, and BC14, and the cables …" at bounding box center [866, 297] width 684 height 71
click at [649, 376] on span "Duration * 8 hrs 0 mins" at bounding box center [866, 377] width 684 height 41
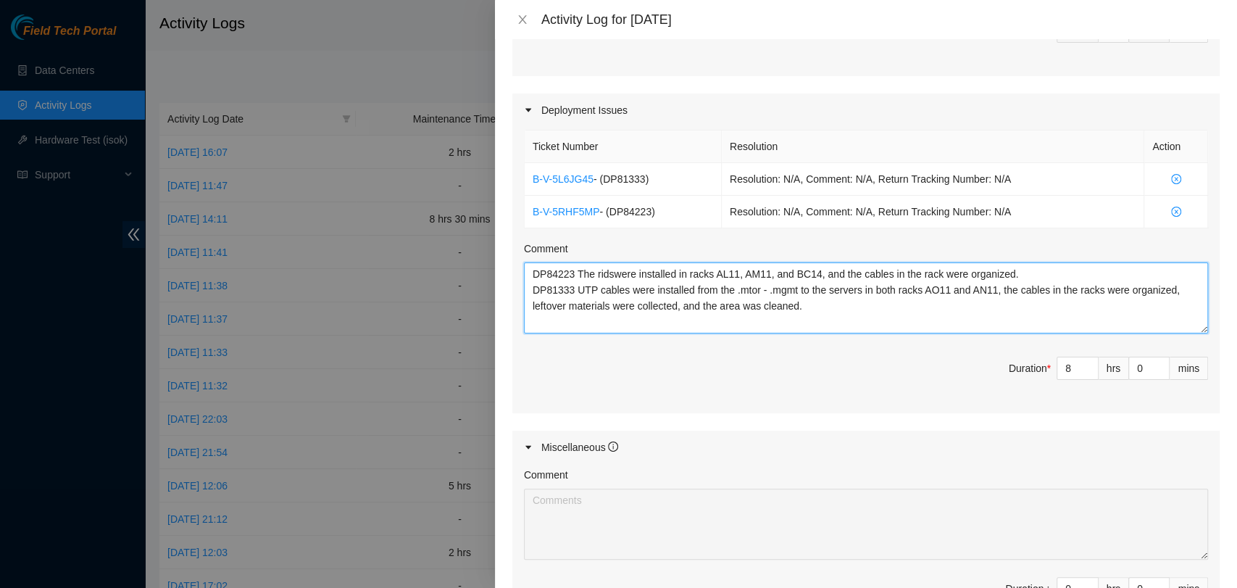
click at [610, 274] on textarea "DP84223 The ridswere installed in racks AL11, AM11, and BC14, and the cables in…" at bounding box center [866, 297] width 684 height 71
click at [1023, 465] on div "Comment Duration : 0 hrs 0 mins" at bounding box center [865, 549] width 707 height 170
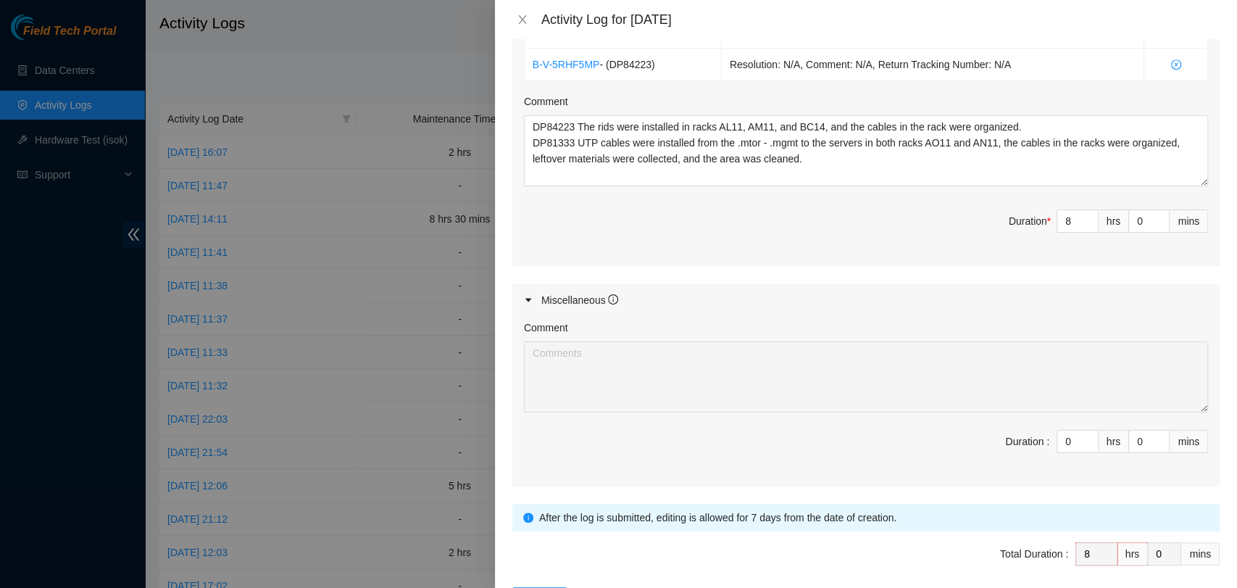
scroll to position [644, 0]
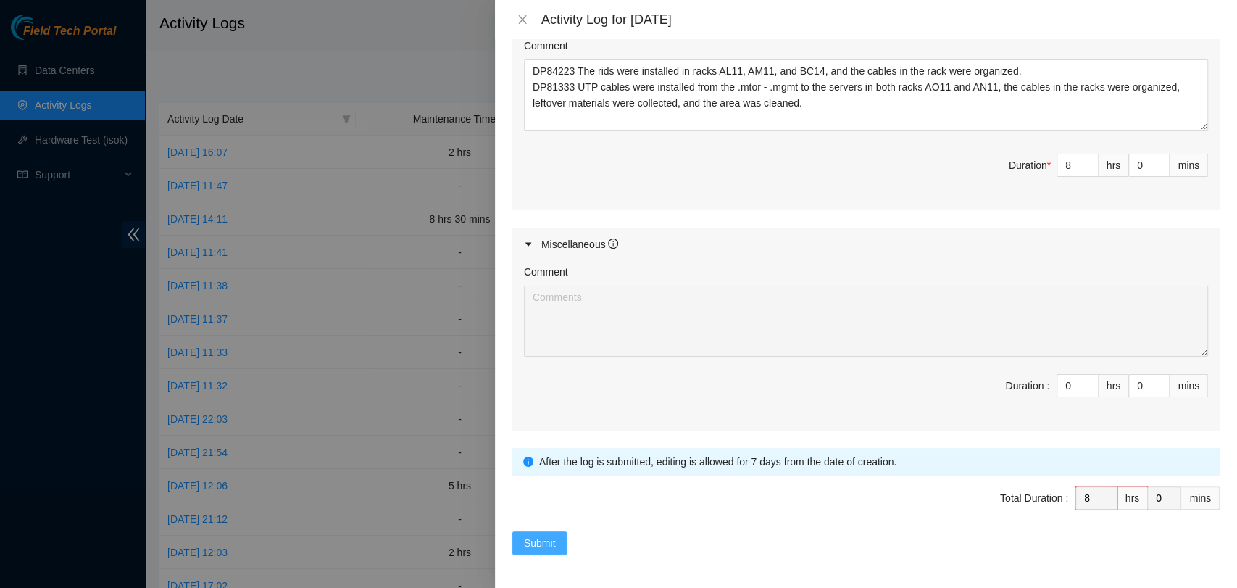
click at [537, 541] on span "Submit" at bounding box center [540, 543] width 32 height 16
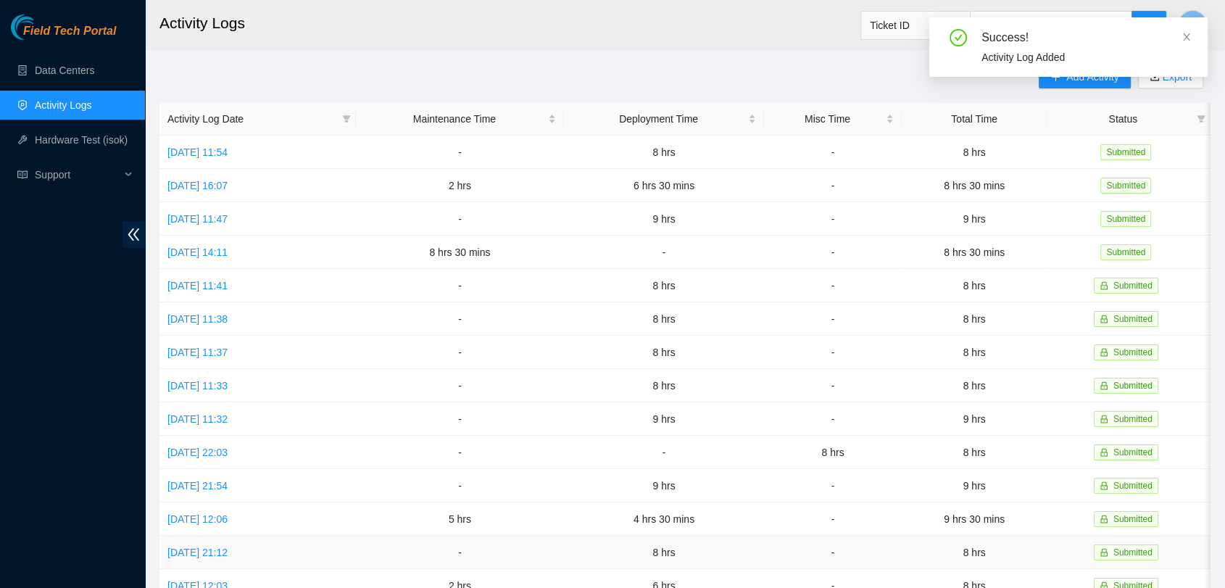
click at [537, 541] on td "-" at bounding box center [460, 552] width 208 height 33
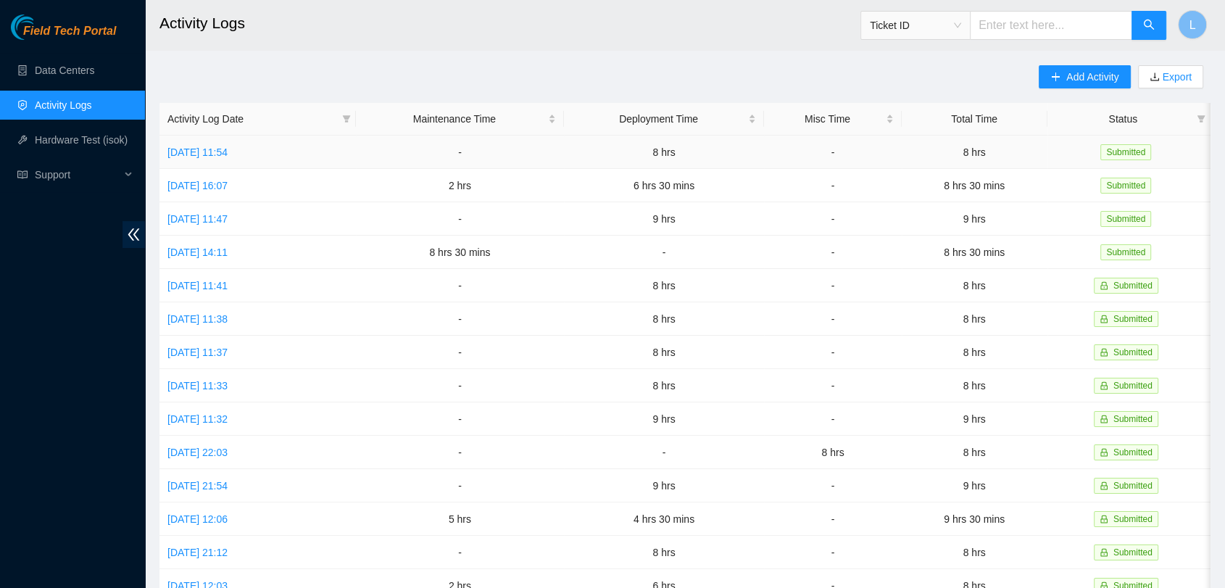
click at [332, 159] on td "Thu, 09 Oct 2025 11:54" at bounding box center [257, 152] width 196 height 33
click at [1079, 80] on span "Add Activity" at bounding box center [1092, 77] width 52 height 16
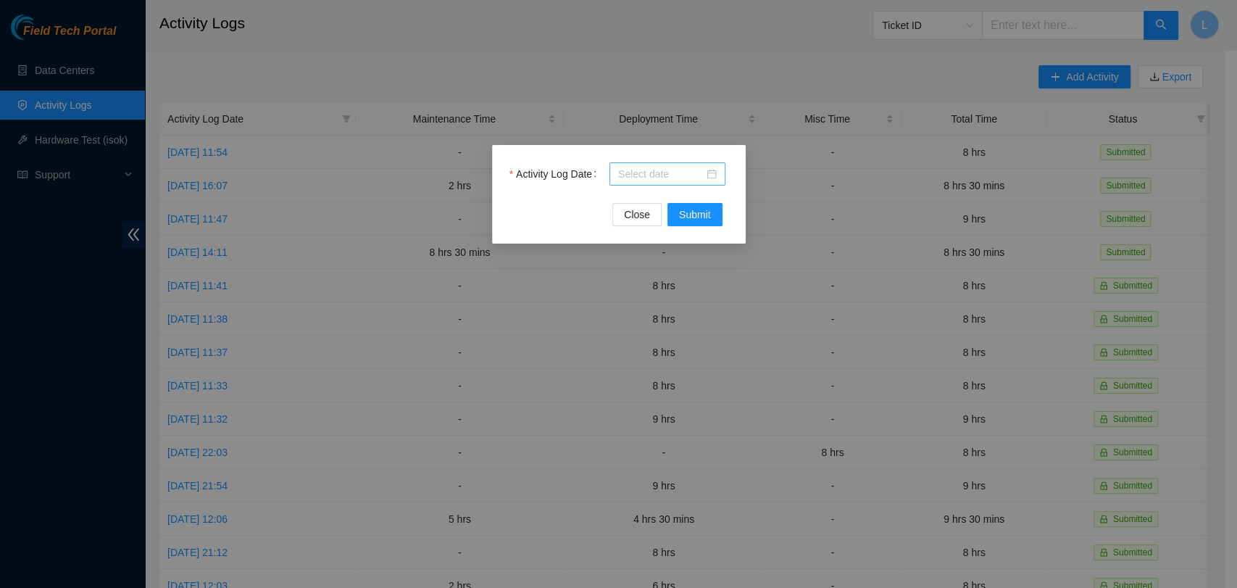
click at [709, 175] on div at bounding box center [667, 174] width 99 height 16
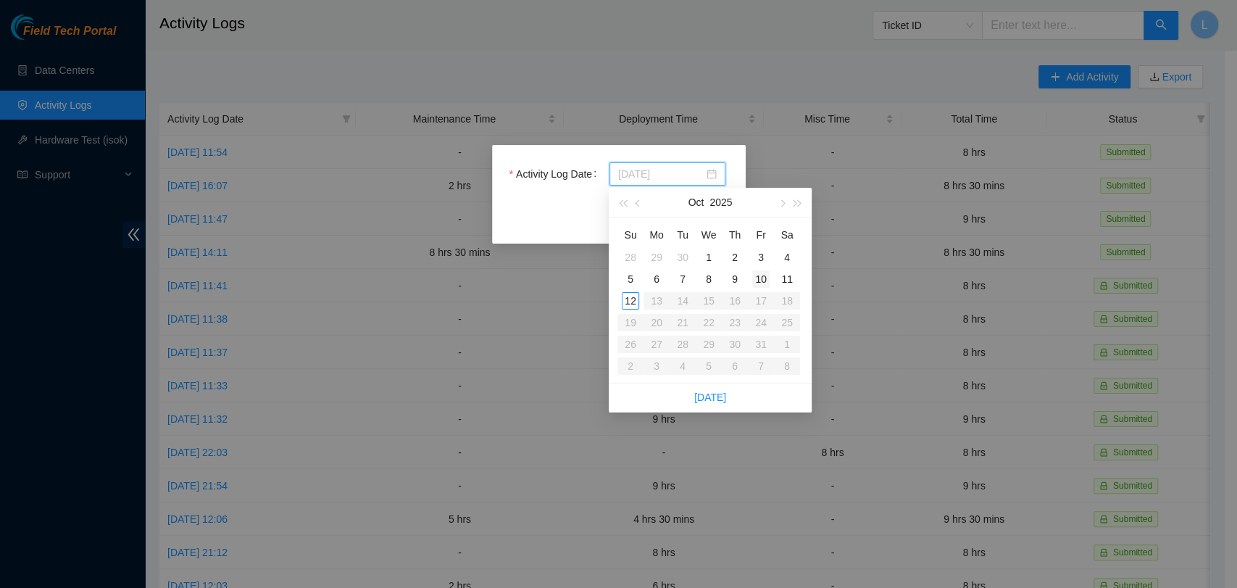
click at [760, 283] on div "10" at bounding box center [760, 278] width 17 height 17
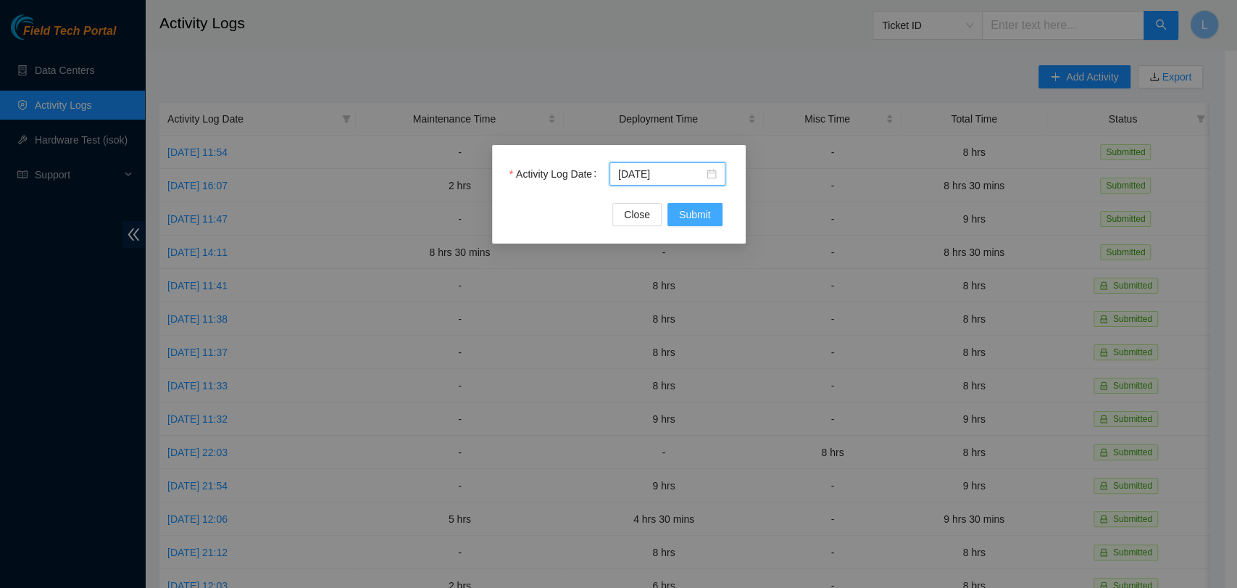
click at [697, 205] on button "Submit" at bounding box center [695, 214] width 55 height 23
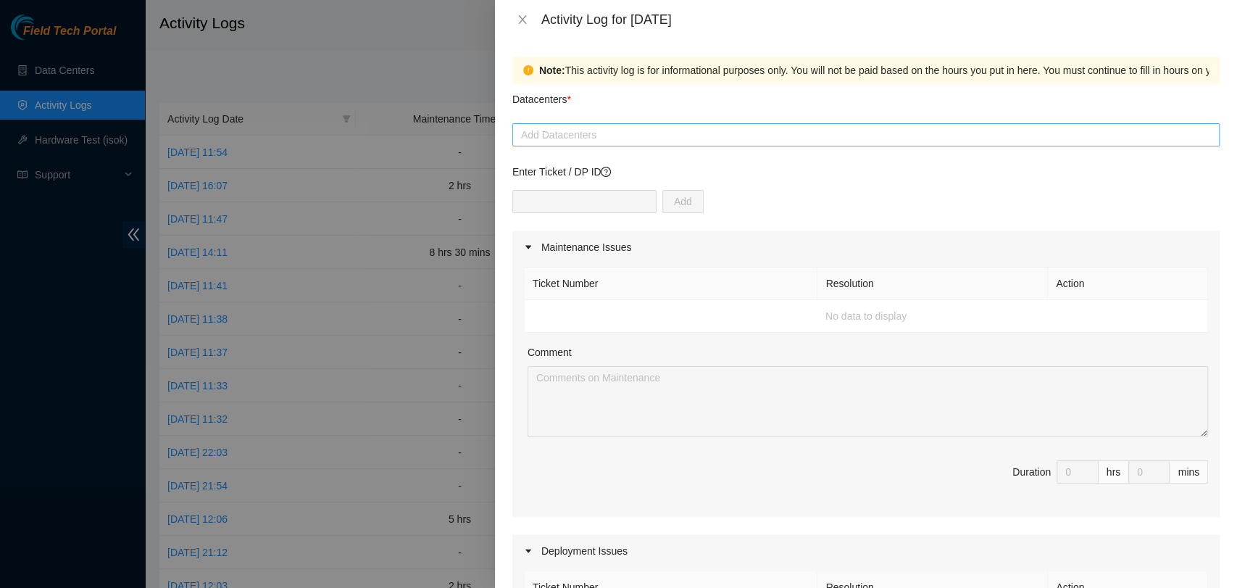
click at [638, 123] on div "Add Datacenters" at bounding box center [865, 134] width 707 height 23
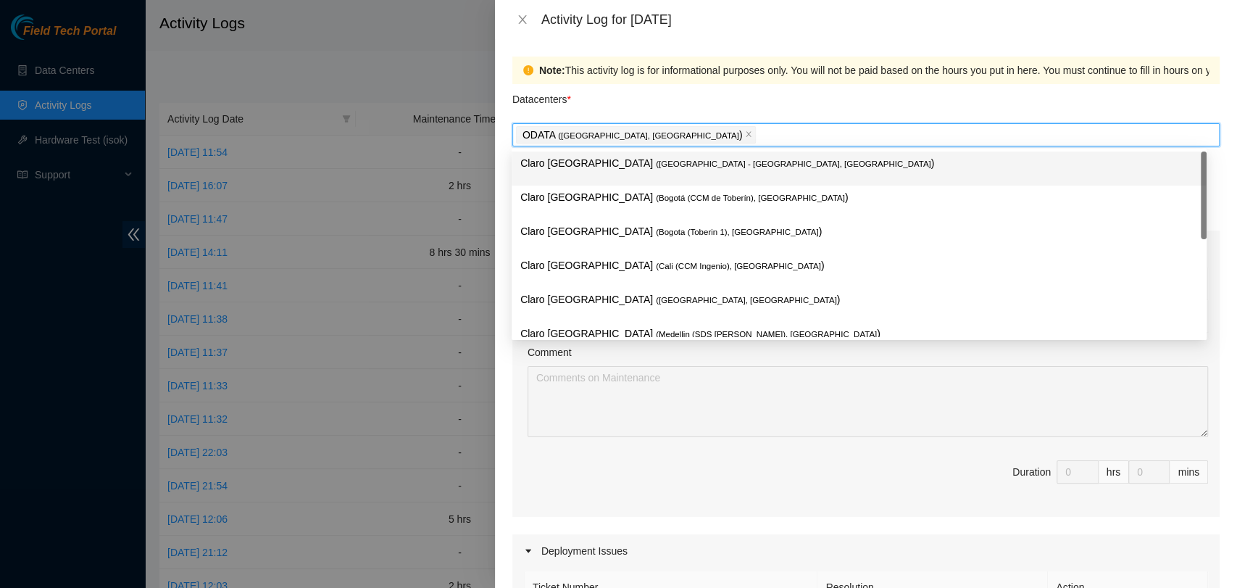
click at [641, 102] on div "Datacenters *" at bounding box center [865, 103] width 707 height 39
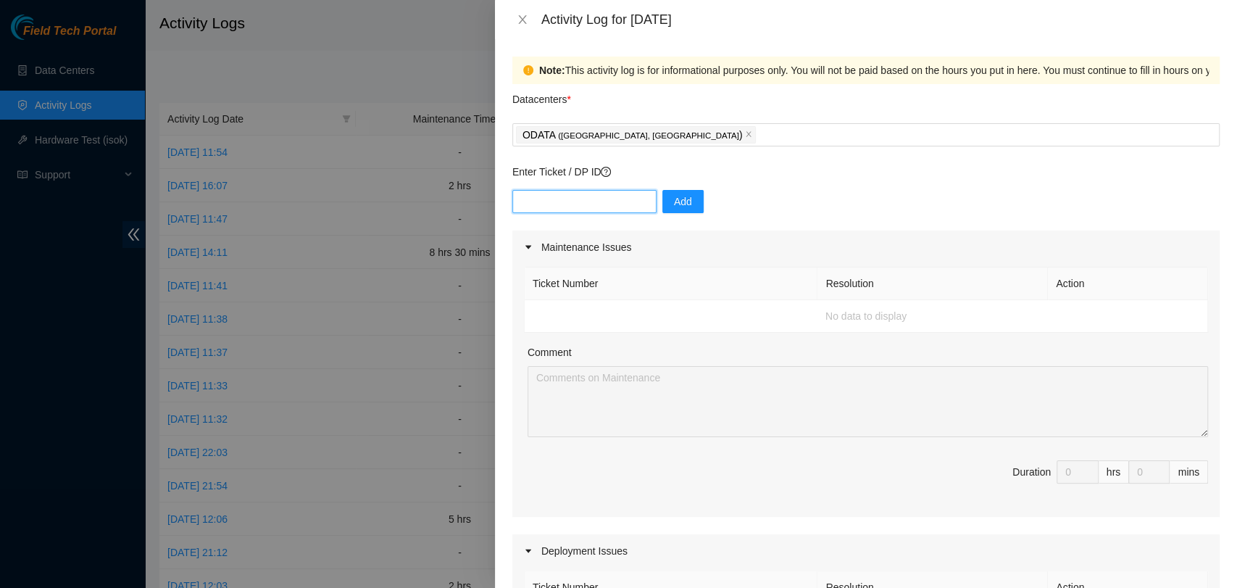
click at [583, 204] on input "text" at bounding box center [584, 201] width 144 height 23
paste input "DP81333"
click at [674, 201] on span "Add" at bounding box center [683, 202] width 18 height 16
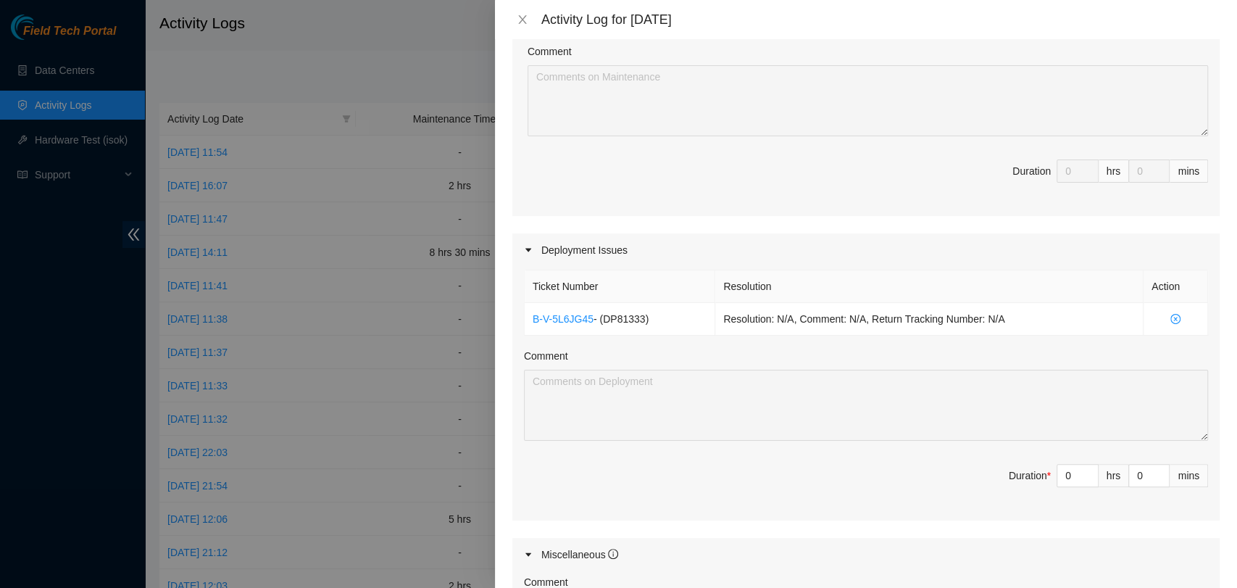
scroll to position [416, 0]
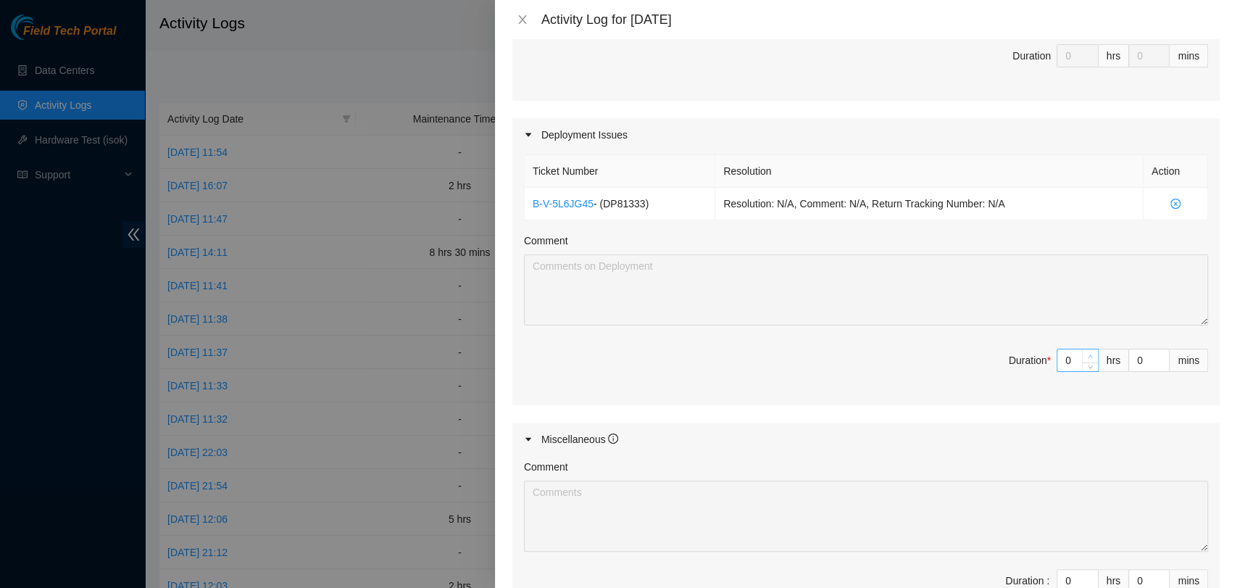
click at [1088, 356] on icon "up" at bounding box center [1090, 356] width 5 height 5
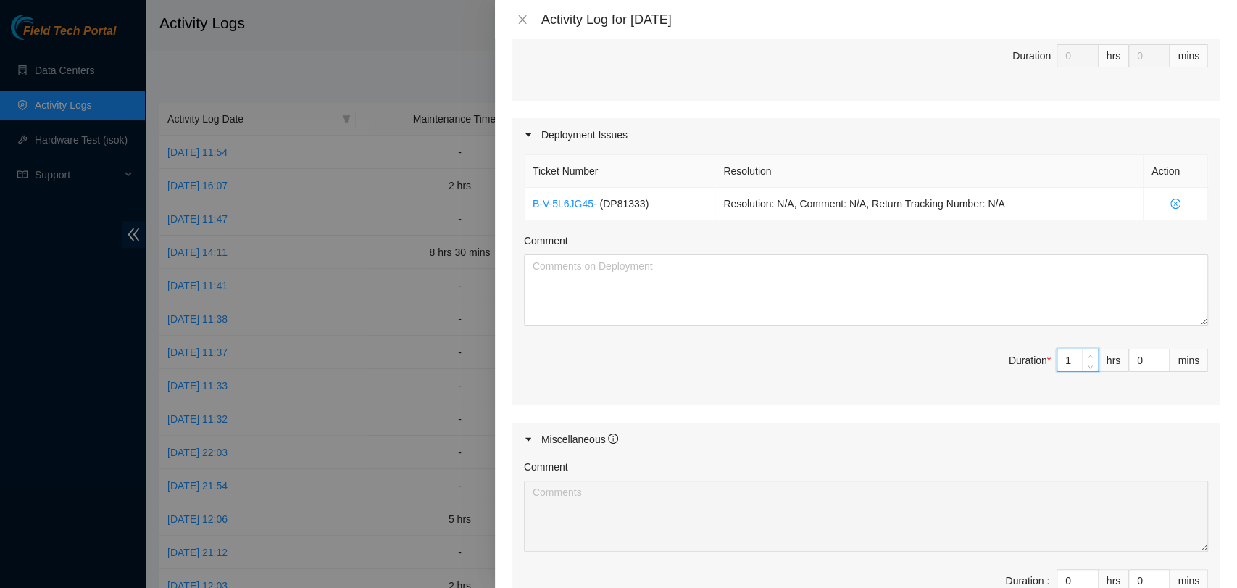
click at [1088, 356] on icon "up" at bounding box center [1090, 356] width 5 height 5
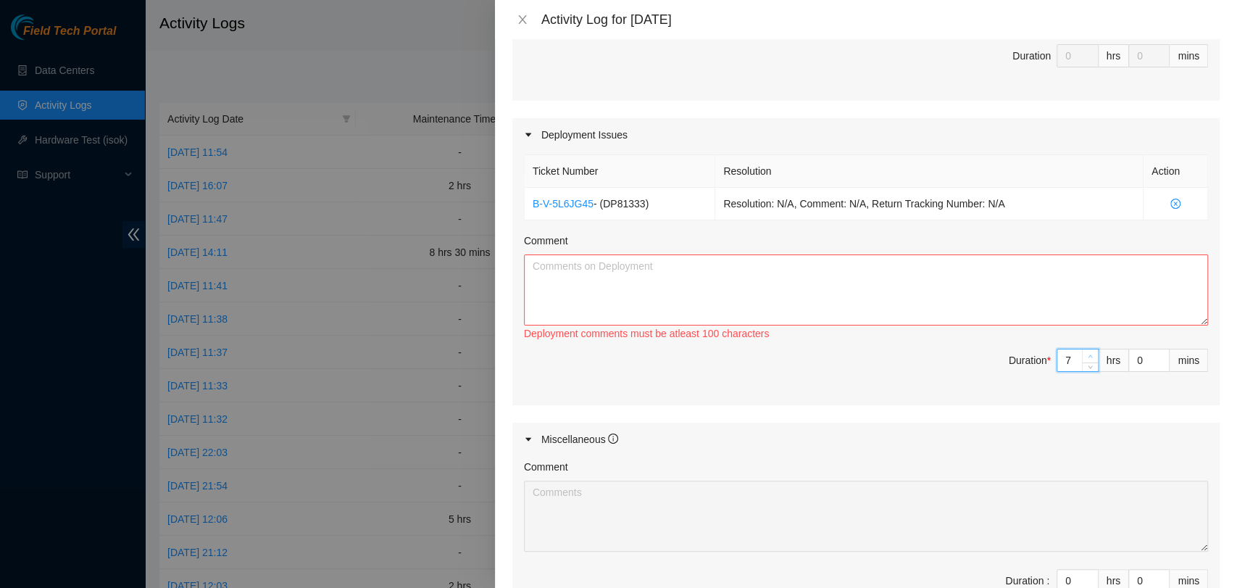
click at [1088, 356] on icon "up" at bounding box center [1090, 356] width 5 height 5
click at [960, 291] on textarea "Comment" at bounding box center [866, 289] width 684 height 71
paste textarea "DP81333 QSFP cables from ETH0 and ETH1 were installed in both racks AO11 and AN…"
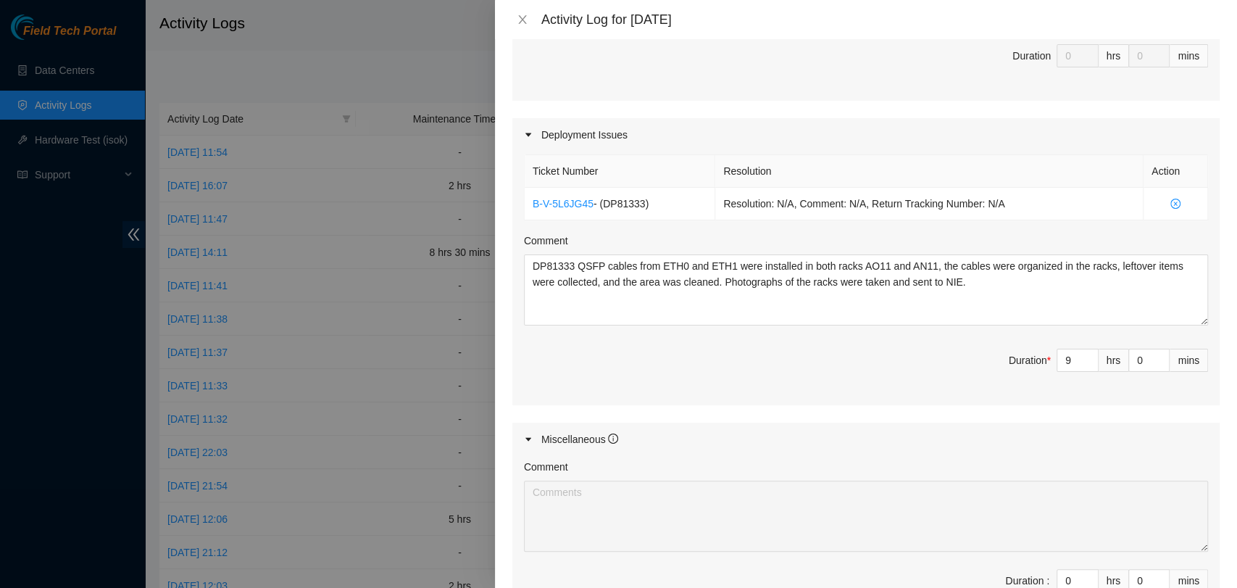
click at [889, 409] on div "Maintenance Issues Ticket Number Resolution Action No data to display Comment D…" at bounding box center [865, 219] width 707 height 811
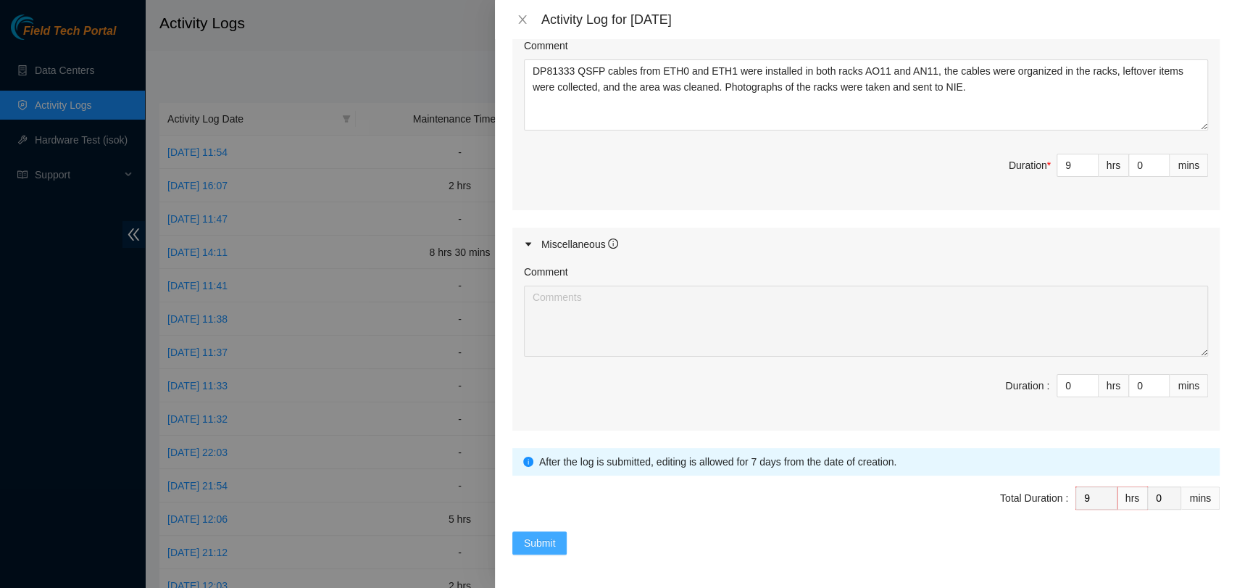
click at [539, 539] on span "Submit" at bounding box center [540, 543] width 32 height 16
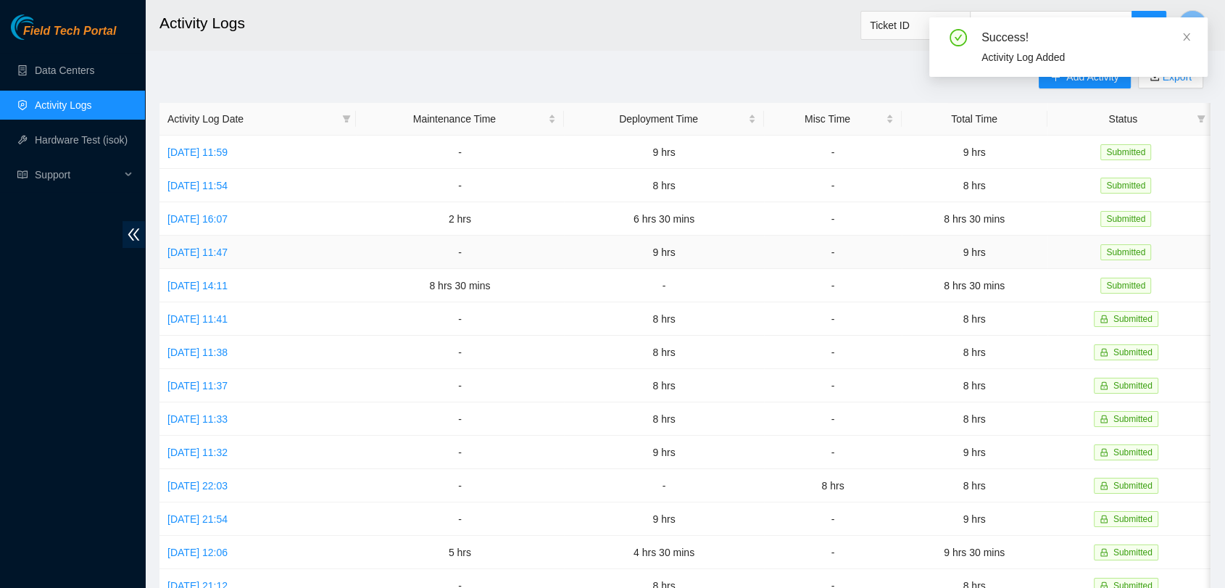
click at [676, 257] on td "9 hrs" at bounding box center [664, 252] width 200 height 33
click at [508, 24] on h2 "Activity Logs" at bounding box center [577, 23] width 837 height 46
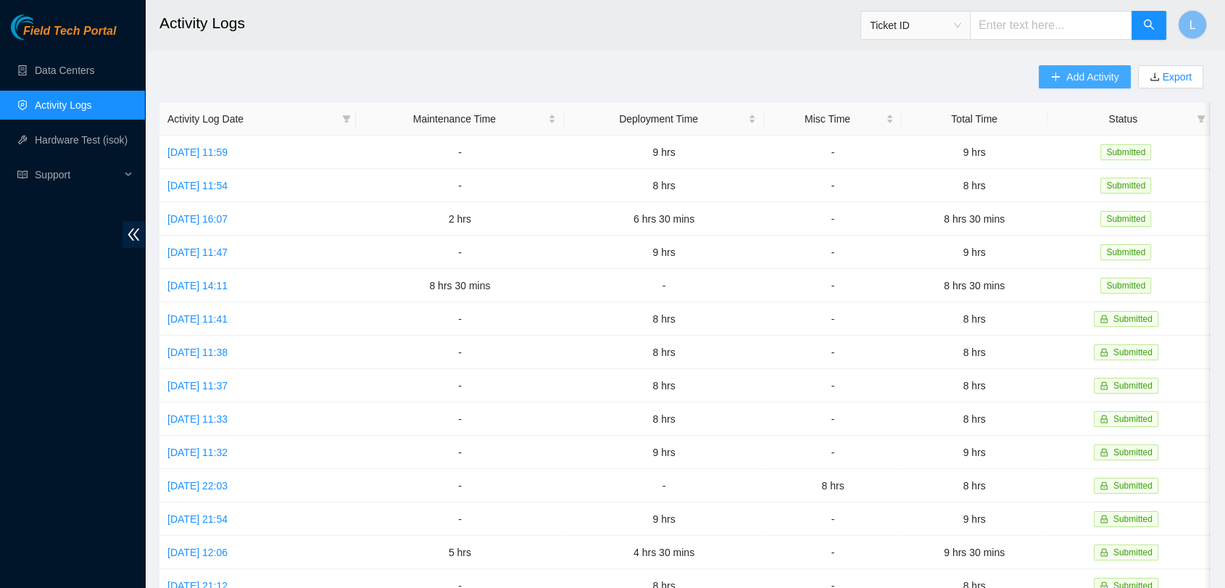
click at [1067, 82] on span "Add Activity" at bounding box center [1092, 77] width 52 height 16
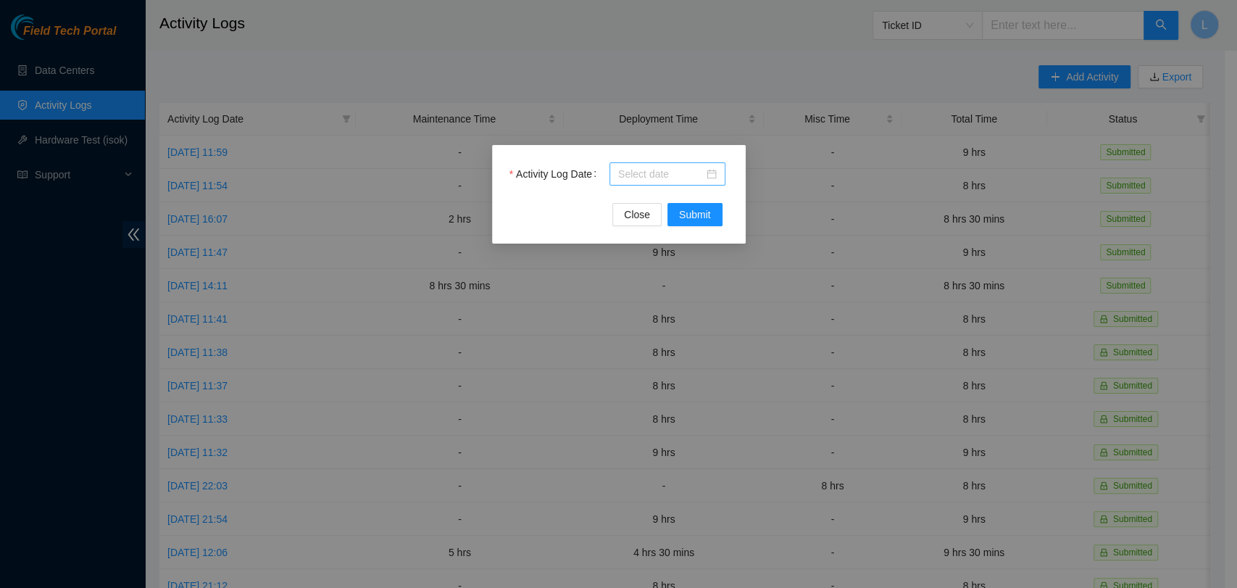
click at [719, 181] on div at bounding box center [668, 173] width 116 height 23
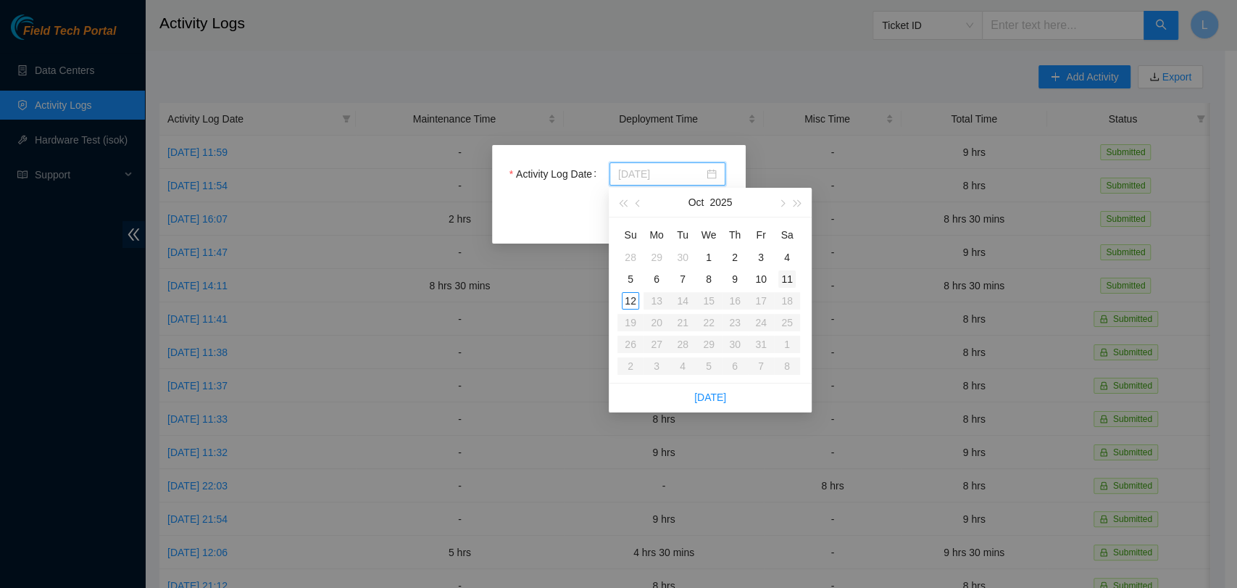
click at [790, 282] on div "11" at bounding box center [786, 278] width 17 height 17
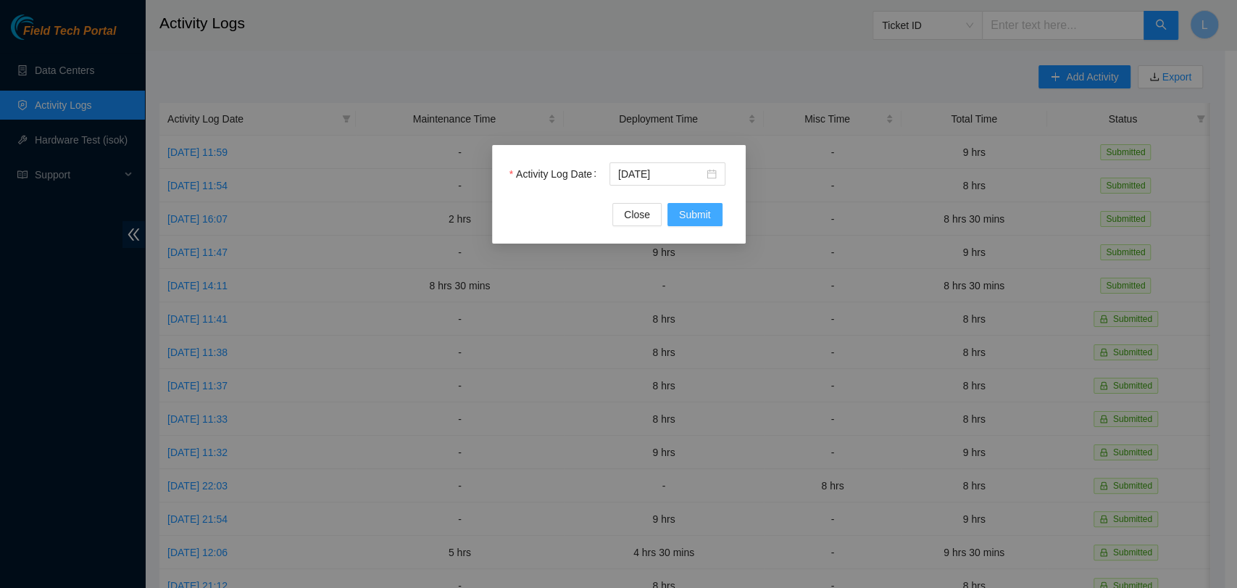
click at [698, 215] on span "Submit" at bounding box center [695, 215] width 32 height 16
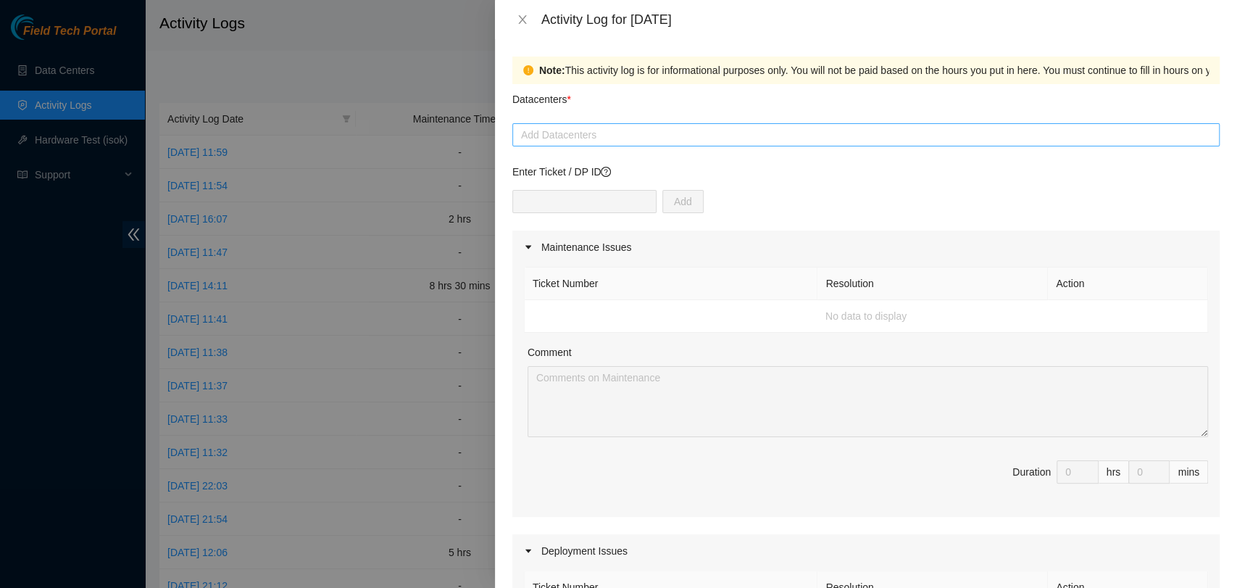
click at [649, 141] on div at bounding box center [866, 134] width 700 height 17
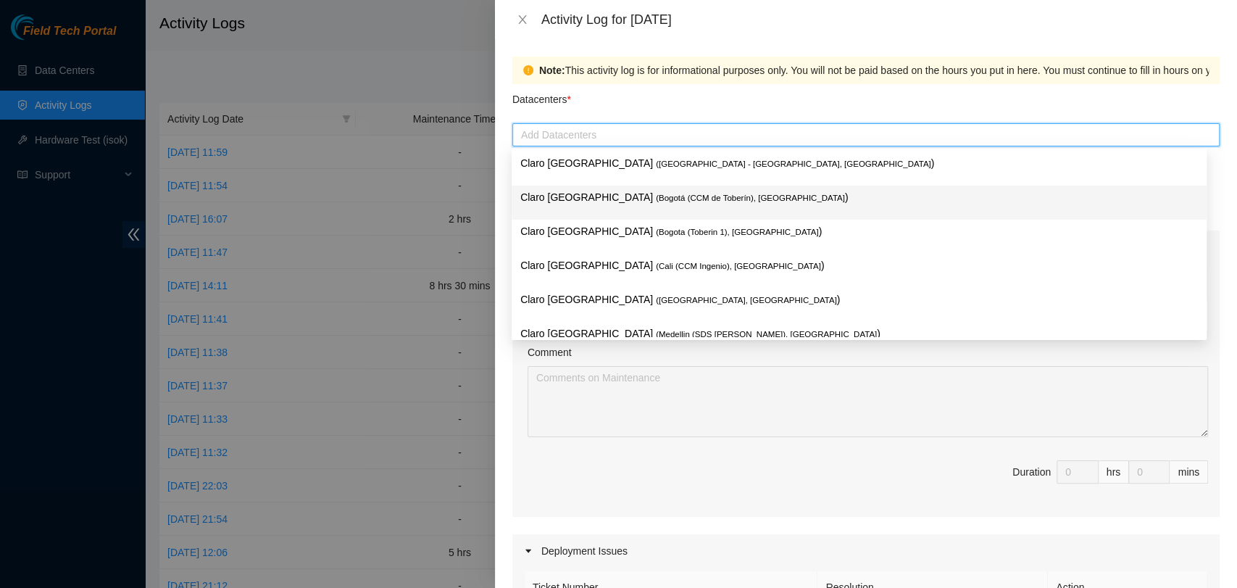
click at [664, 201] on span "( Bogotá (CCM de Toberín), Colombia" at bounding box center [750, 198] width 189 height 9
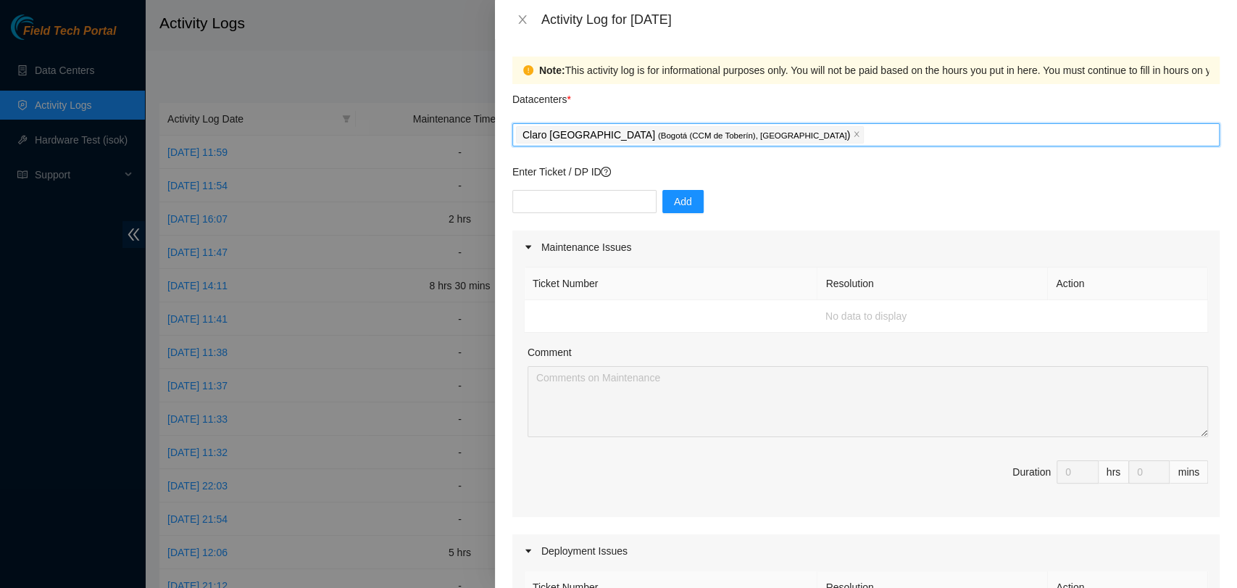
click at [786, 138] on div "Claro Colombia ( Bogotá (CCM de Toberín), Colombia )" at bounding box center [866, 135] width 700 height 20
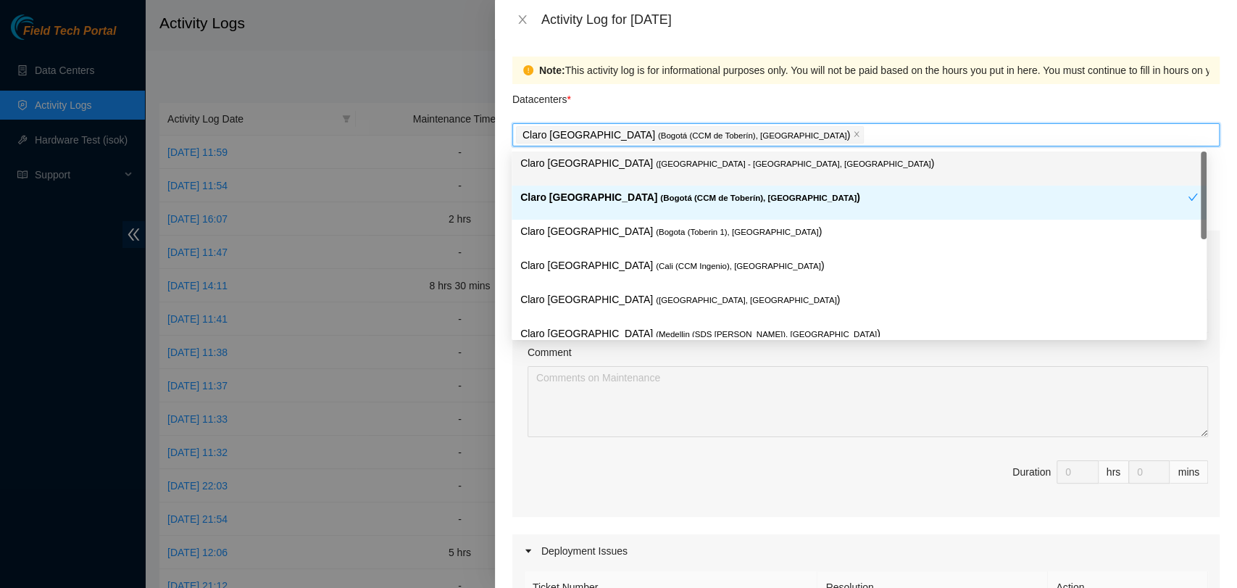
click at [736, 159] on p "Claro Colombia ( Bogota - Ortezal, Colombia )" at bounding box center [859, 163] width 678 height 17
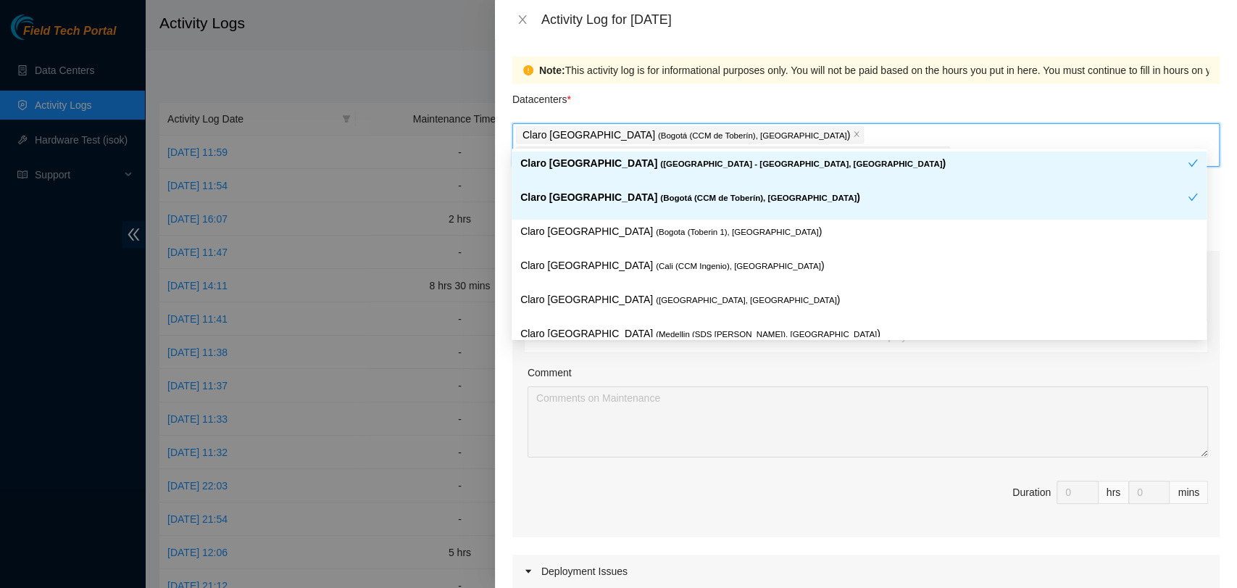
click at [968, 136] on div "Claro Colombia ( Bogotá (CCM de Toberín), Colombia ) Claro Colombia ( Bogota - …" at bounding box center [866, 145] width 700 height 41
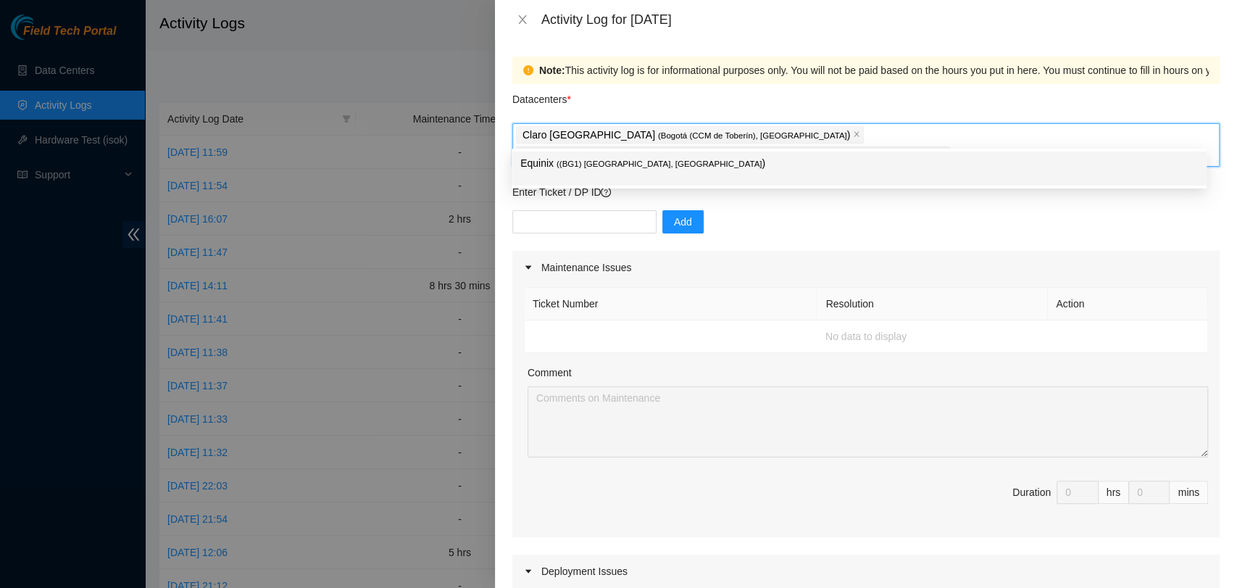
click at [896, 158] on p "Equinix ( (BG1) Bogota, Colombia )" at bounding box center [859, 163] width 678 height 17
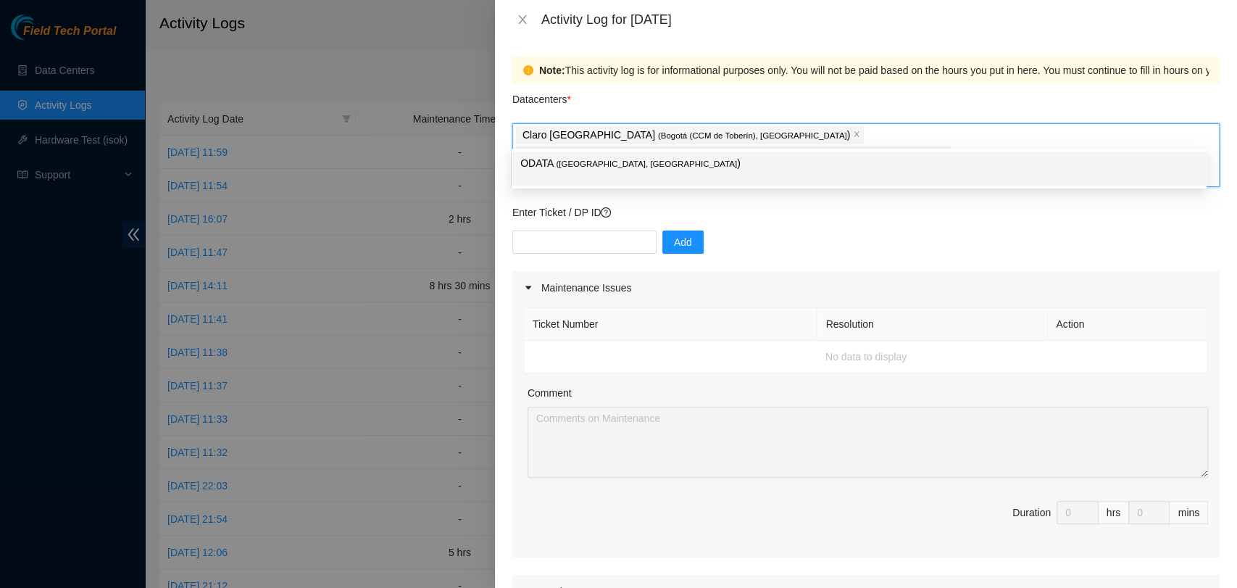
click at [705, 167] on p "ODATA ( Bogotá, Colombia )" at bounding box center [859, 163] width 678 height 17
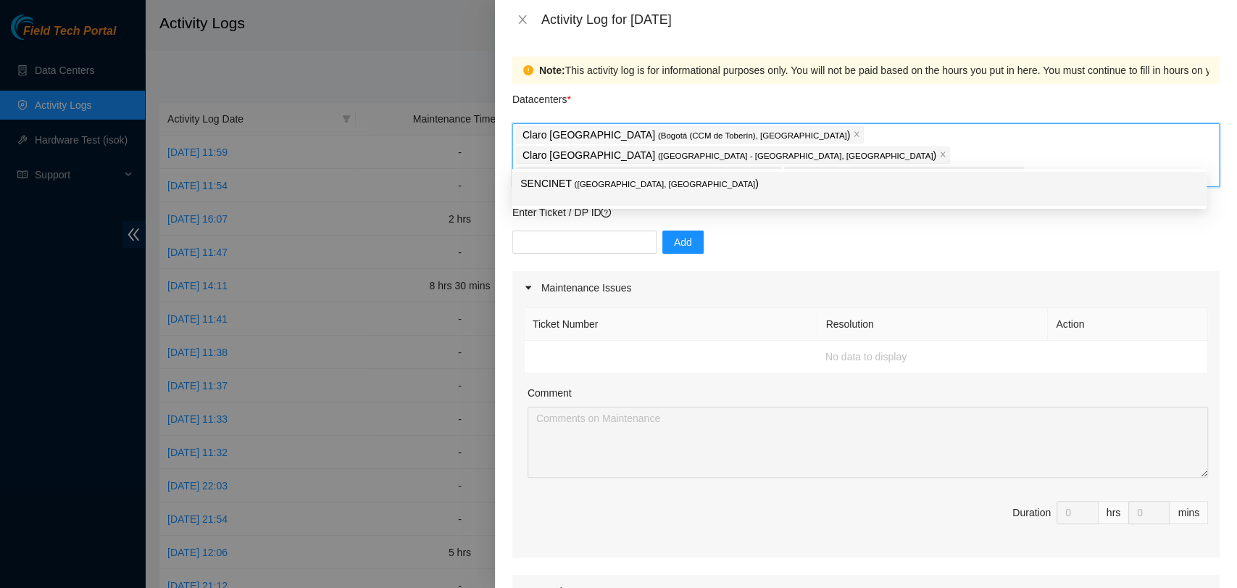
click at [644, 186] on p "SENCINET ( Bogota, Colombia )" at bounding box center [859, 183] width 678 height 17
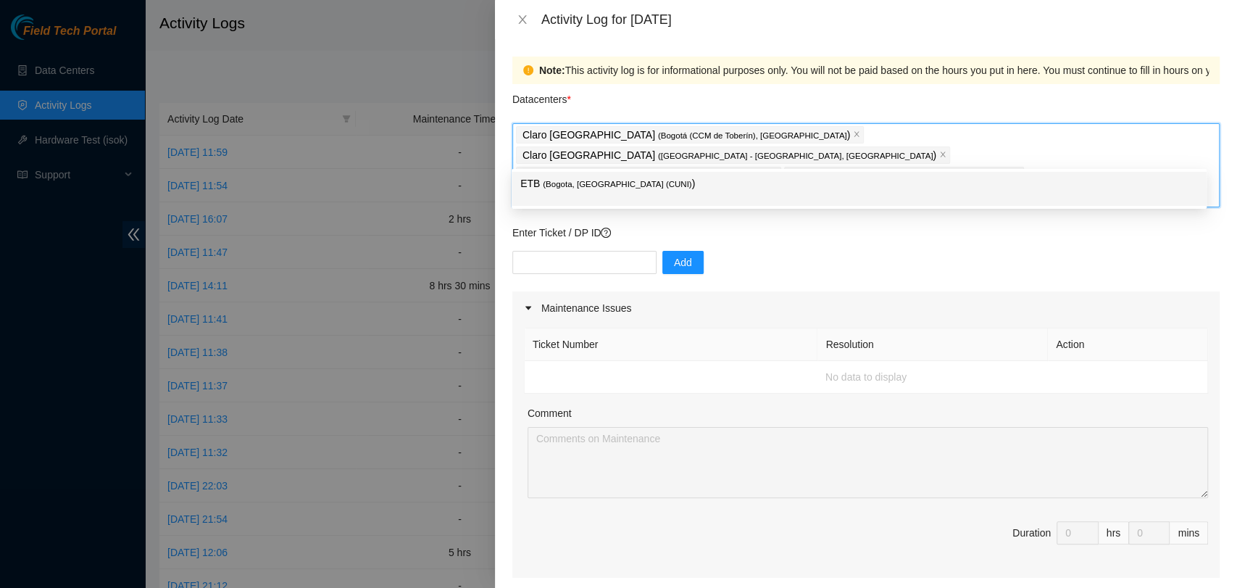
click at [624, 183] on span "( Bogota, Colombia (CUNI)" at bounding box center [617, 184] width 149 height 9
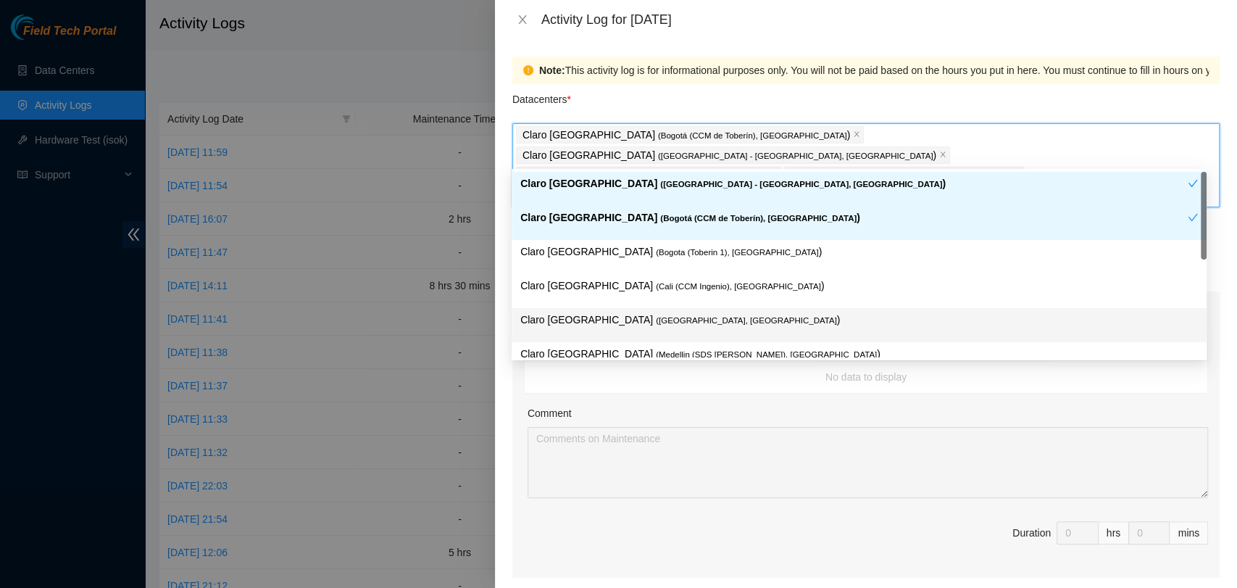
click at [730, 473] on div "Ticket Number Resolution Action No data to display Comment Duration 0 hrs 0 mins" at bounding box center [865, 451] width 707 height 253
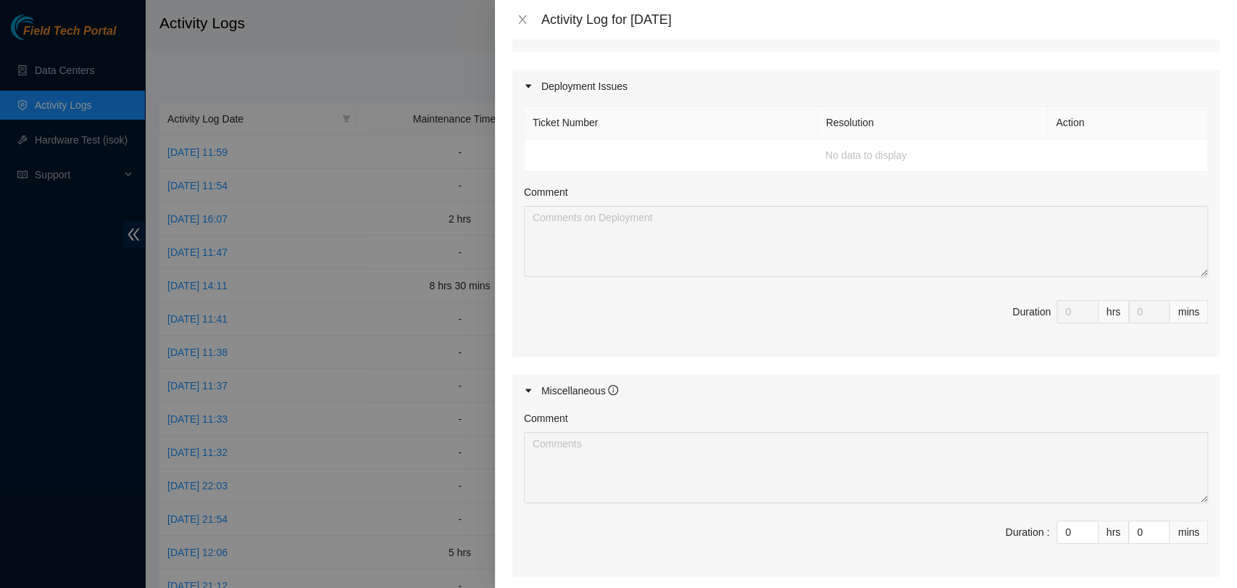
scroll to position [539, 0]
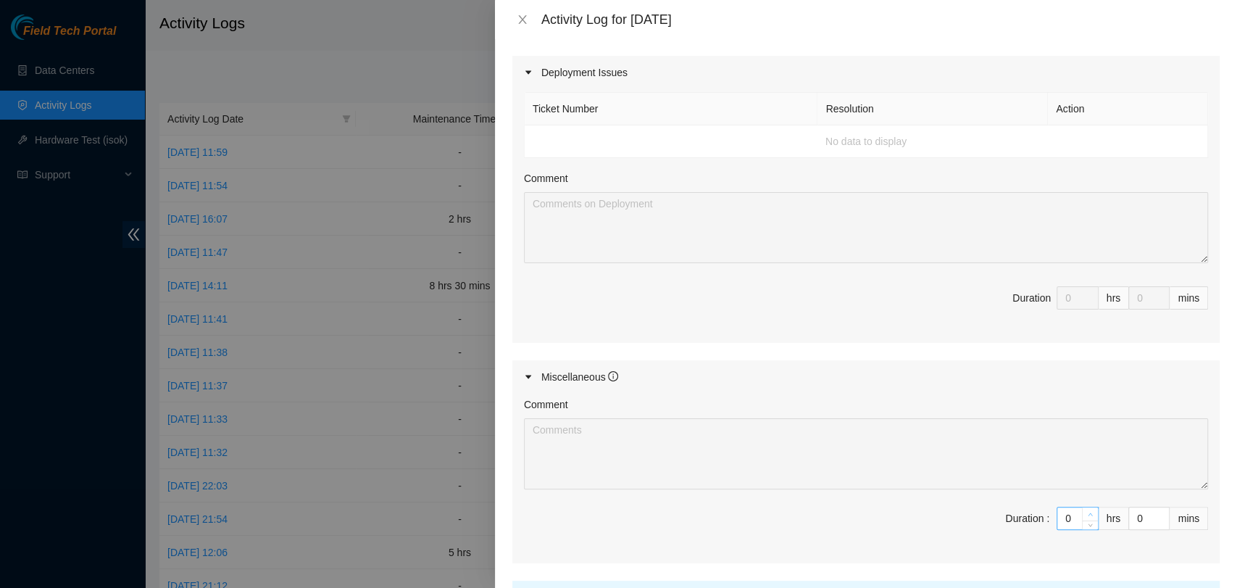
click at [1086, 510] on span "up" at bounding box center [1090, 514] width 9 height 9
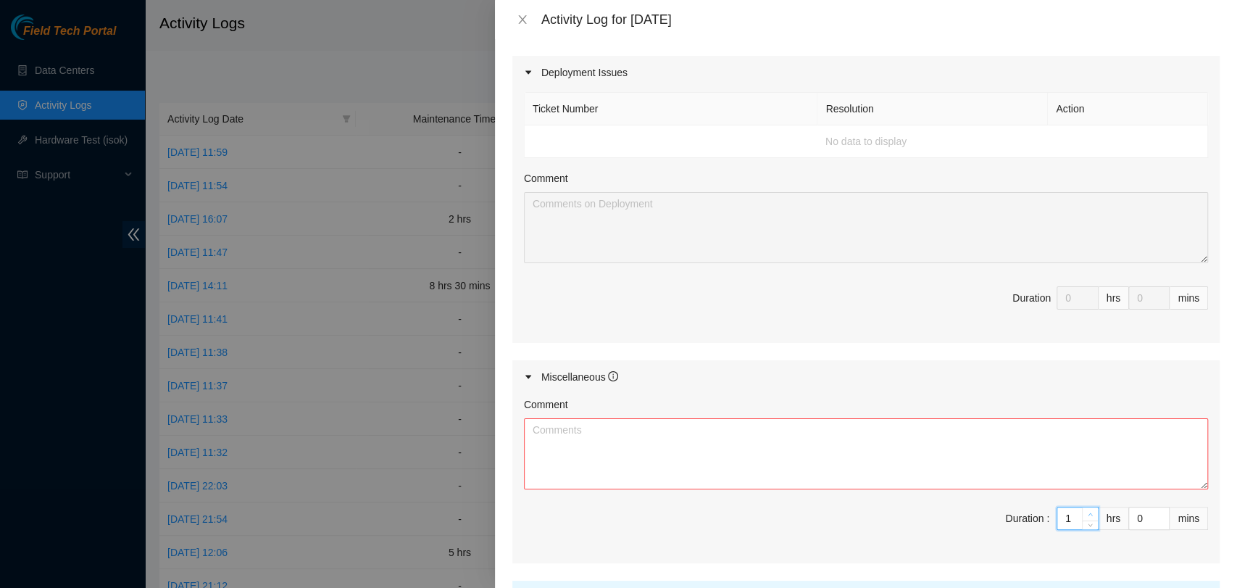
click at [1086, 510] on span "up" at bounding box center [1090, 514] width 9 height 9
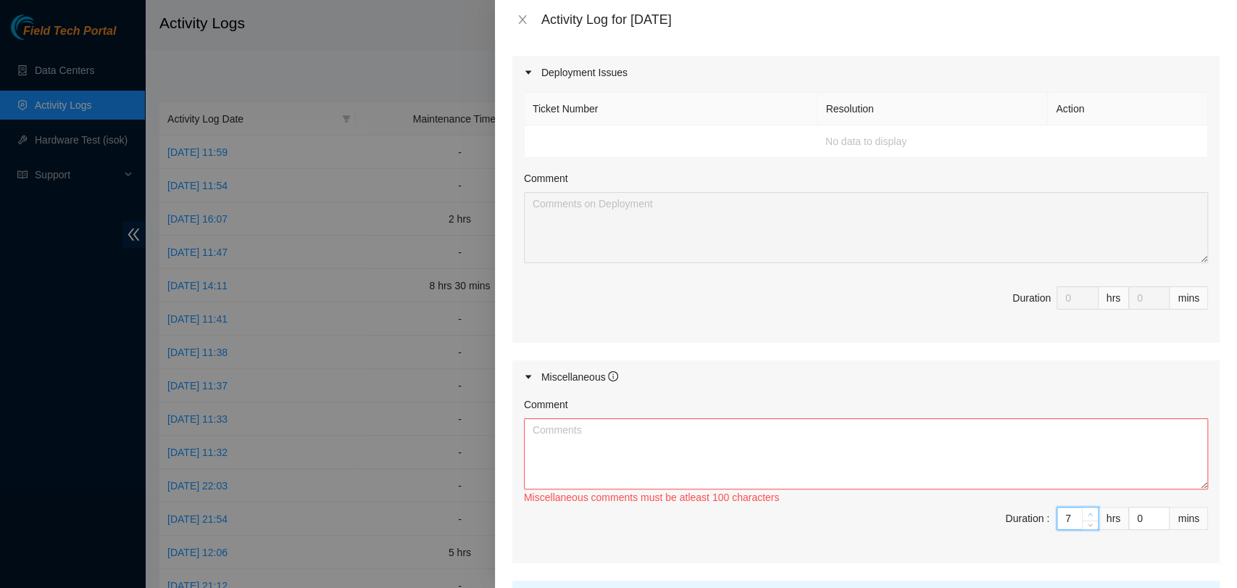
click at [1086, 510] on span "up" at bounding box center [1090, 514] width 9 height 9
click at [1042, 430] on textarea "Comment" at bounding box center [866, 453] width 684 height 71
paste textarea "I made some phone calls, sent and received emails in order to coordinate datace…"
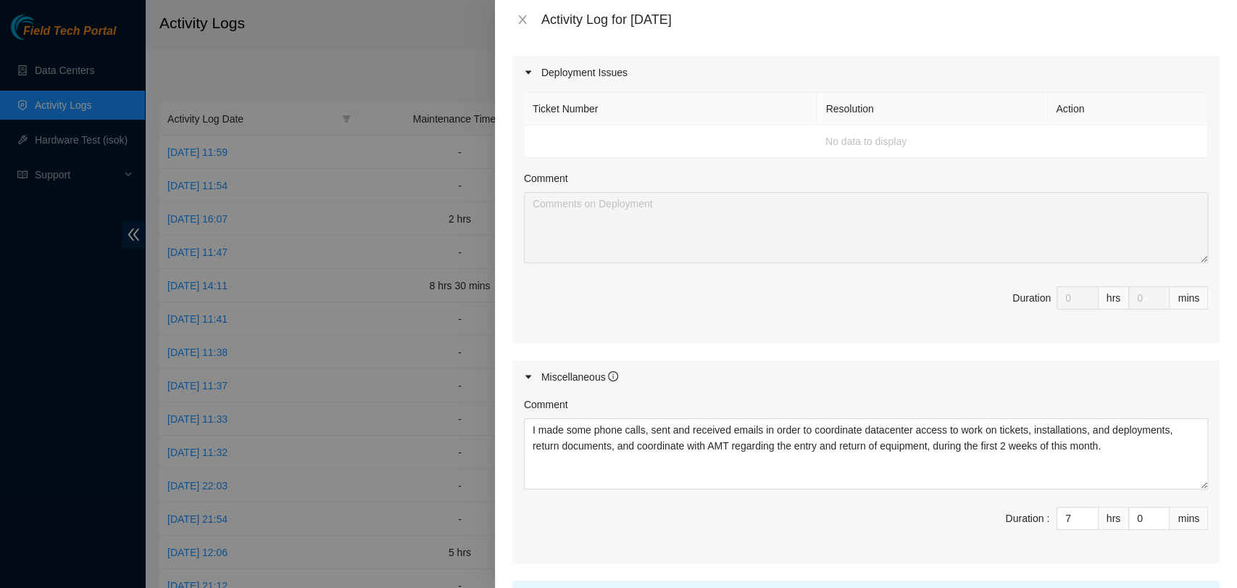
scroll to position [631, 0]
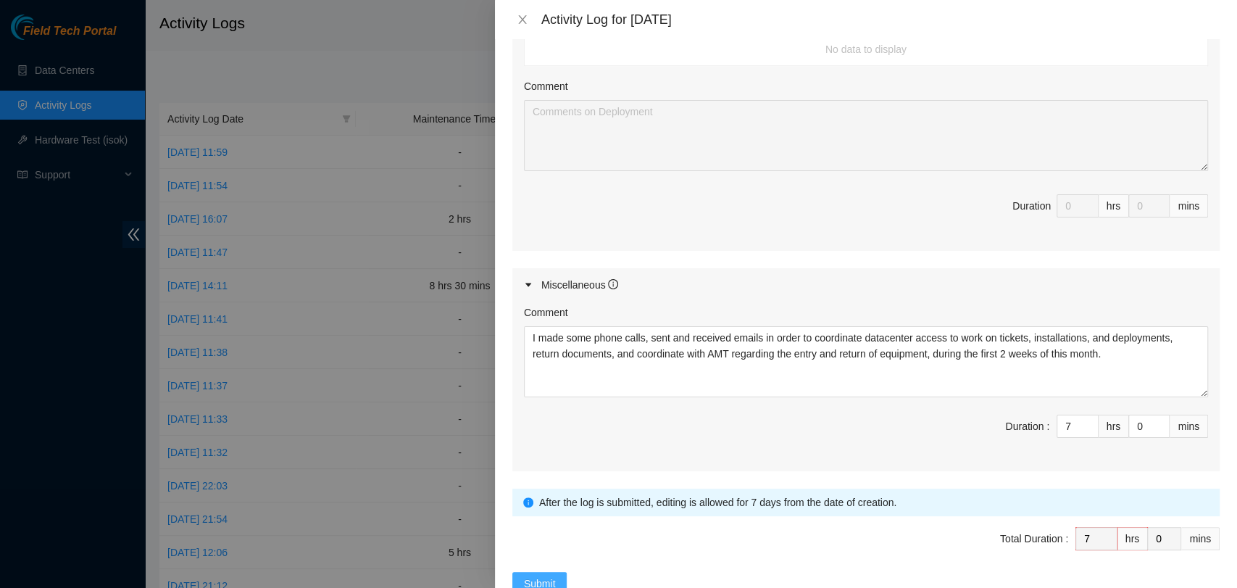
click at [533, 575] on span "Submit" at bounding box center [540, 583] width 32 height 16
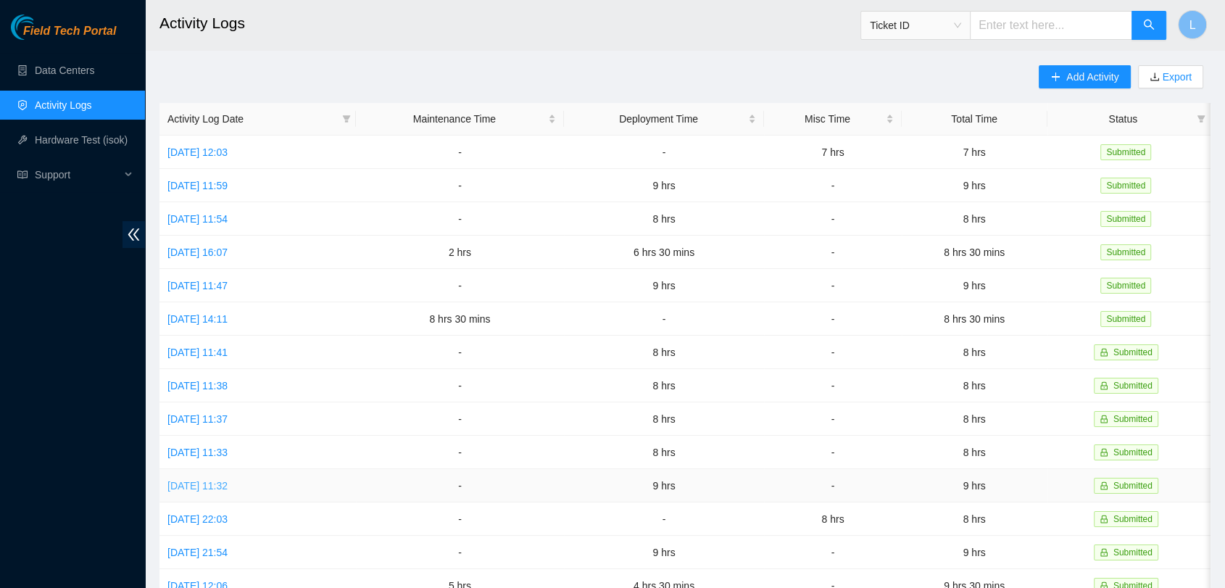
click at [228, 481] on link "Mon, 29 Sep 2025 11:32" at bounding box center [197, 486] width 60 height 12
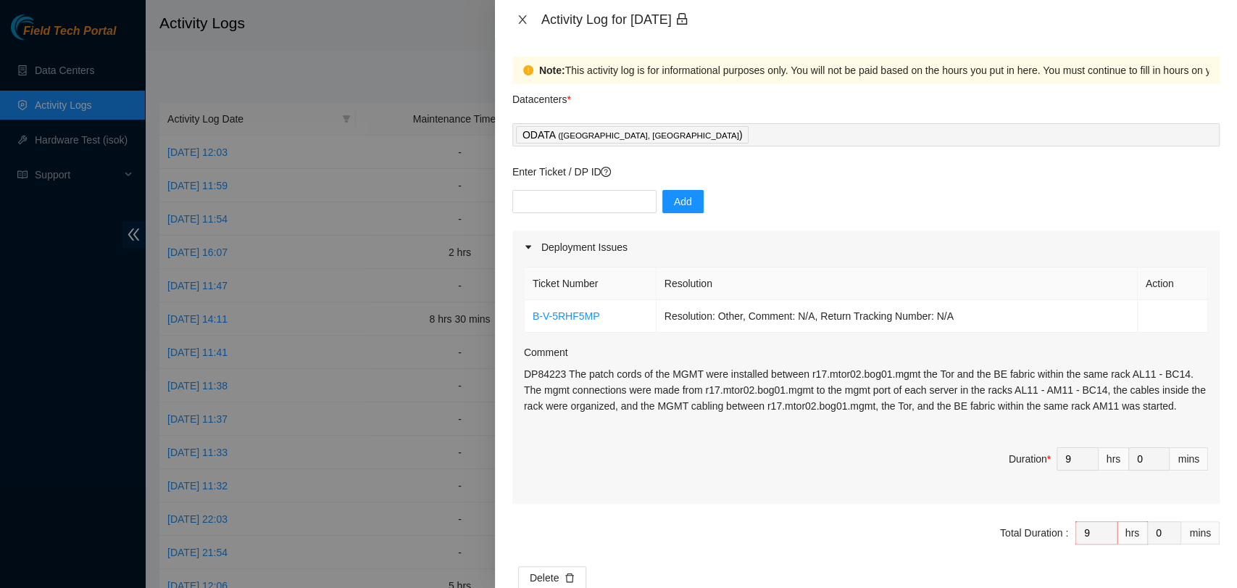
click at [524, 14] on icon "close" at bounding box center [523, 20] width 12 height 12
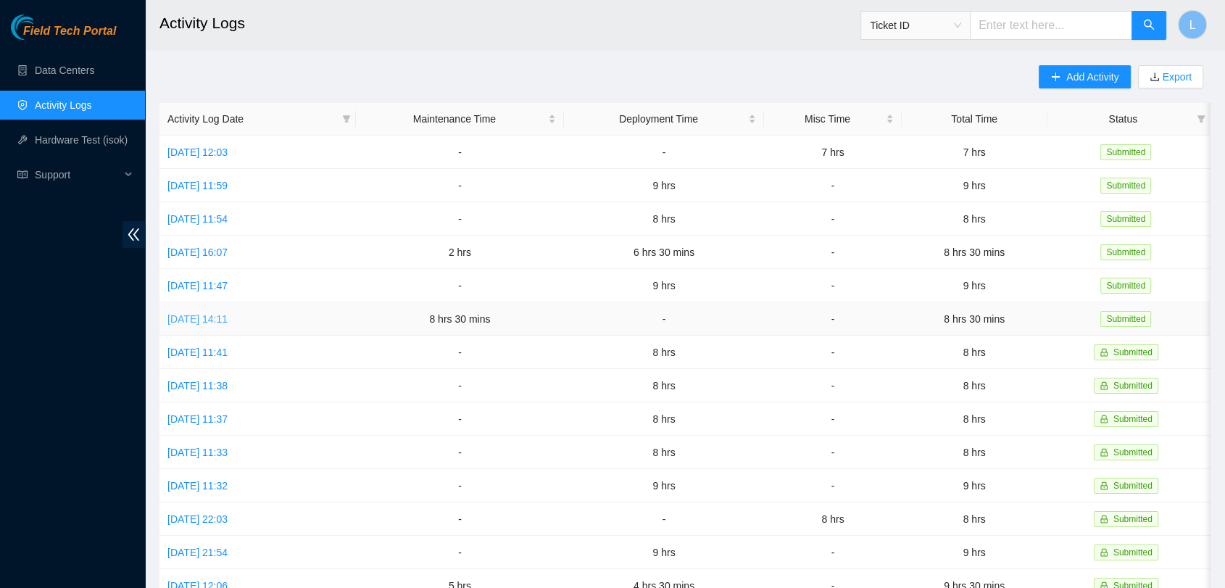
click at [222, 313] on link "Mon, 06 Oct 2025 14:11" at bounding box center [197, 319] width 60 height 12
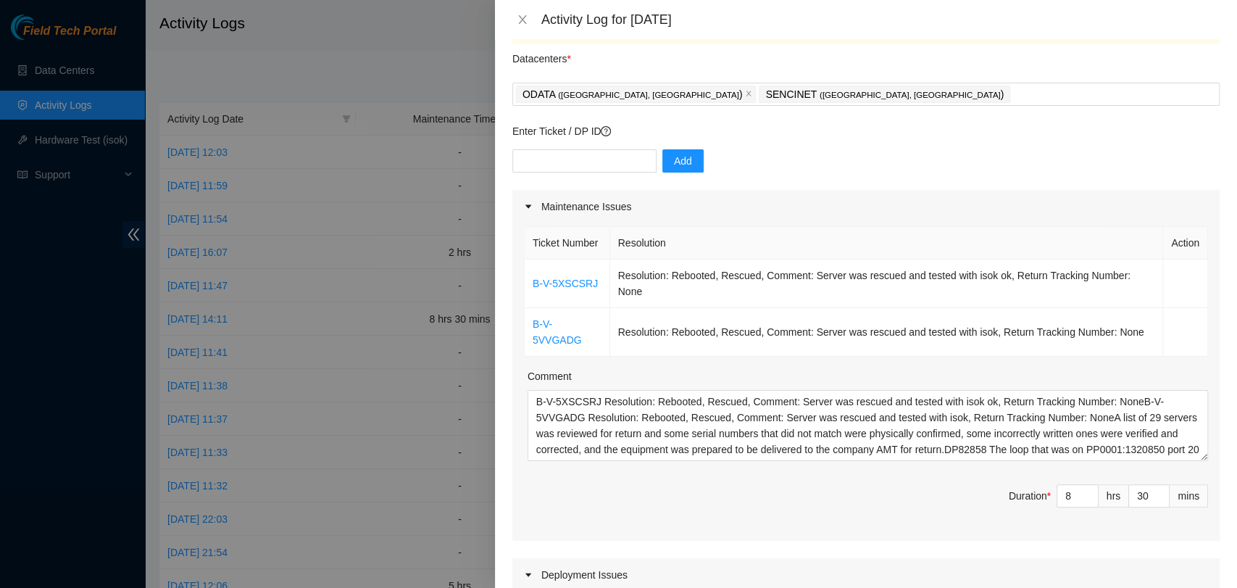
scroll to position [42, 0]
click at [574, 288] on link "B-V-5XSCSRJ" at bounding box center [565, 282] width 65 height 12
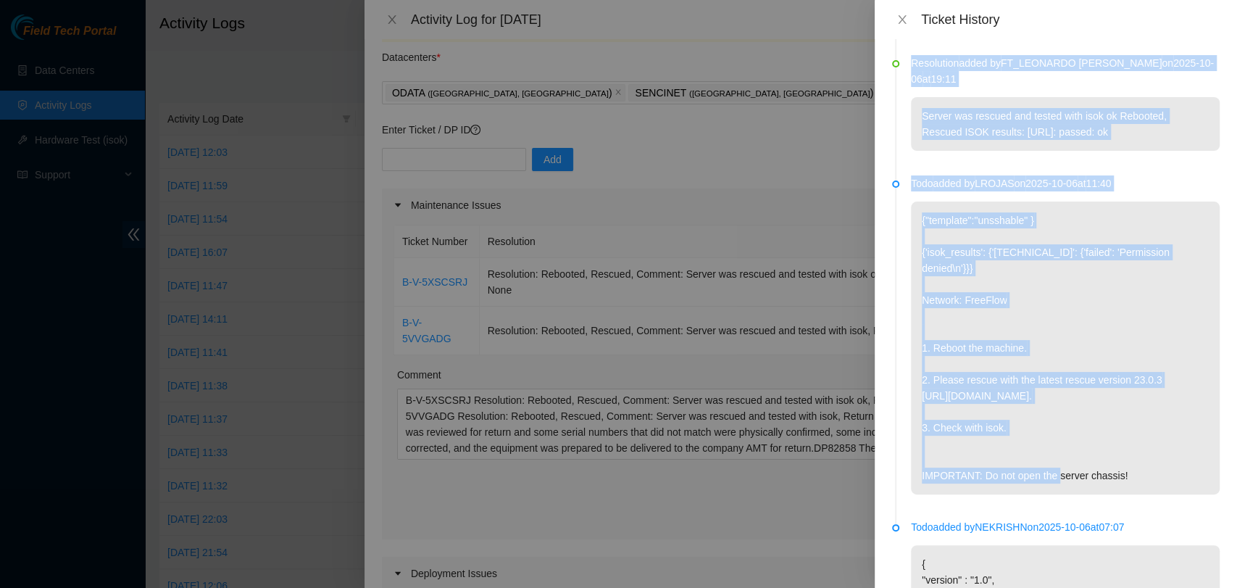
scroll to position [1003, 0]
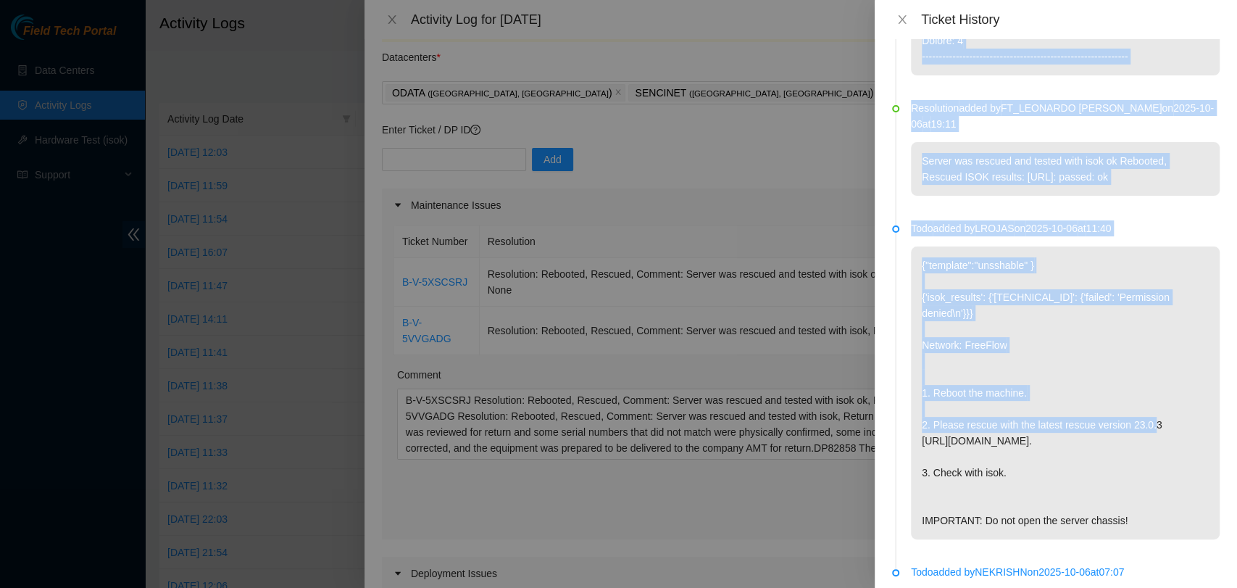
drag, startPoint x: 1236, startPoint y: 150, endPoint x: 1236, endPoint y: 423, distance: 272.5
click at [1236, 423] on div "Resolution added by update-tix on 2025-10-07 at 04:19 Resolution added by FT_LE…" at bounding box center [1056, 313] width 362 height 549
click at [1173, 368] on p "{"template":"unsshable" } {'isok_results': {'92.122.156.91': {'failed': 'Permis…" at bounding box center [1065, 392] width 309 height 293
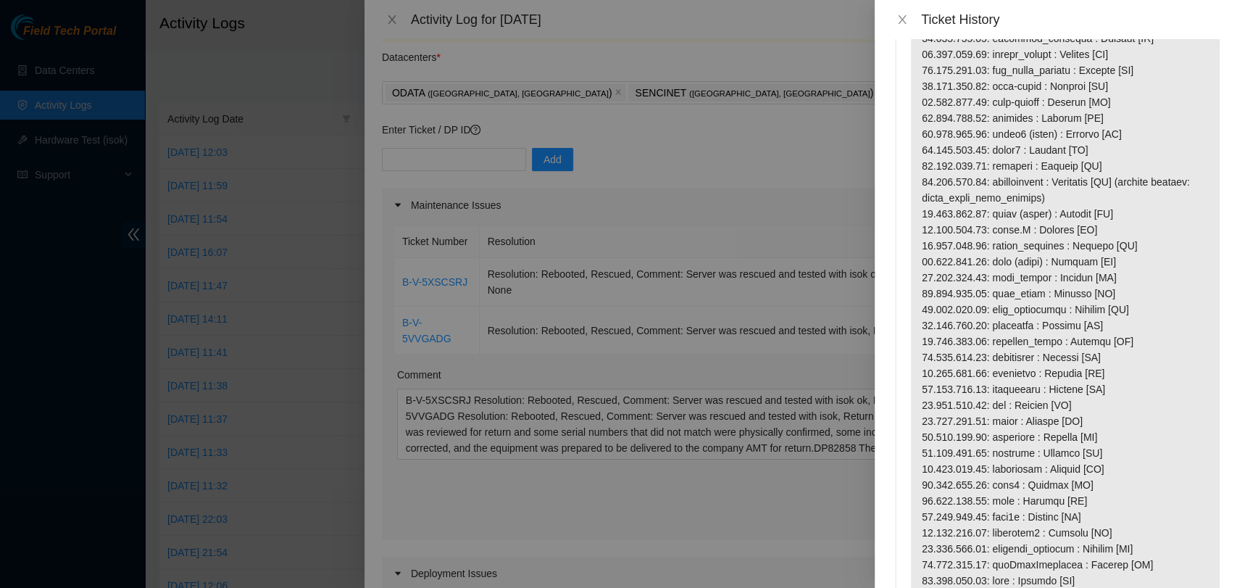
scroll to position [0, 0]
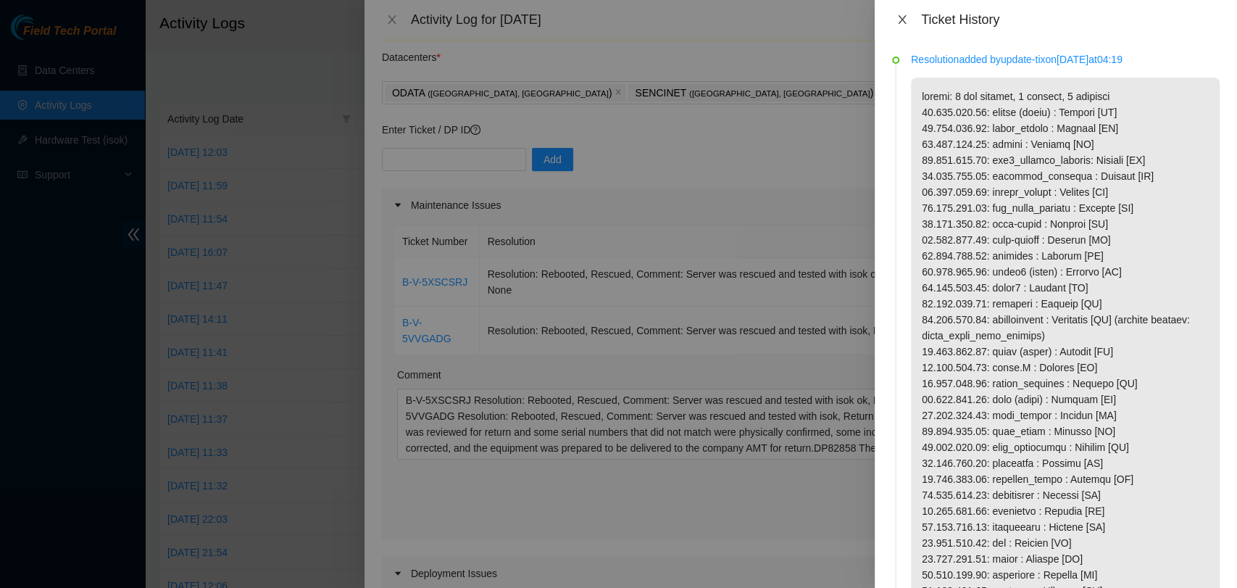
click at [904, 17] on icon "close" at bounding box center [902, 19] width 8 height 9
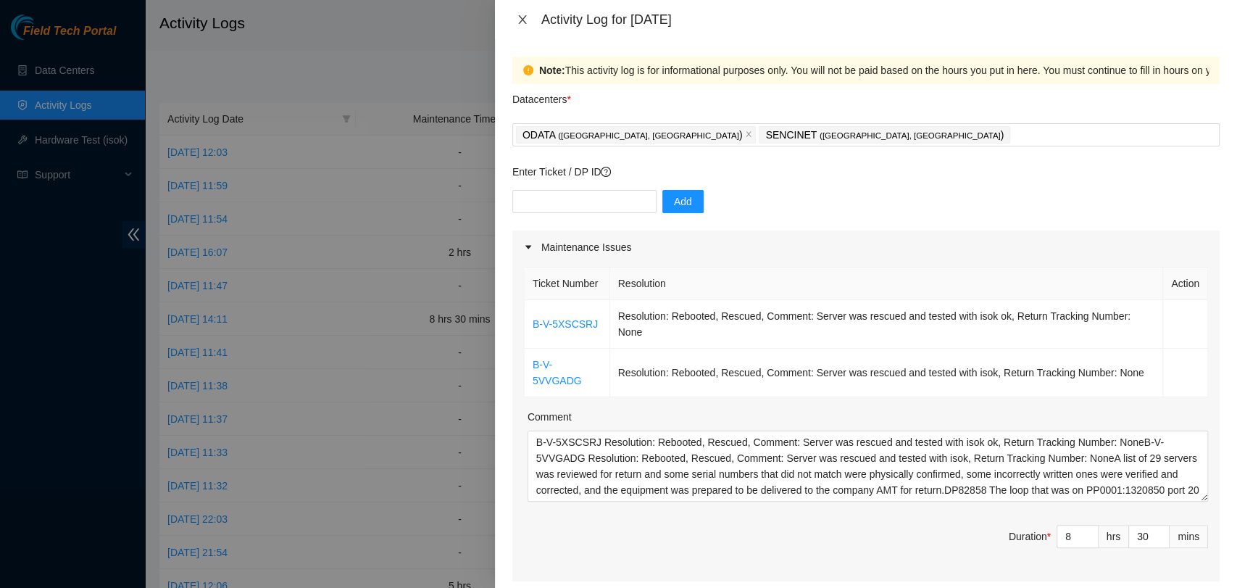
click at [526, 19] on icon "close" at bounding box center [523, 20] width 12 height 12
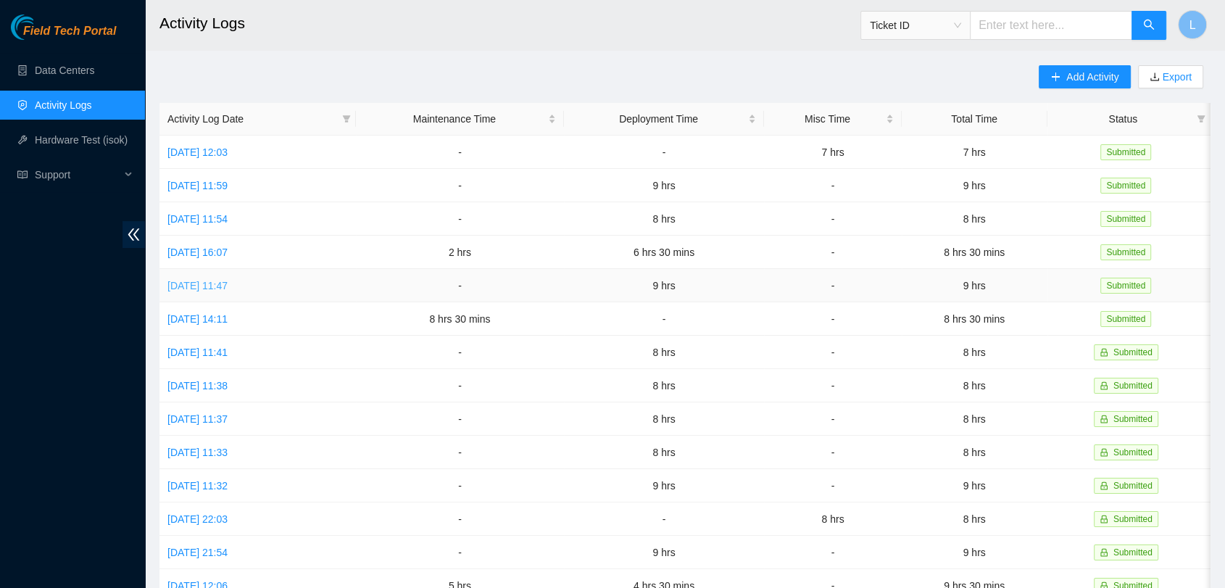
click at [228, 280] on link "Tue, 07 Oct 2025 11:47" at bounding box center [197, 286] width 60 height 12
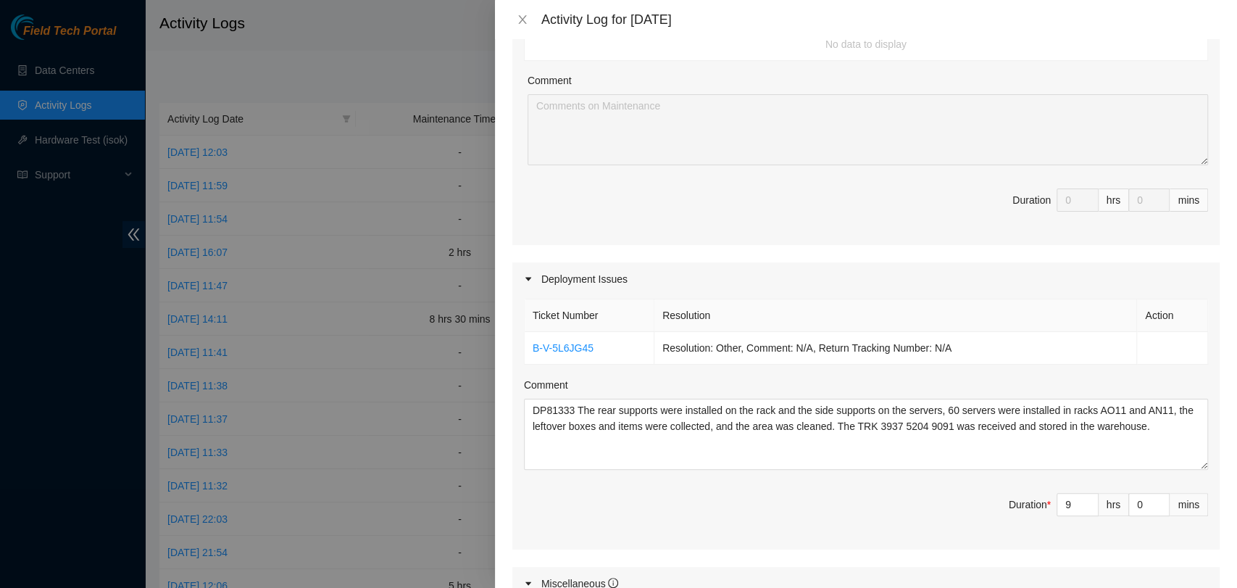
scroll to position [273, 0]
click at [520, 14] on icon "close" at bounding box center [523, 20] width 12 height 12
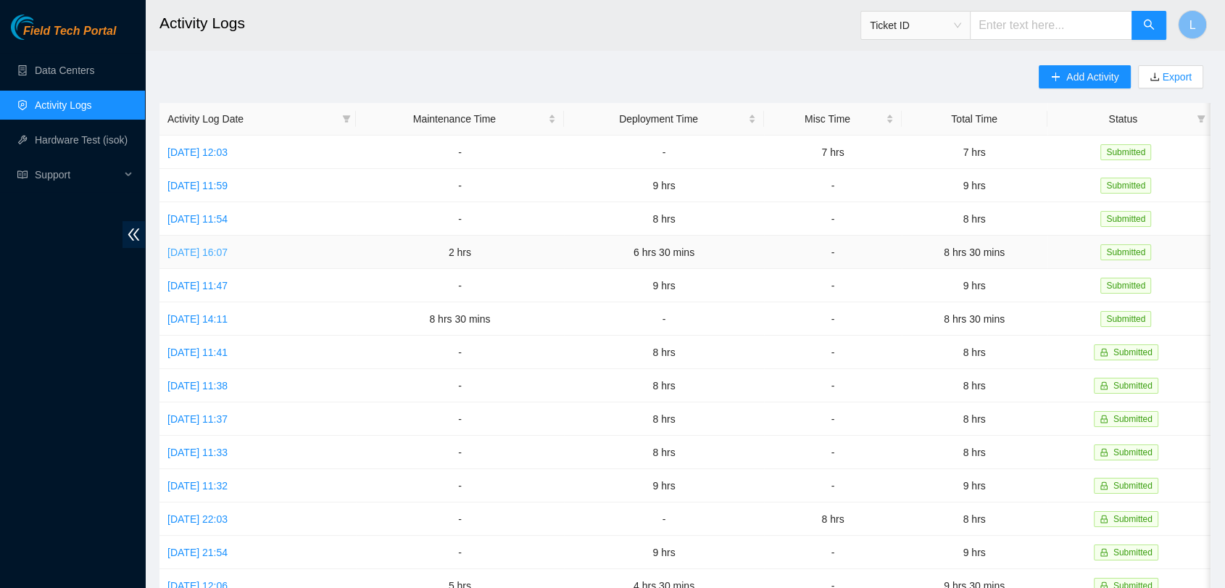
click at [228, 250] on link "Wed, 08 Oct 2025 16:07" at bounding box center [197, 252] width 60 height 12
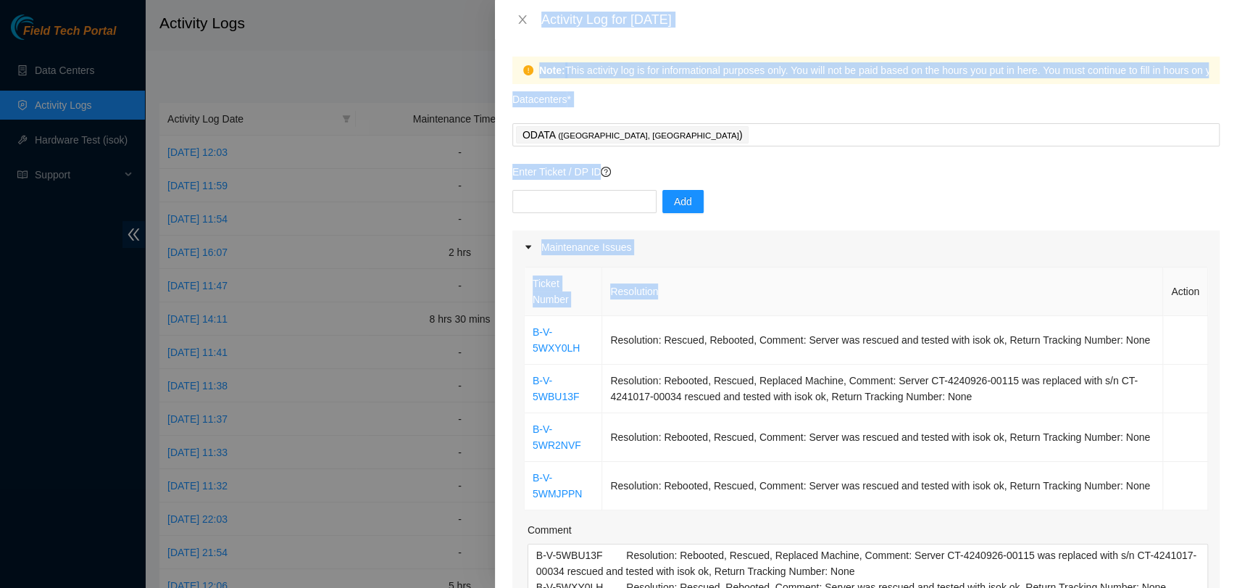
drag, startPoint x: 239, startPoint y: 250, endPoint x: 886, endPoint y: 291, distance: 647.8
click at [886, 291] on div "Activity Log for 08-10-2025 Note: This activity log is for informational purpos…" at bounding box center [618, 294] width 1237 height 588
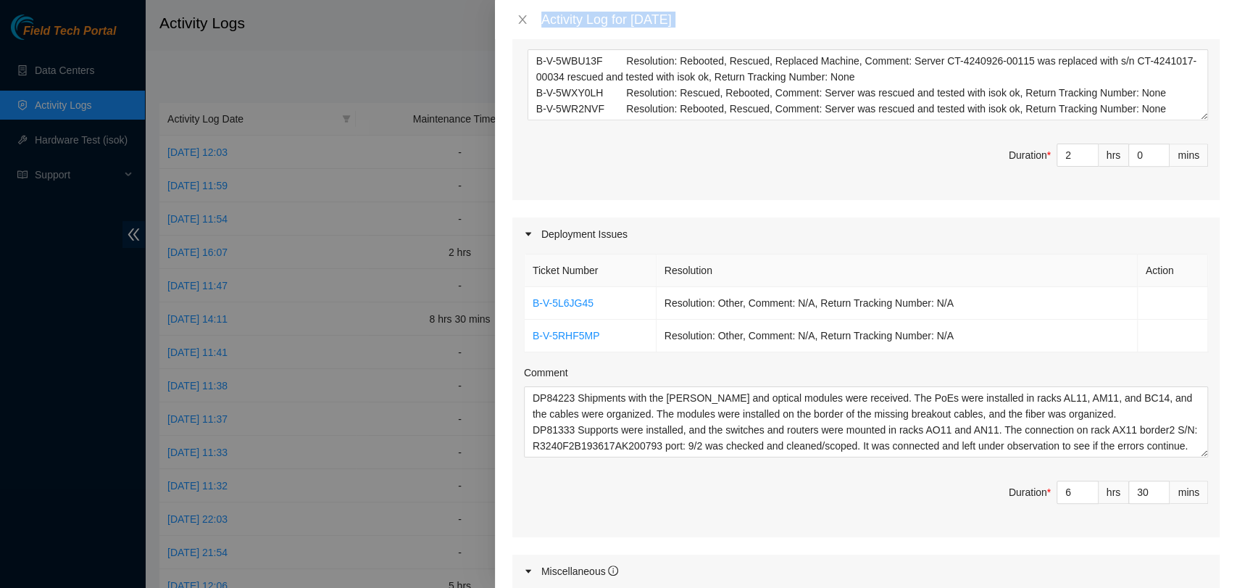
scroll to position [493, 0]
click at [518, 14] on icon "close" at bounding box center [523, 20] width 12 height 12
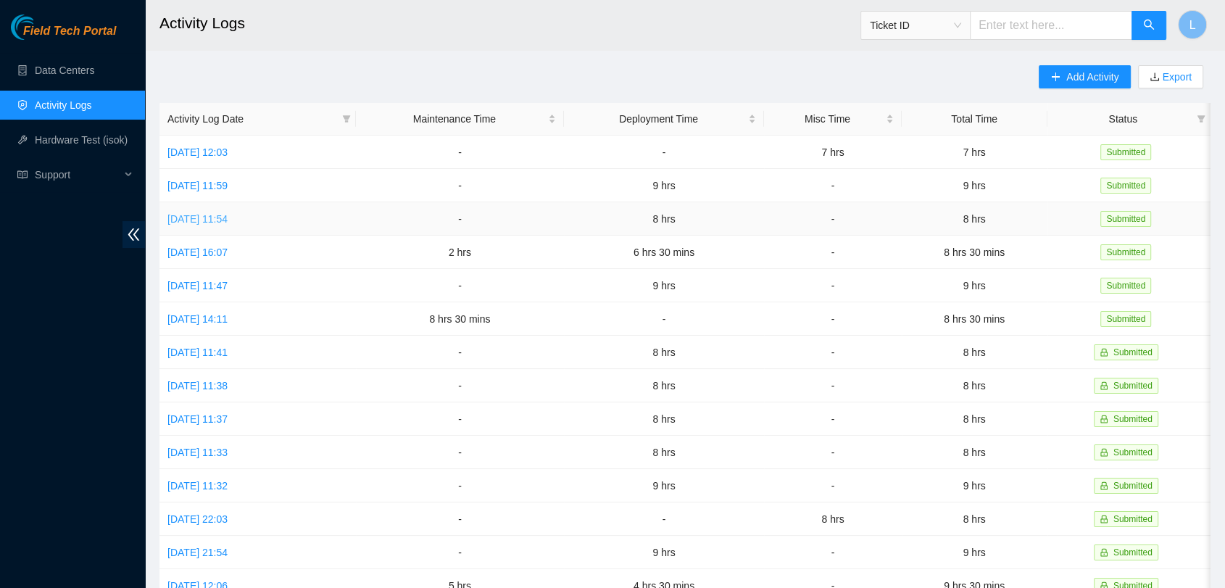
click at [228, 214] on link "Thu, 09 Oct 2025 11:54" at bounding box center [197, 219] width 60 height 12
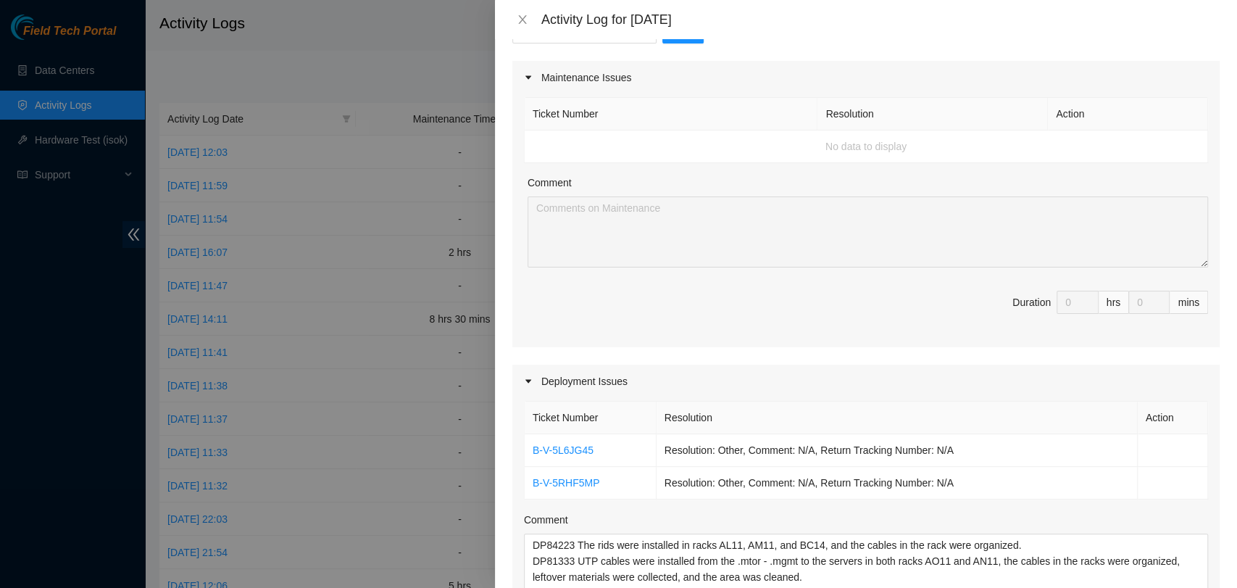
scroll to position [260, 0]
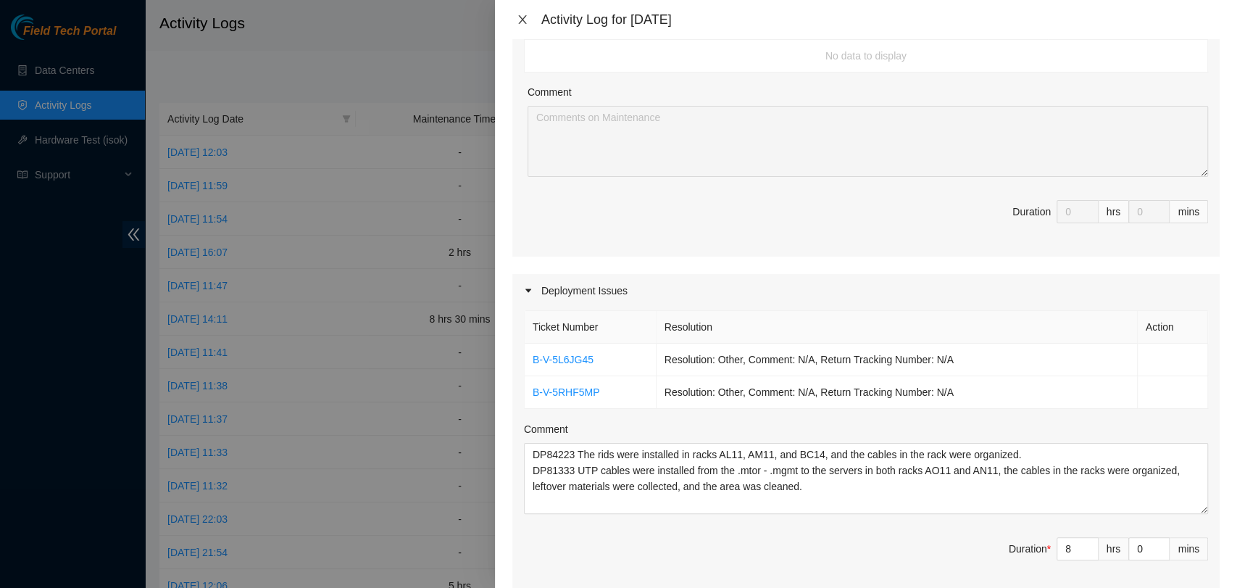
click at [518, 21] on icon "close" at bounding box center [523, 20] width 12 height 12
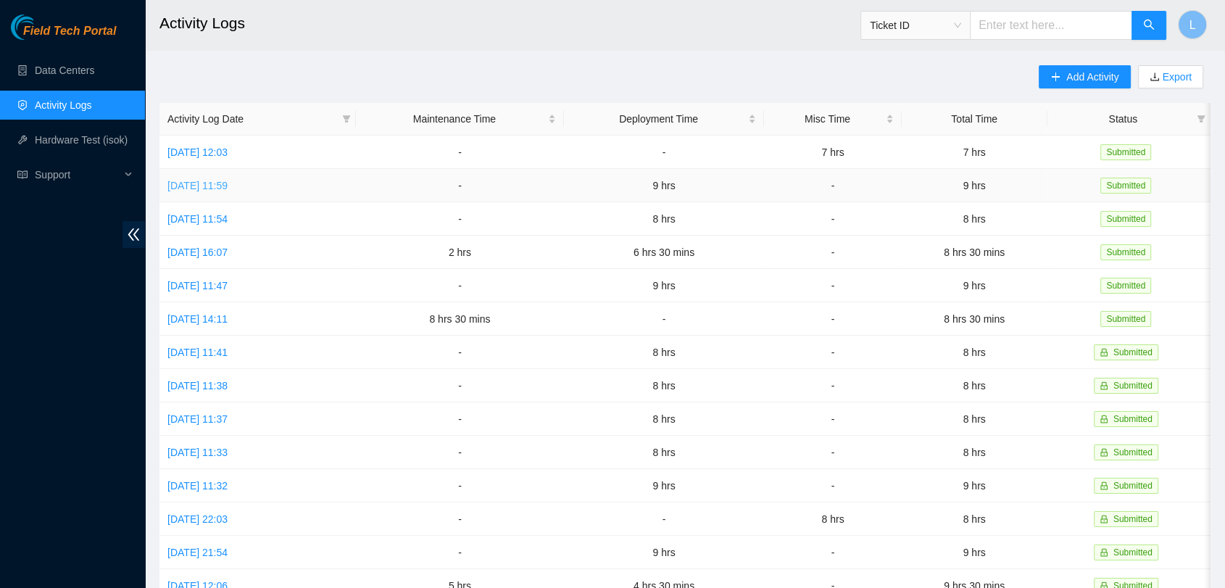
click at [195, 185] on link "Fri, 10 Oct 2025 11:59" at bounding box center [197, 186] width 60 height 12
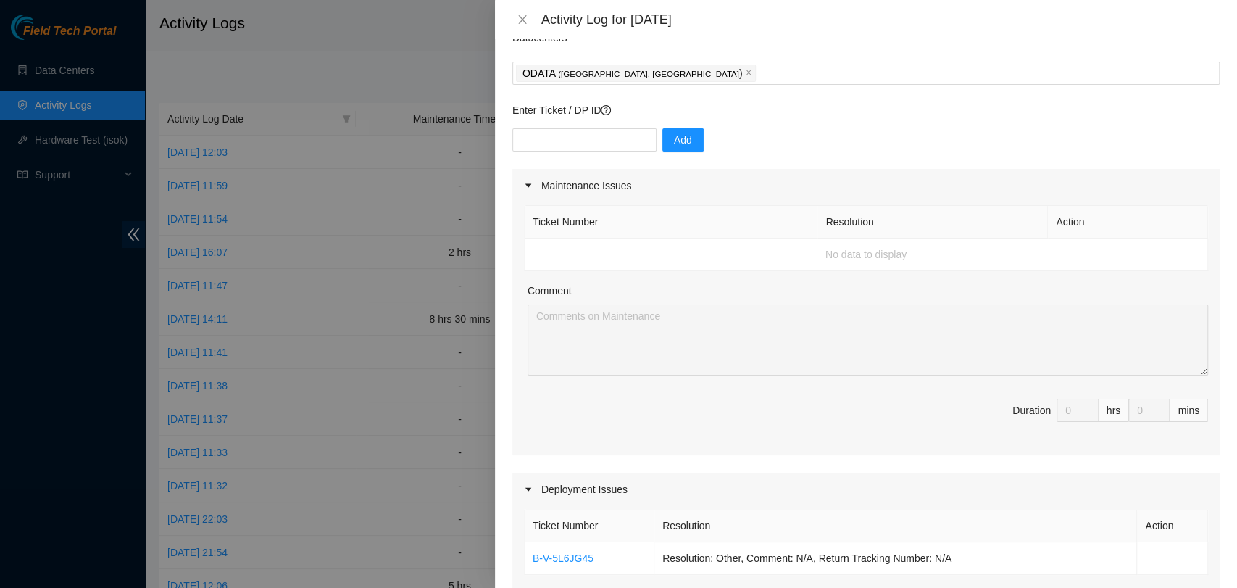
scroll to position [0, 0]
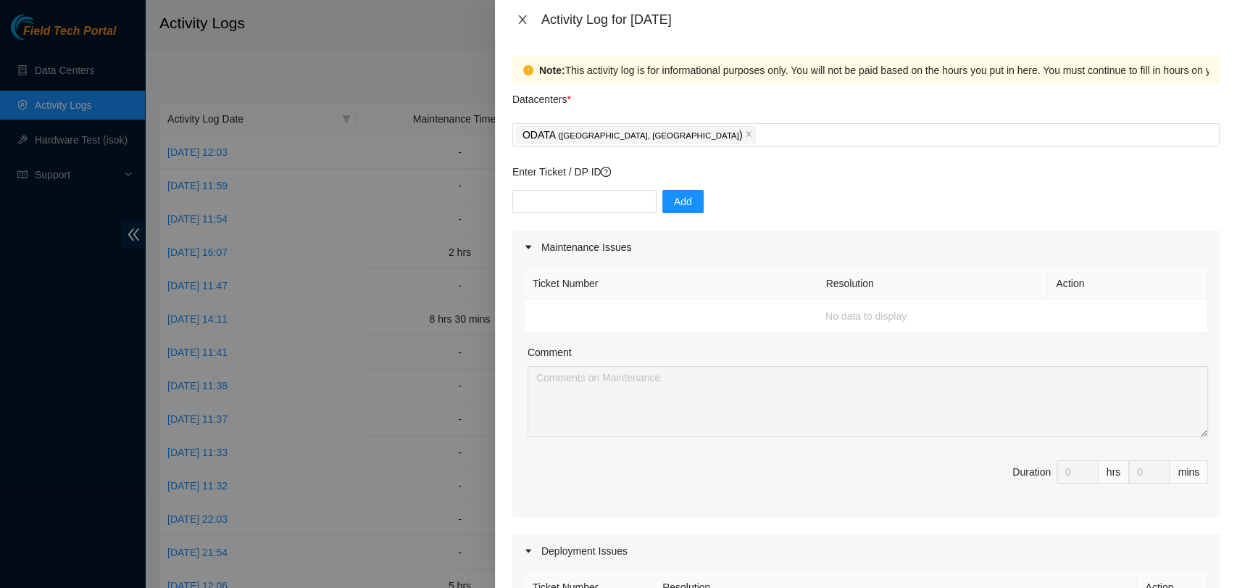
click at [523, 23] on icon "close" at bounding box center [523, 20] width 12 height 12
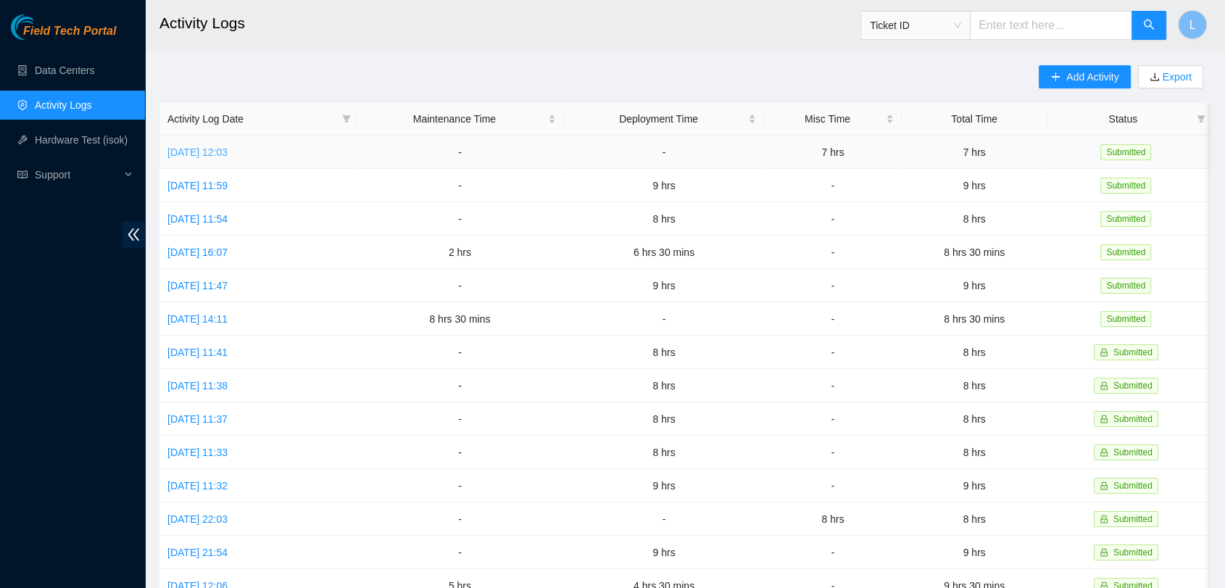
click at [219, 151] on link "Sat, 11 Oct 2025 12:03" at bounding box center [197, 152] width 60 height 12
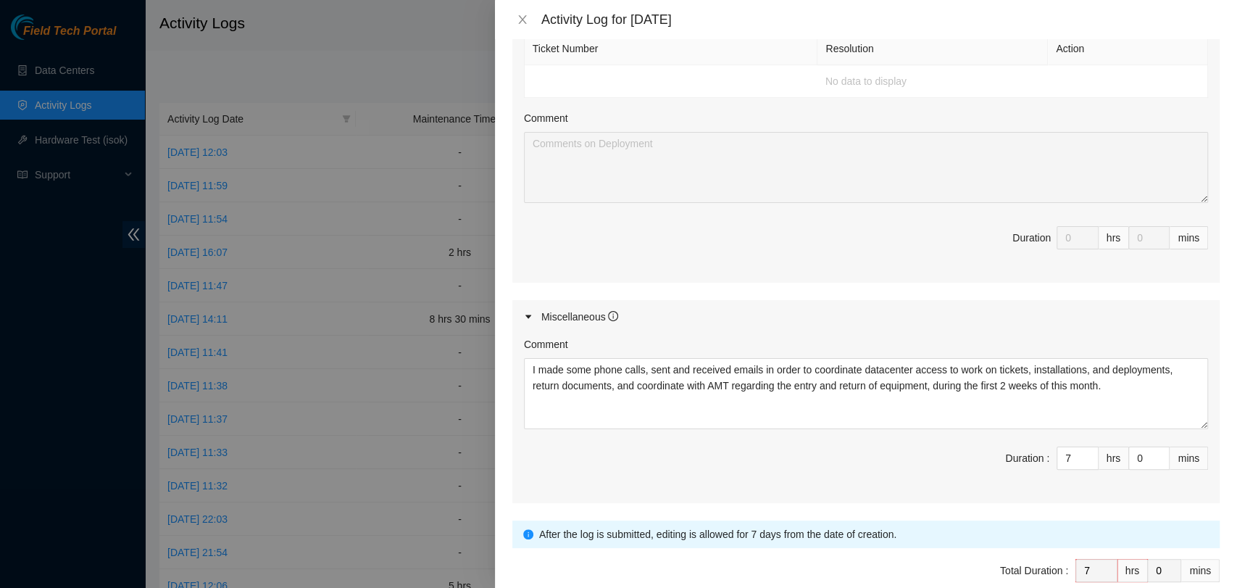
scroll to position [631, 0]
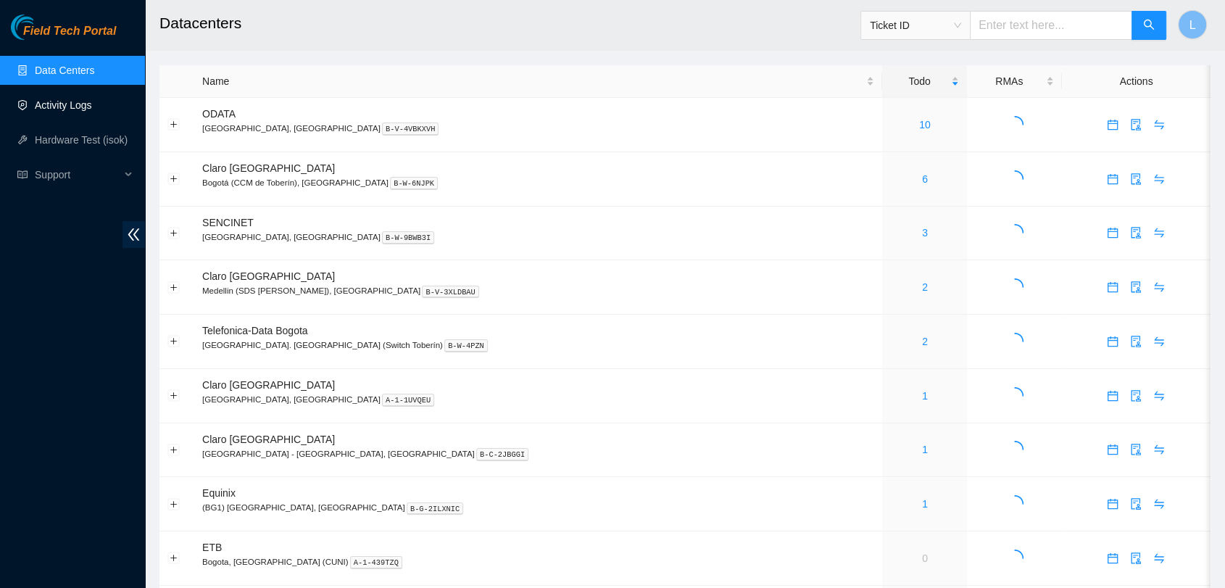
click at [71, 109] on link "Activity Logs" at bounding box center [63, 105] width 57 height 12
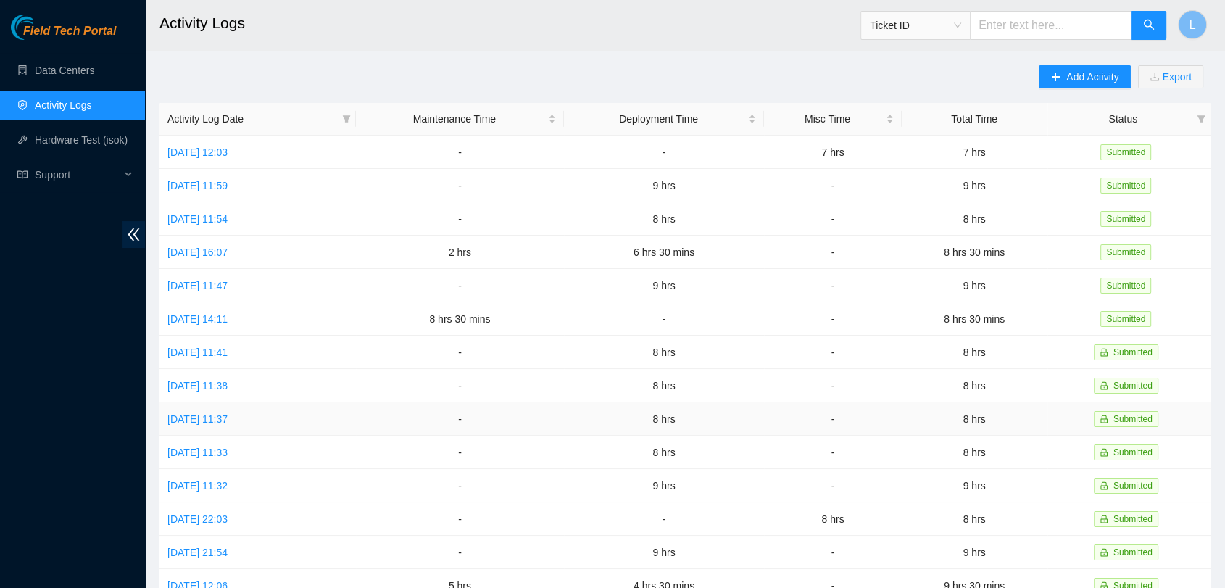
scroll to position [31, 0]
